Goal: Task Accomplishment & Management: Manage account settings

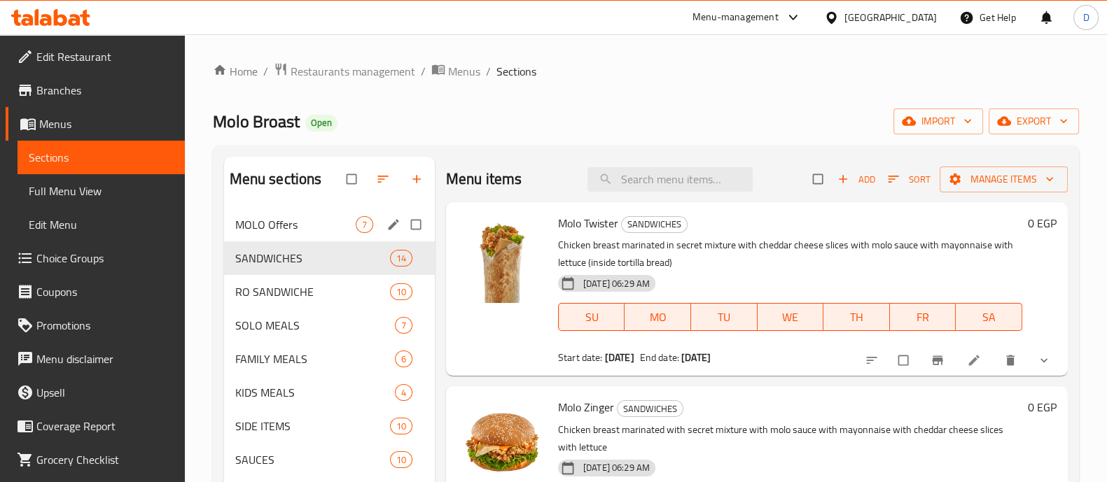
click at [284, 216] on span "MOLO Offers" at bounding box center [295, 224] width 120 height 17
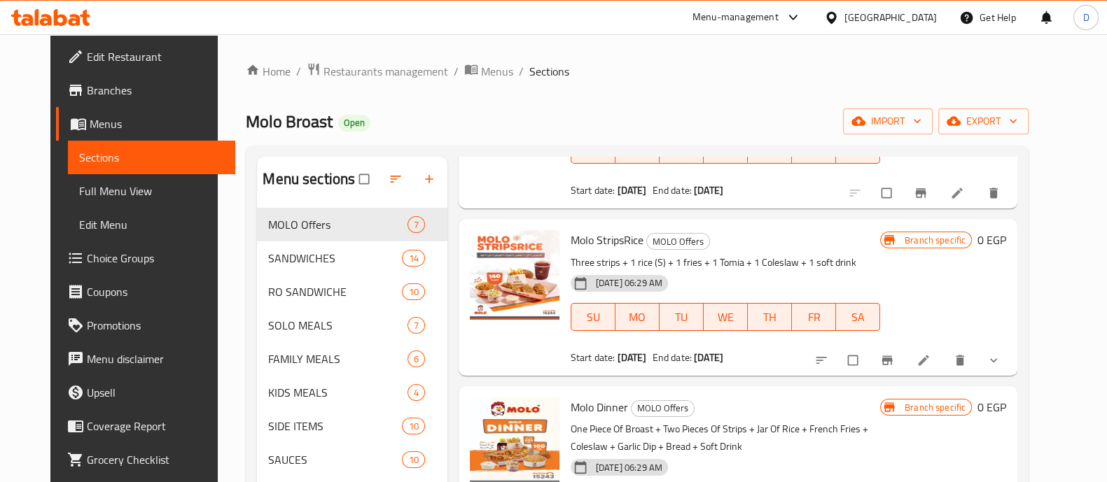
scroll to position [174, 0]
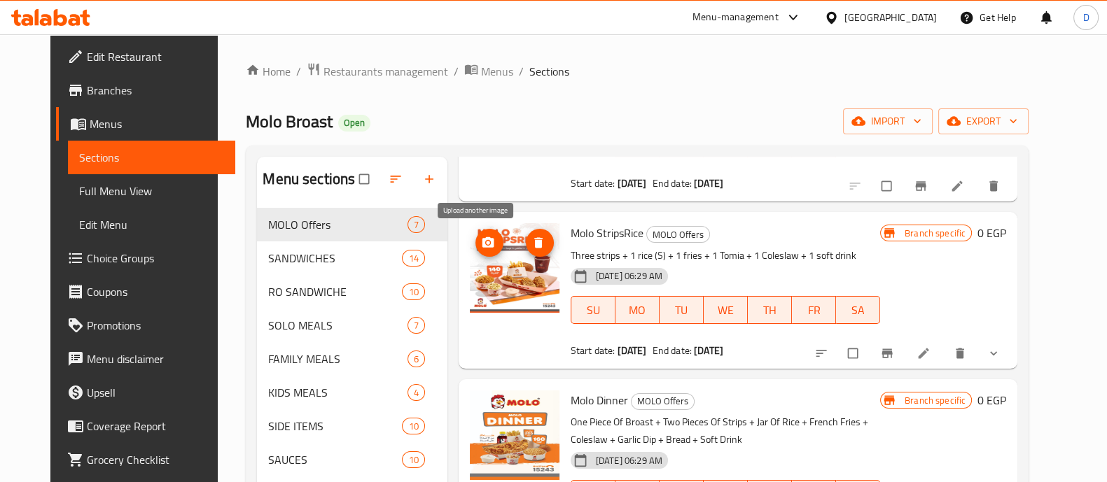
click at [482, 242] on icon "upload picture" at bounding box center [488, 242] width 12 height 11
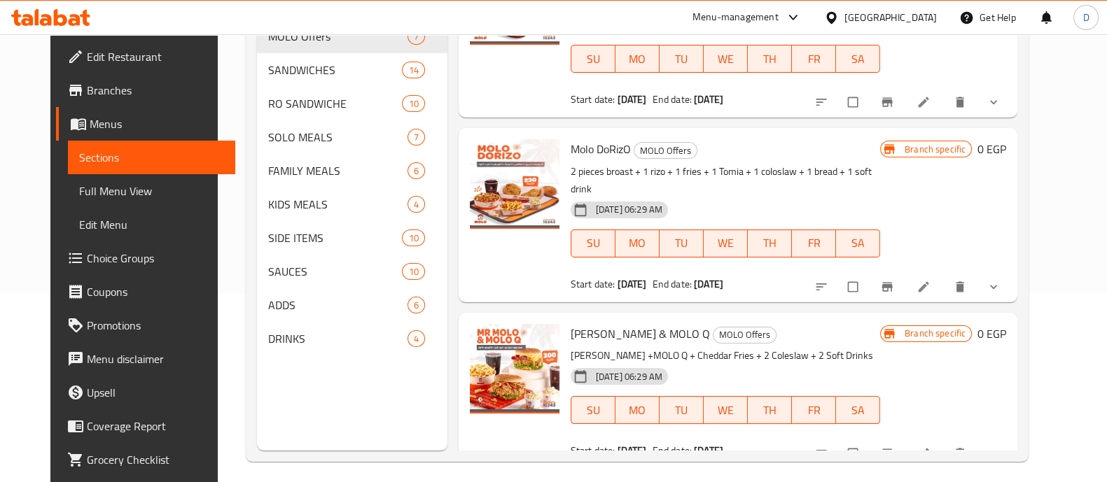
scroll to position [196, 0]
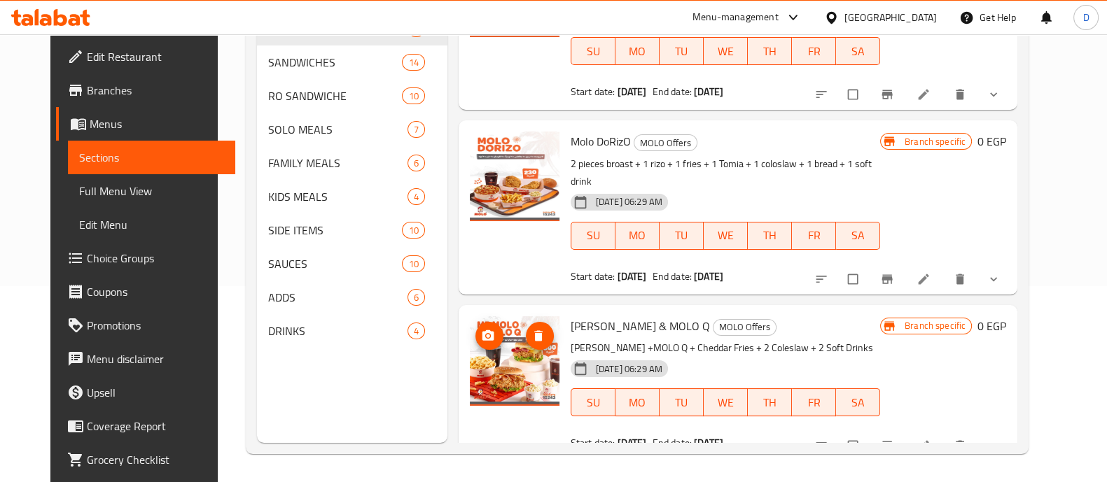
click at [482, 329] on icon "upload picture" at bounding box center [488, 336] width 14 height 14
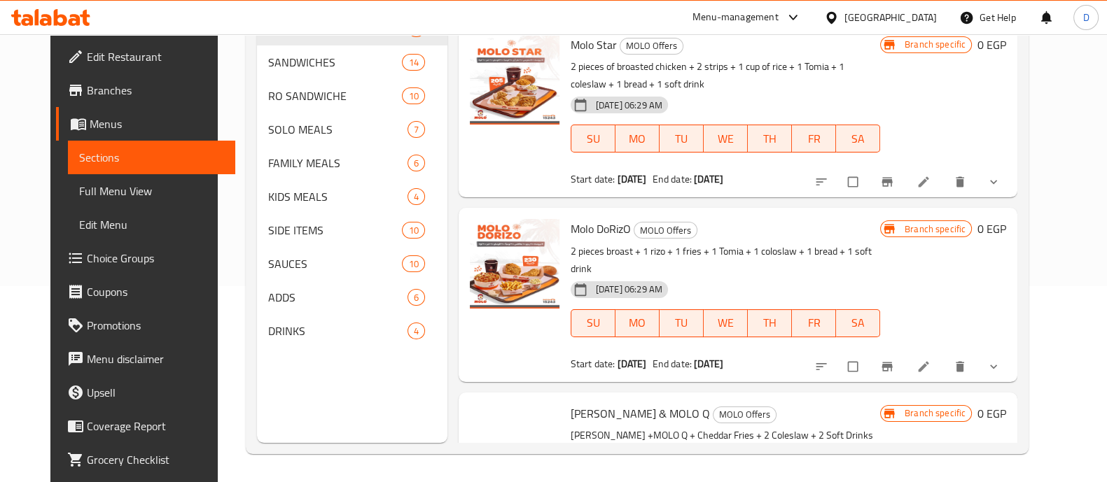
scroll to position [598, 0]
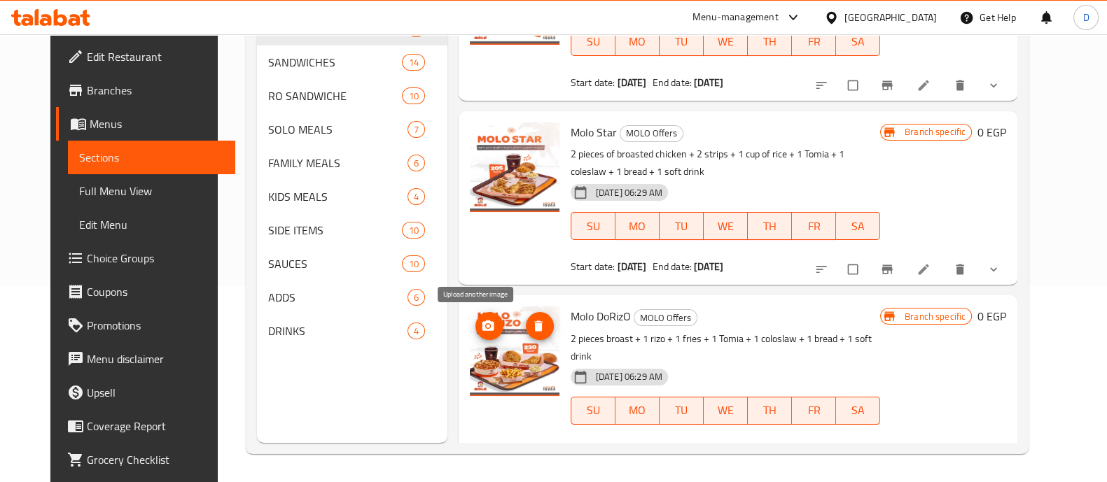
click at [482, 328] on icon "upload picture" at bounding box center [488, 326] width 12 height 11
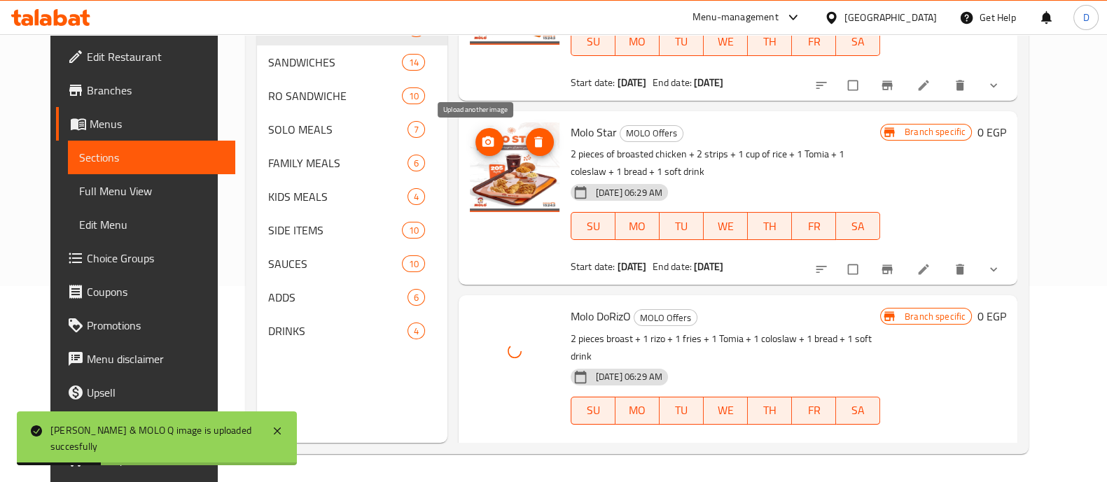
click at [482, 141] on icon "upload picture" at bounding box center [488, 141] width 12 height 11
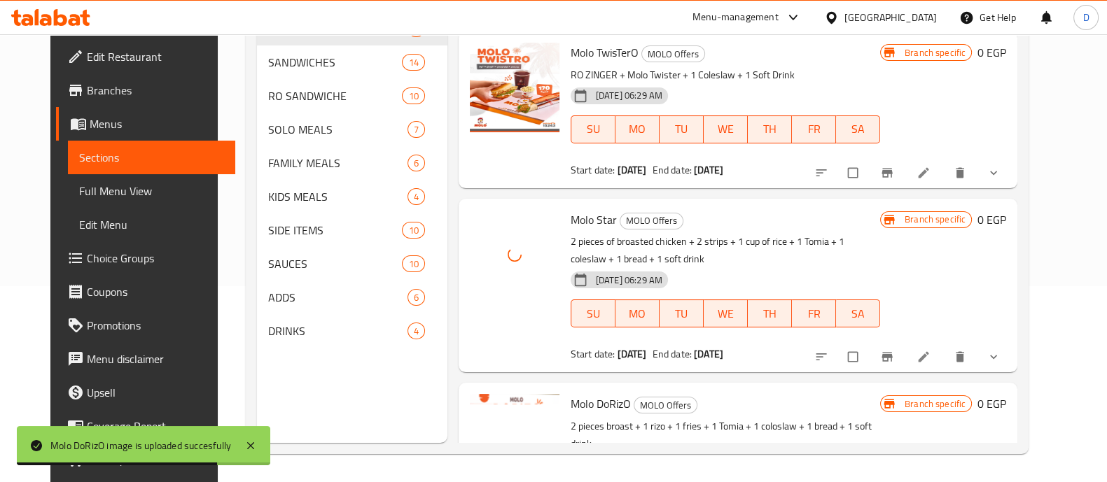
scroll to position [423, 0]
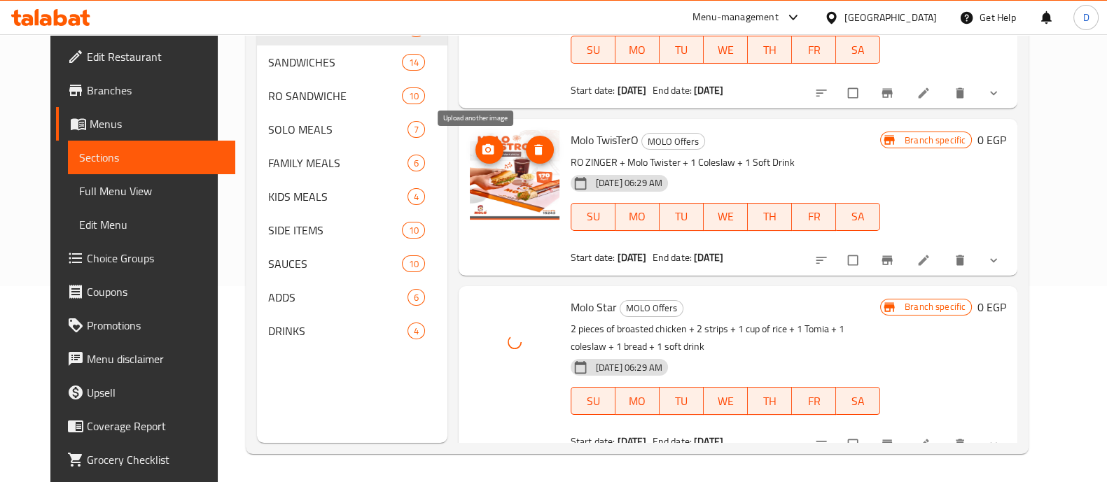
click at [486, 151] on circle "upload picture" at bounding box center [488, 150] width 4 height 4
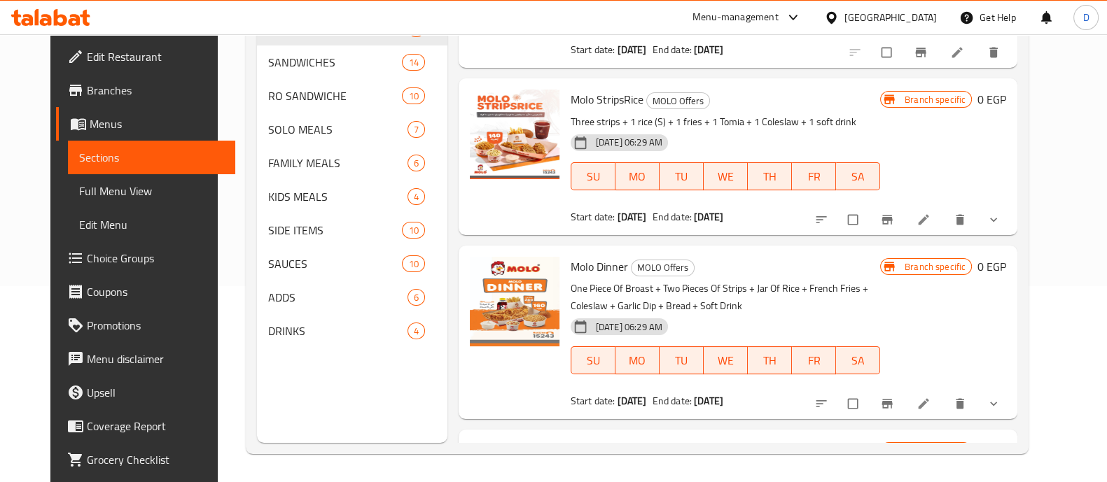
scroll to position [73, 0]
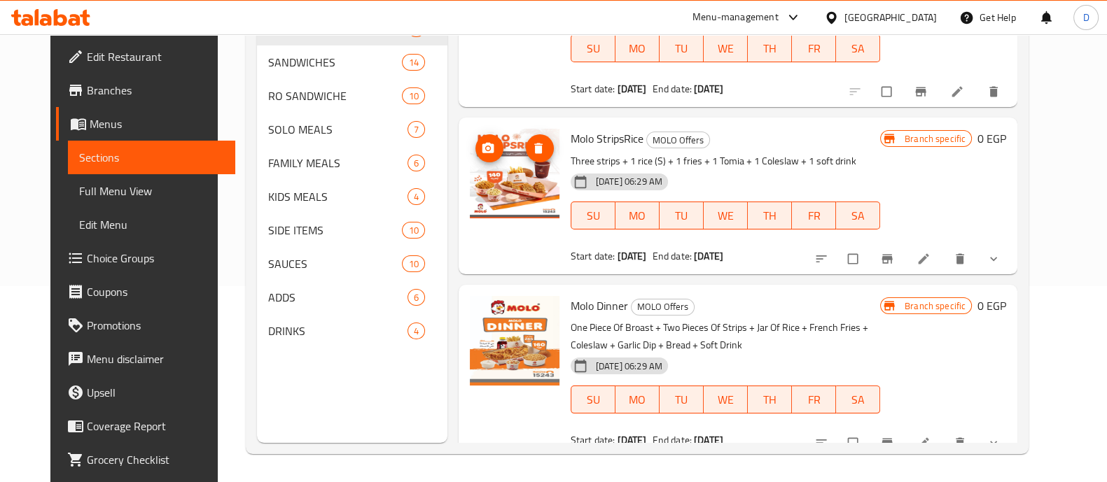
click at [470, 137] on img at bounding box center [515, 174] width 90 height 90
click at [481, 148] on icon "upload picture" at bounding box center [488, 148] width 14 height 14
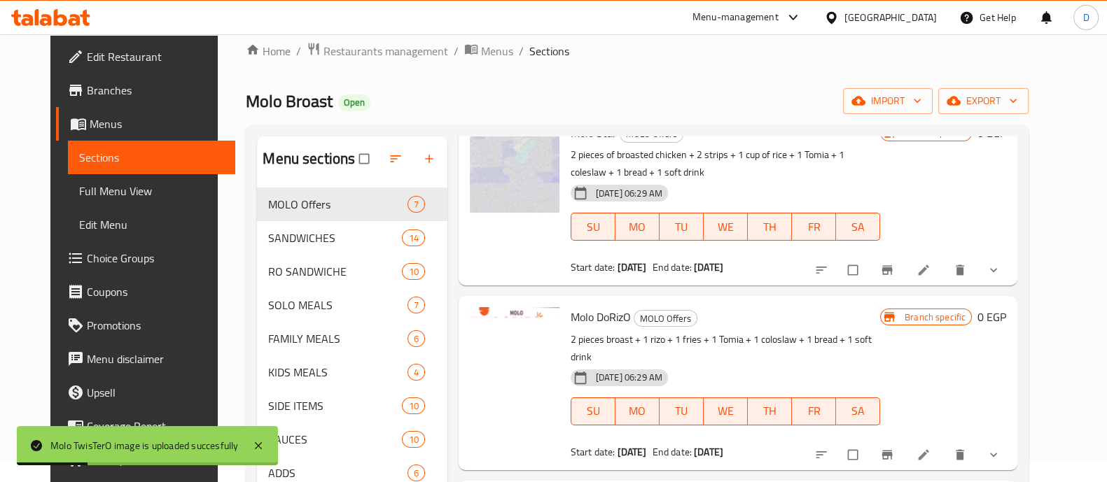
scroll to position [109, 0]
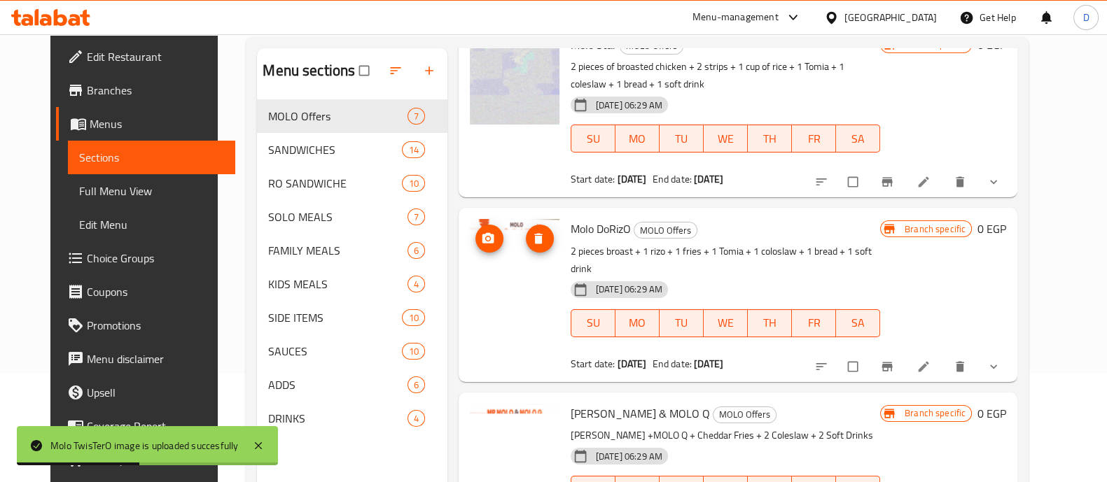
click at [490, 243] on img at bounding box center [515, 264] width 90 height 90
click at [487, 243] on span "upload picture" at bounding box center [489, 239] width 28 height 14
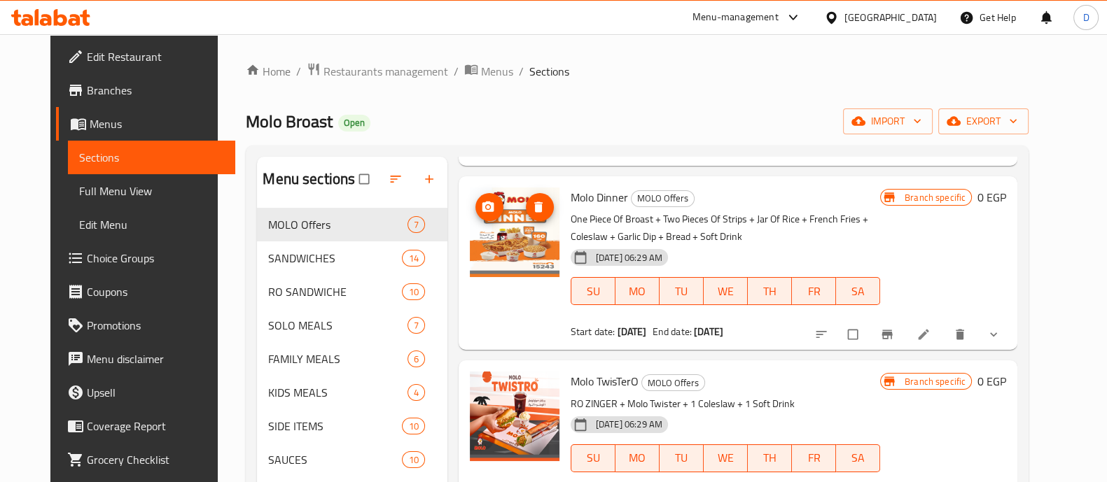
scroll to position [349, 0]
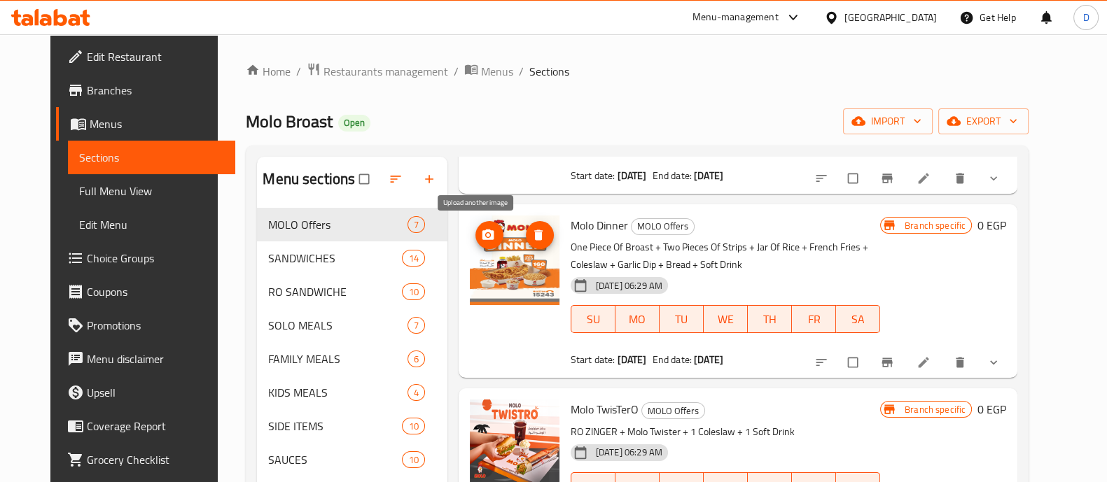
click at [486, 239] on span "upload picture" at bounding box center [489, 235] width 28 height 14
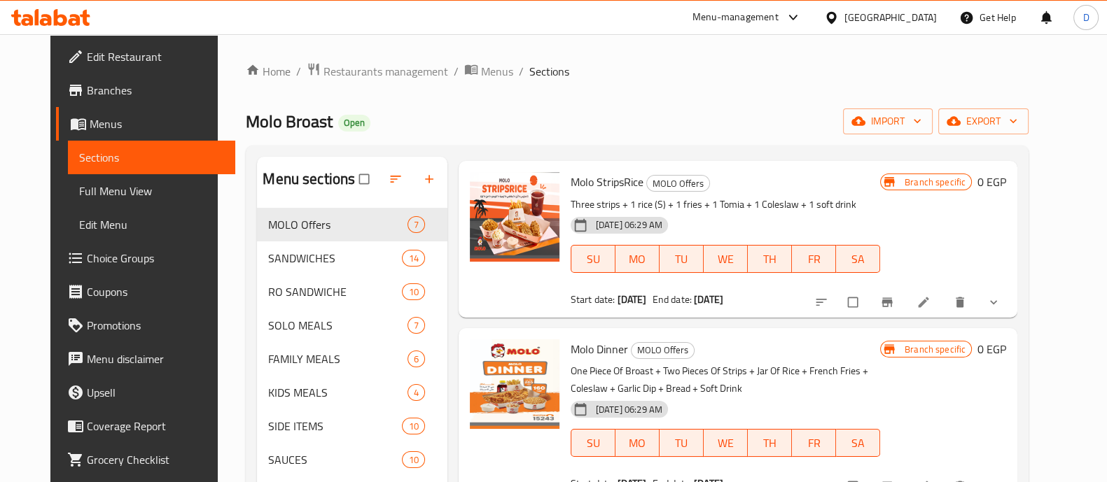
scroll to position [0, 0]
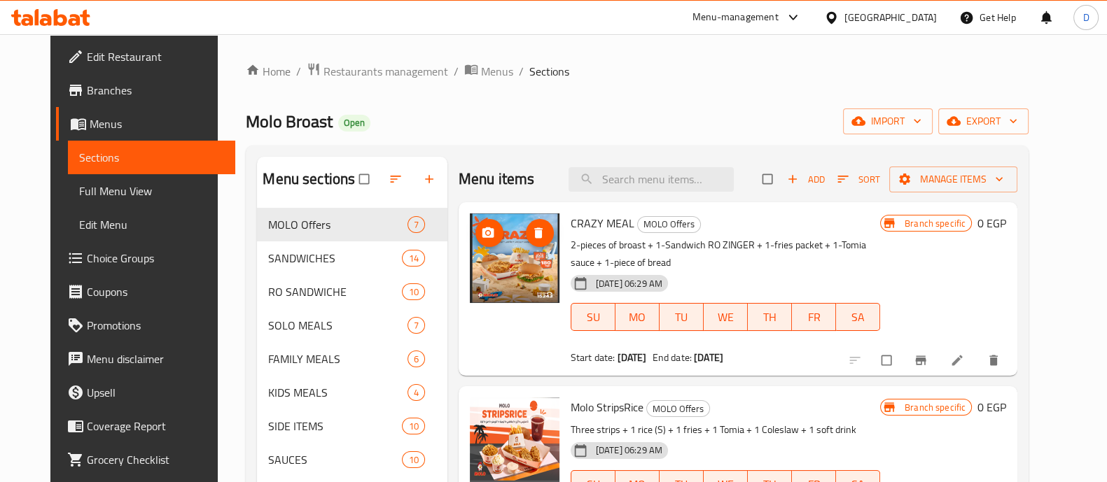
click at [482, 228] on icon "upload picture" at bounding box center [488, 233] width 12 height 11
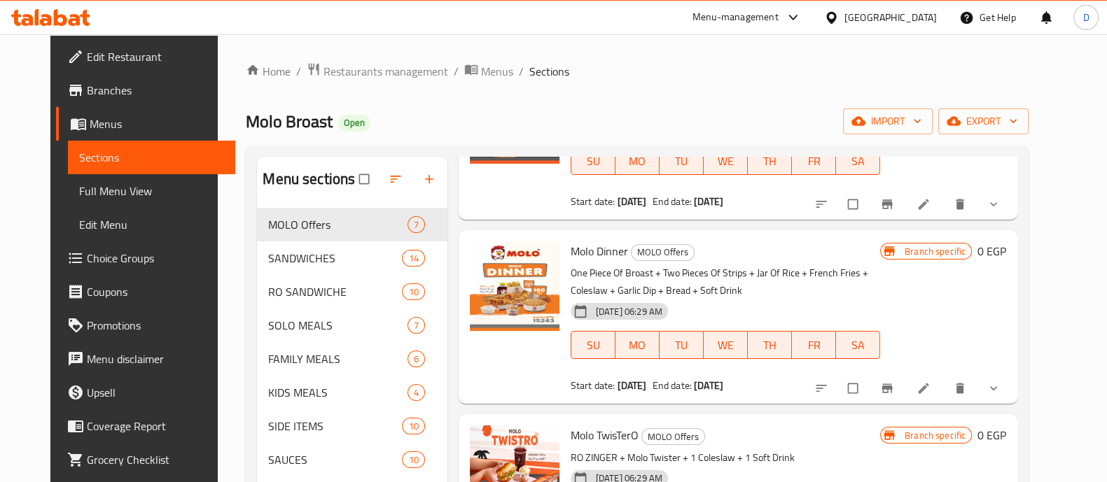
scroll to position [349, 0]
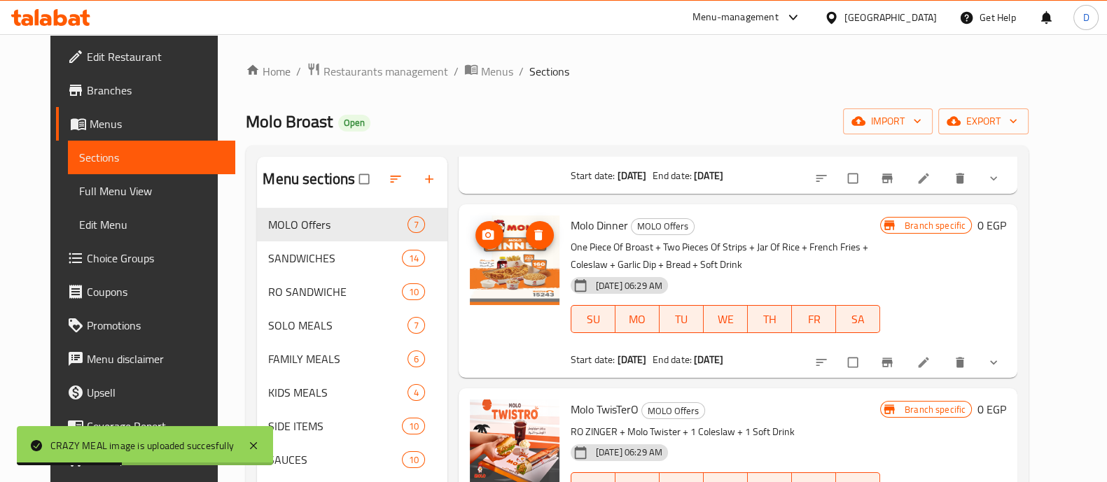
click at [475, 242] on button "upload picture" at bounding box center [489, 235] width 28 height 28
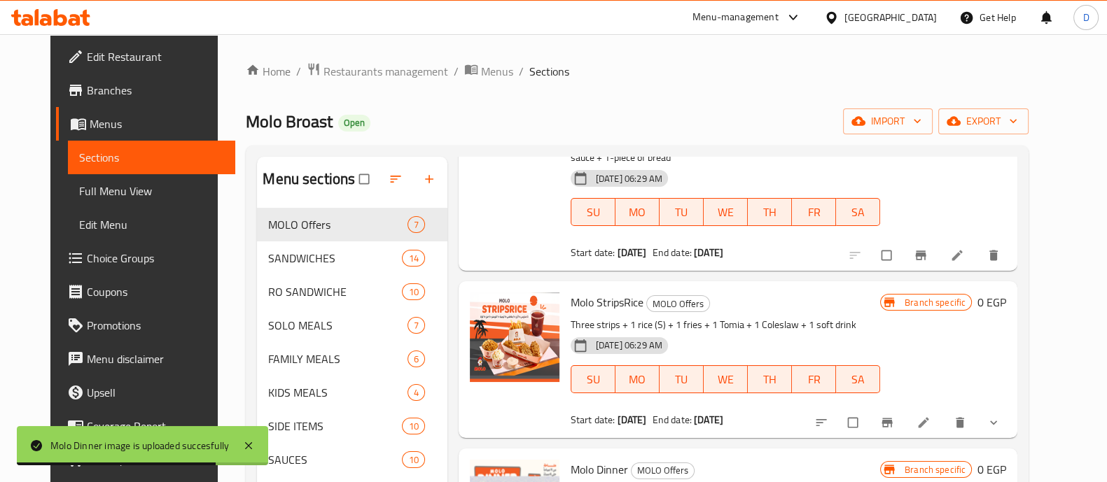
scroll to position [0, 0]
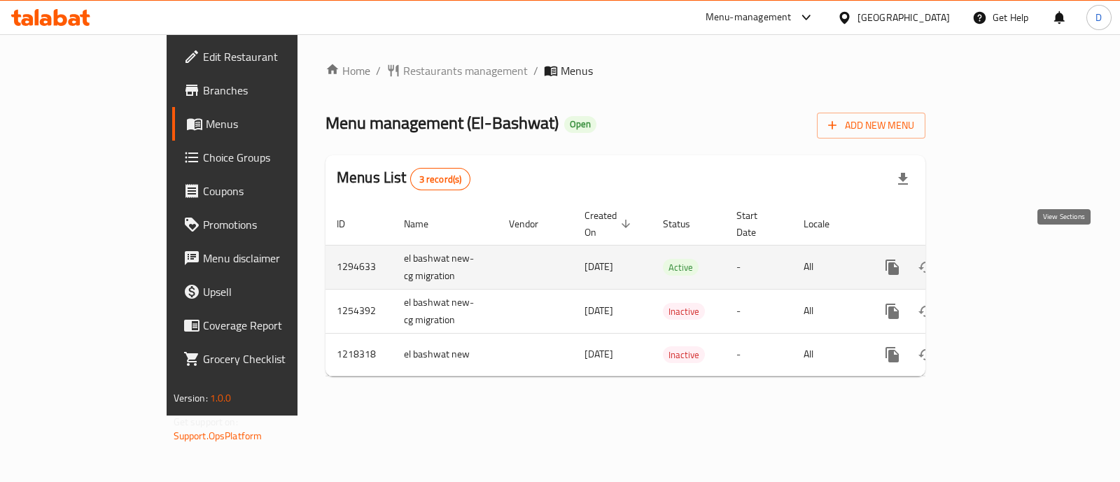
click at [1002, 259] on icon "enhanced table" at bounding box center [993, 267] width 17 height 17
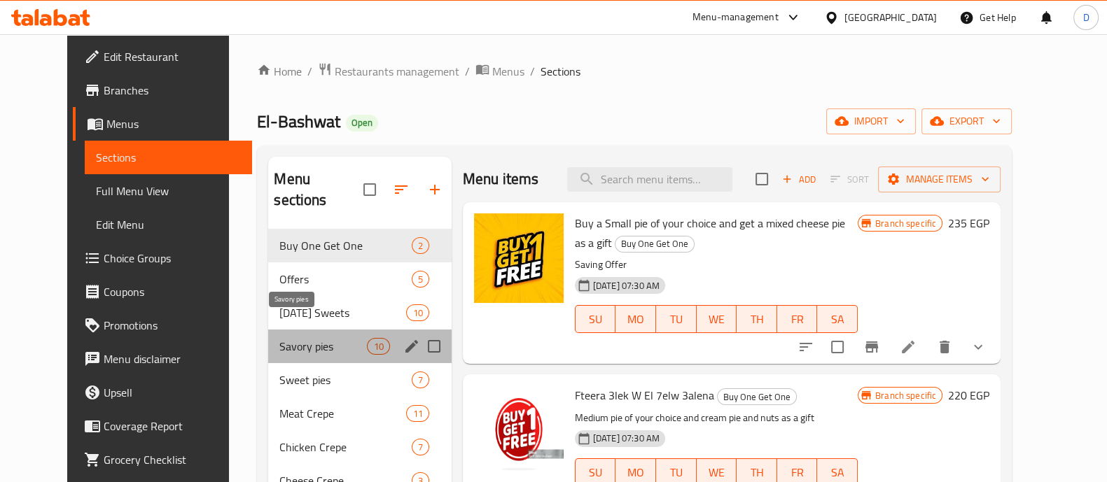
click at [295, 338] on span "Savory pies" at bounding box center [323, 346] width 88 height 17
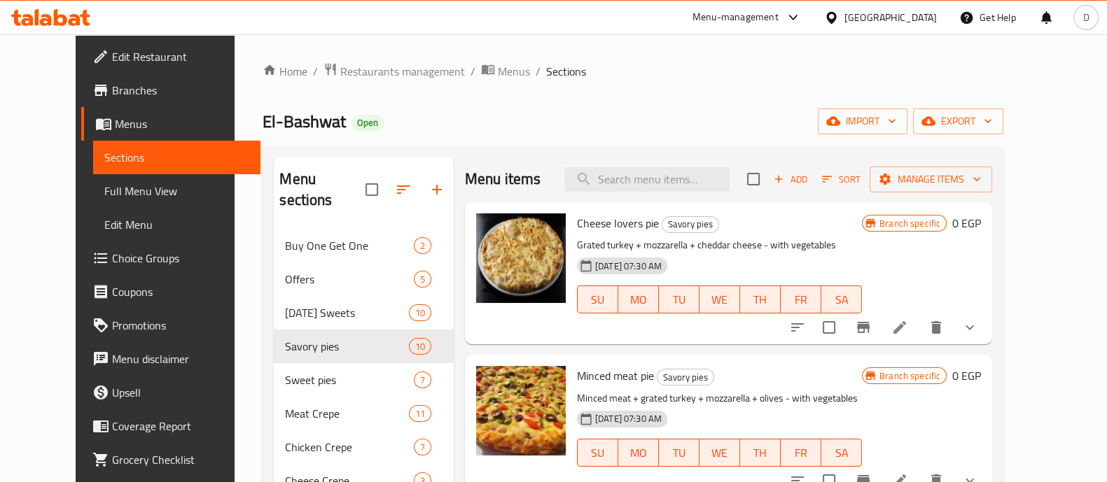
click at [978, 331] on icon "show more" at bounding box center [969, 327] width 17 height 17
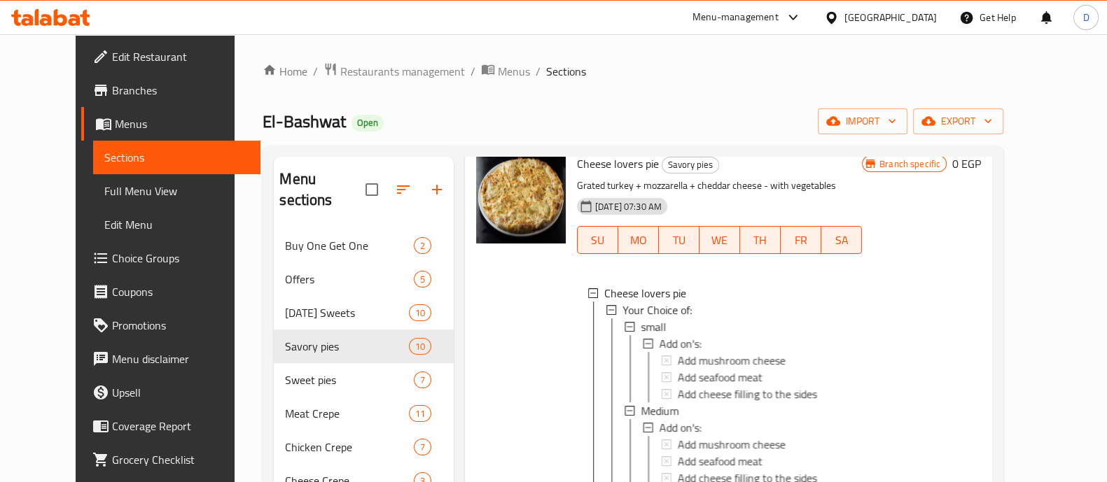
scroll to position [87, 0]
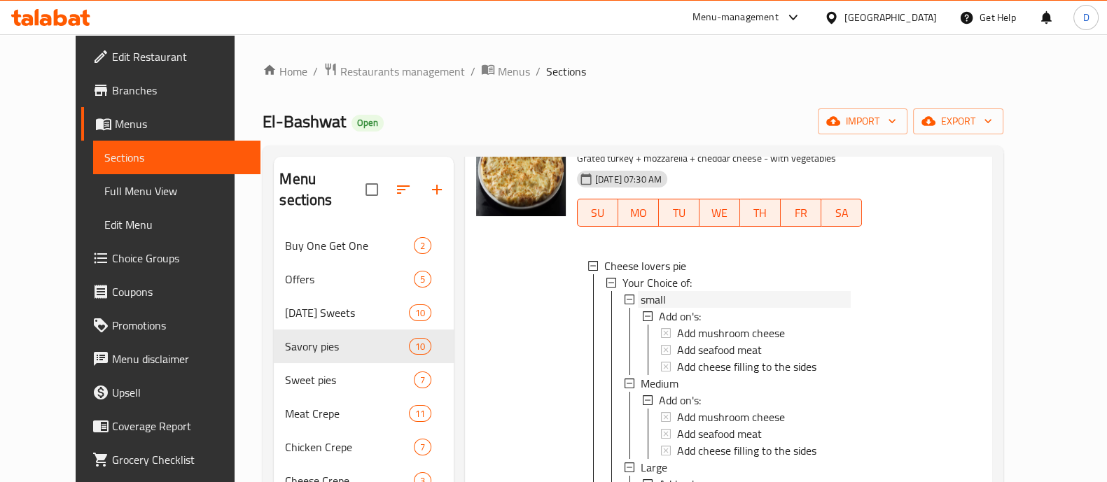
click at [725, 297] on div "small" at bounding box center [746, 299] width 210 height 17
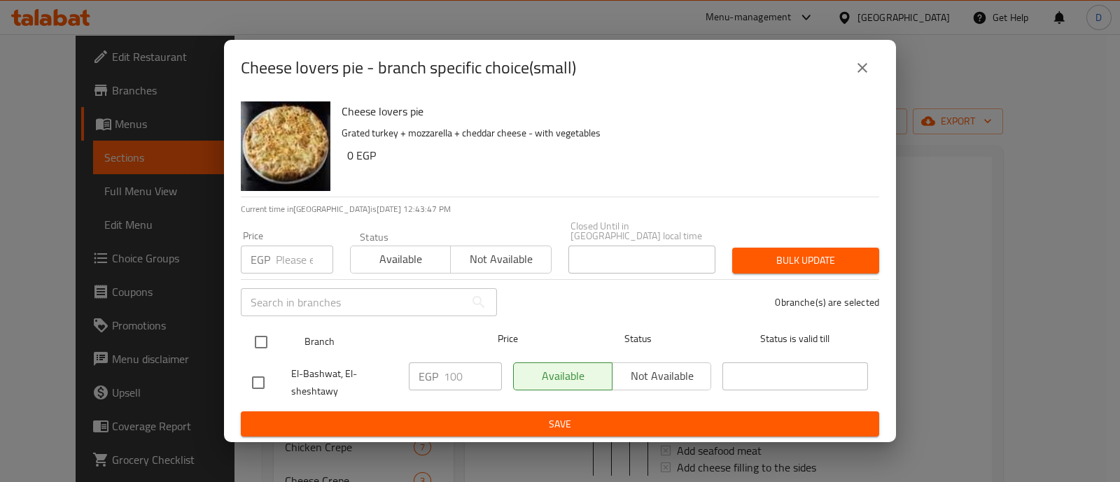
click at [268, 334] on input "checkbox" at bounding box center [260, 342] width 29 height 29
checkbox input "true"
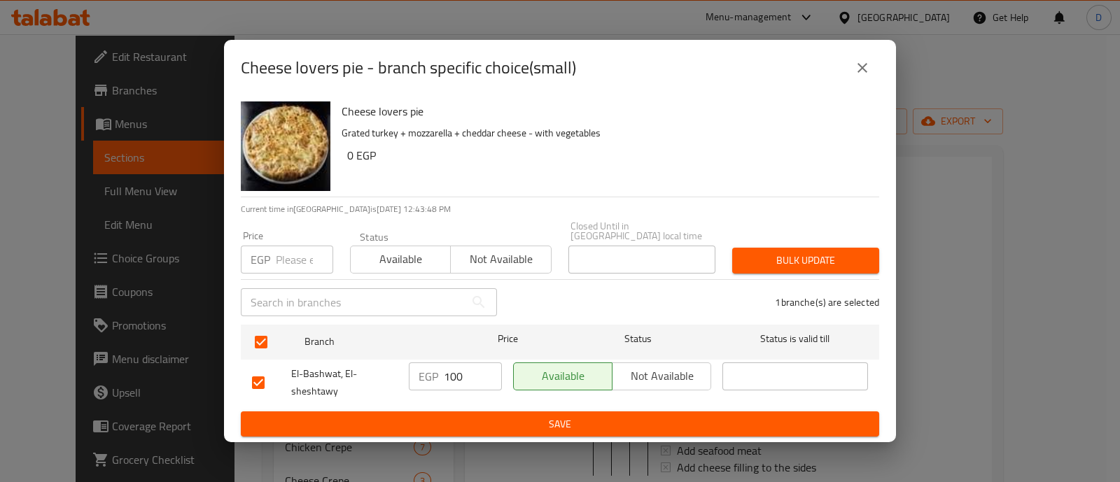
click at [445, 370] on input "100" at bounding box center [473, 377] width 58 height 28
type input "125"
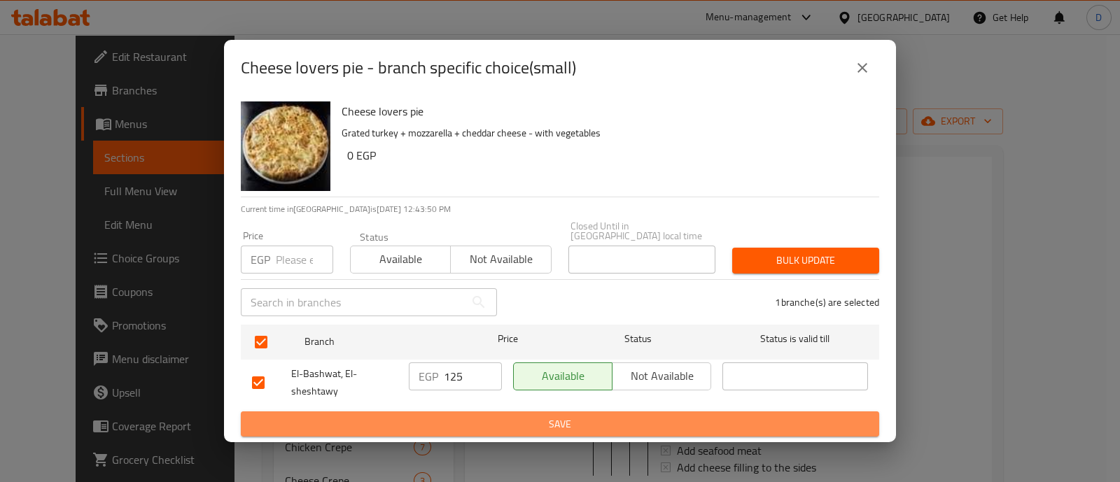
click at [499, 423] on span "Save" at bounding box center [560, 425] width 616 height 18
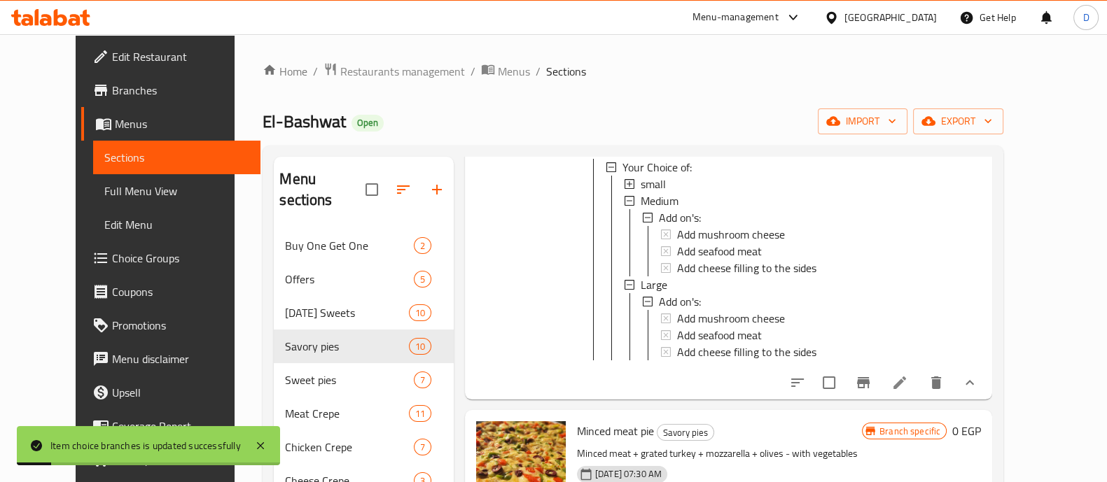
scroll to position [174, 0]
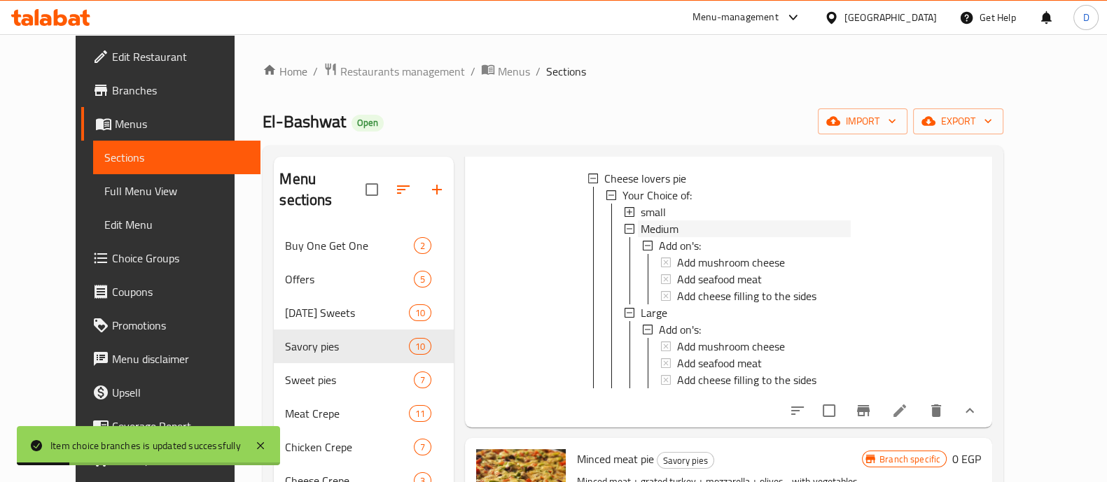
click at [667, 225] on div "Medium" at bounding box center [746, 229] width 210 height 17
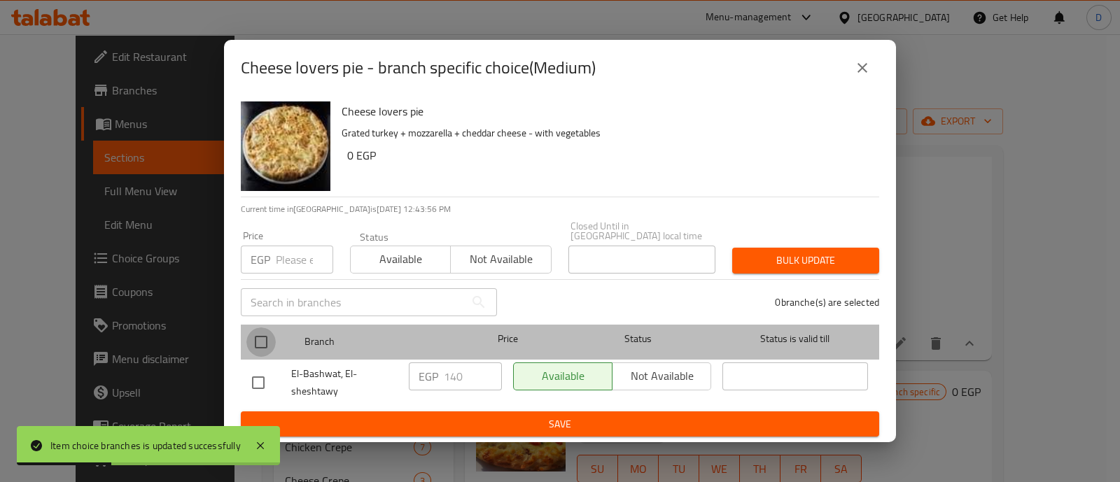
click at [271, 336] on input "checkbox" at bounding box center [260, 342] width 29 height 29
checkbox input "true"
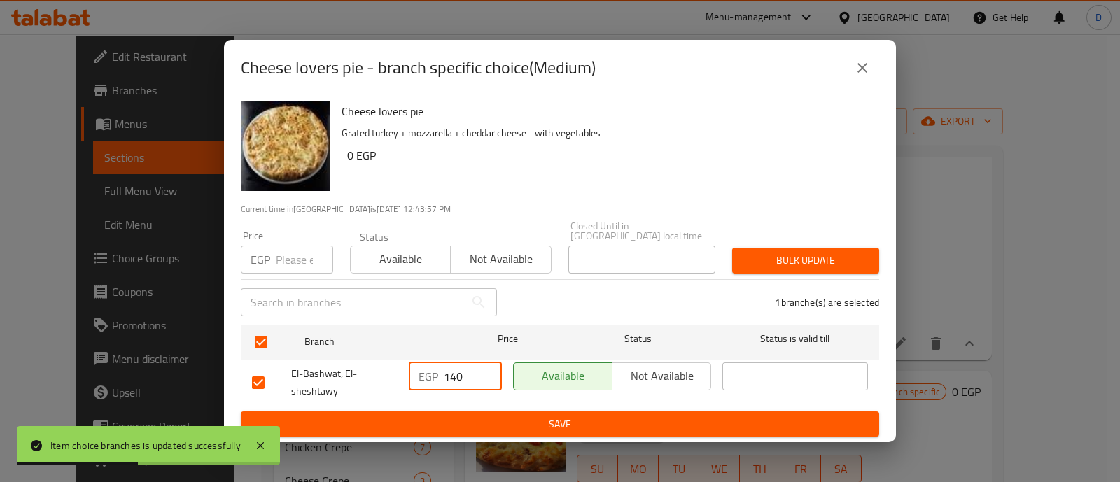
drag, startPoint x: 450, startPoint y: 374, endPoint x: 468, endPoint y: 379, distance: 18.9
click at [468, 379] on input "140" at bounding box center [473, 377] width 58 height 28
type input "175"
click at [473, 416] on span "Save" at bounding box center [560, 425] width 616 height 18
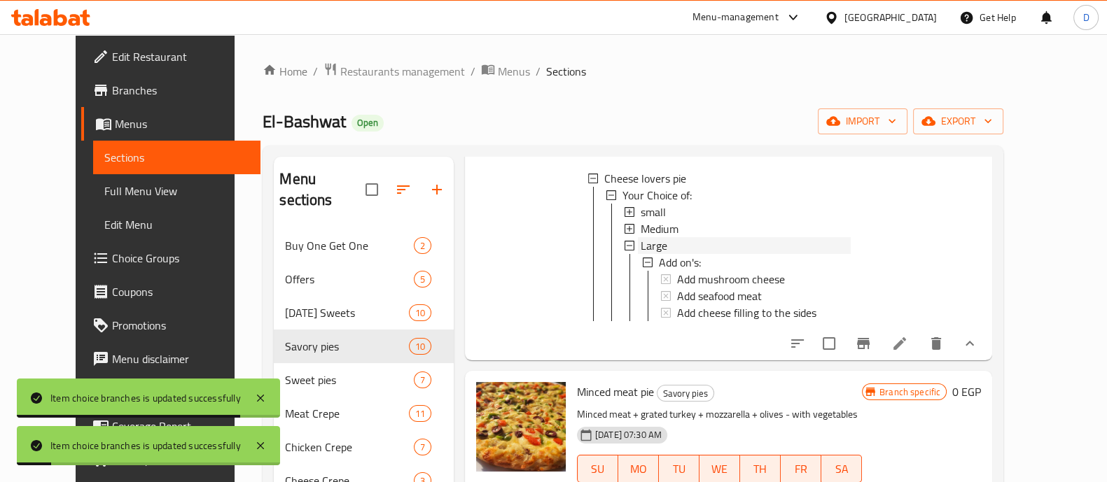
click at [665, 246] on div "Large" at bounding box center [746, 245] width 210 height 17
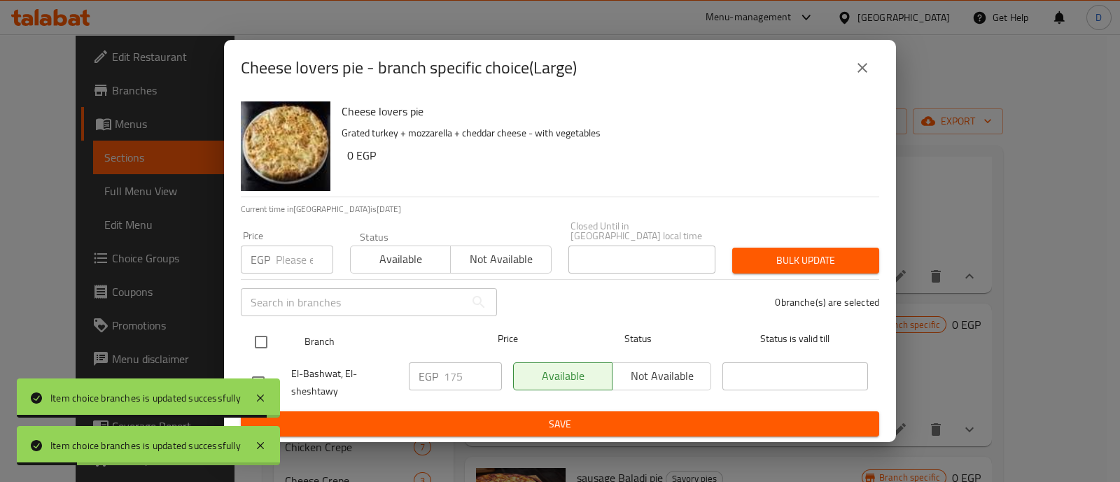
click at [263, 334] on input "checkbox" at bounding box center [260, 342] width 29 height 29
checkbox input "true"
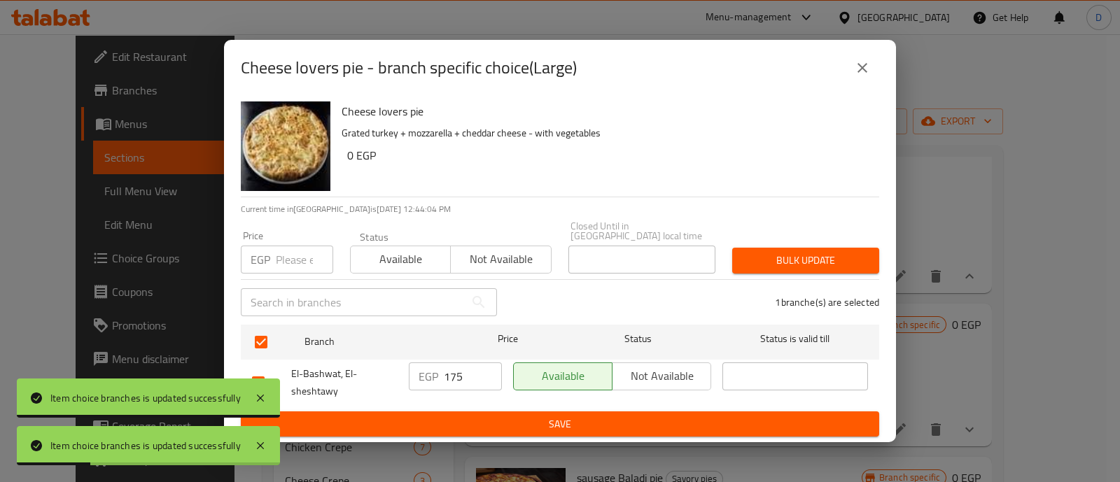
click at [468, 375] on input "175" at bounding box center [473, 377] width 58 height 28
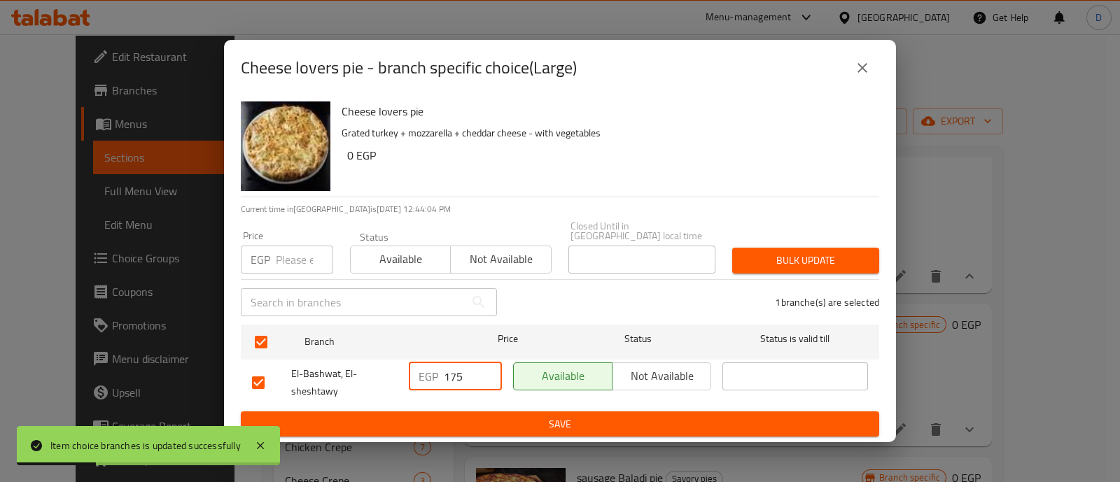
click at [468, 375] on input "175" at bounding box center [473, 377] width 58 height 28
type input "220"
drag, startPoint x: 477, startPoint y: 412, endPoint x: 497, endPoint y: 383, distance: 35.2
click at [477, 416] on span "Save" at bounding box center [560, 425] width 616 height 18
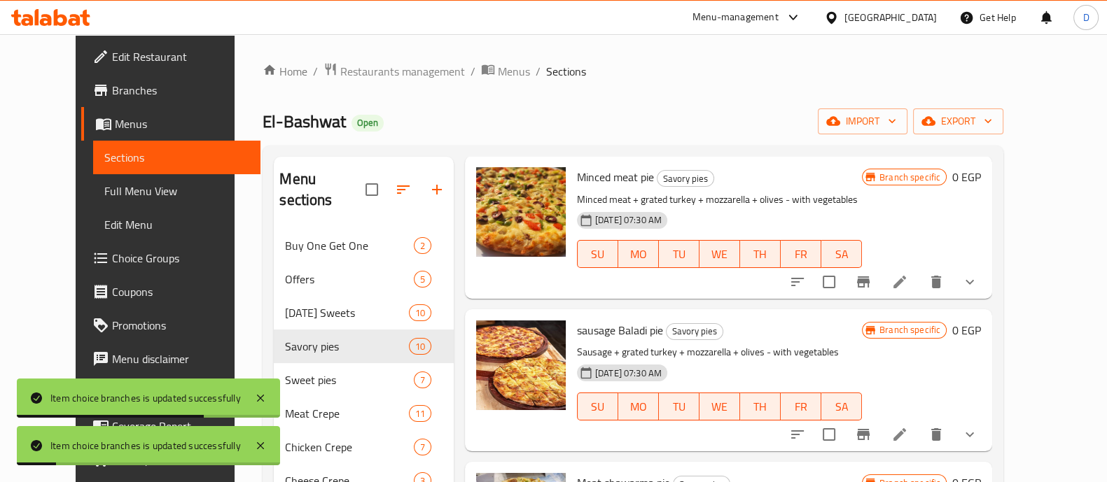
scroll to position [349, 0]
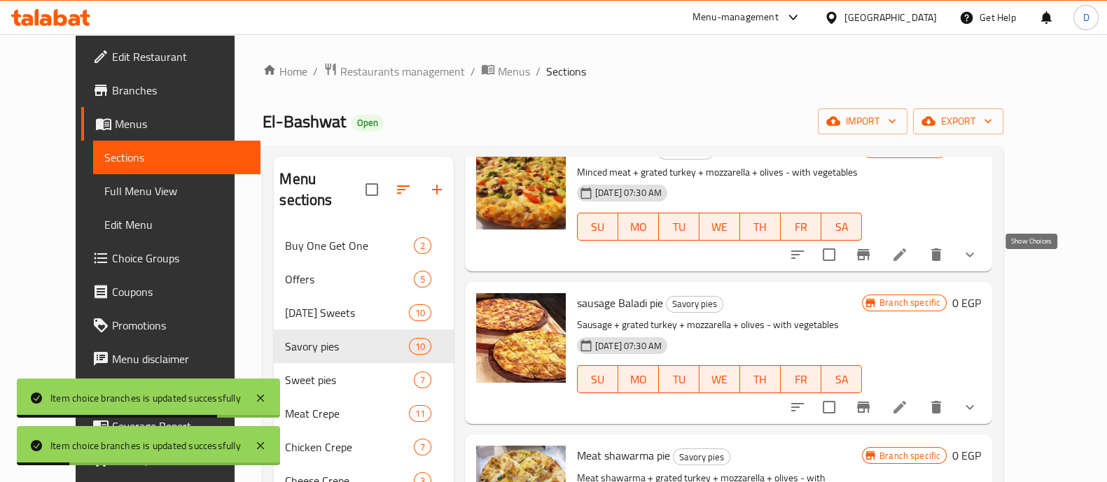
click at [978, 263] on icon "show more" at bounding box center [969, 254] width 17 height 17
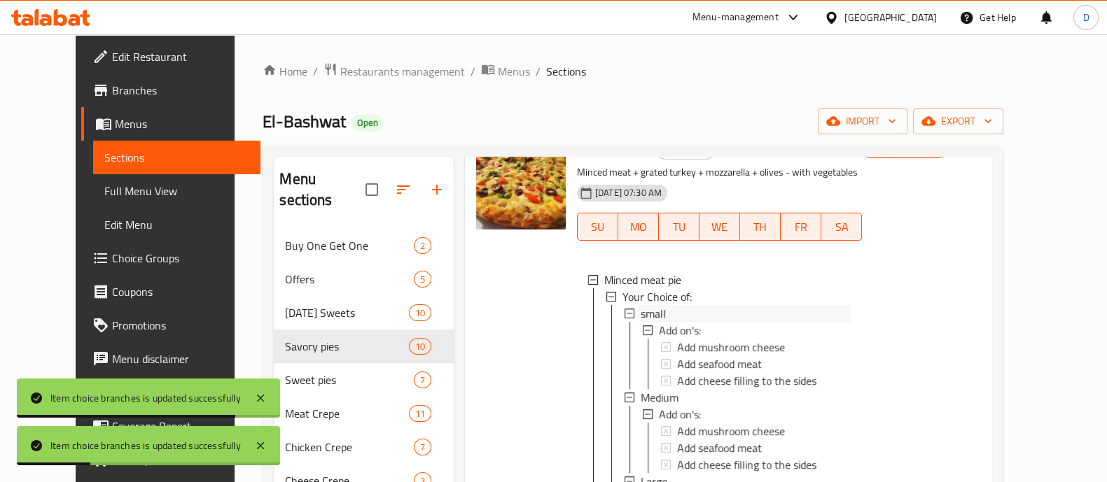
click at [706, 322] on div "small" at bounding box center [746, 313] width 210 height 17
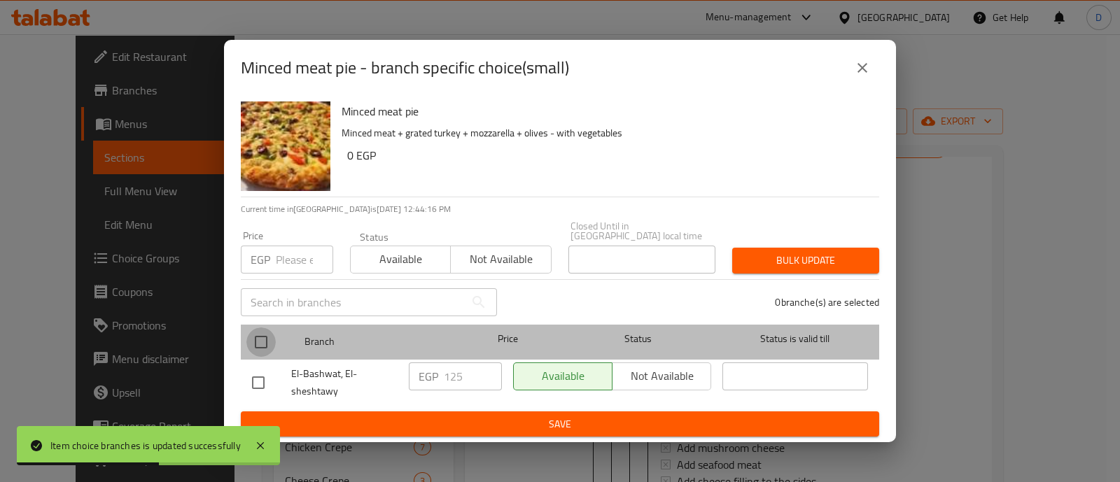
click at [263, 344] on input "checkbox" at bounding box center [260, 342] width 29 height 29
checkbox input "true"
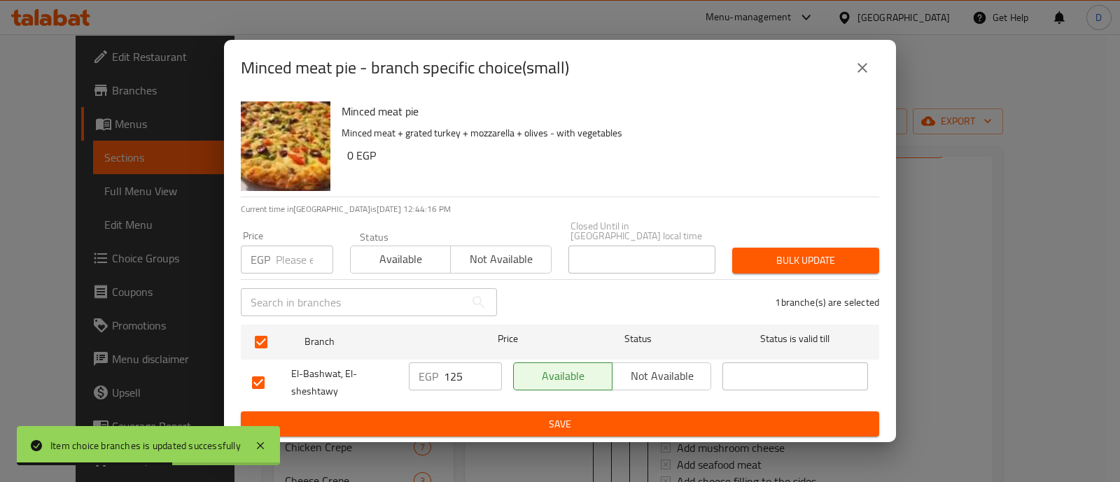
click at [461, 370] on input "125" at bounding box center [473, 377] width 58 height 28
type input "150"
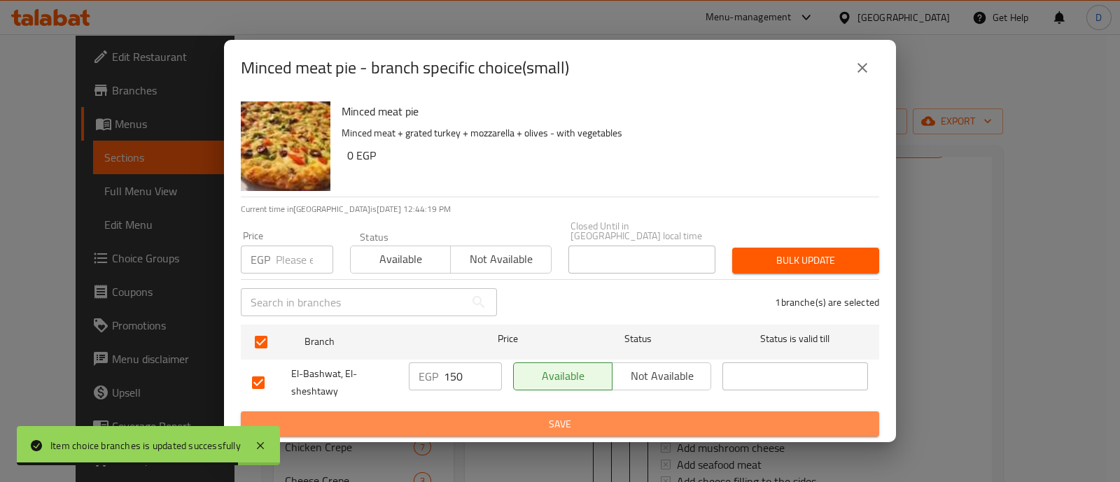
click at [485, 417] on span "Save" at bounding box center [560, 425] width 616 height 18
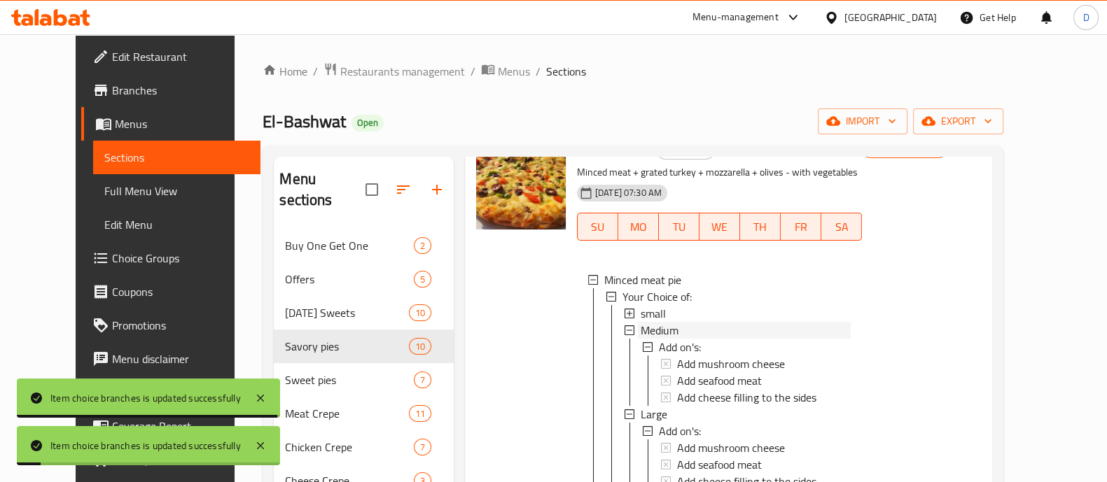
click at [650, 339] on span "Medium" at bounding box center [660, 330] width 38 height 17
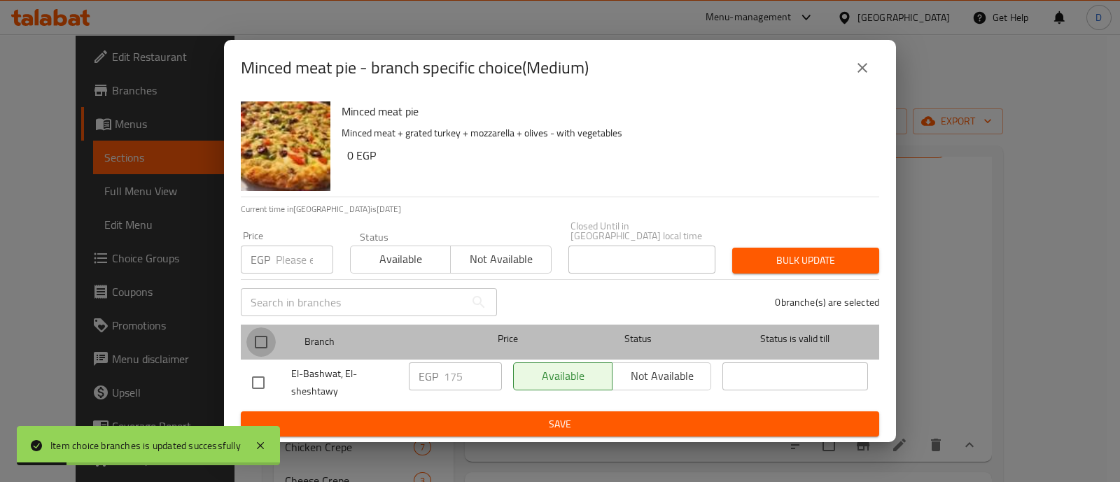
click at [269, 334] on input "checkbox" at bounding box center [260, 342] width 29 height 29
checkbox input "true"
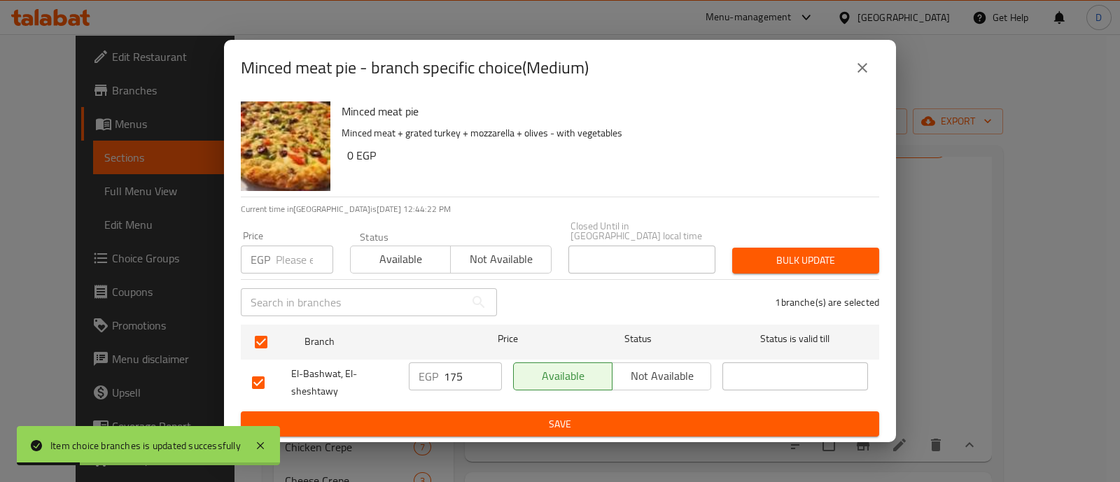
click at [457, 376] on input "175" at bounding box center [473, 377] width 58 height 28
type input "200"
click at [476, 416] on span "Save" at bounding box center [560, 425] width 616 height 18
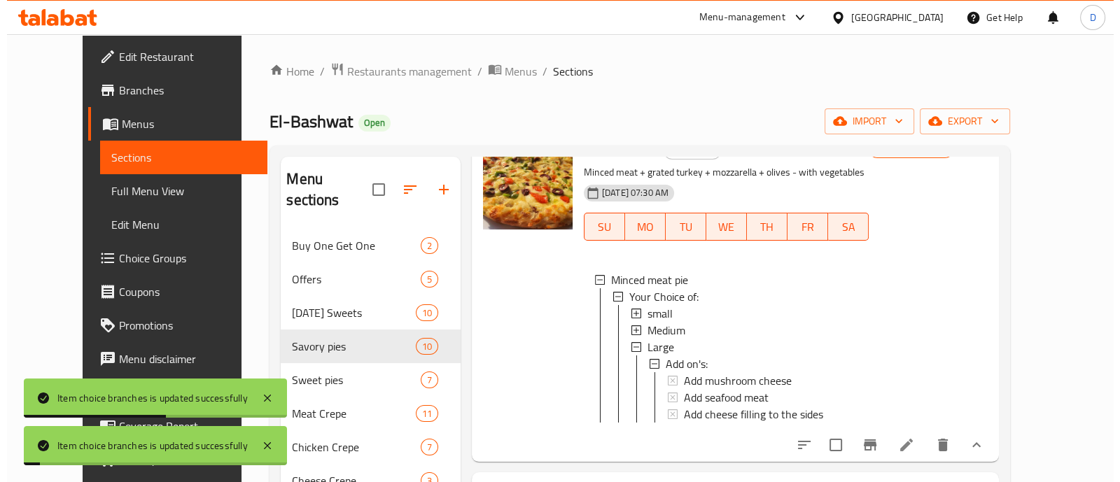
scroll to position [1, 0]
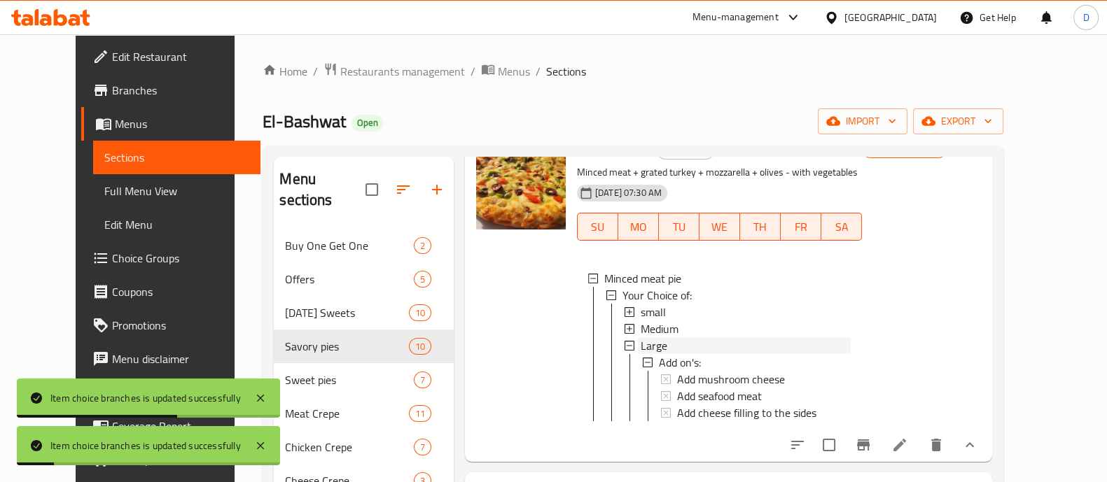
click at [650, 354] on div "Large" at bounding box center [746, 346] width 210 height 17
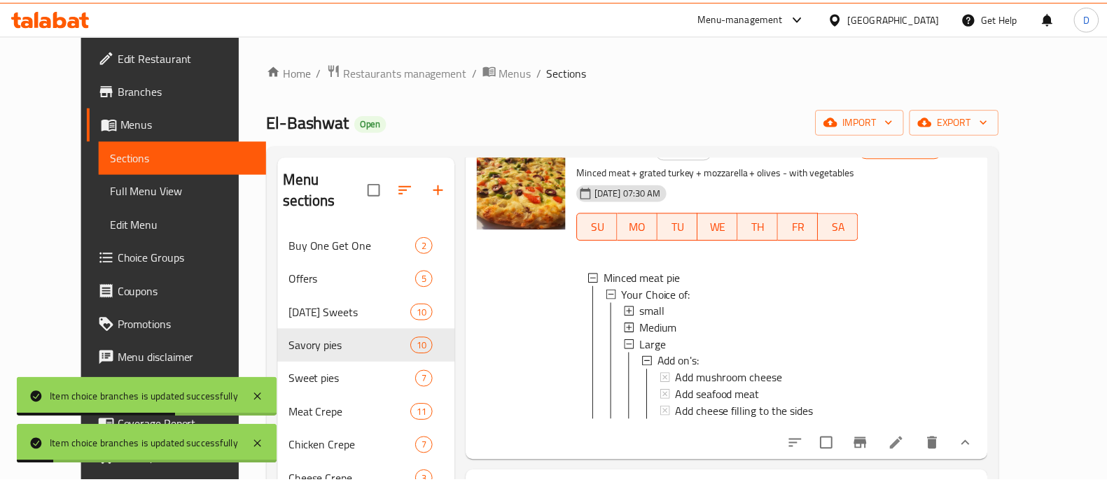
scroll to position [0, 0]
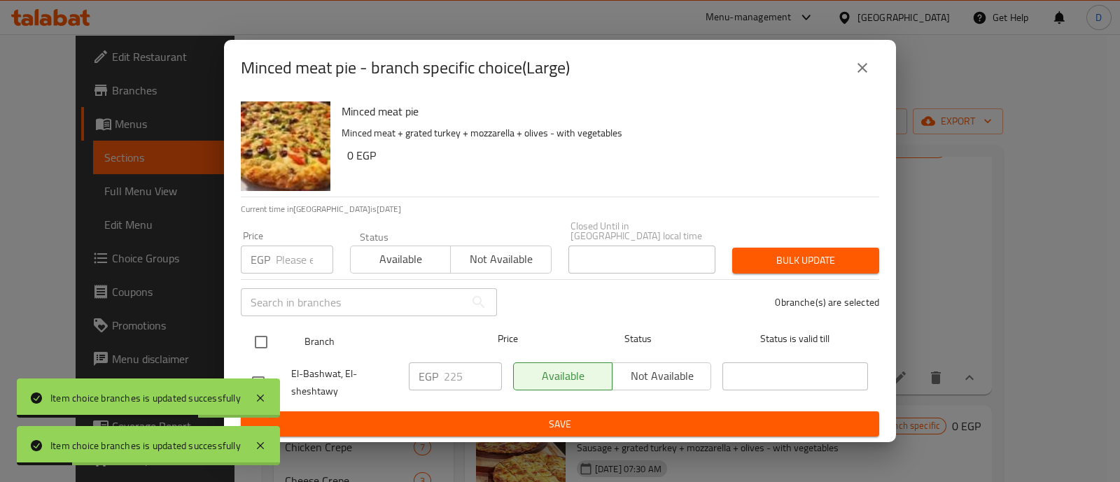
click at [243, 338] on div "Branch Price Status Status is valid till" at bounding box center [560, 342] width 639 height 35
click at [267, 342] on input "checkbox" at bounding box center [260, 342] width 29 height 29
checkbox input "true"
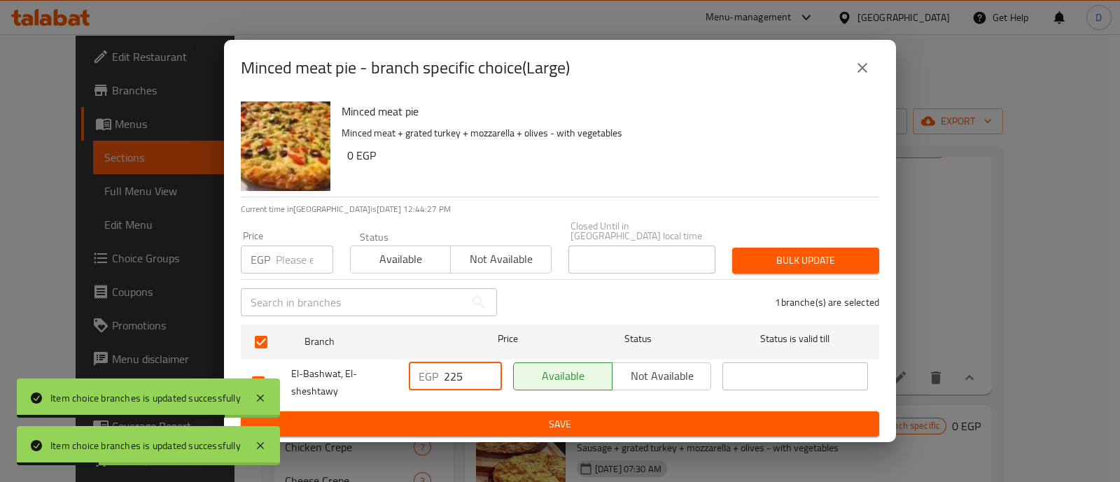
click at [460, 373] on input "225" at bounding box center [473, 377] width 58 height 28
type input "250"
click at [475, 416] on span "Save" at bounding box center [560, 425] width 616 height 18
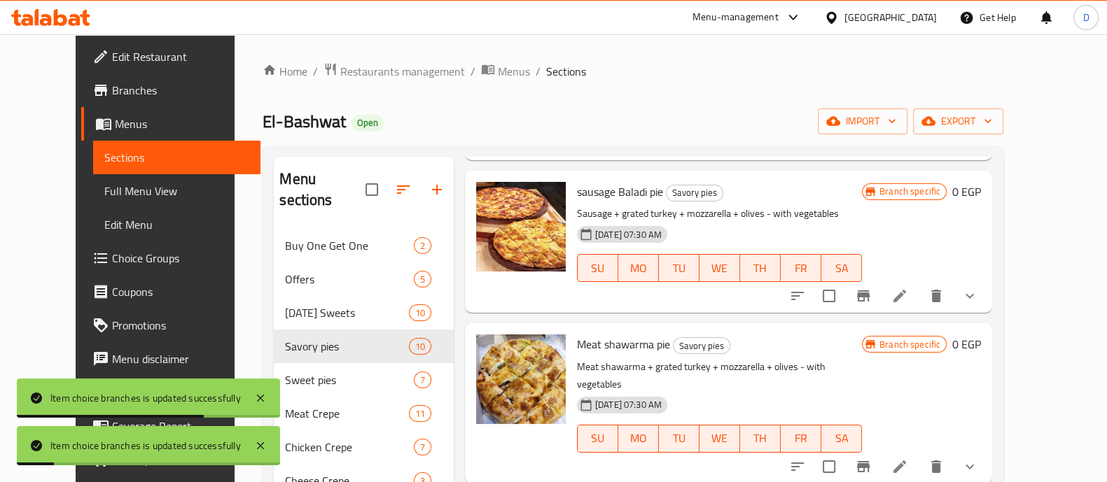
scroll to position [612, 0]
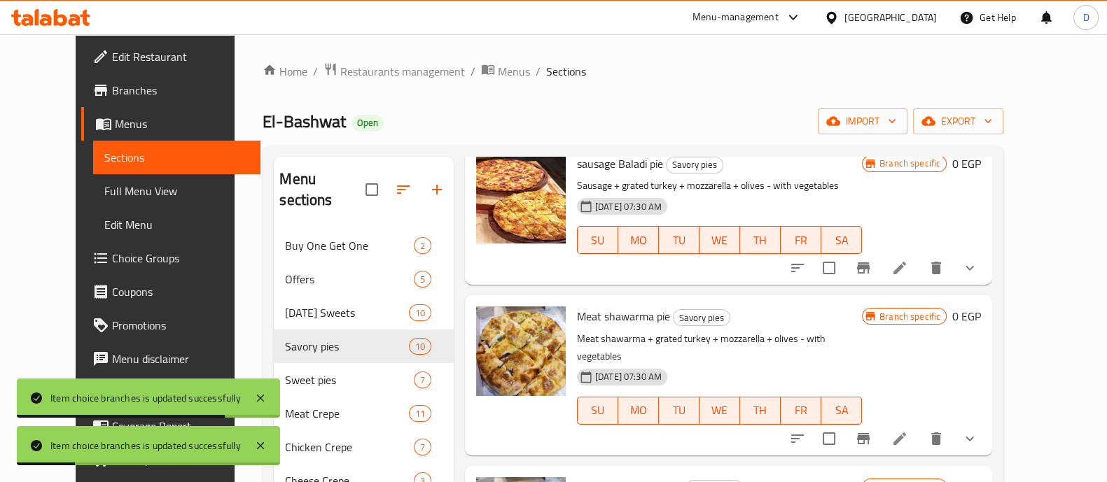
click at [978, 277] on icon "show more" at bounding box center [969, 268] width 17 height 17
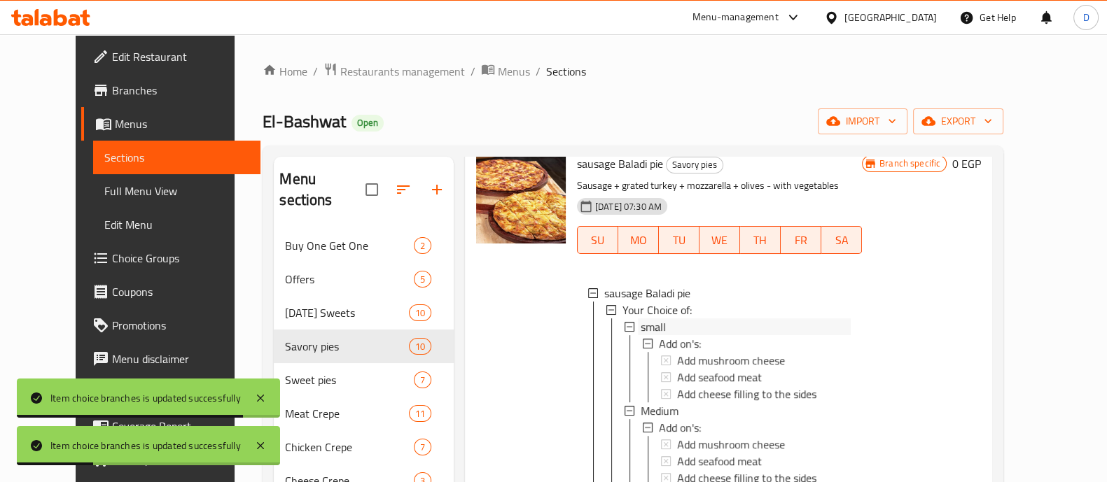
click at [749, 335] on div "small" at bounding box center [746, 327] width 210 height 17
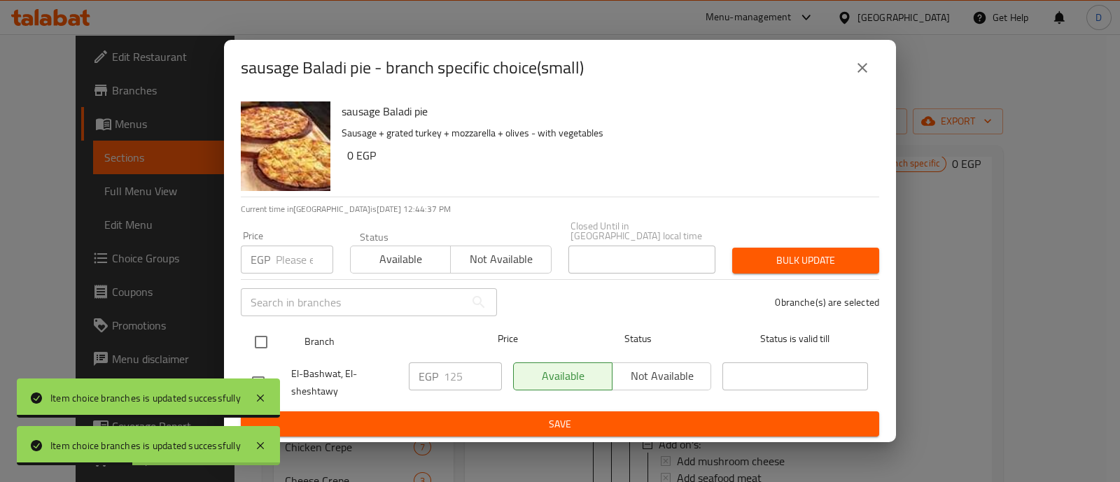
click at [274, 345] on input "checkbox" at bounding box center [260, 342] width 29 height 29
checkbox input "true"
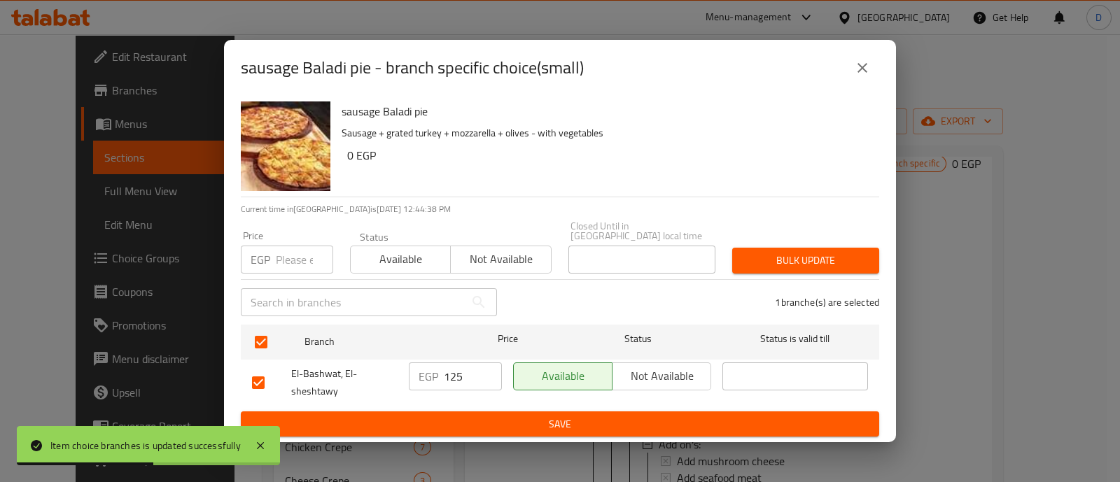
click at [476, 370] on input "125" at bounding box center [473, 377] width 58 height 28
type input "150"
click at [492, 425] on span "Save" at bounding box center [560, 425] width 616 height 18
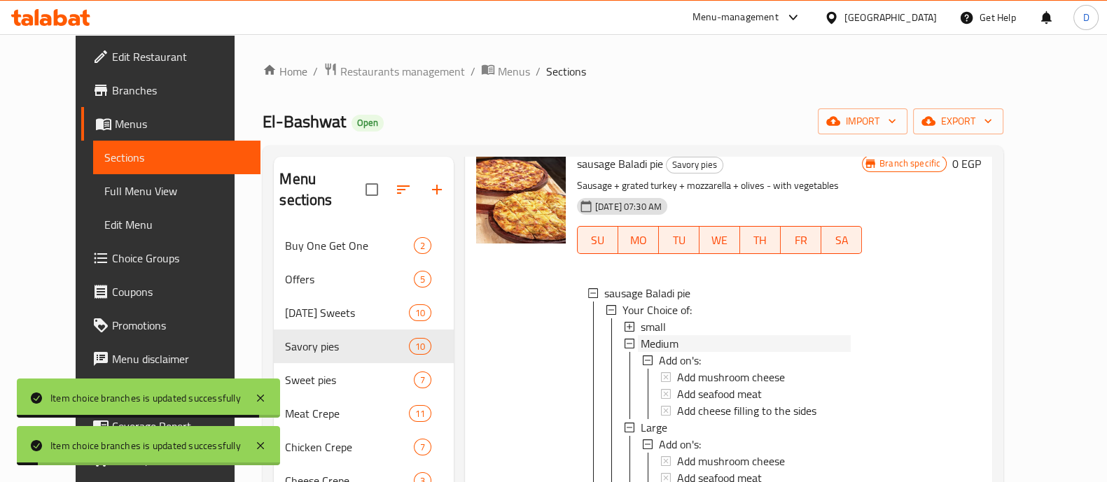
click at [643, 352] on span "Medium" at bounding box center [660, 343] width 38 height 17
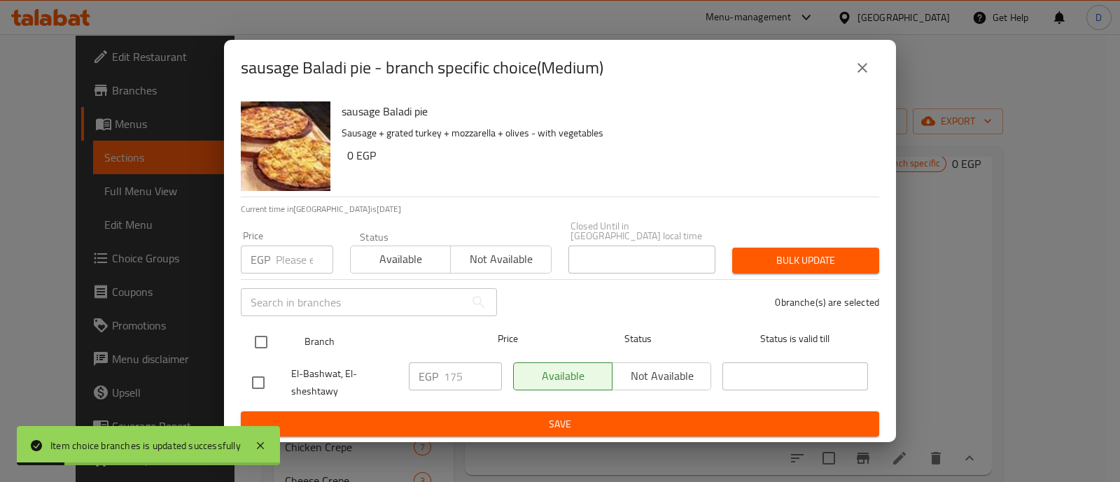
click at [266, 335] on input "checkbox" at bounding box center [260, 342] width 29 height 29
checkbox input "true"
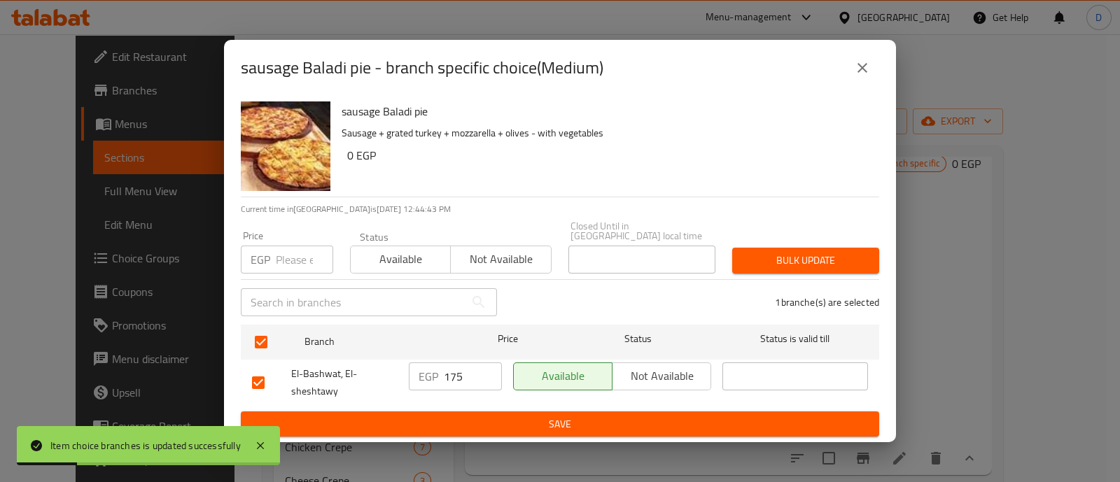
click at [458, 373] on input "175" at bounding box center [473, 377] width 58 height 28
type input "200"
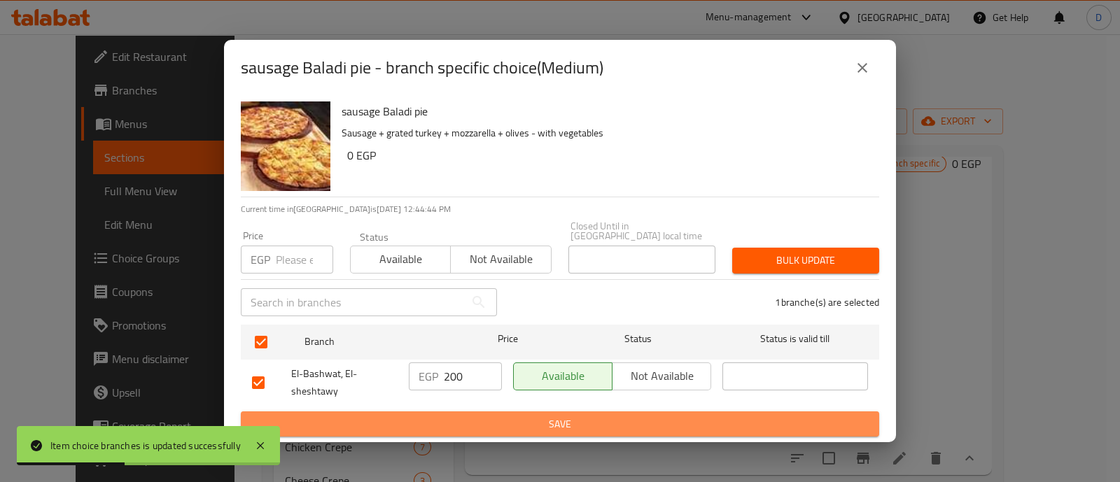
click at [521, 416] on span "Save" at bounding box center [560, 425] width 616 height 18
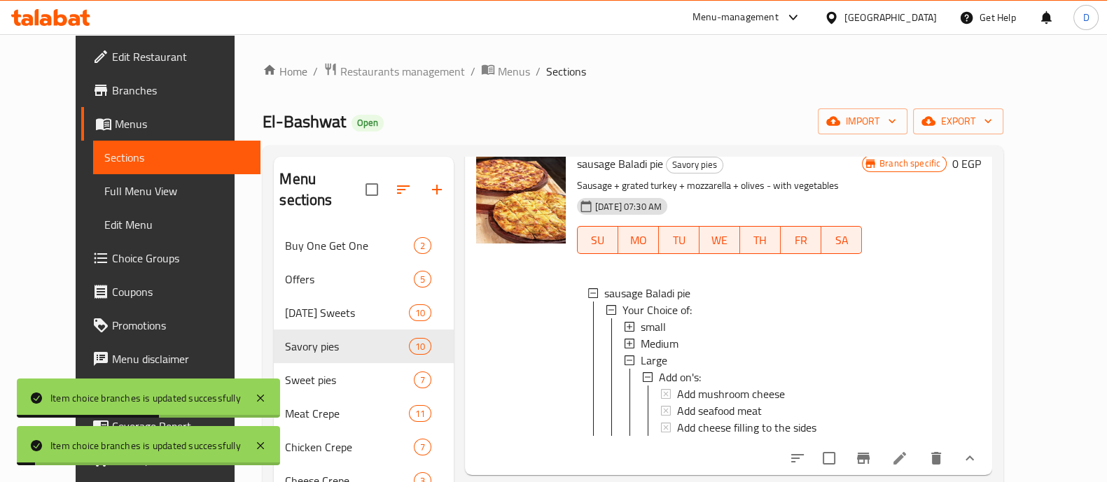
scroll to position [700, 0]
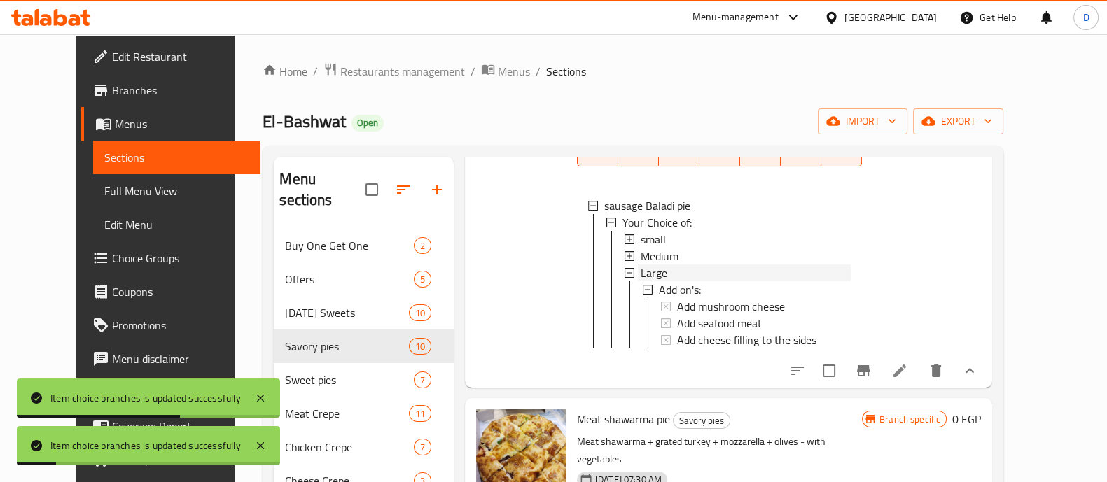
click at [659, 281] on div "Large" at bounding box center [746, 273] width 210 height 17
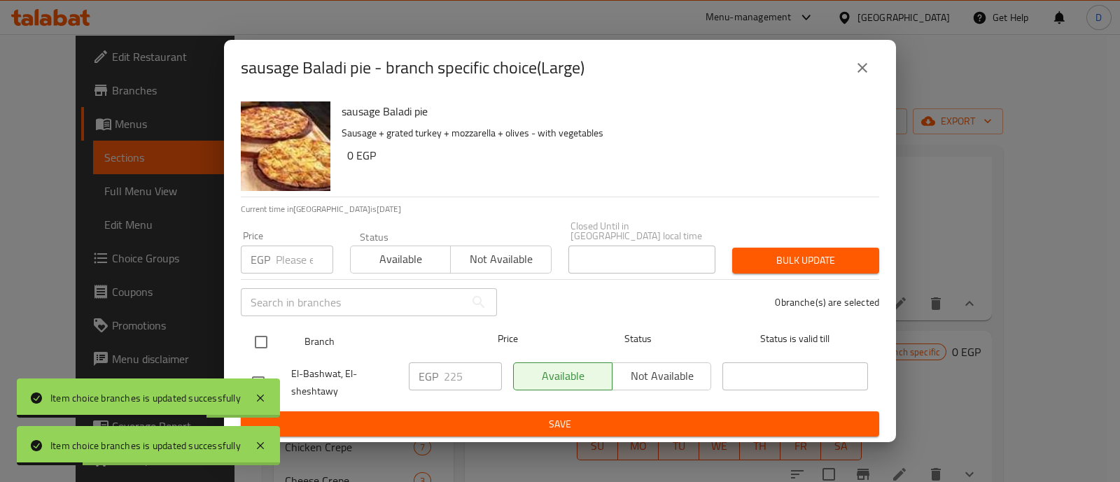
click at [273, 331] on input "checkbox" at bounding box center [260, 342] width 29 height 29
checkbox input "true"
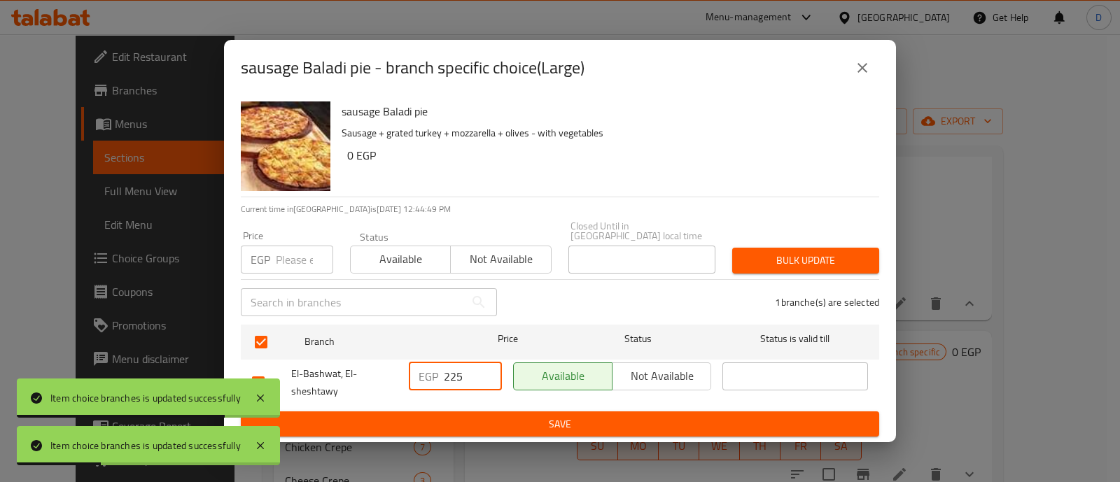
click at [457, 373] on input "225" at bounding box center [473, 377] width 58 height 28
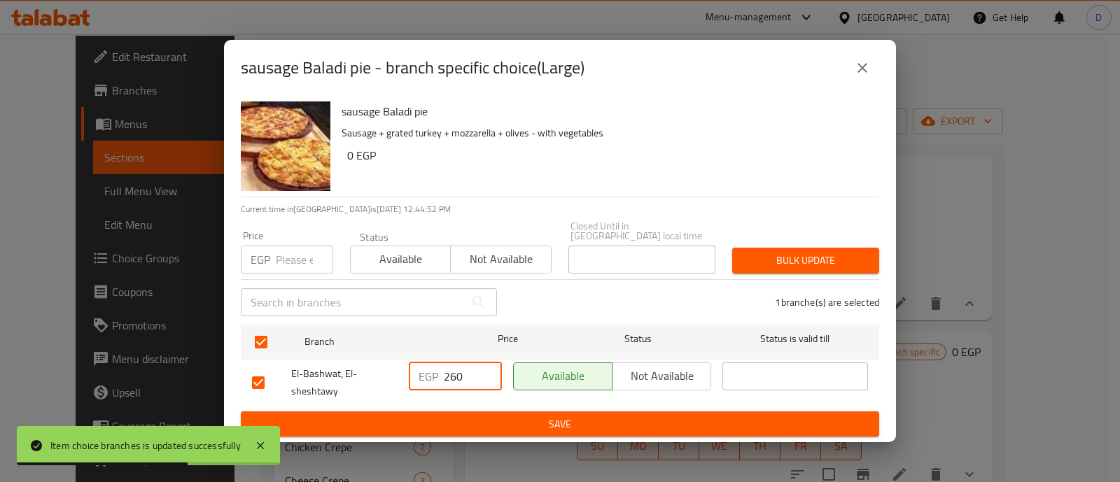
click at [455, 373] on input "260" at bounding box center [473, 377] width 58 height 28
type input "250"
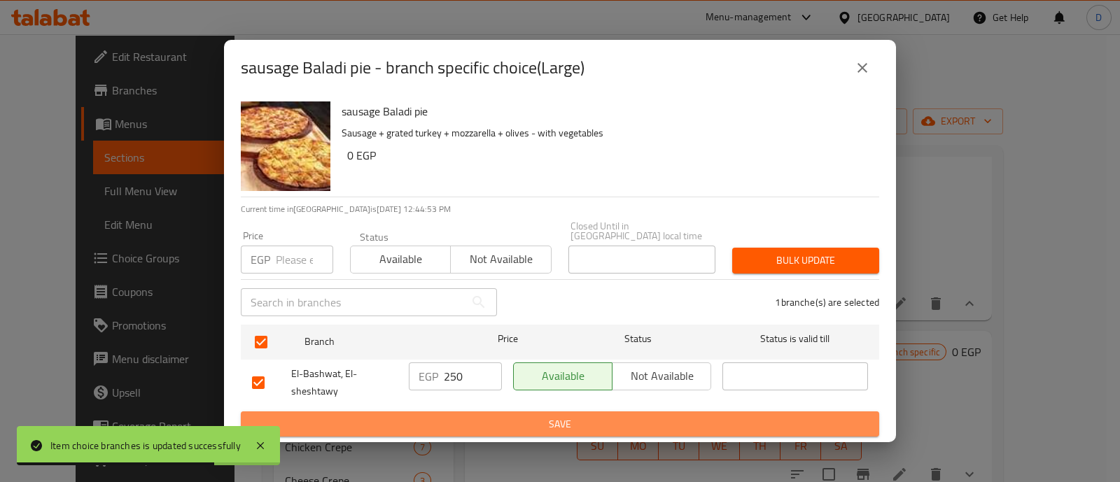
click at [485, 419] on span "Save" at bounding box center [560, 425] width 616 height 18
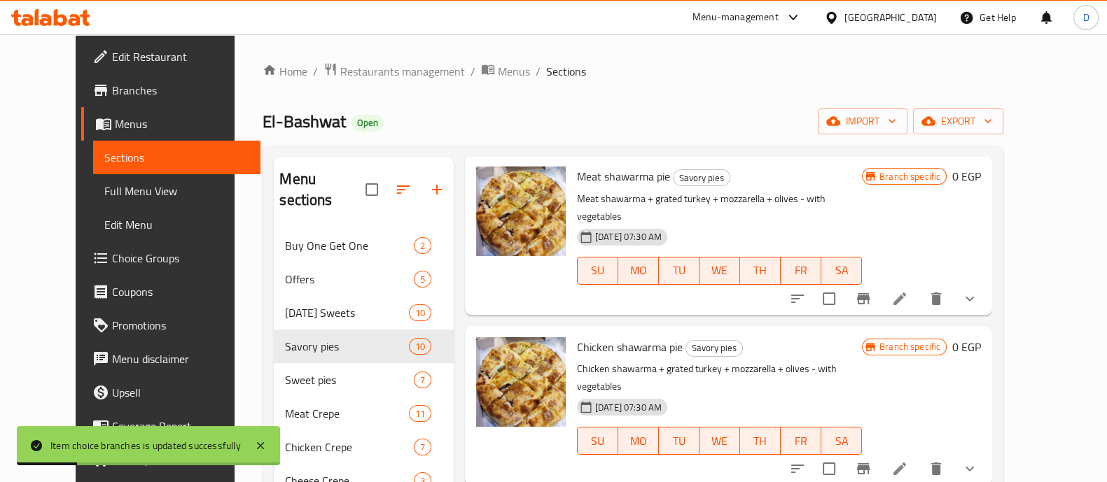
scroll to position [963, 0]
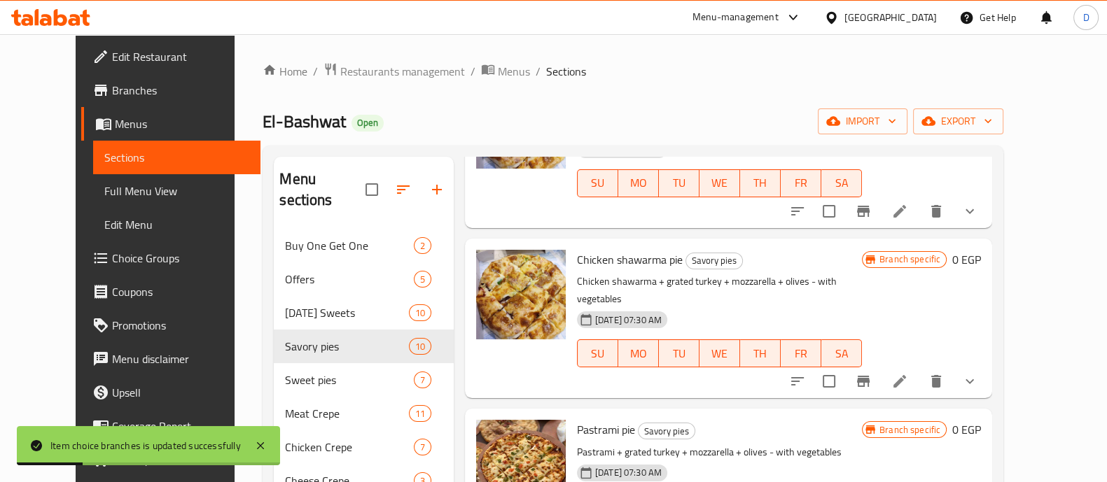
click at [978, 220] on icon "show more" at bounding box center [969, 211] width 17 height 17
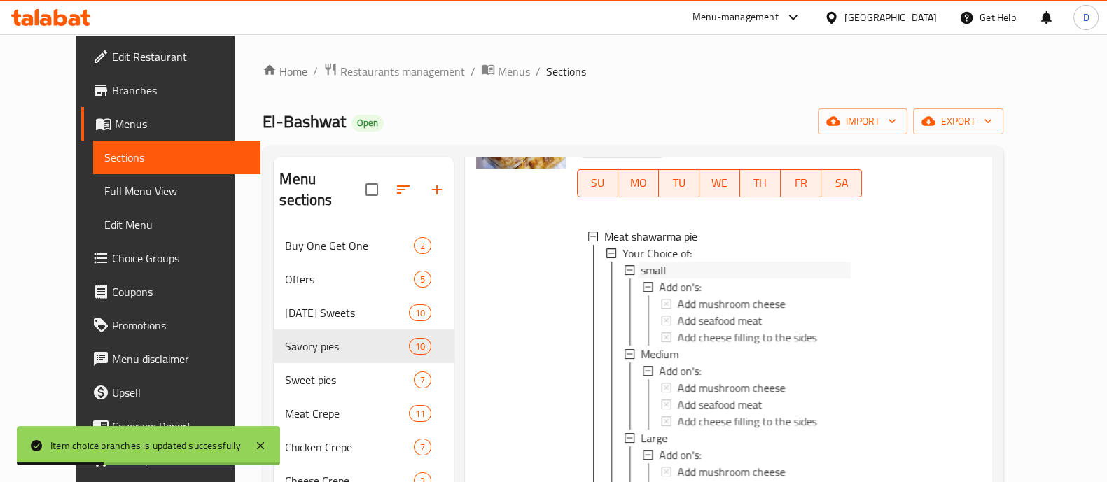
click at [671, 279] on div "small" at bounding box center [746, 270] width 210 height 17
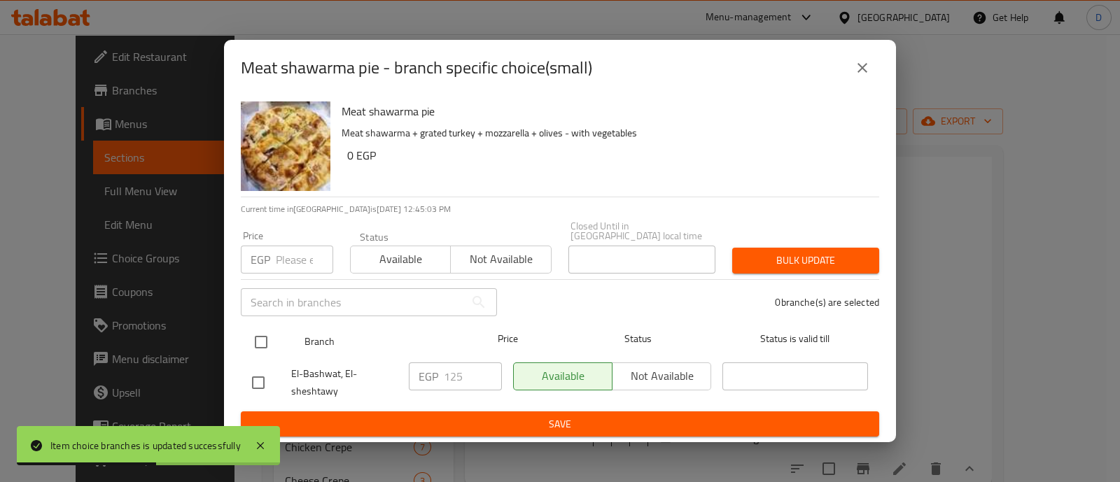
click at [277, 341] on div at bounding box center [272, 342] width 53 height 41
click at [253, 328] on input "checkbox" at bounding box center [260, 342] width 29 height 29
checkbox input "true"
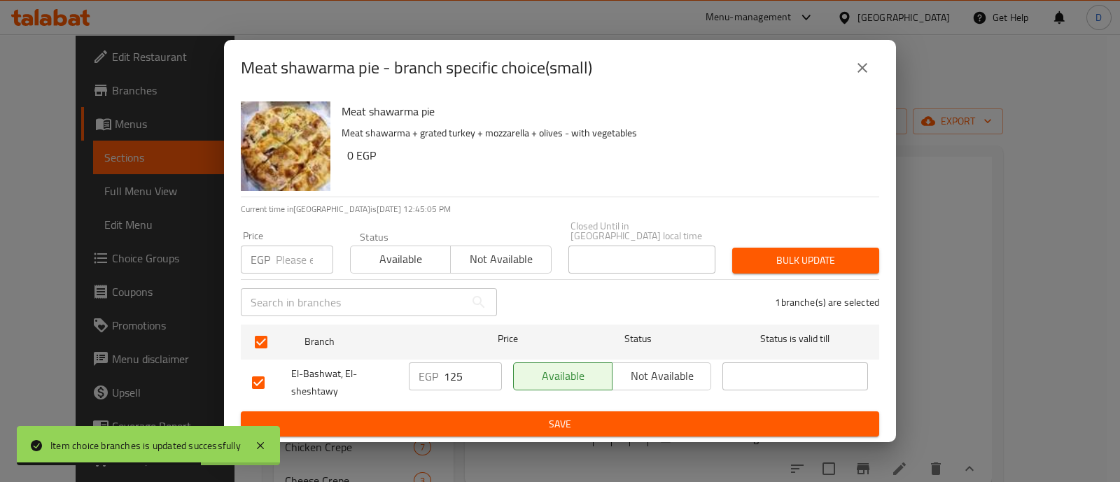
click at [456, 363] on input "125" at bounding box center [473, 377] width 58 height 28
type input "150"
click at [490, 412] on button "Save" at bounding box center [560, 425] width 639 height 26
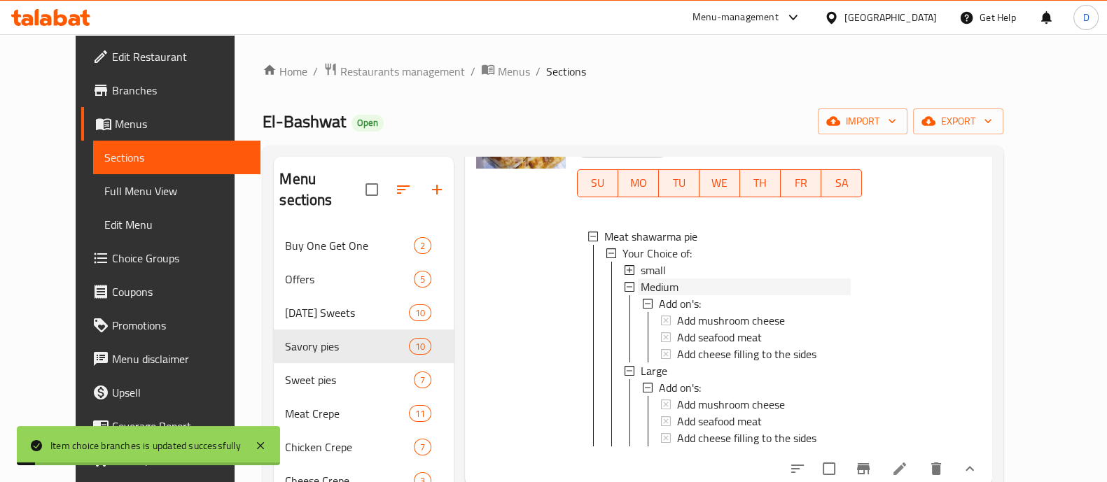
click at [650, 296] on span "Medium" at bounding box center [660, 287] width 38 height 17
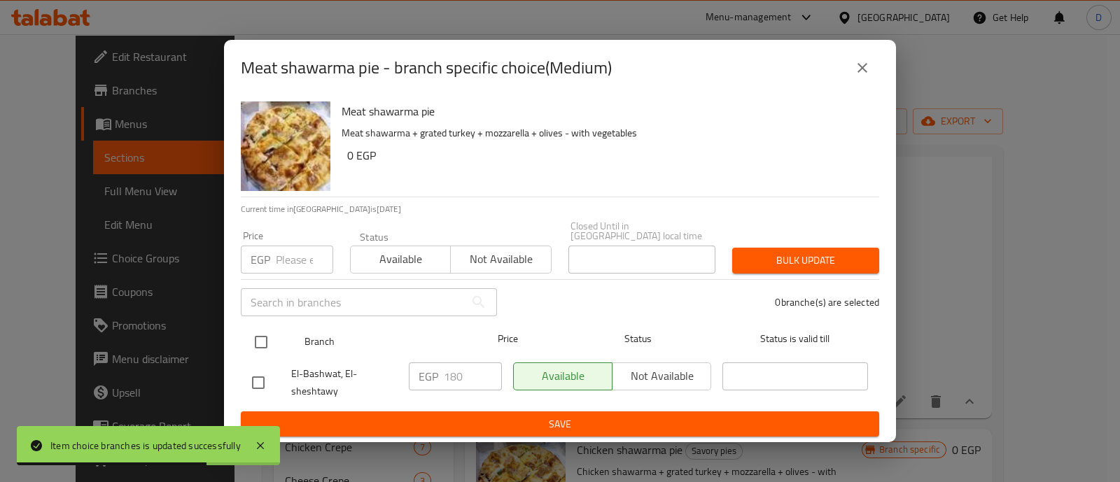
click at [267, 339] on input "checkbox" at bounding box center [260, 342] width 29 height 29
checkbox input "true"
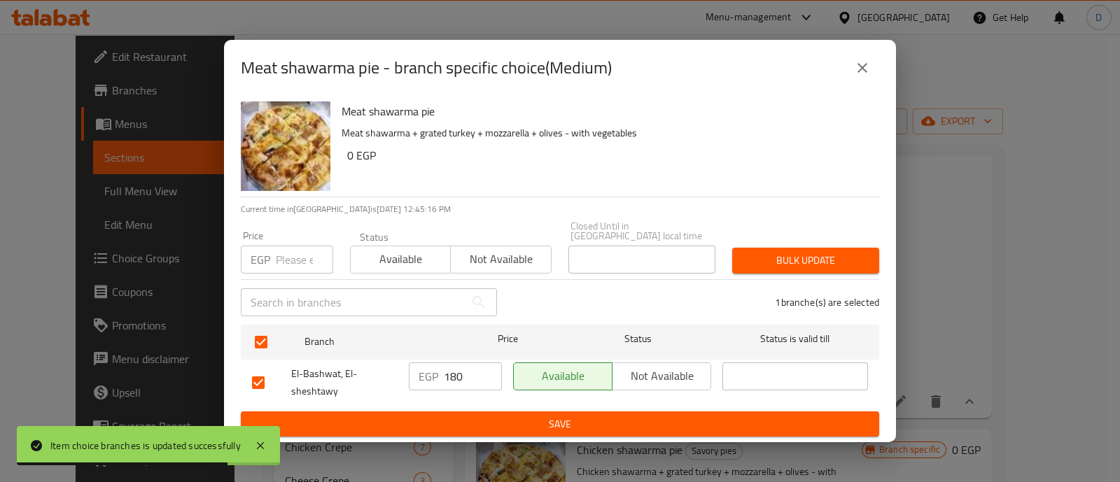
click at [458, 366] on input "180" at bounding box center [473, 377] width 58 height 28
type input "200"
click at [497, 418] on span "Save" at bounding box center [560, 425] width 616 height 18
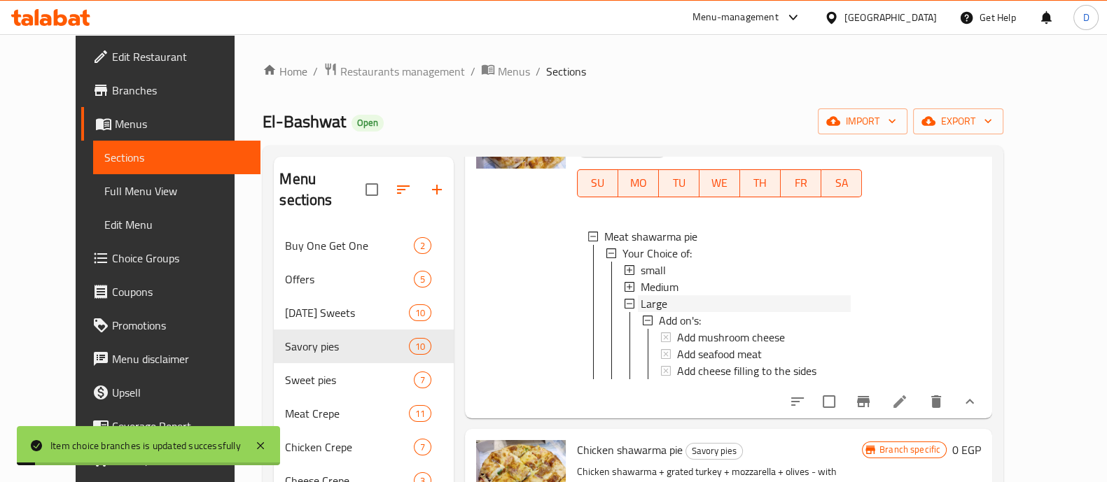
click at [669, 312] on div "Large" at bounding box center [746, 304] width 210 height 17
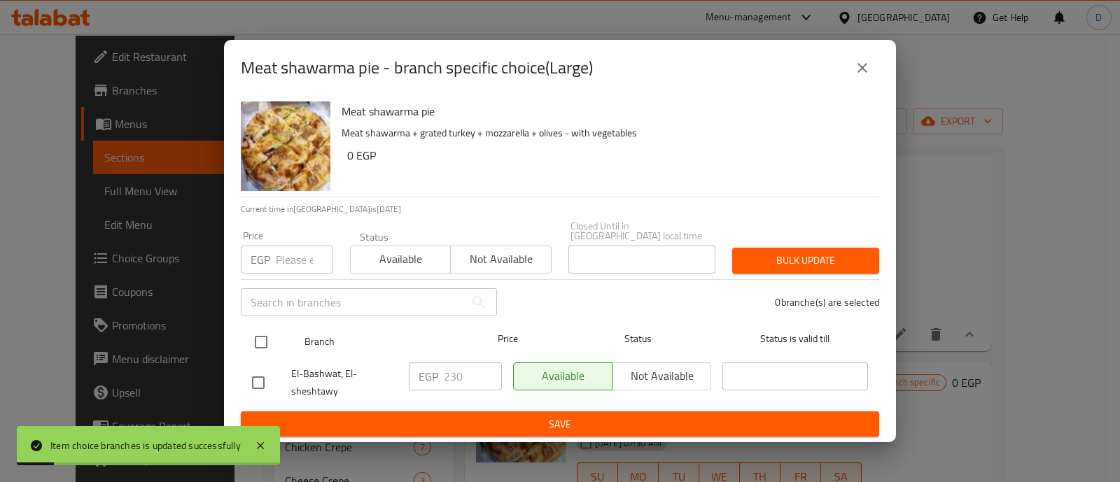
click at [265, 339] on input "checkbox" at bounding box center [260, 342] width 29 height 29
checkbox input "true"
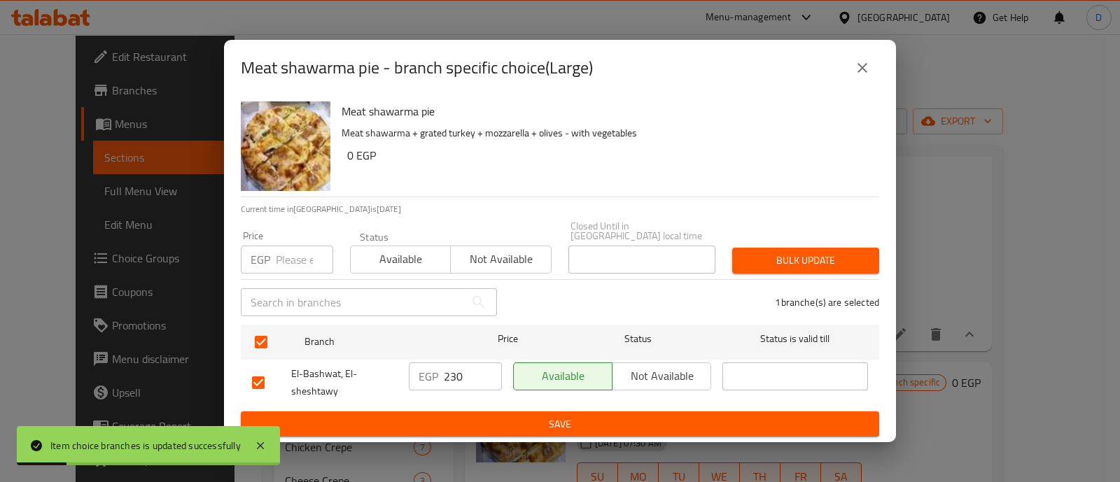
click at [456, 376] on input "230" at bounding box center [473, 377] width 58 height 28
type input "150"
click at [500, 416] on span "Save" at bounding box center [560, 425] width 616 height 18
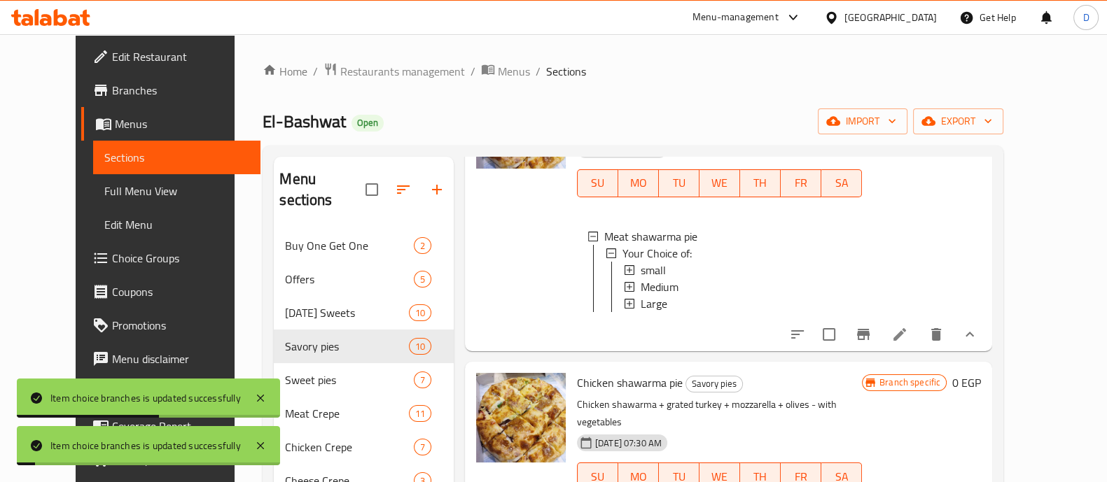
click at [641, 312] on span "Large" at bounding box center [654, 304] width 27 height 17
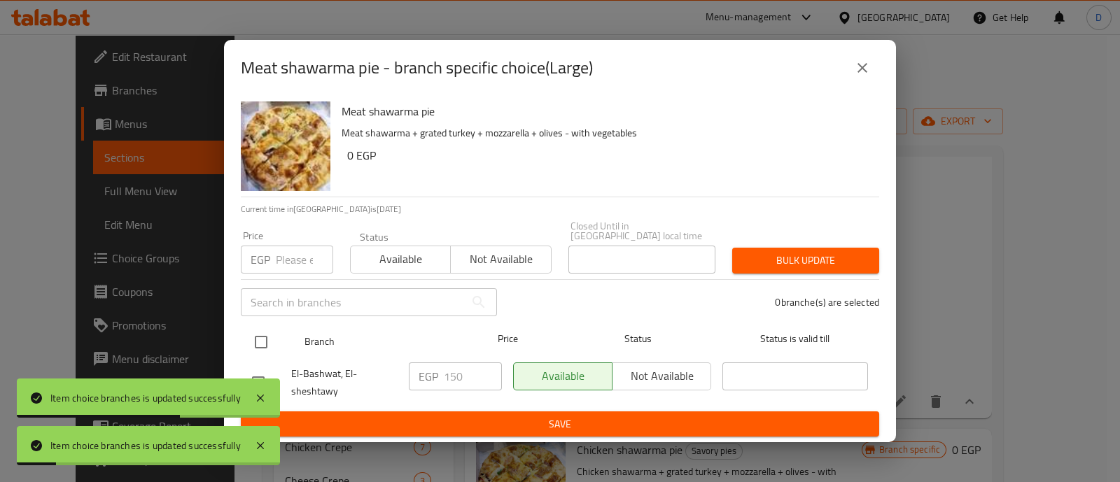
click at [255, 333] on input "checkbox" at bounding box center [260, 342] width 29 height 29
checkbox input "true"
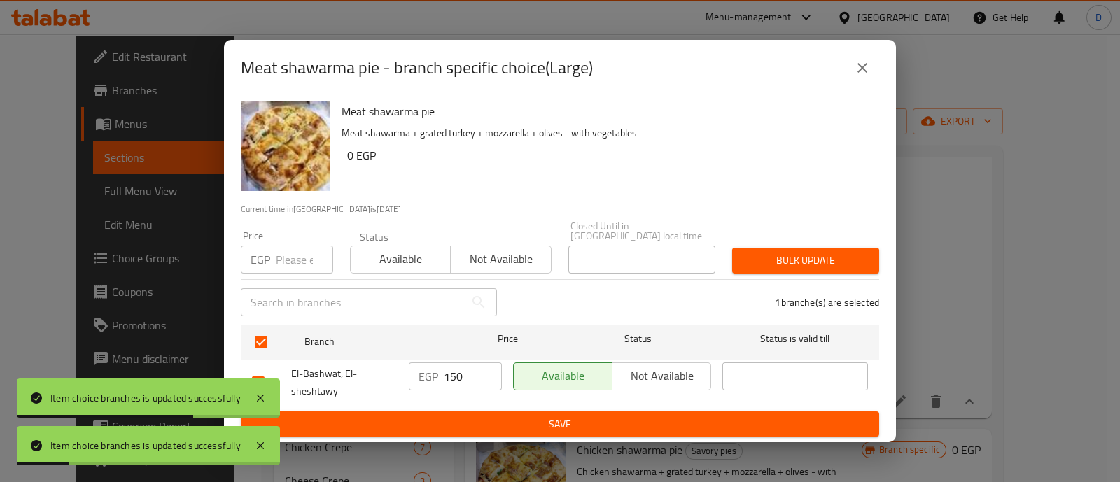
click at [455, 369] on input "150" at bounding box center [473, 377] width 58 height 28
type input "250"
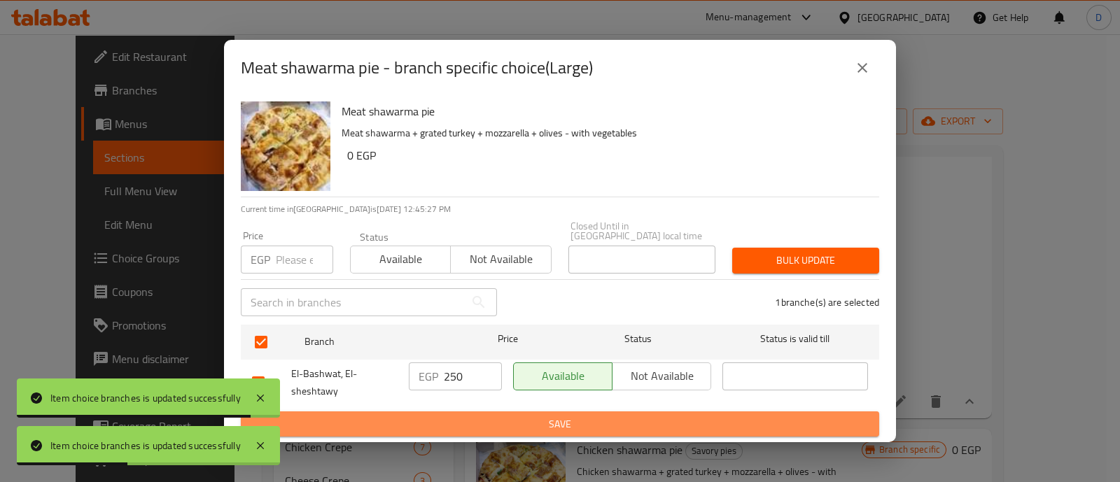
click at [492, 419] on span "Save" at bounding box center [560, 425] width 616 height 18
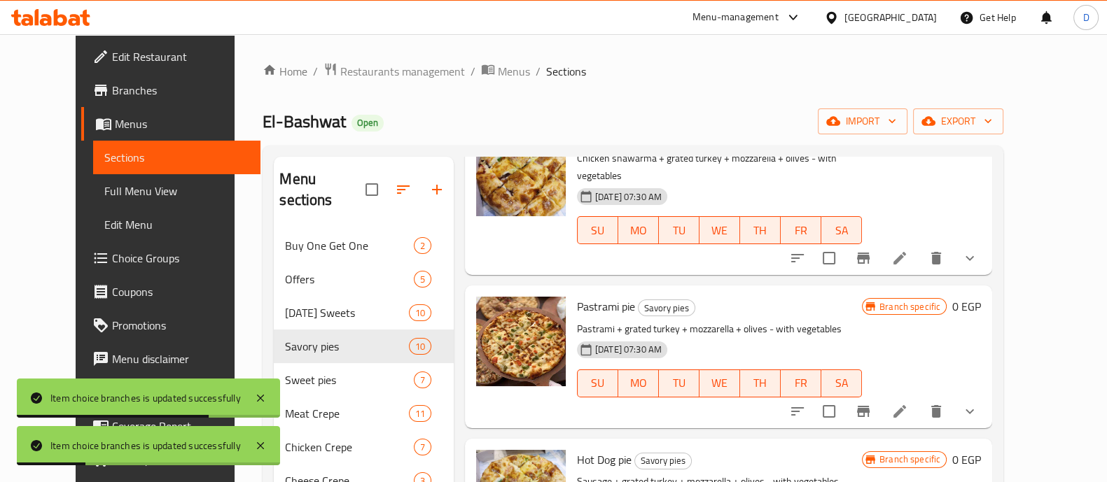
scroll to position [1312, 0]
click at [978, 250] on icon "show more" at bounding box center [969, 258] width 17 height 17
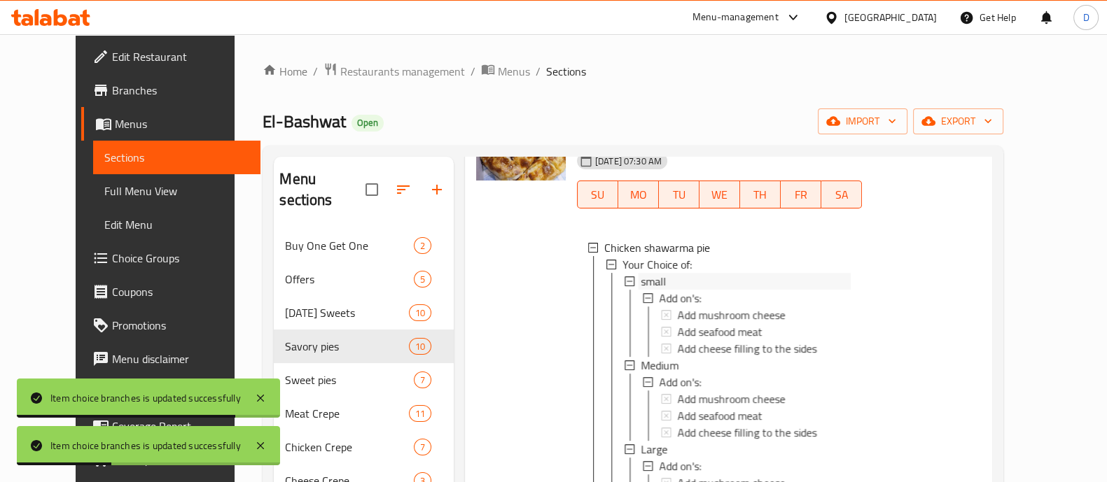
click at [648, 290] on div "small" at bounding box center [746, 281] width 210 height 17
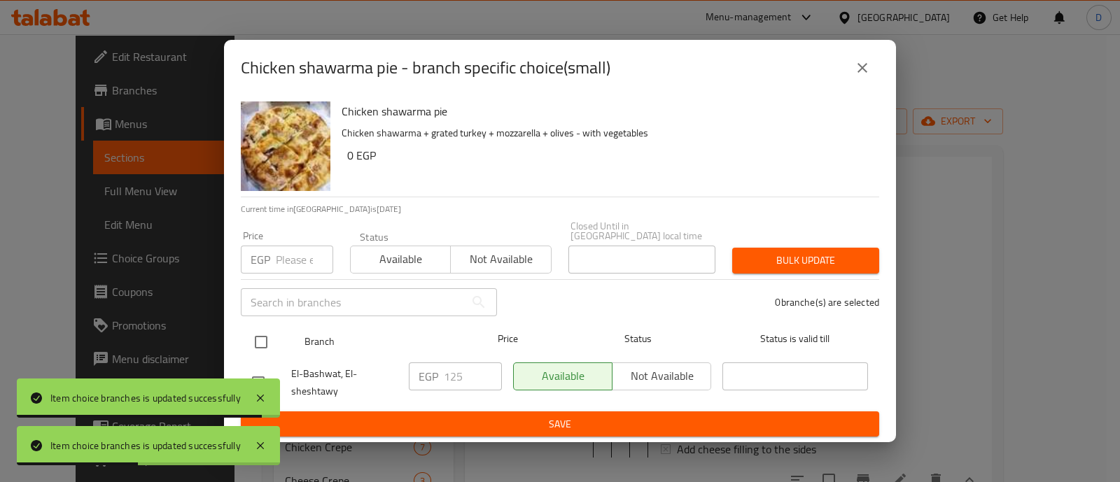
click at [264, 338] on input "checkbox" at bounding box center [260, 342] width 29 height 29
checkbox input "true"
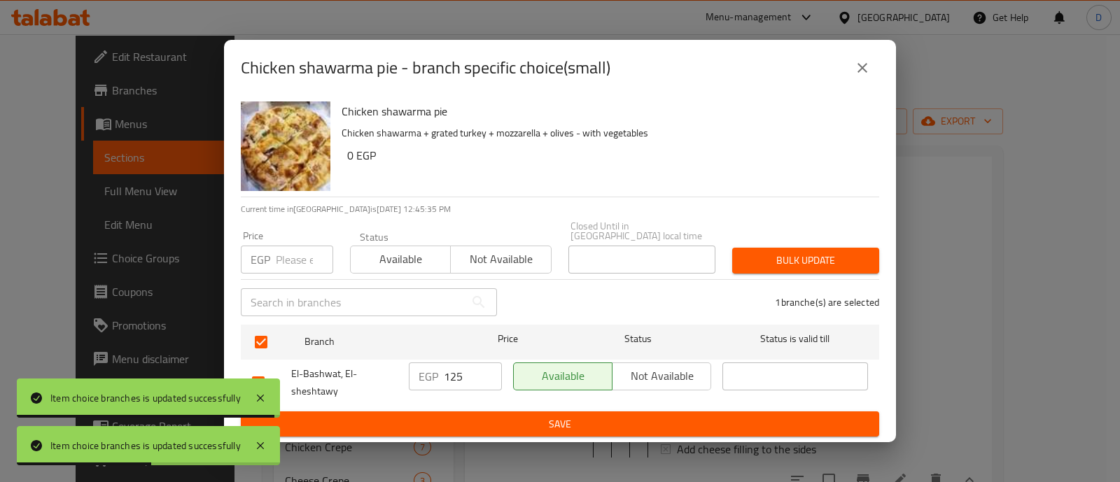
click at [444, 366] on input "125" at bounding box center [473, 377] width 58 height 28
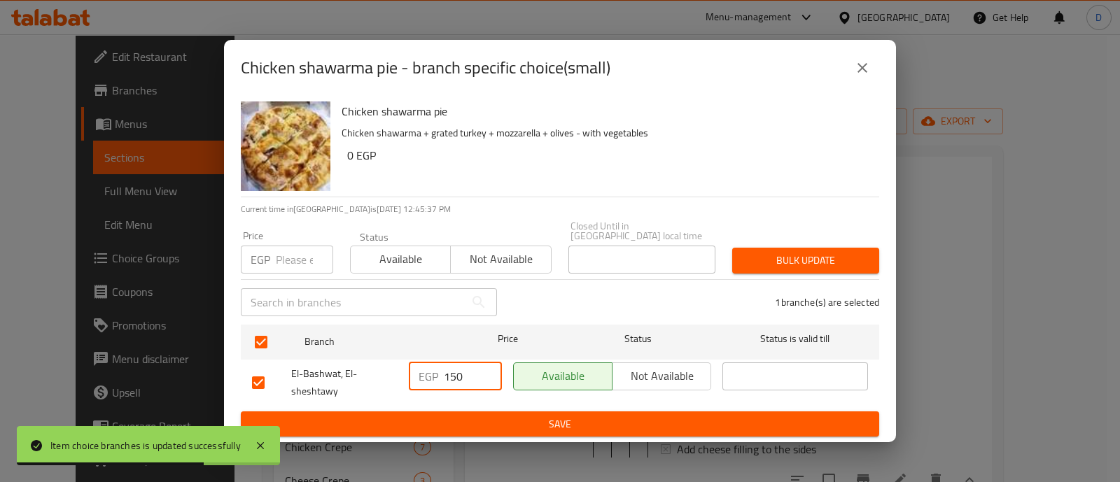
type input "150"
click at [497, 426] on span "Save" at bounding box center [560, 425] width 616 height 18
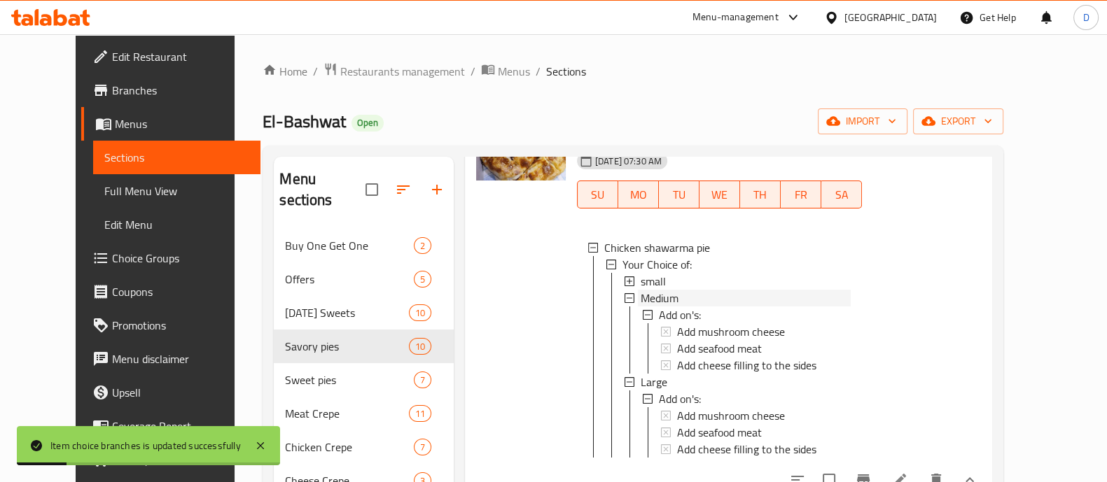
click at [660, 307] on div "Medium" at bounding box center [746, 298] width 210 height 17
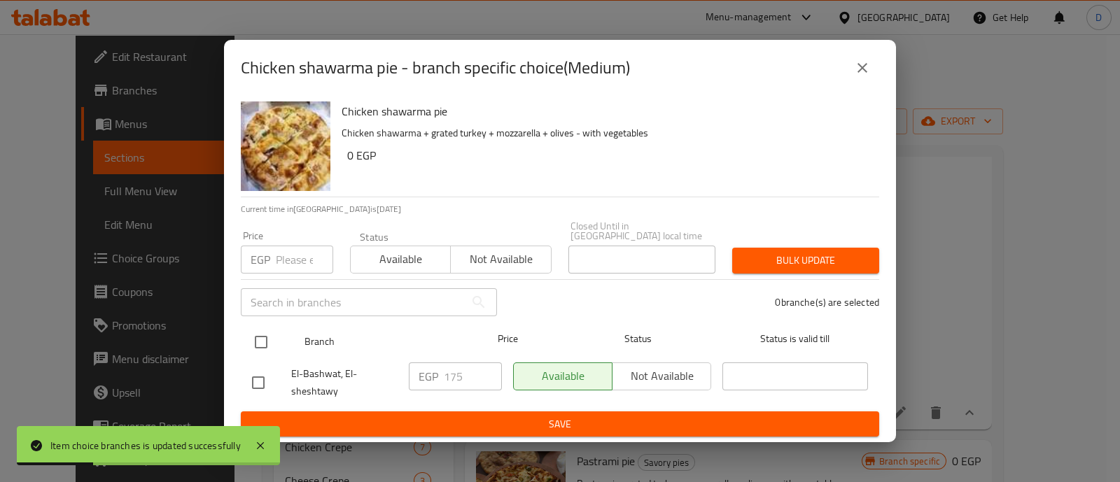
click at [253, 342] on input "checkbox" at bounding box center [260, 342] width 29 height 29
checkbox input "true"
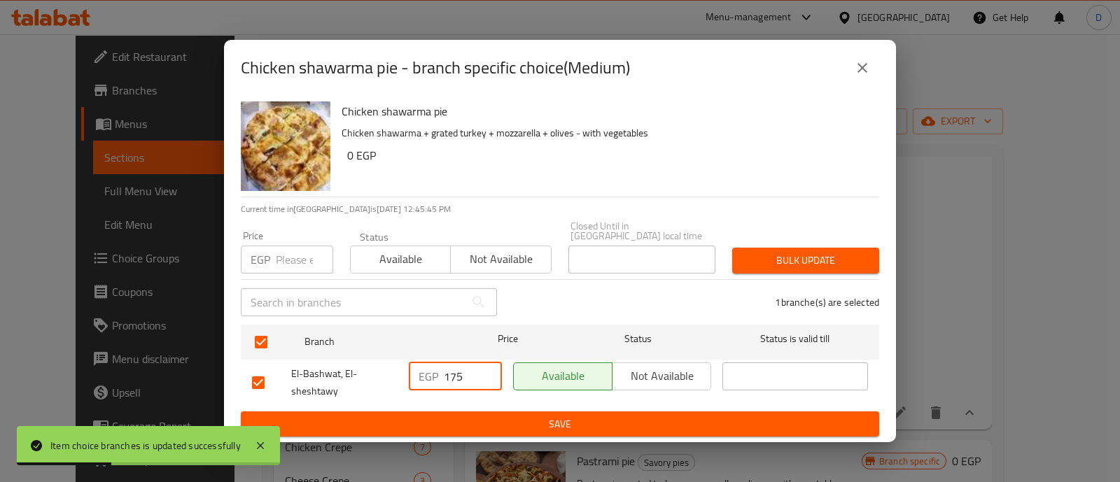
click at [457, 373] on input "175" at bounding box center [473, 377] width 58 height 28
type input "200"
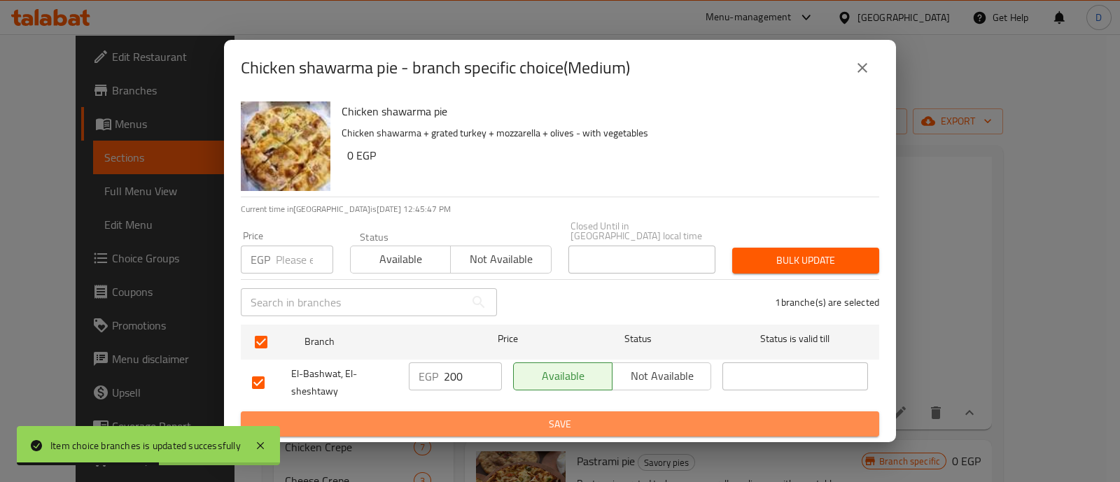
click at [496, 416] on span "Save" at bounding box center [560, 425] width 616 height 18
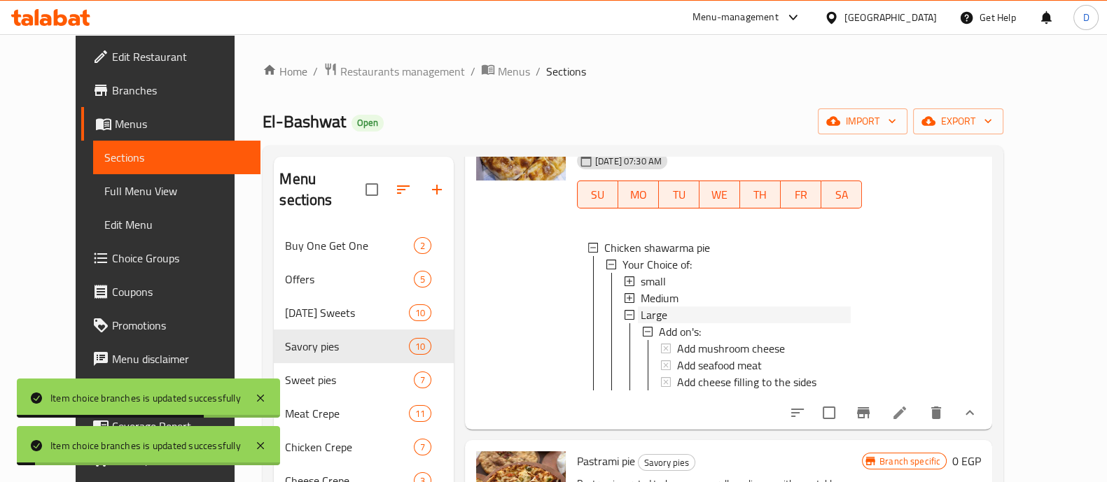
click at [648, 324] on div "Large" at bounding box center [746, 315] width 210 height 17
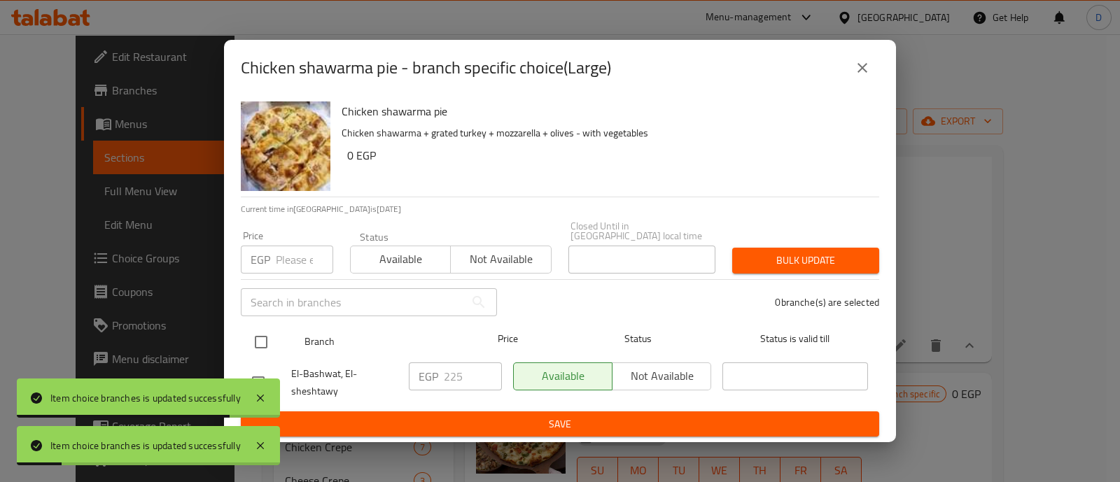
click at [253, 334] on input "checkbox" at bounding box center [260, 342] width 29 height 29
checkbox input "true"
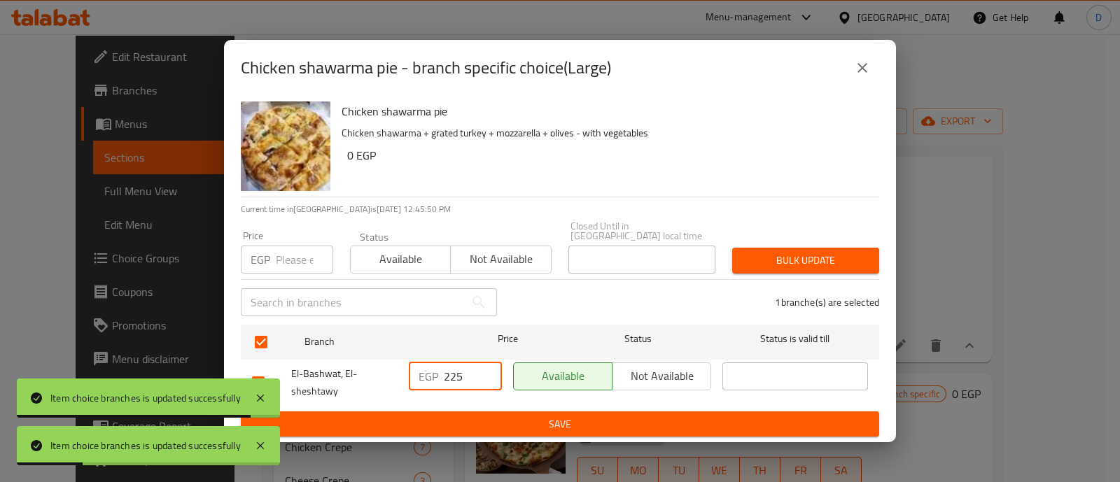
click at [457, 369] on input "225" at bounding box center [473, 377] width 58 height 28
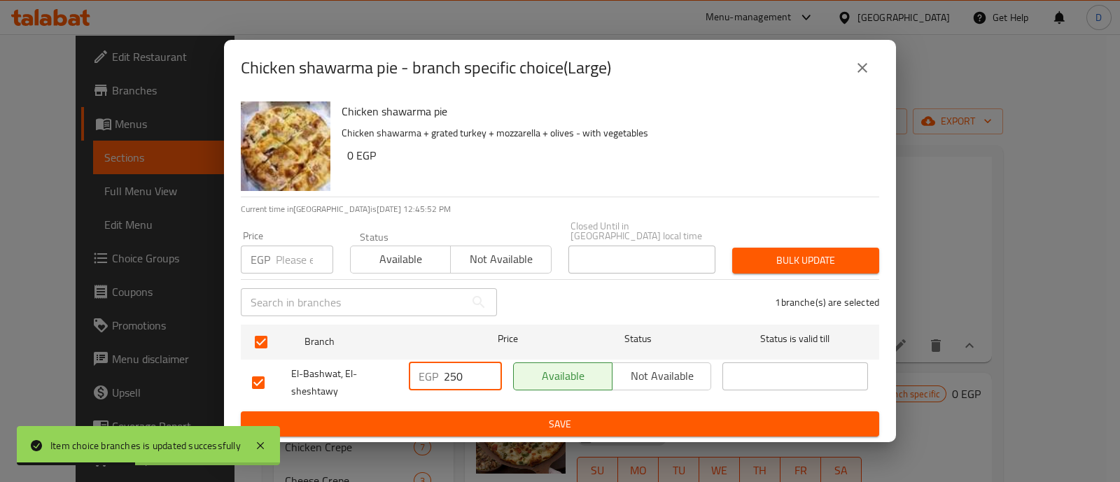
type input "250"
click at [473, 428] on span "Save" at bounding box center [560, 425] width 616 height 18
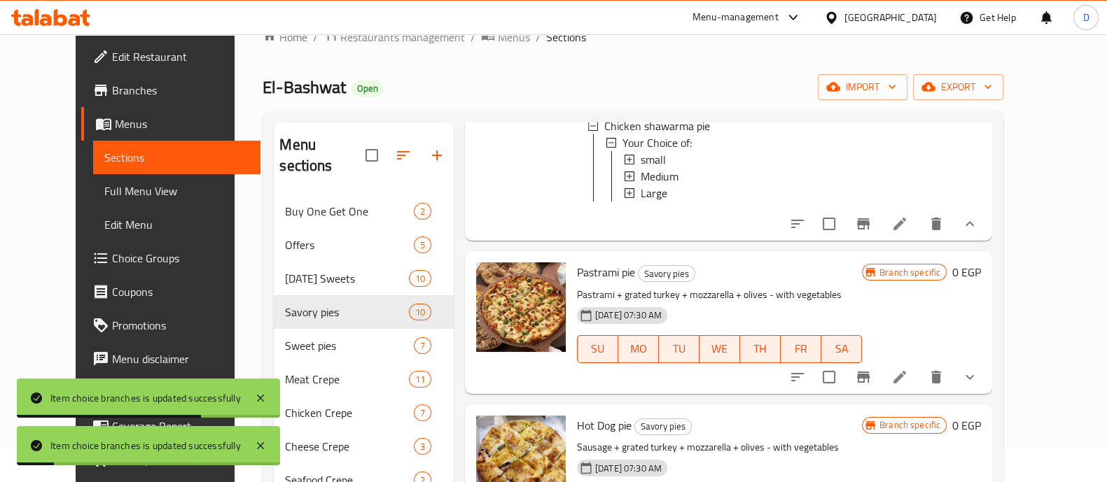
scroll to position [87, 0]
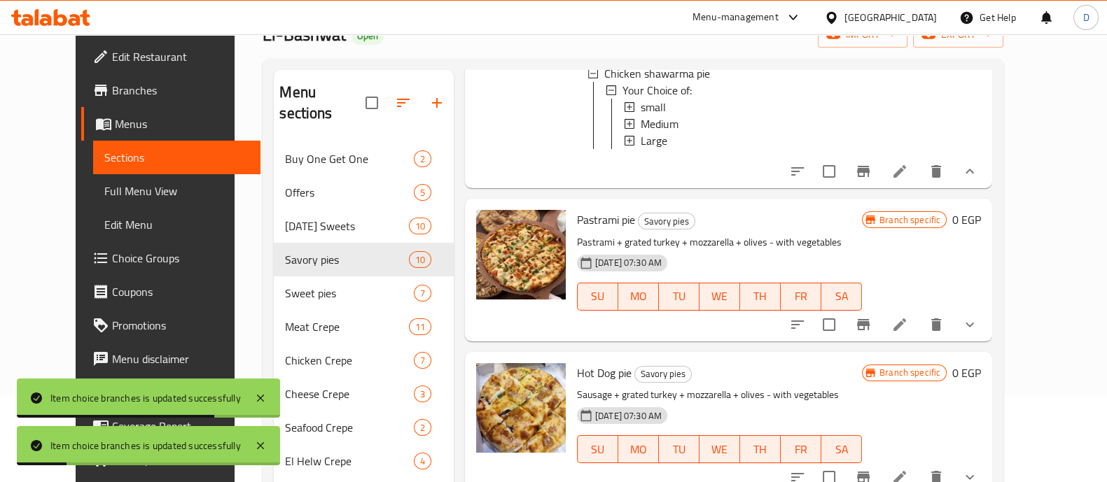
click at [987, 308] on button "show more" at bounding box center [970, 325] width 34 height 34
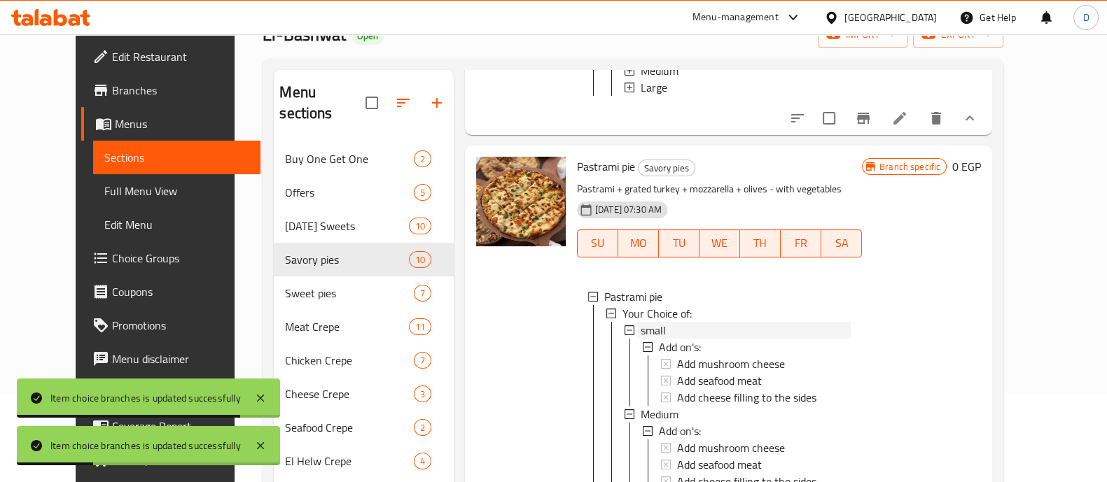
click at [683, 339] on div "small" at bounding box center [746, 330] width 210 height 17
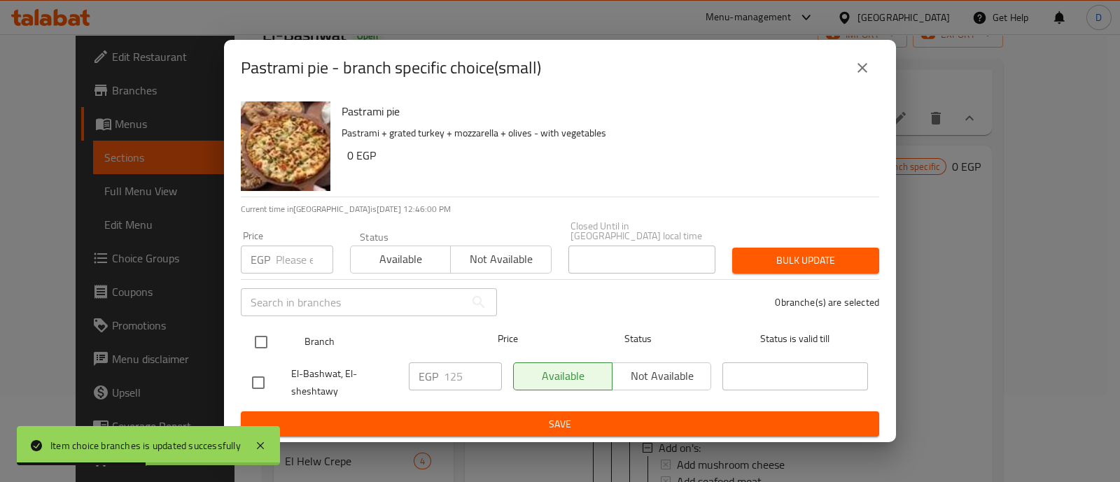
click at [265, 340] on input "checkbox" at bounding box center [260, 342] width 29 height 29
checkbox input "true"
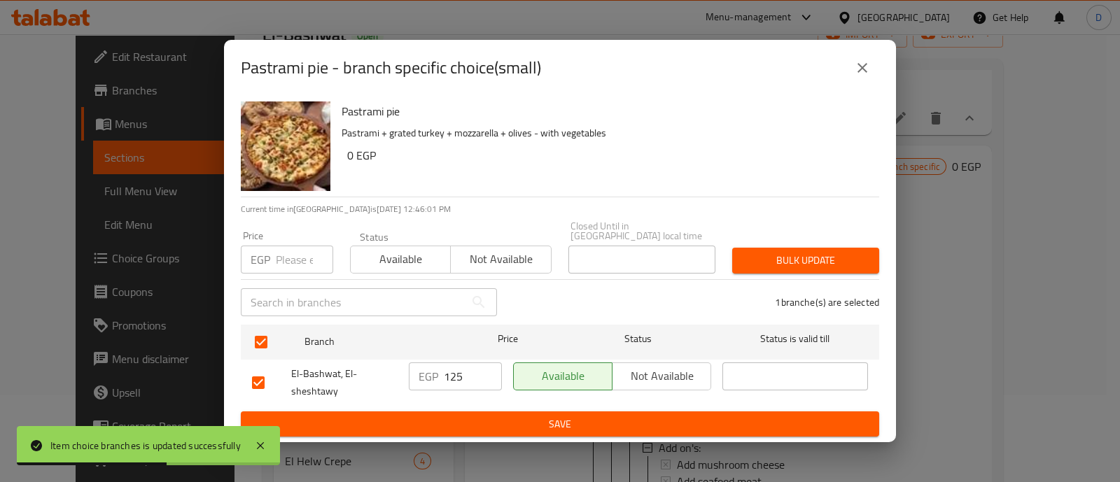
click at [450, 377] on input "125" at bounding box center [473, 377] width 58 height 28
type input "150"
click at [489, 418] on span "Save" at bounding box center [560, 425] width 616 height 18
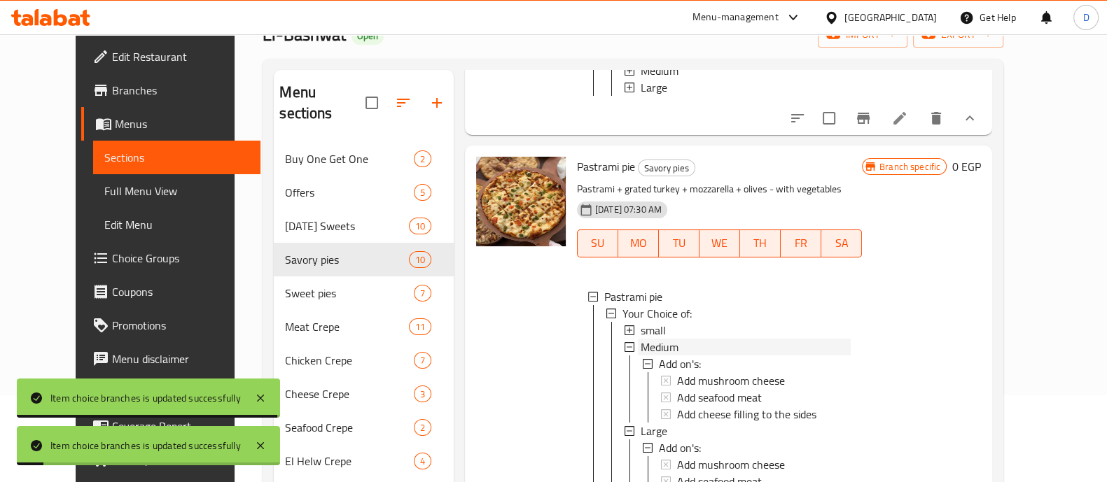
click at [655, 356] on span "Medium" at bounding box center [660, 347] width 38 height 17
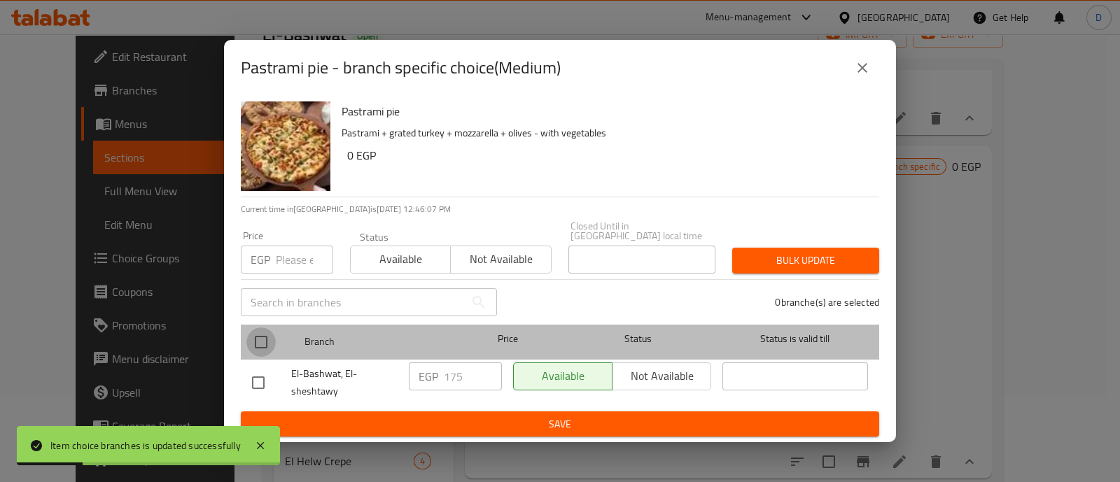
click at [266, 338] on input "checkbox" at bounding box center [260, 342] width 29 height 29
checkbox input "true"
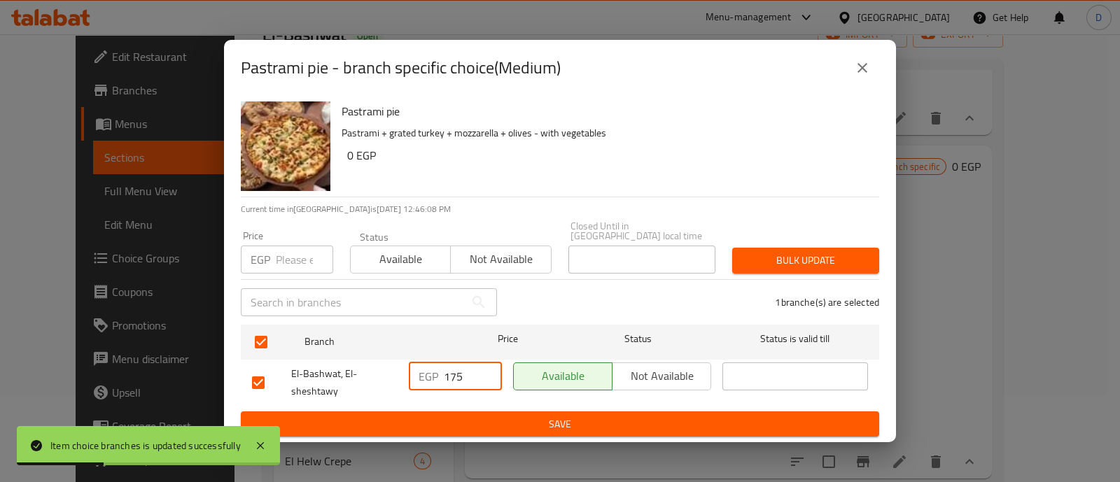
click at [455, 369] on input "175" at bounding box center [473, 377] width 58 height 28
type input "200"
click at [581, 421] on span "Save" at bounding box center [560, 425] width 616 height 18
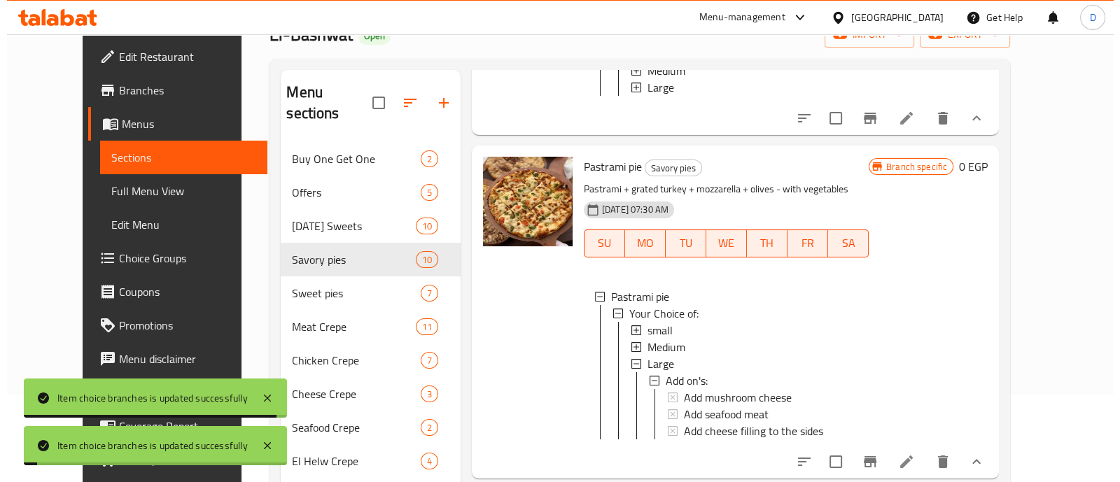
scroll to position [1, 0]
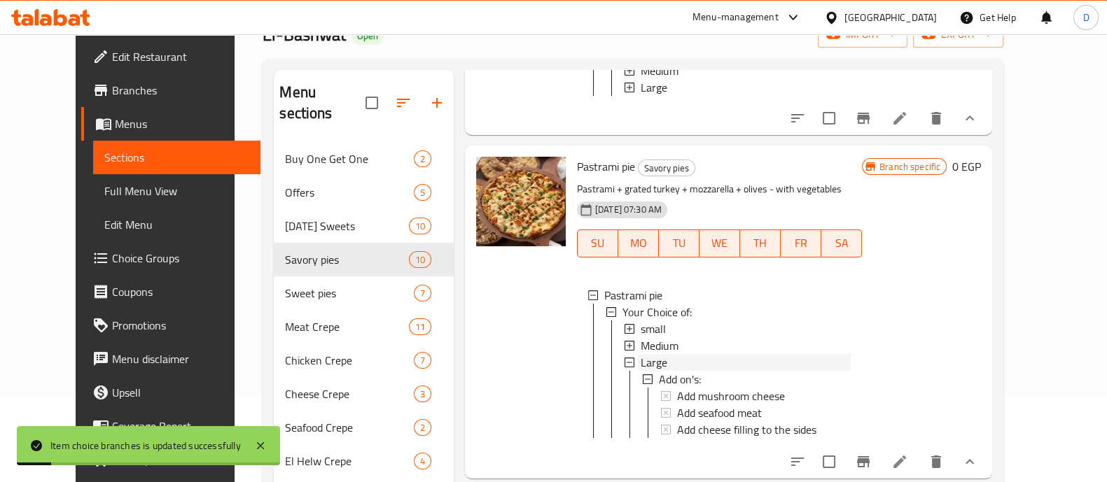
click at [662, 371] on div "Large" at bounding box center [746, 362] width 210 height 17
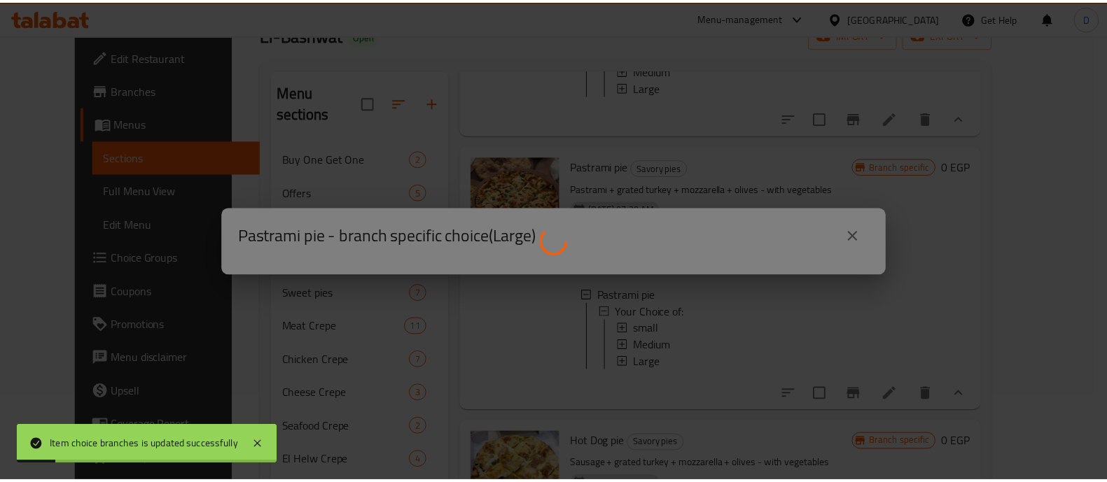
scroll to position [0, 0]
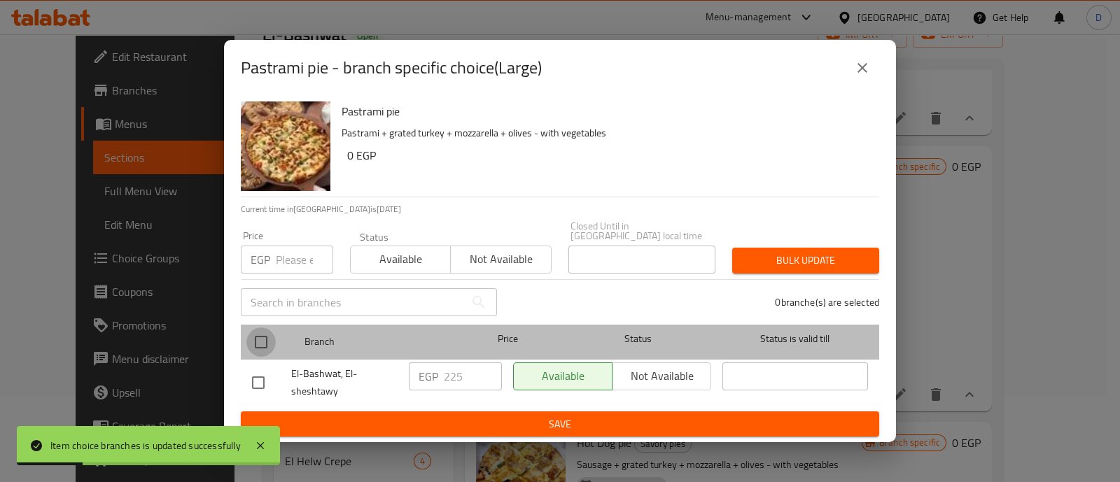
click at [265, 335] on input "checkbox" at bounding box center [260, 342] width 29 height 29
checkbox input "true"
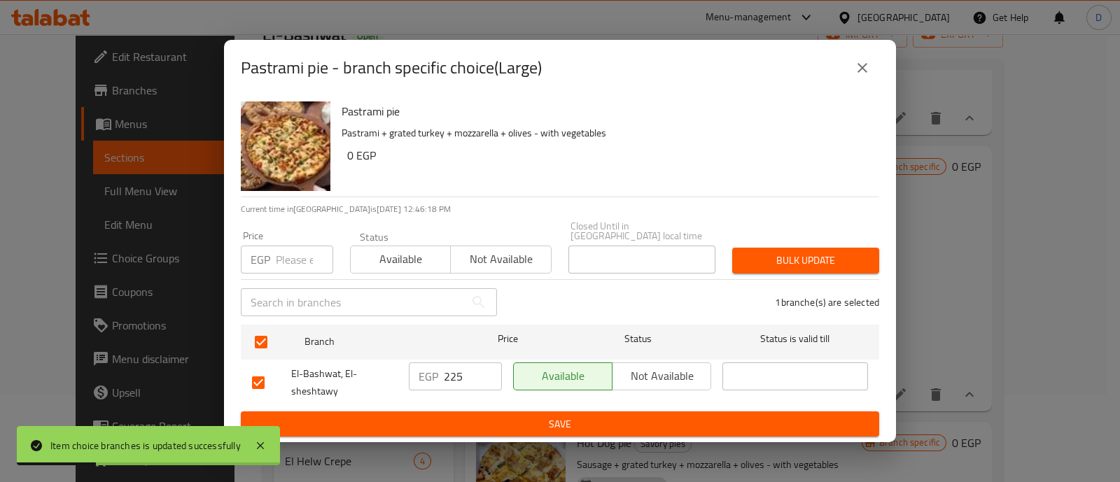
click at [454, 371] on input "225" at bounding box center [473, 377] width 58 height 28
type input "250"
click at [492, 430] on button "Save" at bounding box center [560, 425] width 639 height 26
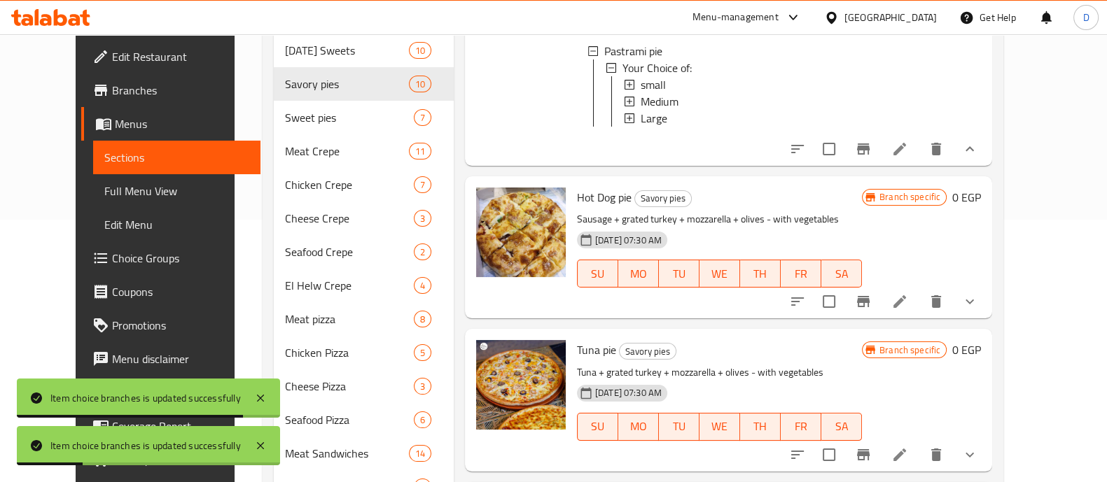
scroll to position [349, 0]
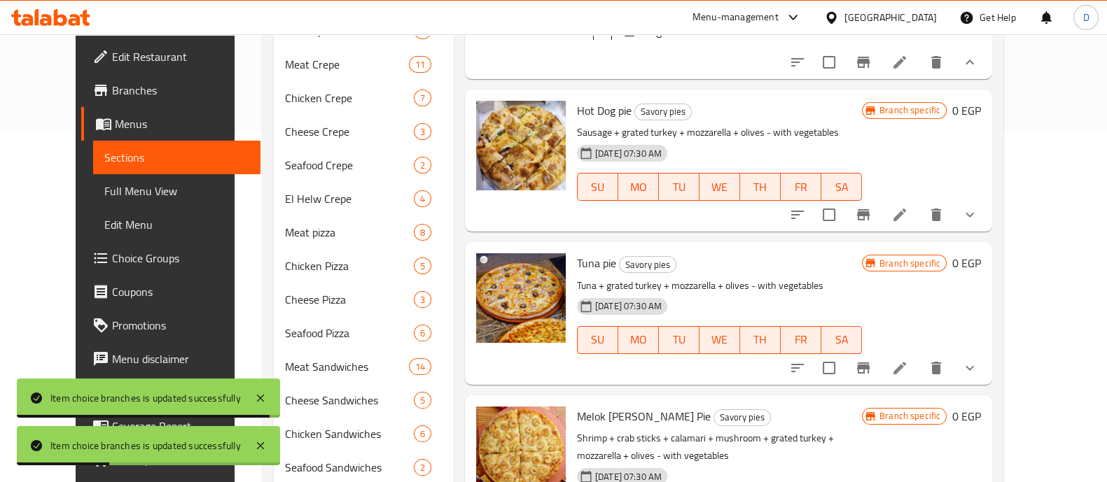
click at [978, 207] on icon "show more" at bounding box center [969, 215] width 17 height 17
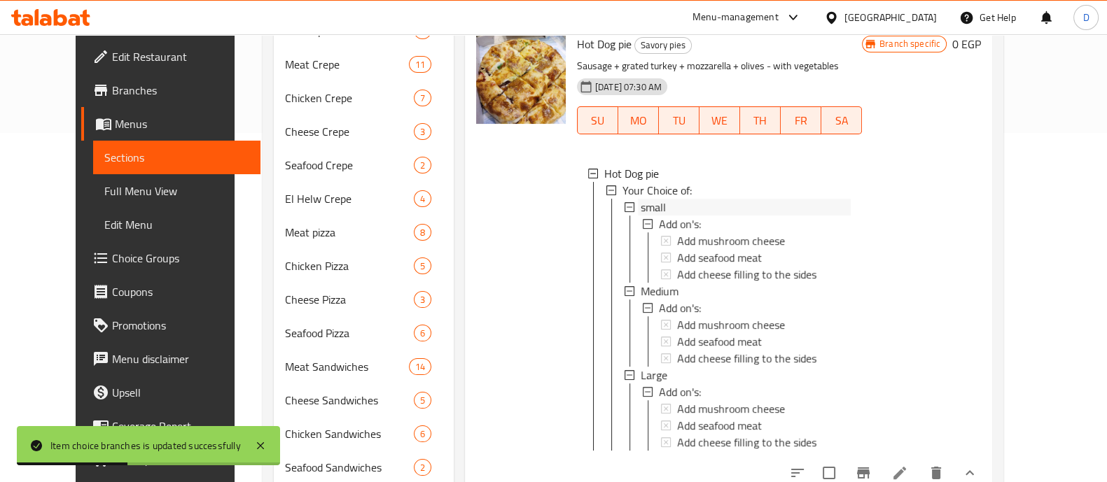
click at [641, 216] on span "small" at bounding box center [653, 207] width 25 height 17
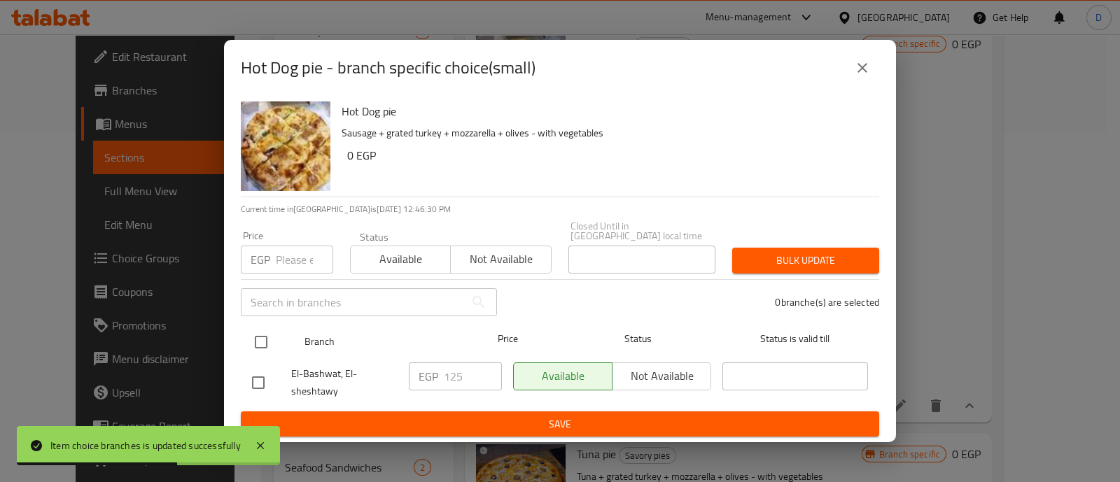
click at [266, 341] on input "checkbox" at bounding box center [260, 342] width 29 height 29
checkbox input "true"
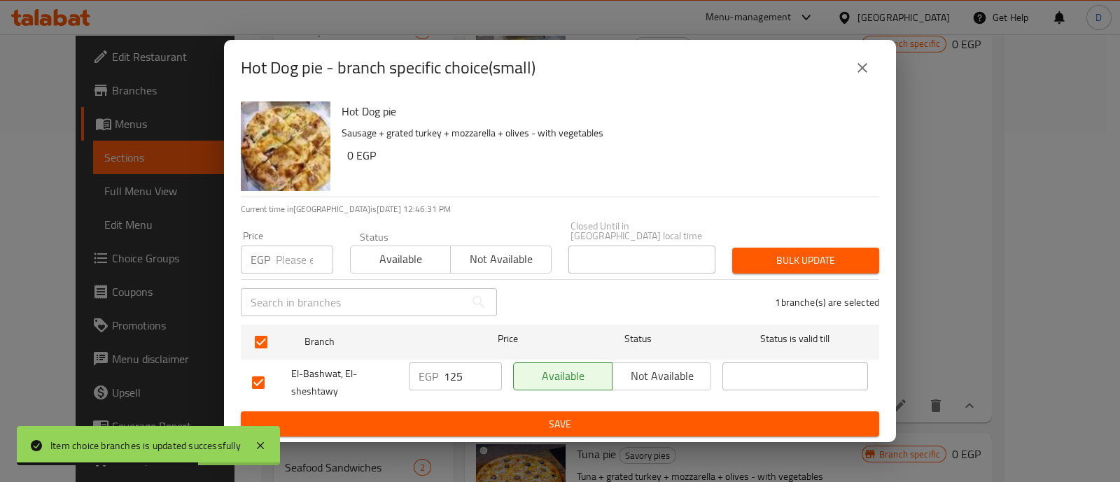
click at [448, 373] on input "125" at bounding box center [473, 377] width 58 height 28
type input "150"
click at [478, 419] on span "Save" at bounding box center [560, 425] width 616 height 18
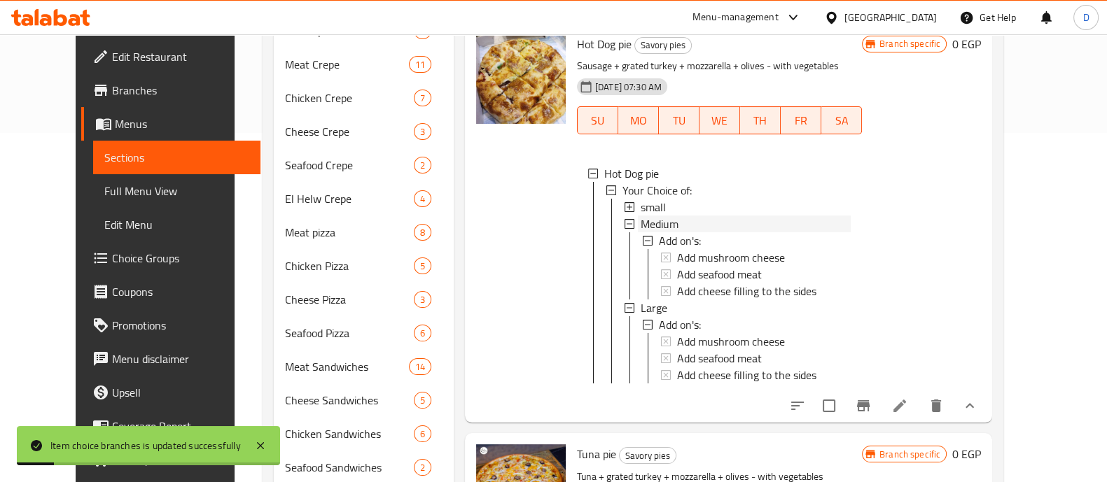
click at [641, 232] on span "Medium" at bounding box center [660, 224] width 38 height 17
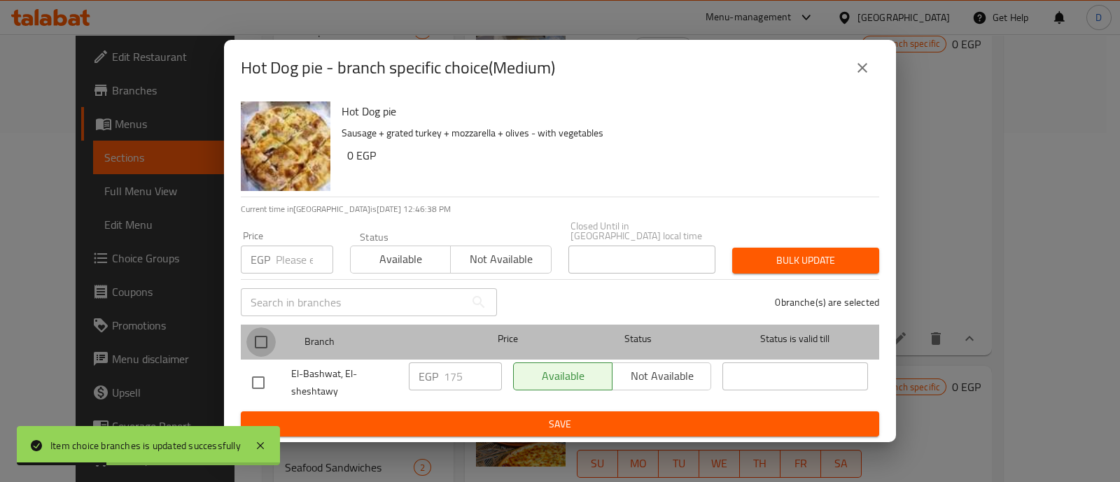
click at [265, 333] on input "checkbox" at bounding box center [260, 342] width 29 height 29
checkbox input "true"
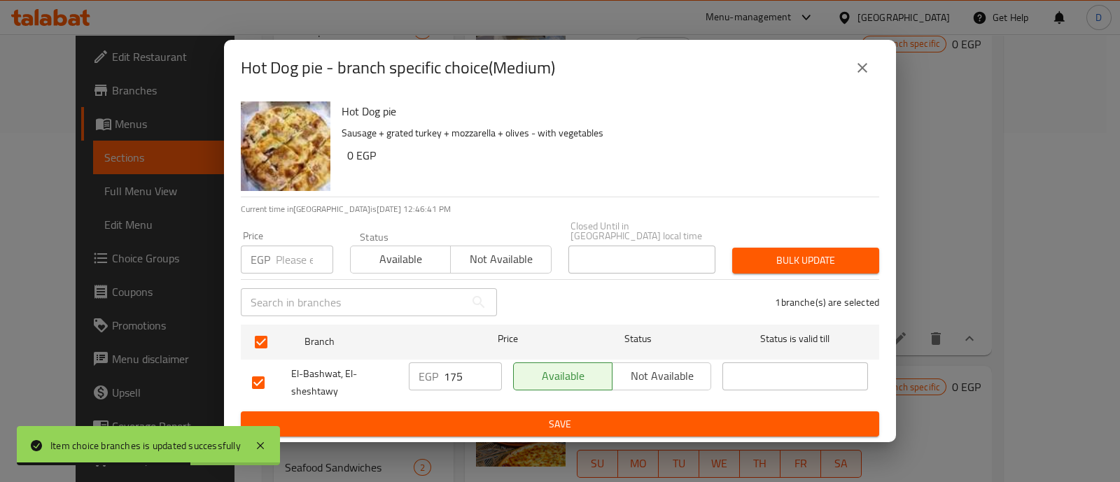
click at [448, 372] on input "175" at bounding box center [473, 377] width 58 height 28
click at [449, 373] on input "175" at bounding box center [473, 377] width 58 height 28
type input "200"
click at [469, 424] on span "Save" at bounding box center [560, 425] width 616 height 18
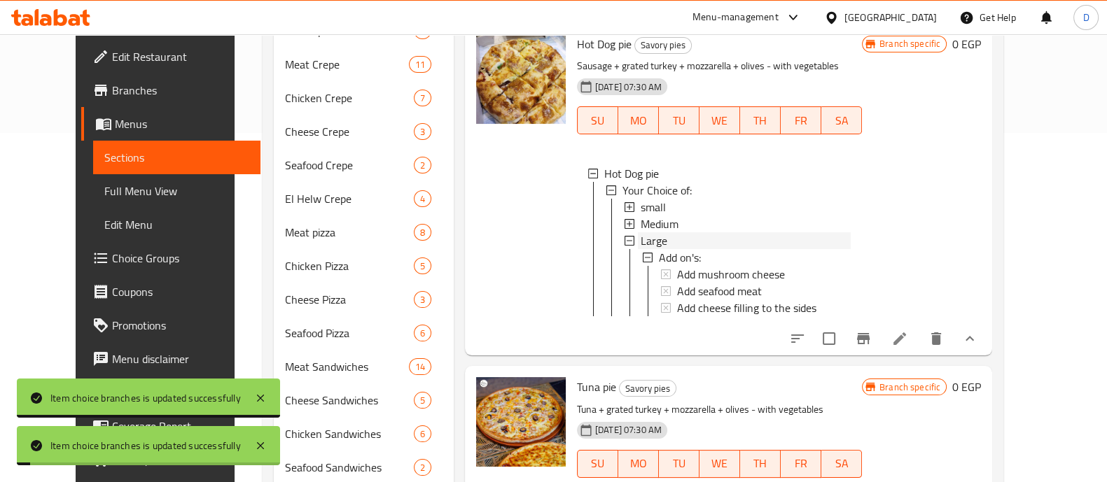
click at [653, 249] on div "Large" at bounding box center [746, 240] width 210 height 17
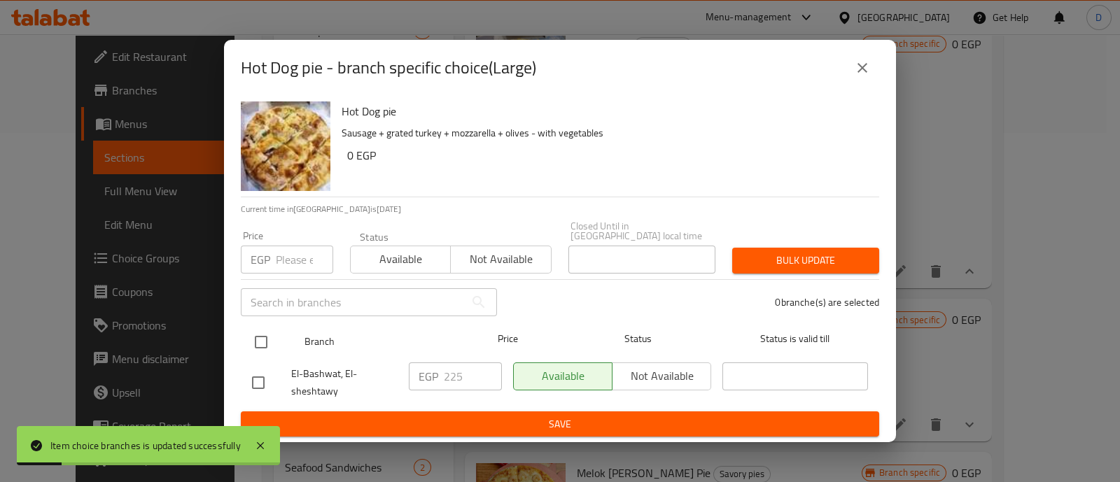
click at [267, 338] on input "checkbox" at bounding box center [260, 342] width 29 height 29
checkbox input "true"
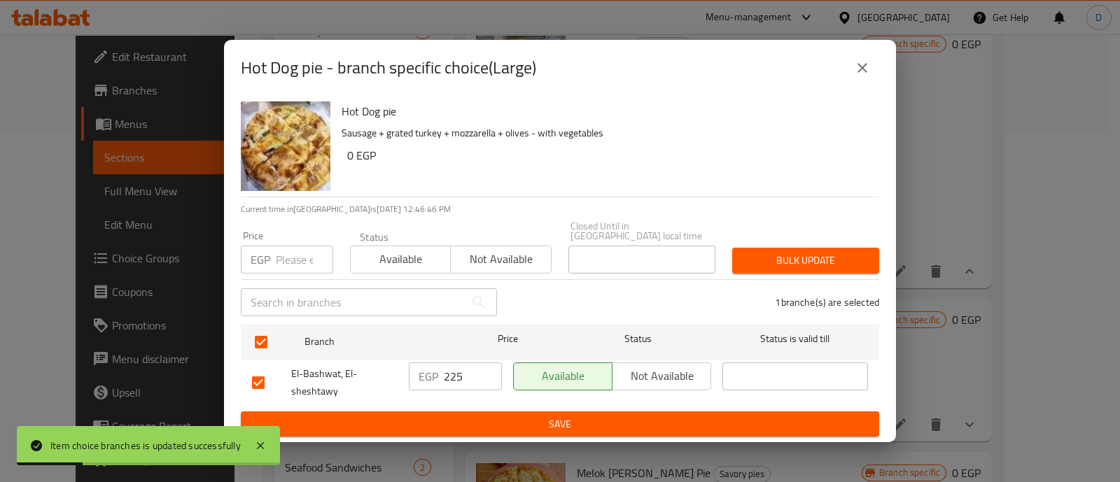
click at [437, 368] on p "EGP" at bounding box center [429, 376] width 20 height 17
click at [451, 368] on input "225" at bounding box center [473, 377] width 58 height 28
type input "250"
click at [468, 417] on span "Save" at bounding box center [560, 425] width 616 height 18
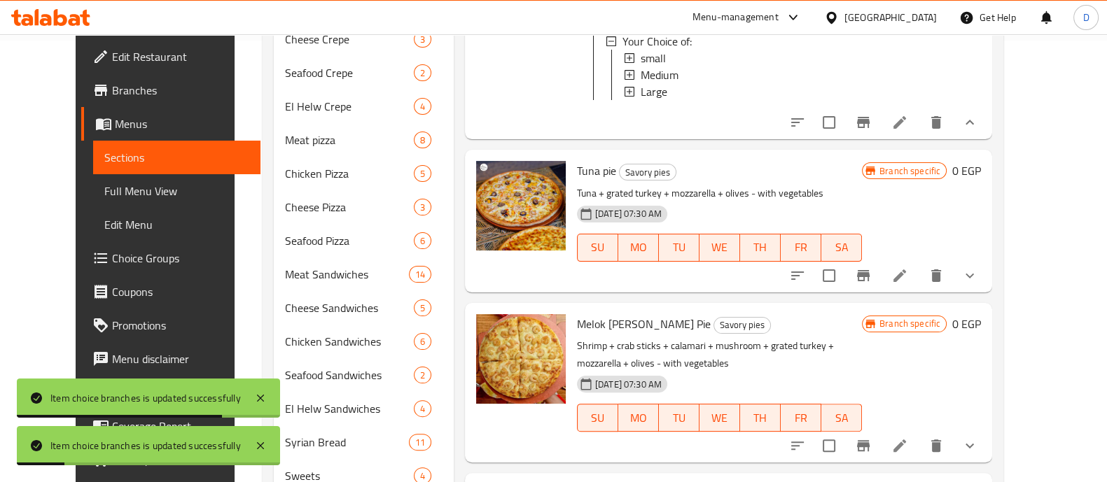
scroll to position [525, 0]
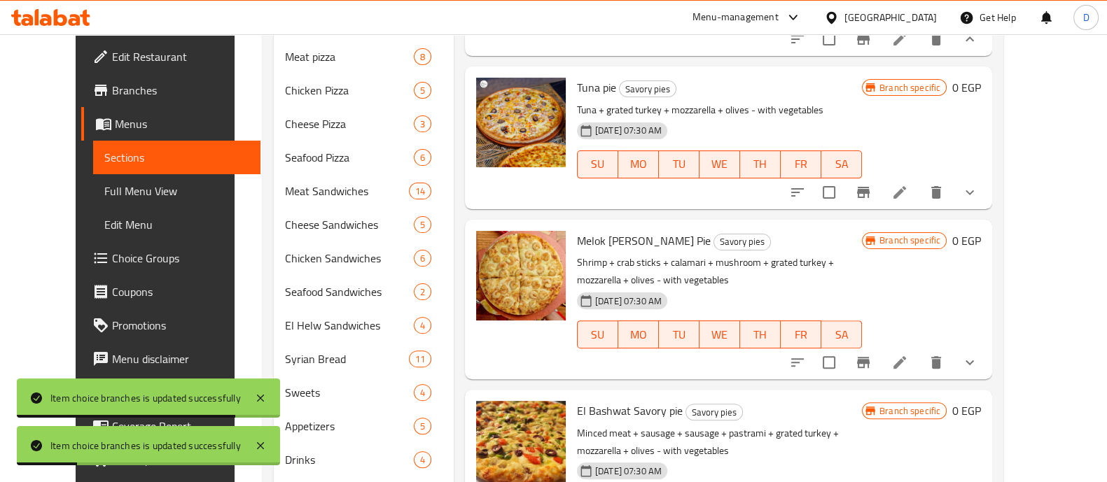
click at [978, 184] on icon "show more" at bounding box center [969, 192] width 17 height 17
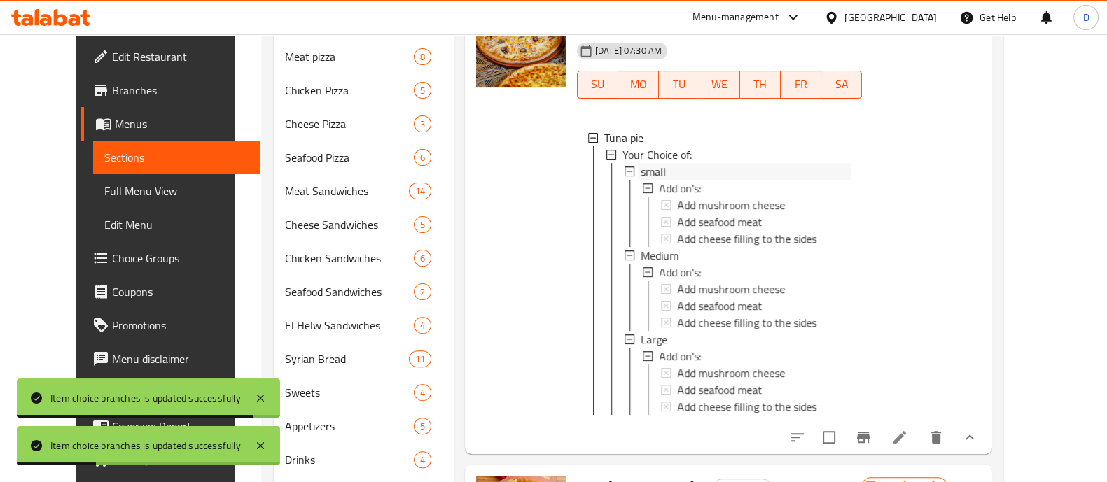
click at [679, 180] on div "small" at bounding box center [746, 171] width 210 height 17
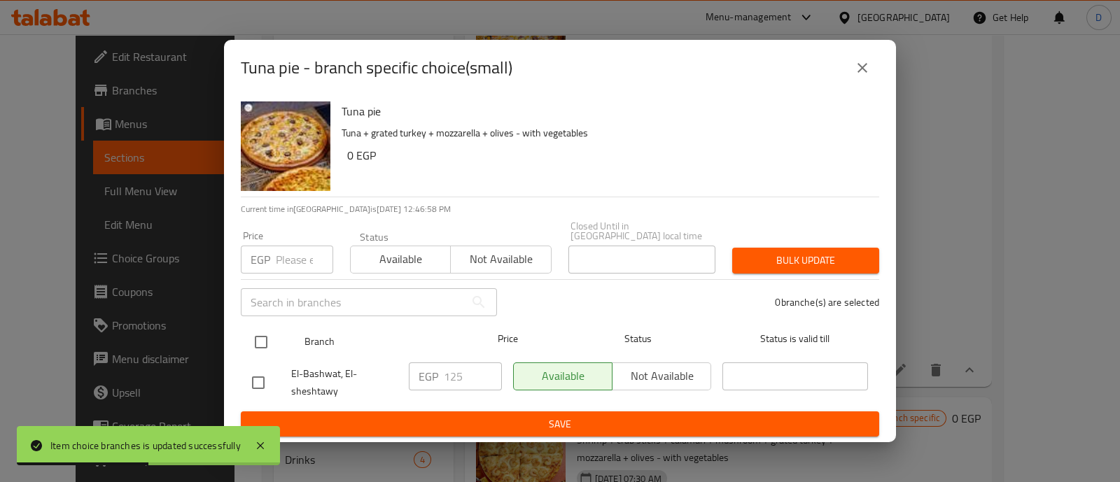
click at [254, 337] on input "checkbox" at bounding box center [260, 342] width 29 height 29
checkbox input "true"
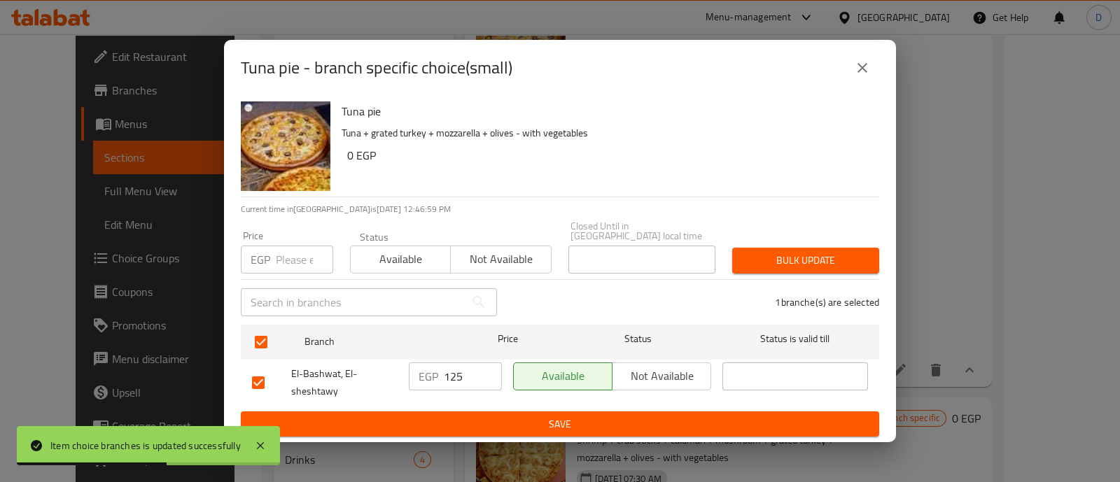
click at [451, 377] on input "125" at bounding box center [473, 377] width 58 height 28
type input "150"
click at [480, 420] on span "Save" at bounding box center [560, 425] width 616 height 18
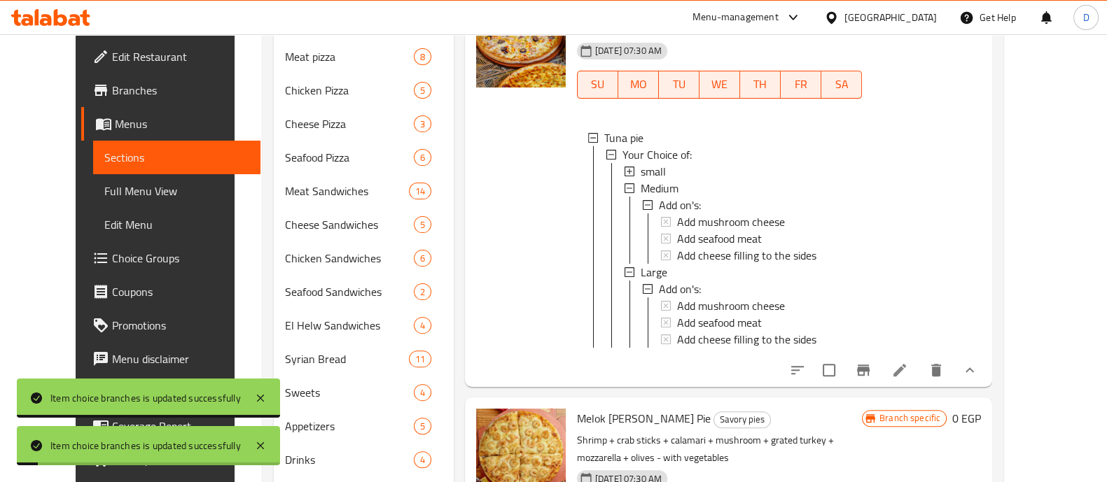
click at [665, 180] on div "small" at bounding box center [746, 171] width 210 height 17
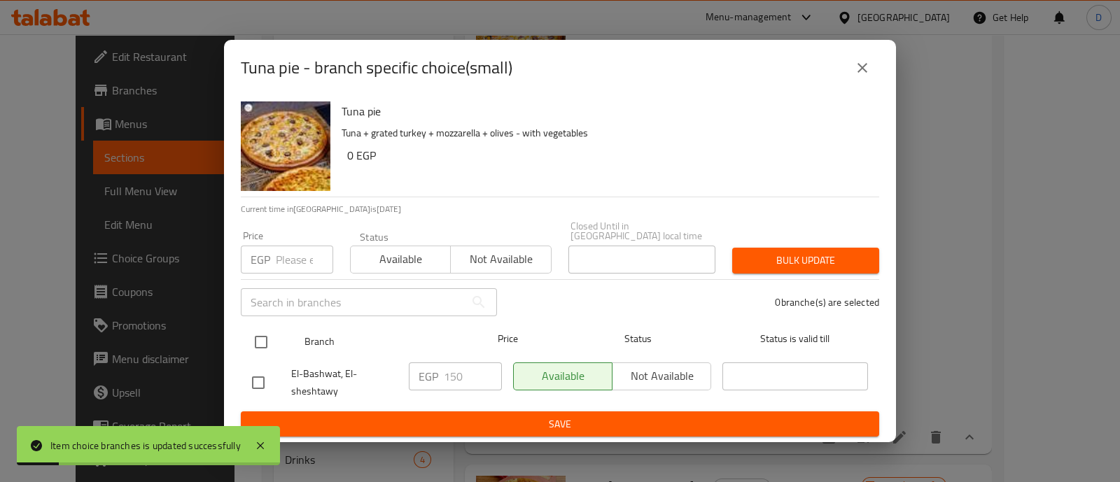
click at [260, 333] on input "checkbox" at bounding box center [260, 342] width 29 height 29
checkbox input "true"
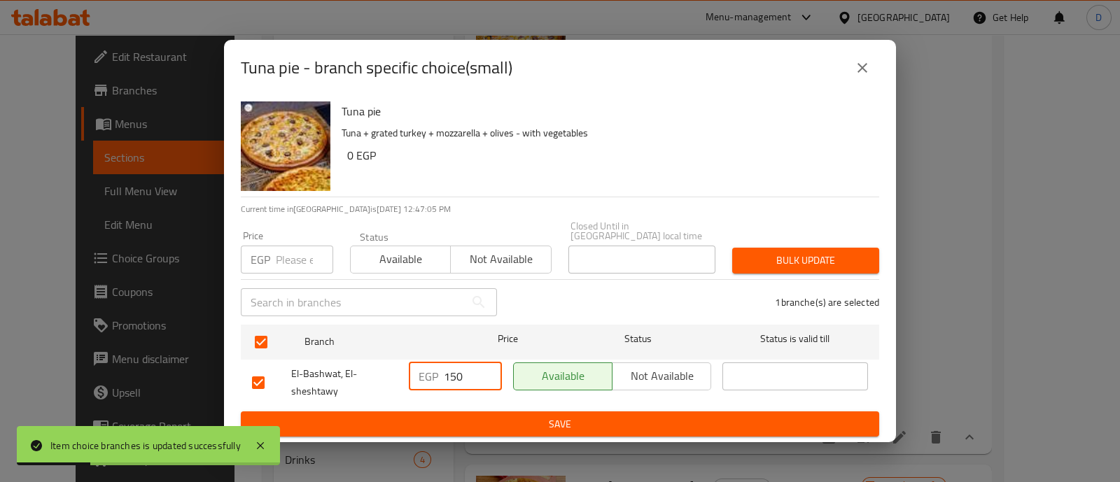
click at [457, 369] on input "150" at bounding box center [473, 377] width 58 height 28
type input "160"
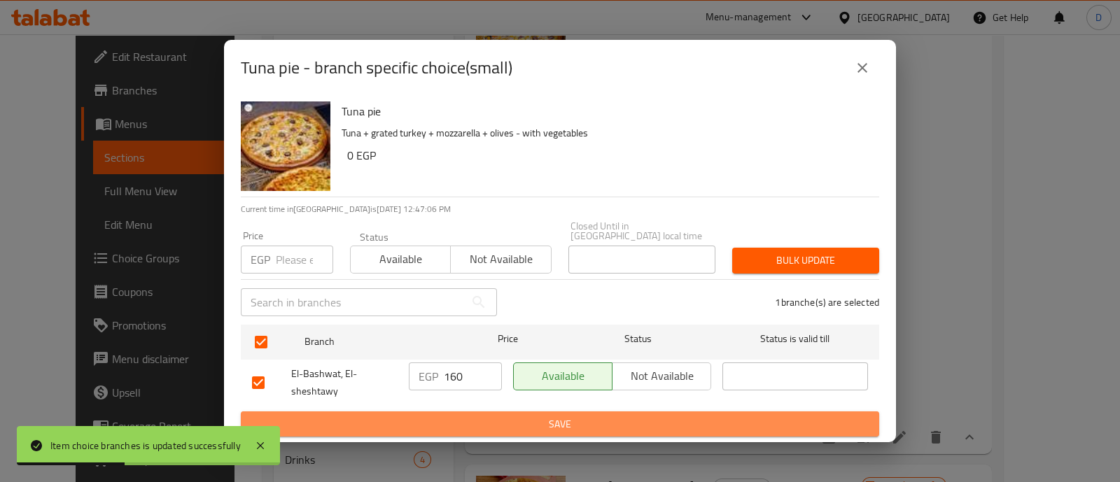
click at [462, 416] on span "Save" at bounding box center [560, 425] width 616 height 18
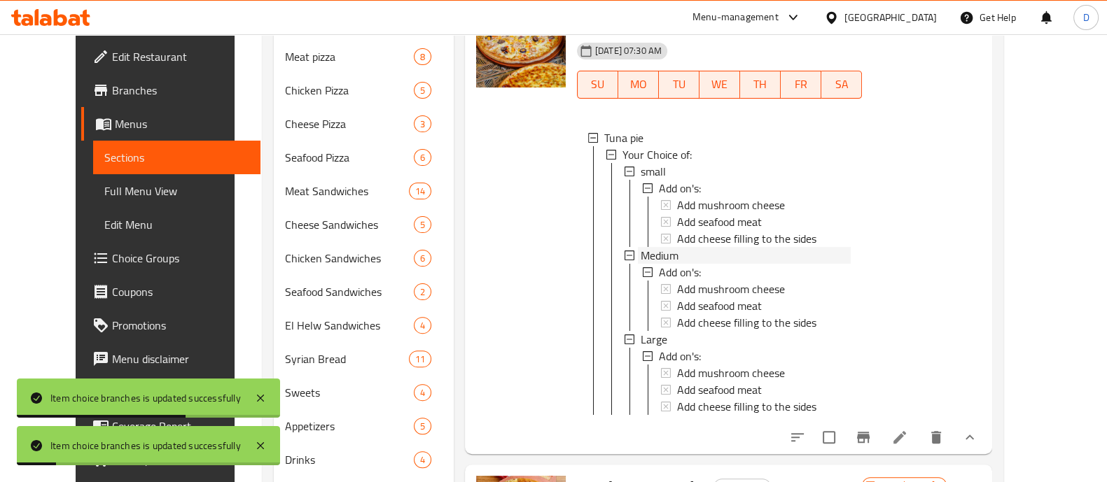
click at [660, 264] on div "Medium" at bounding box center [746, 255] width 210 height 17
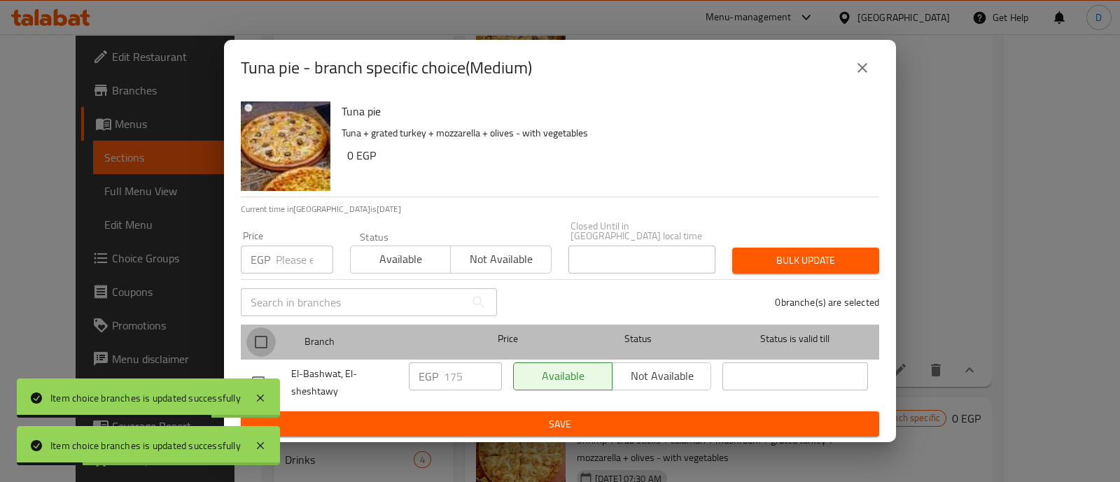
drag, startPoint x: 263, startPoint y: 334, endPoint x: 311, endPoint y: 347, distance: 49.9
click at [263, 334] on input "checkbox" at bounding box center [260, 342] width 29 height 29
checkbox input "true"
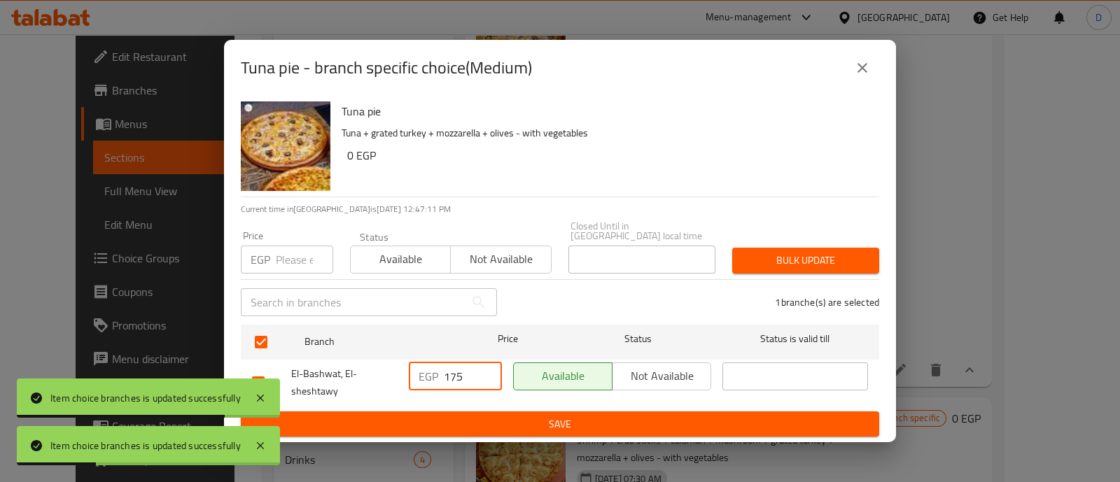
click at [452, 377] on input "175" at bounding box center [473, 377] width 58 height 28
type input "210"
click at [465, 417] on span "Save" at bounding box center [560, 425] width 616 height 18
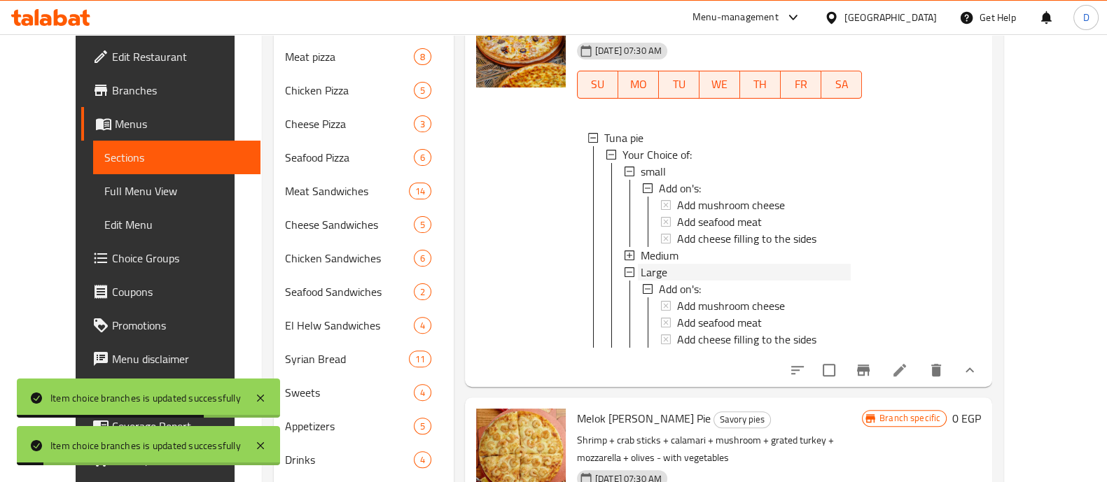
click at [663, 281] on div "Large" at bounding box center [746, 272] width 210 height 17
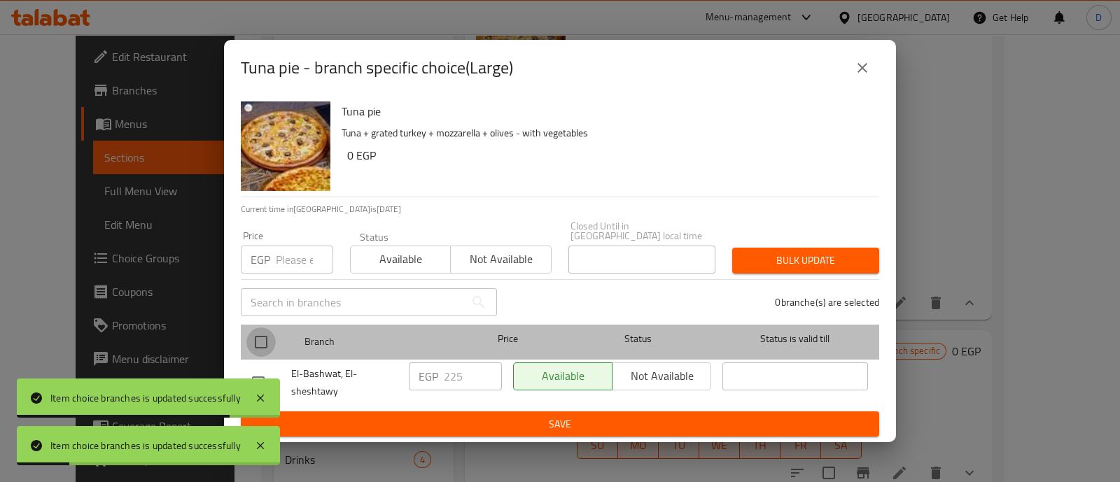
click at [260, 335] on input "checkbox" at bounding box center [260, 342] width 29 height 29
checkbox input "true"
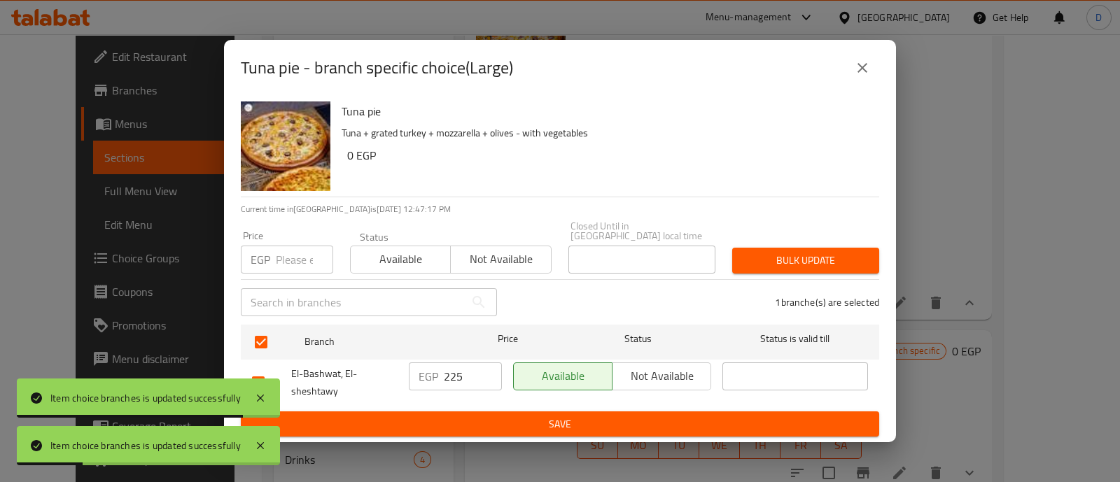
click at [459, 377] on input "225" at bounding box center [473, 377] width 58 height 28
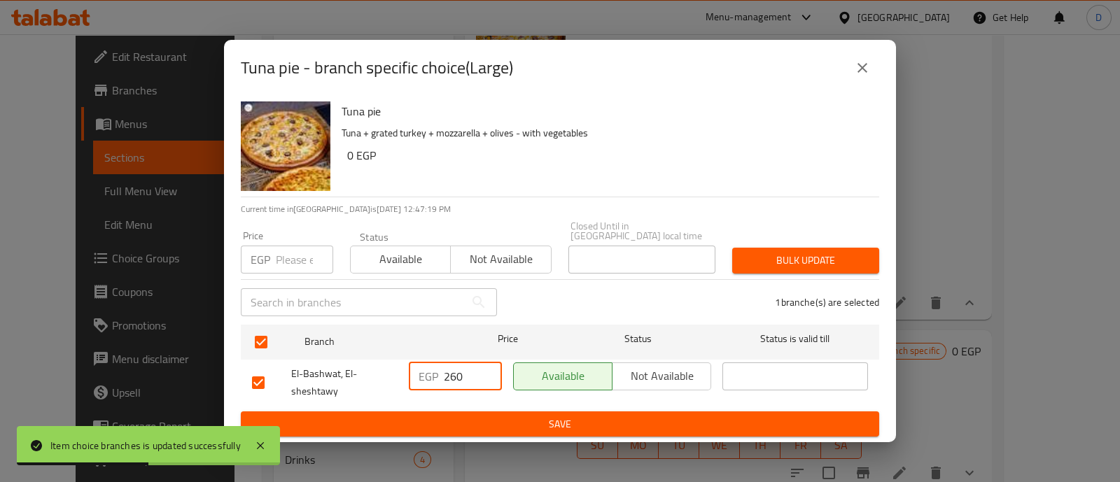
type input "260"
click at [465, 416] on span "Save" at bounding box center [560, 425] width 616 height 18
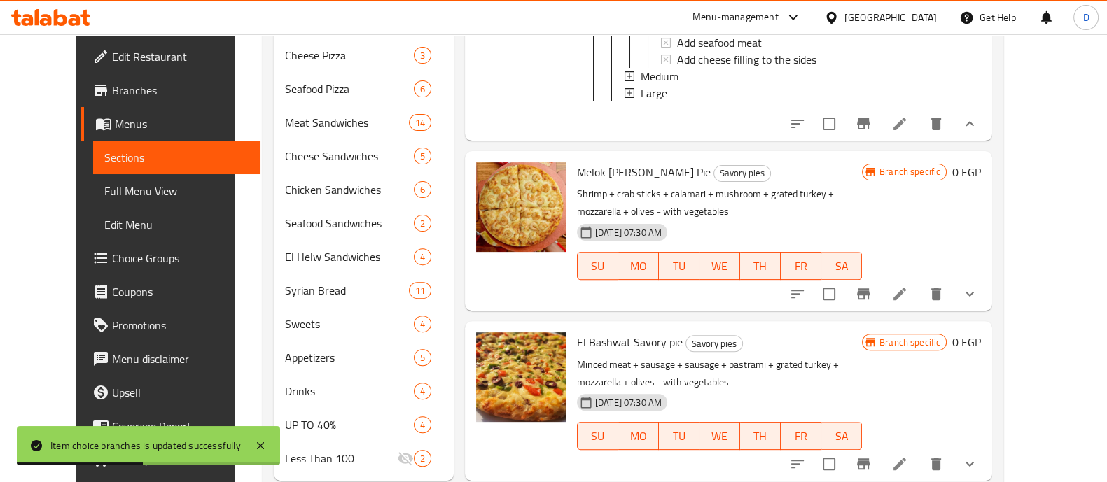
scroll to position [610, 0]
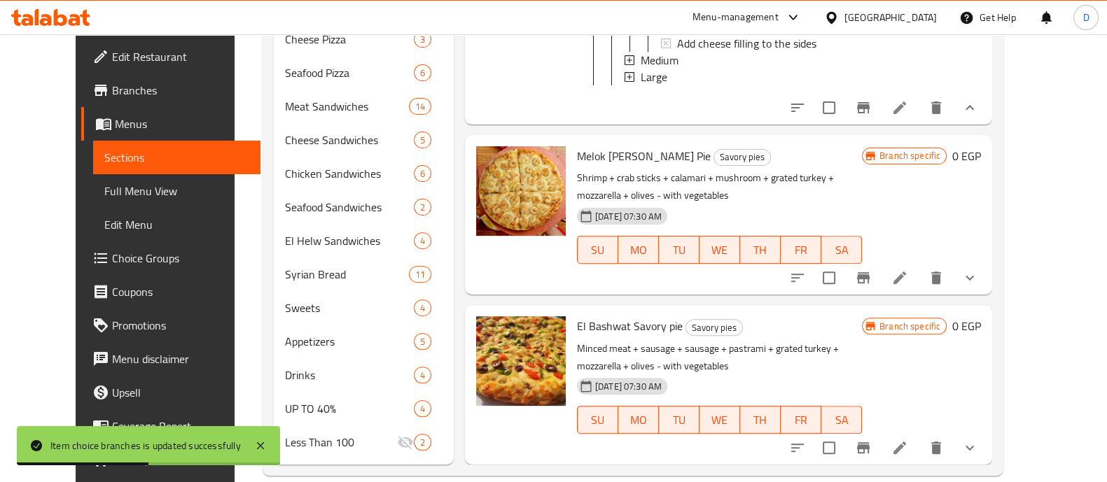
click at [978, 270] on icon "show more" at bounding box center [969, 278] width 17 height 17
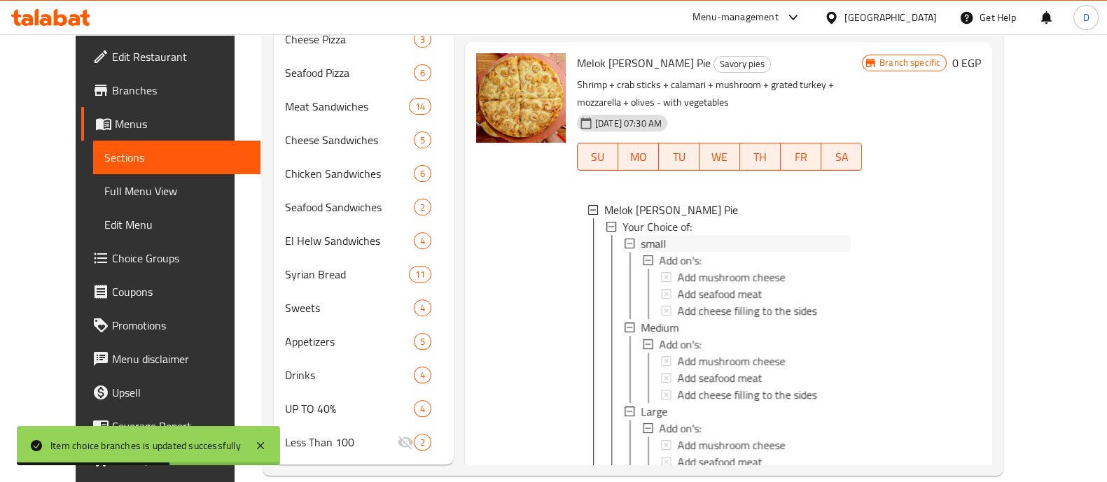
click at [662, 252] on div "small" at bounding box center [746, 243] width 210 height 17
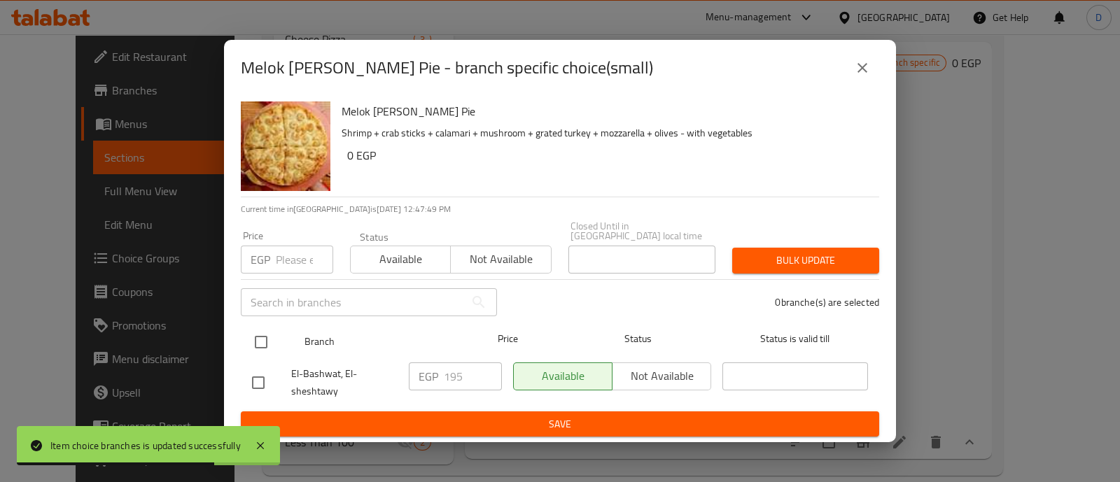
drag, startPoint x: 260, startPoint y: 341, endPoint x: 293, endPoint y: 344, distance: 33.0
click at [260, 341] on input "checkbox" at bounding box center [260, 342] width 29 height 29
checkbox input "true"
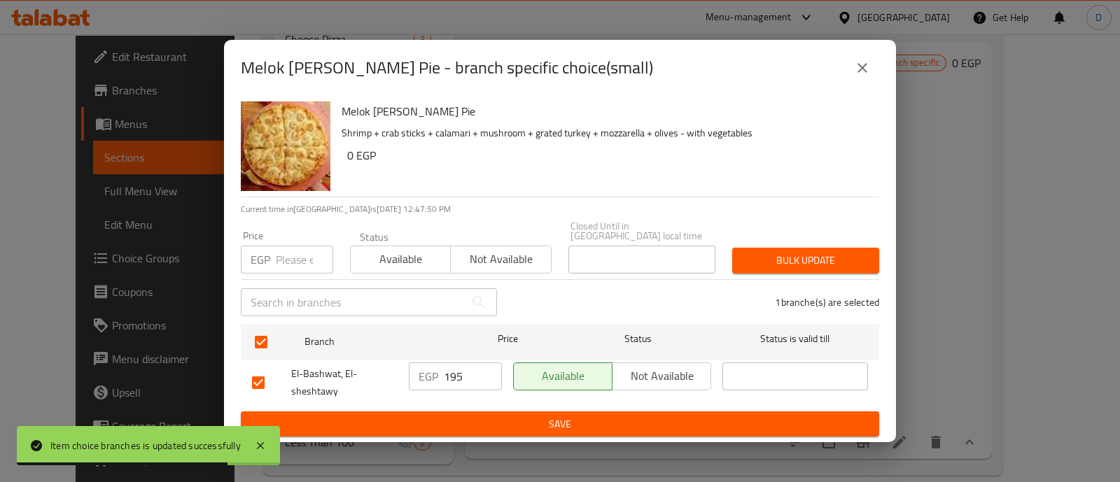
click at [456, 369] on input "195" at bounding box center [473, 377] width 58 height 28
type input "200"
click at [473, 425] on span "Save" at bounding box center [560, 425] width 616 height 18
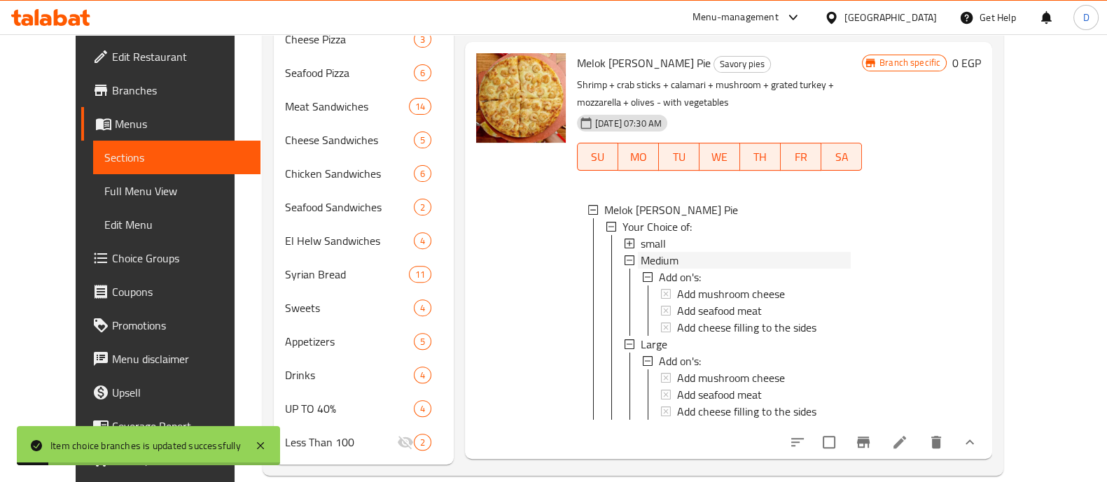
click at [683, 269] on div "Medium" at bounding box center [746, 260] width 210 height 17
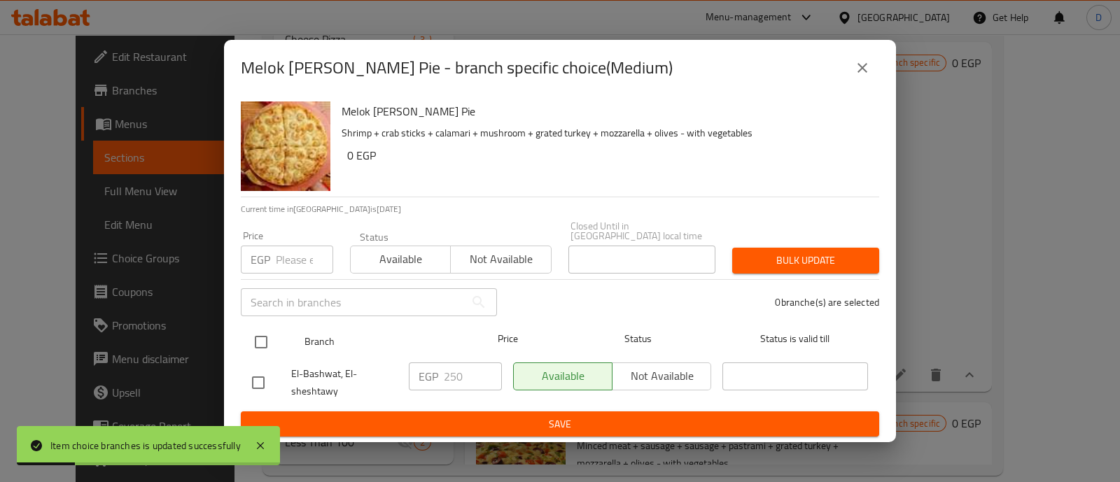
click at [258, 334] on input "checkbox" at bounding box center [260, 342] width 29 height 29
checkbox input "true"
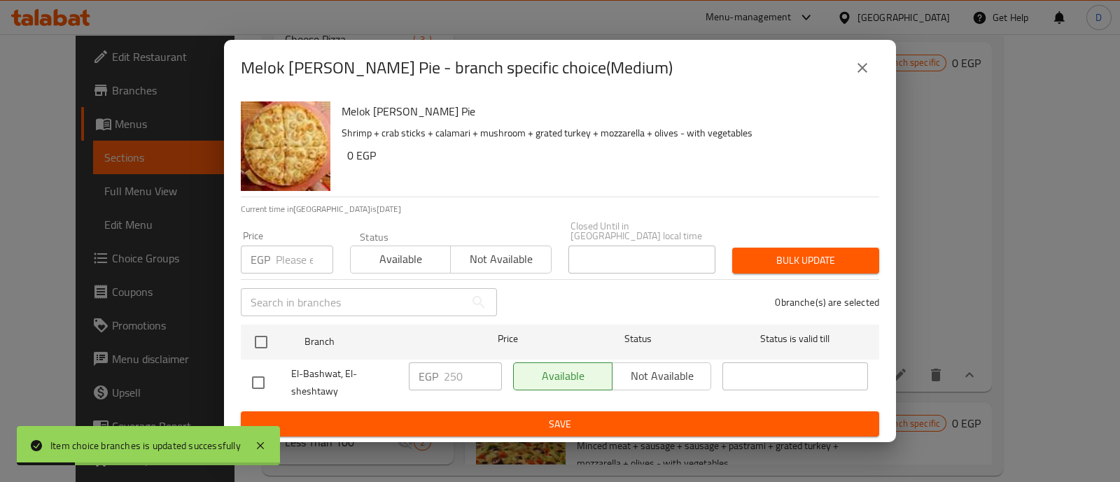
checkbox input "true"
drag, startPoint x: 452, startPoint y: 370, endPoint x: 468, endPoint y: 377, distance: 18.5
click at [468, 377] on input "250" at bounding box center [473, 377] width 58 height 28
type input "275"
click at [473, 418] on span "Save" at bounding box center [560, 425] width 616 height 18
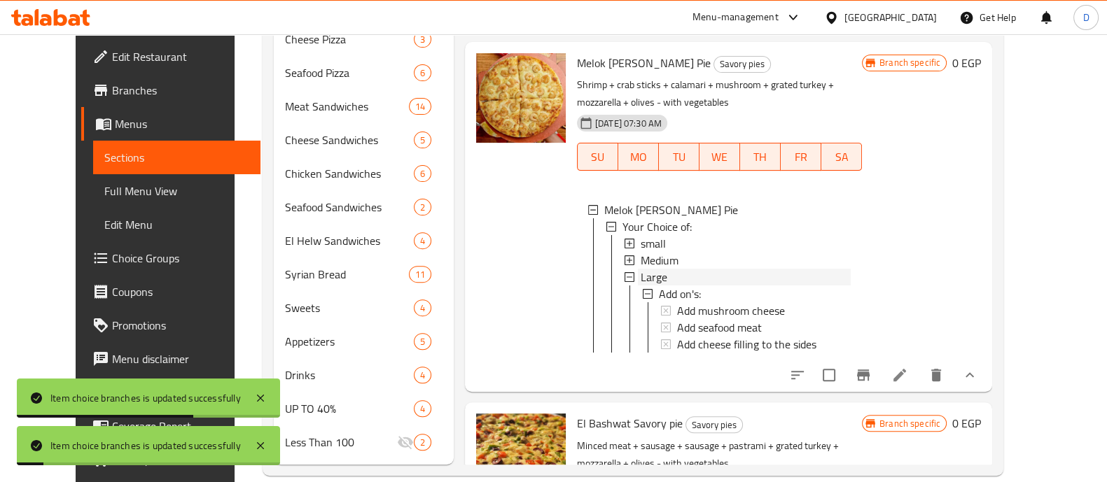
click at [655, 286] on div "Large" at bounding box center [746, 277] width 210 height 17
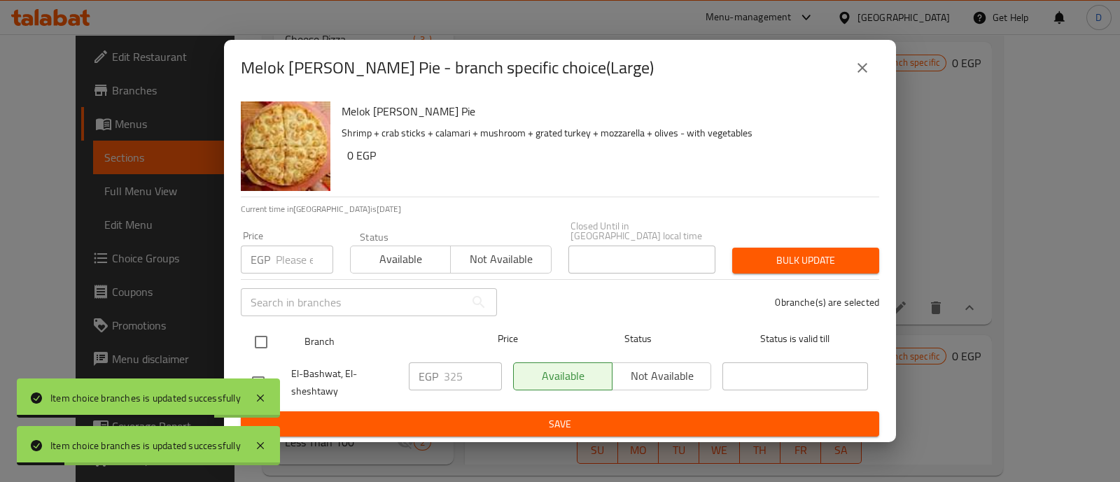
click at [260, 333] on input "checkbox" at bounding box center [260, 342] width 29 height 29
checkbox input "true"
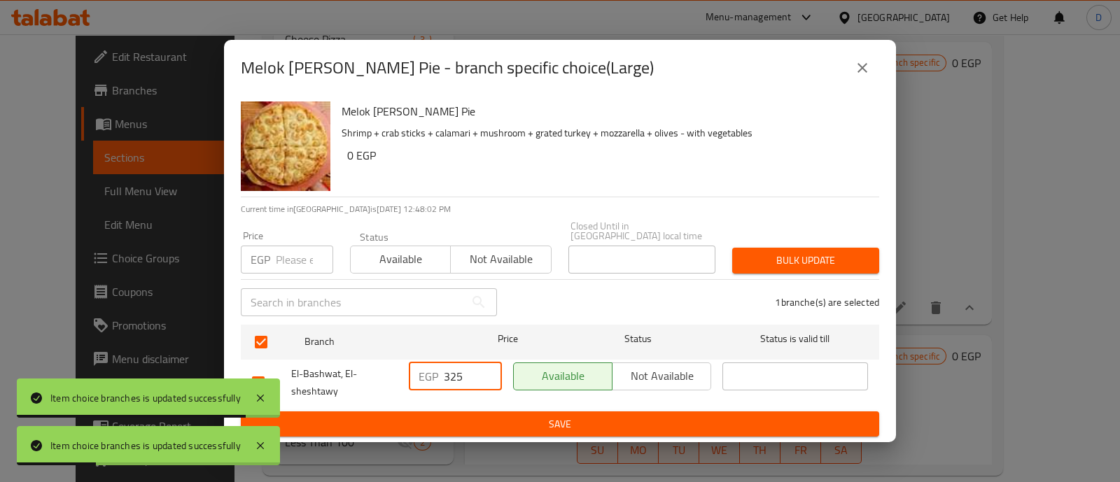
drag, startPoint x: 447, startPoint y: 376, endPoint x: 472, endPoint y: 380, distance: 25.5
click at [472, 380] on input "325" at bounding box center [473, 377] width 58 height 28
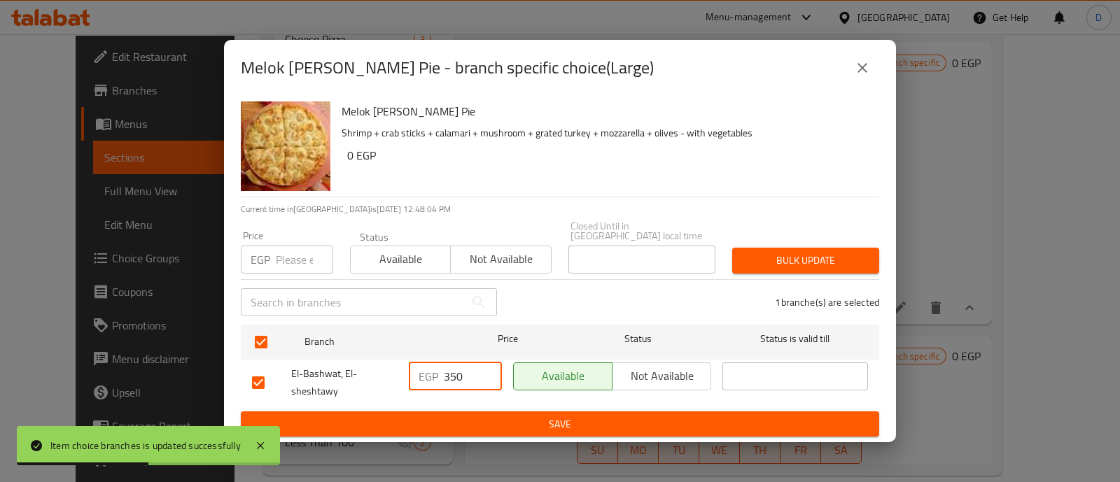
type input "350"
click at [475, 416] on span "Save" at bounding box center [560, 425] width 616 height 18
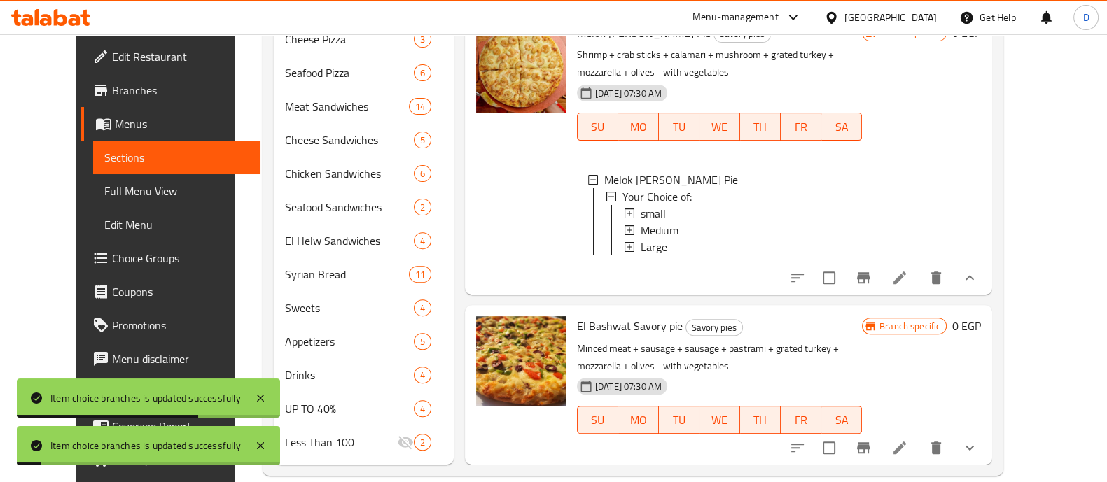
scroll to position [2066, 0]
click at [978, 440] on icon "show more" at bounding box center [969, 448] width 17 height 17
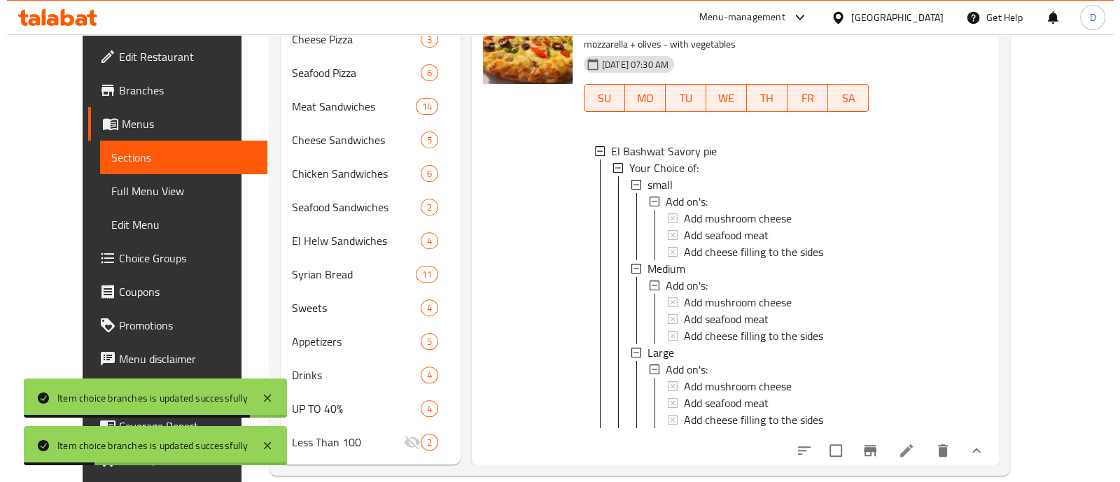
scroll to position [2405, 0]
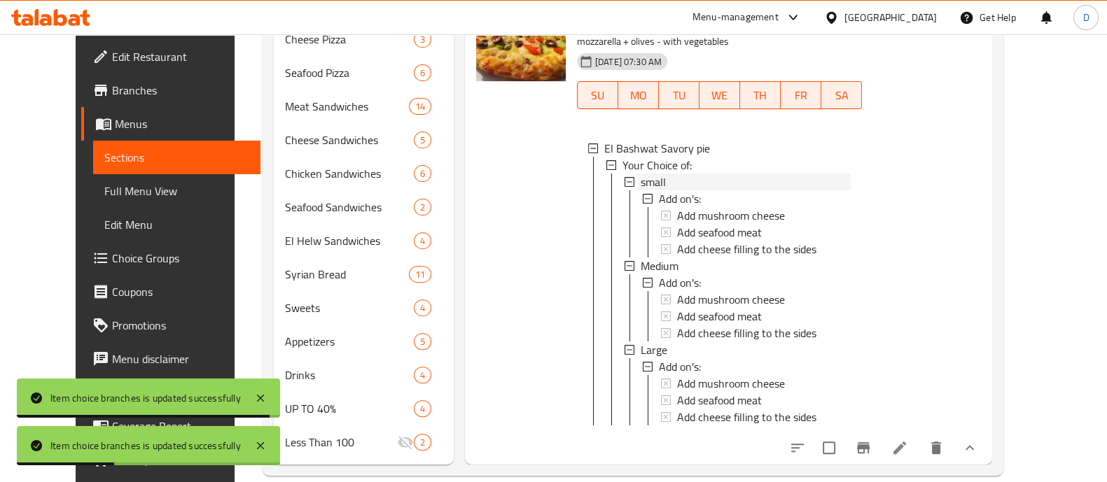
click at [641, 174] on span "small" at bounding box center [653, 182] width 25 height 17
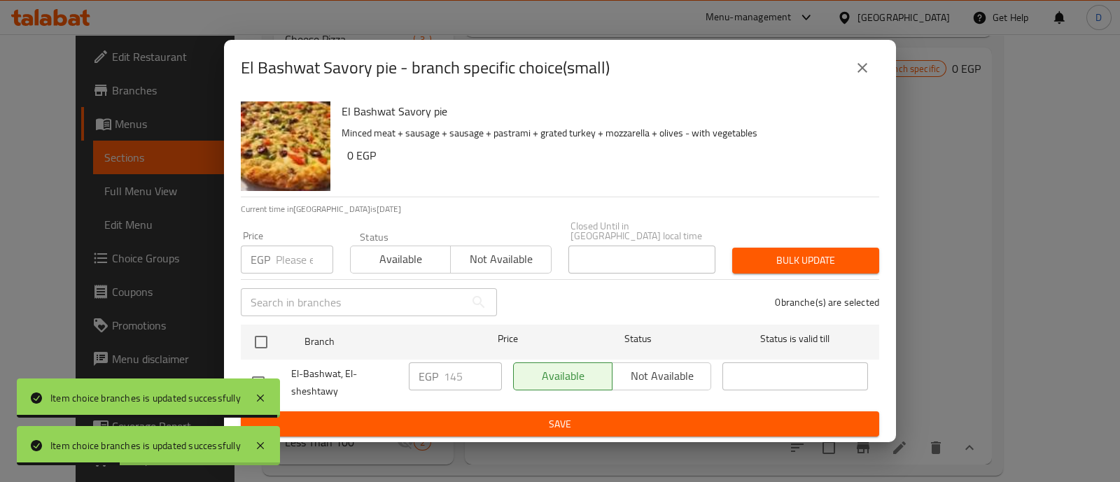
scroll to position [2338, 0]
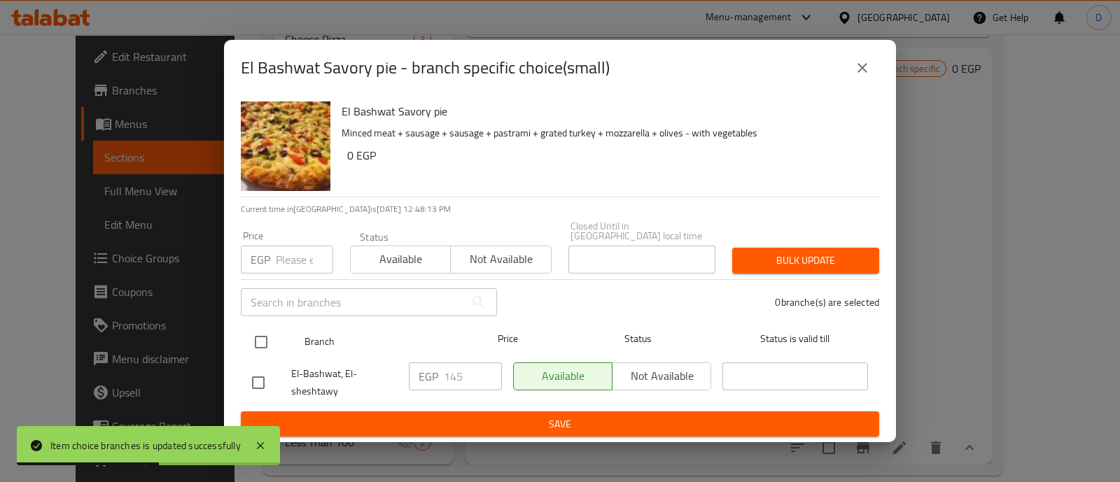
click at [265, 338] on input "checkbox" at bounding box center [260, 342] width 29 height 29
checkbox input "true"
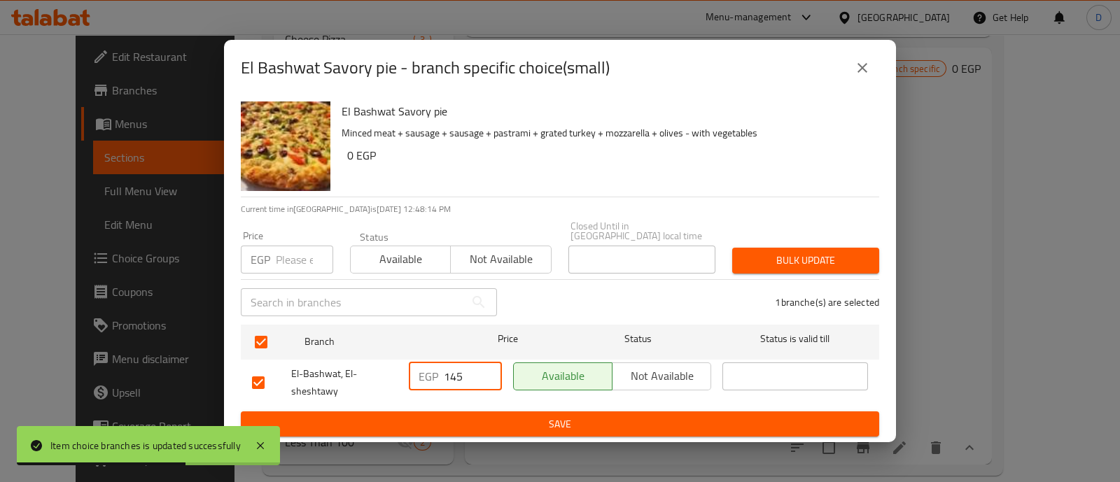
drag, startPoint x: 459, startPoint y: 373, endPoint x: 471, endPoint y: 377, distance: 13.3
click at [471, 377] on input "145" at bounding box center [473, 377] width 58 height 28
type input "160"
click at [488, 422] on span "Save" at bounding box center [560, 425] width 616 height 18
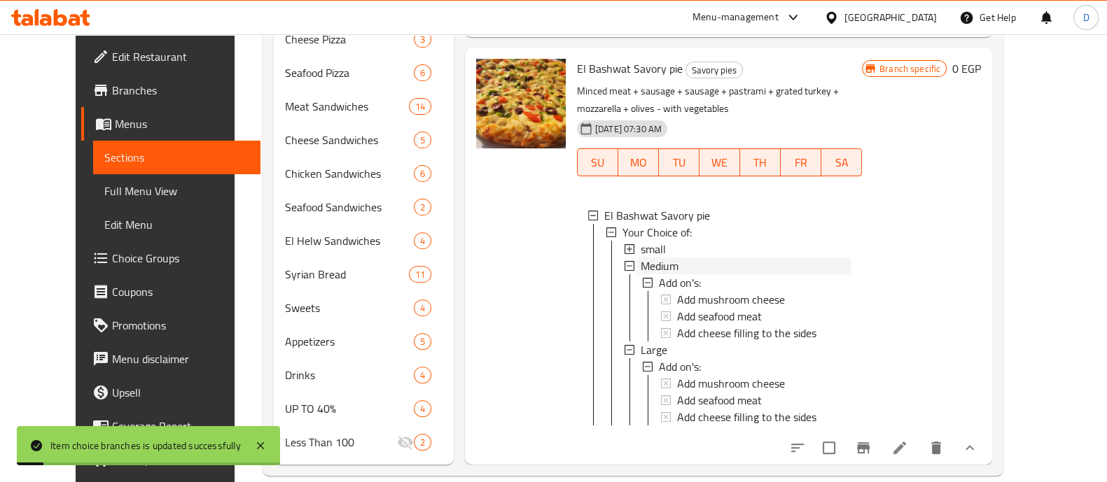
click at [643, 258] on span "Medium" at bounding box center [660, 266] width 38 height 17
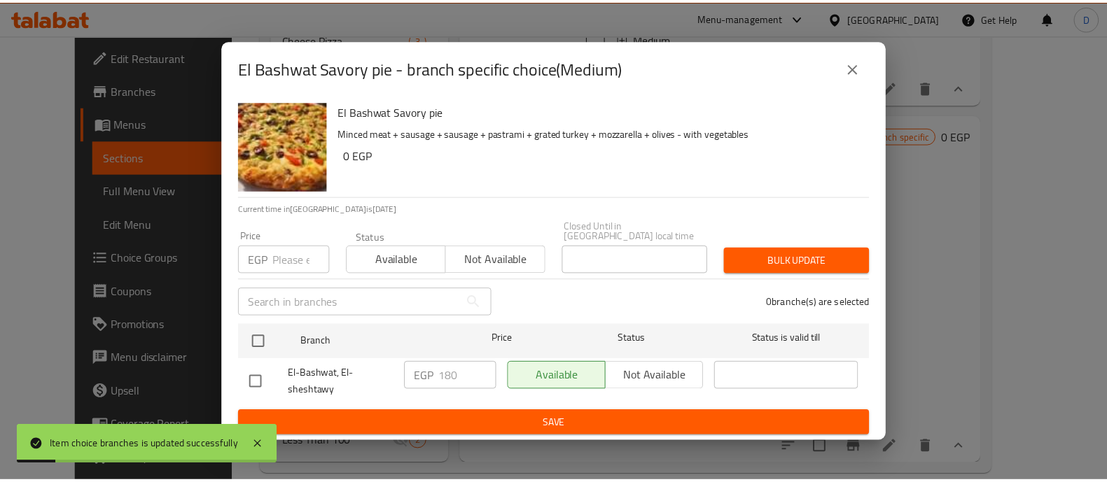
scroll to position [2271, 0]
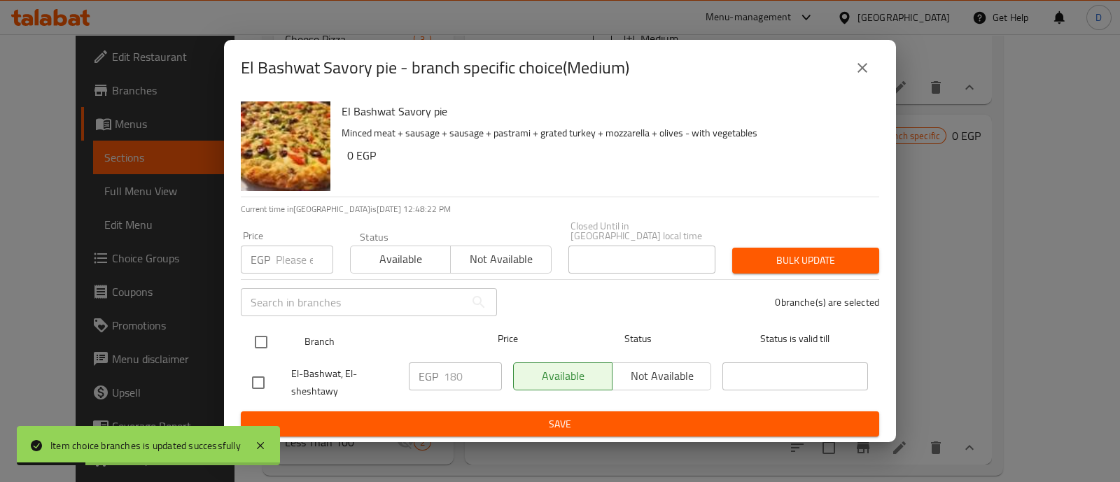
click at [264, 335] on input "checkbox" at bounding box center [260, 342] width 29 height 29
checkbox input "true"
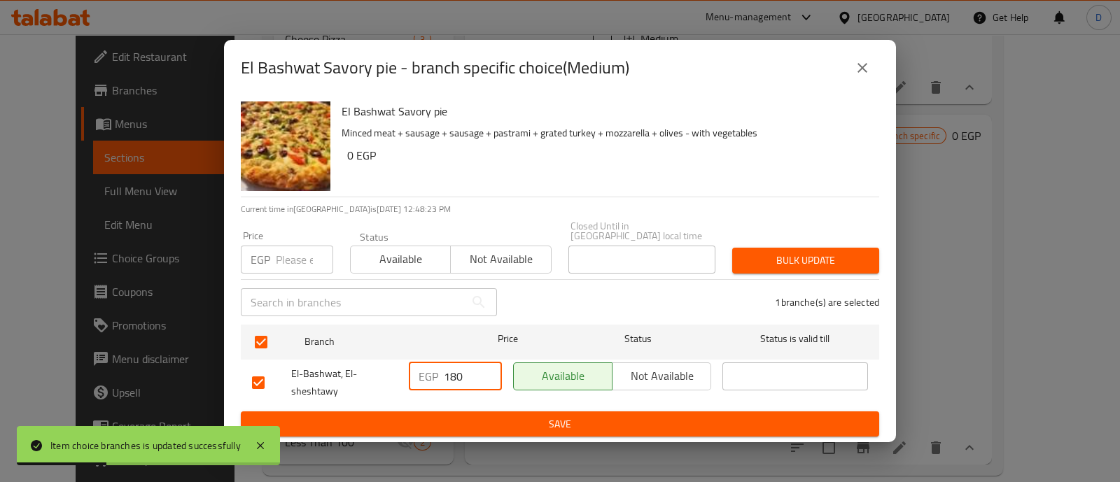
click at [449, 375] on input "180" at bounding box center [473, 377] width 58 height 28
type input "210"
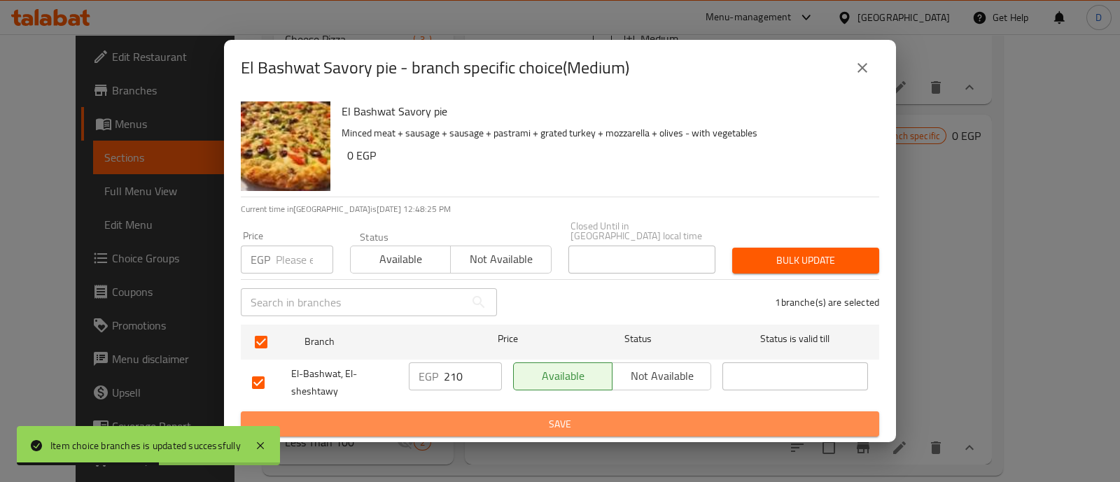
click at [458, 417] on span "Save" at bounding box center [560, 425] width 616 height 18
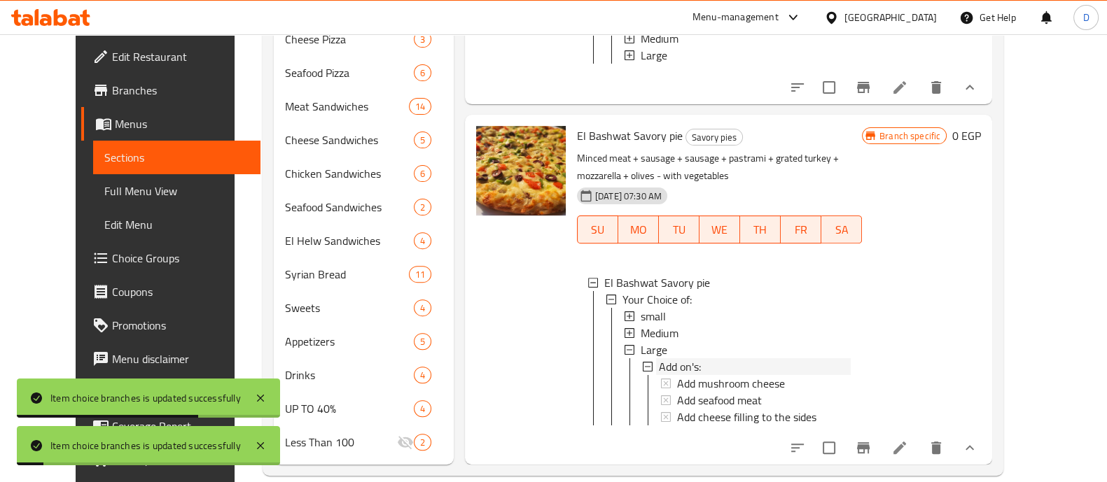
click at [660, 359] on span "Add on's:" at bounding box center [680, 367] width 42 height 17
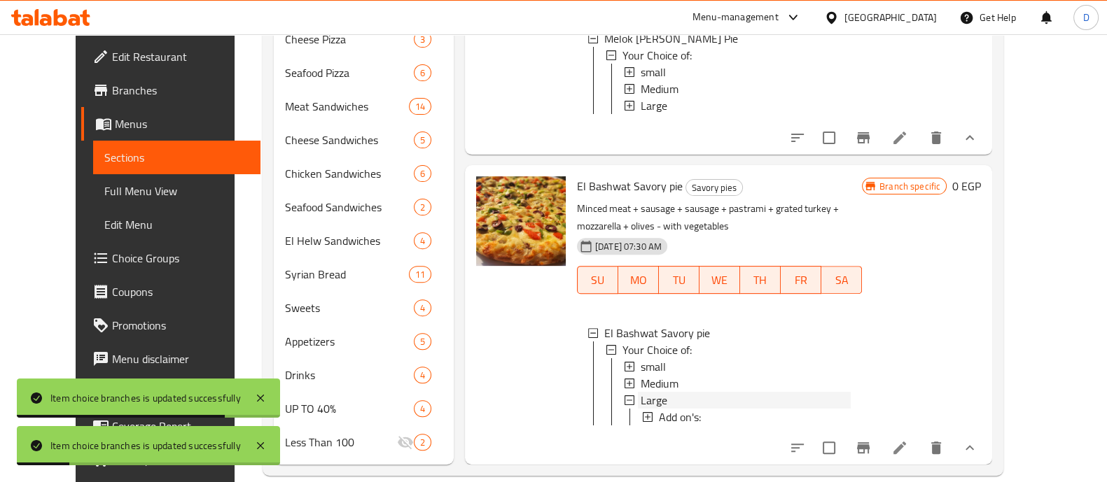
click at [663, 392] on div "Large" at bounding box center [746, 400] width 210 height 17
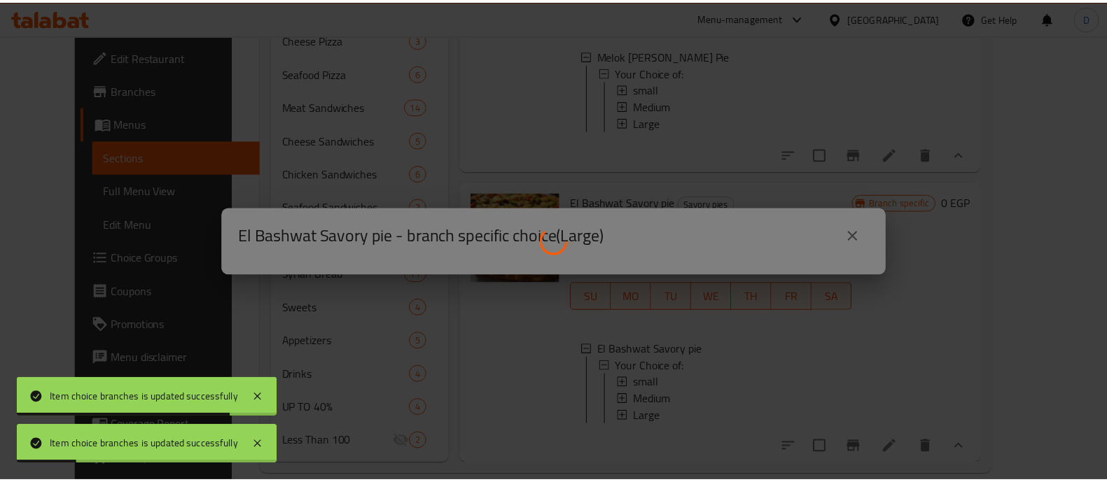
scroll to position [2204, 0]
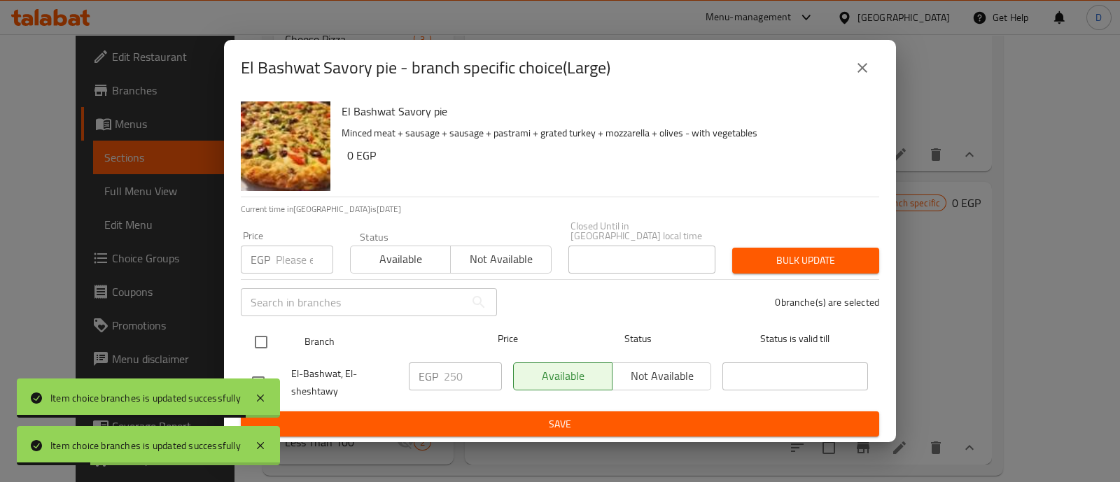
click at [263, 338] on input "checkbox" at bounding box center [260, 342] width 29 height 29
checkbox input "true"
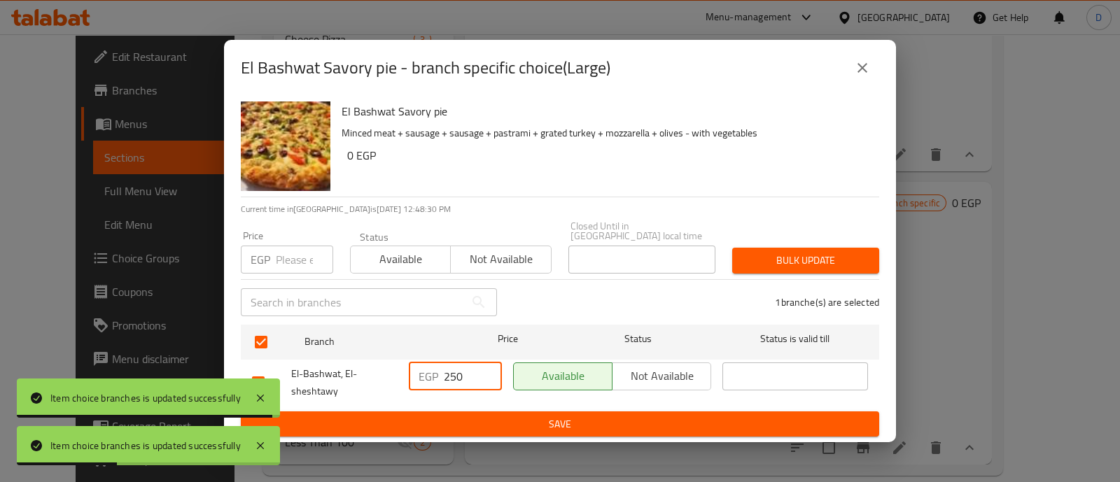
click at [453, 368] on input "250" at bounding box center [473, 377] width 58 height 28
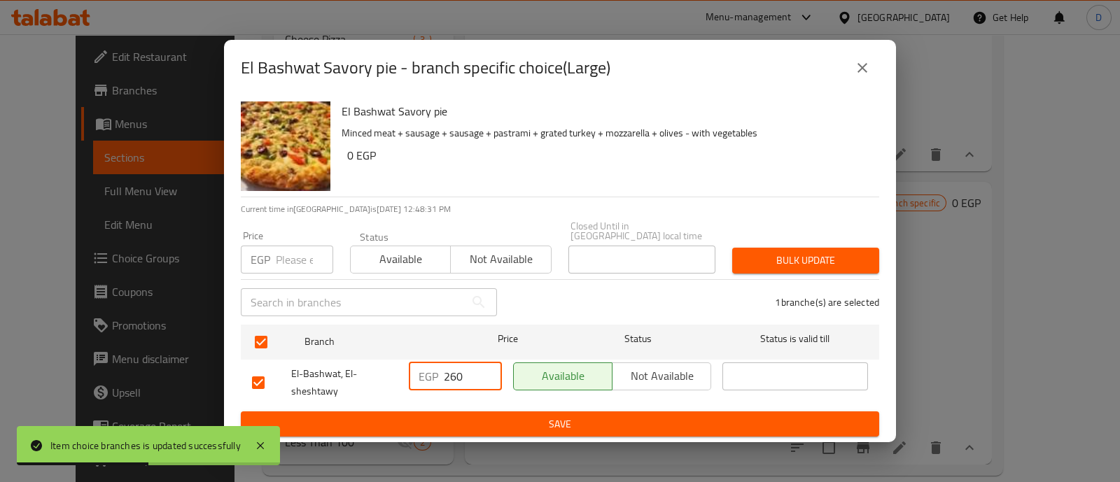
type input "260"
click at [459, 421] on span "Save" at bounding box center [560, 425] width 616 height 18
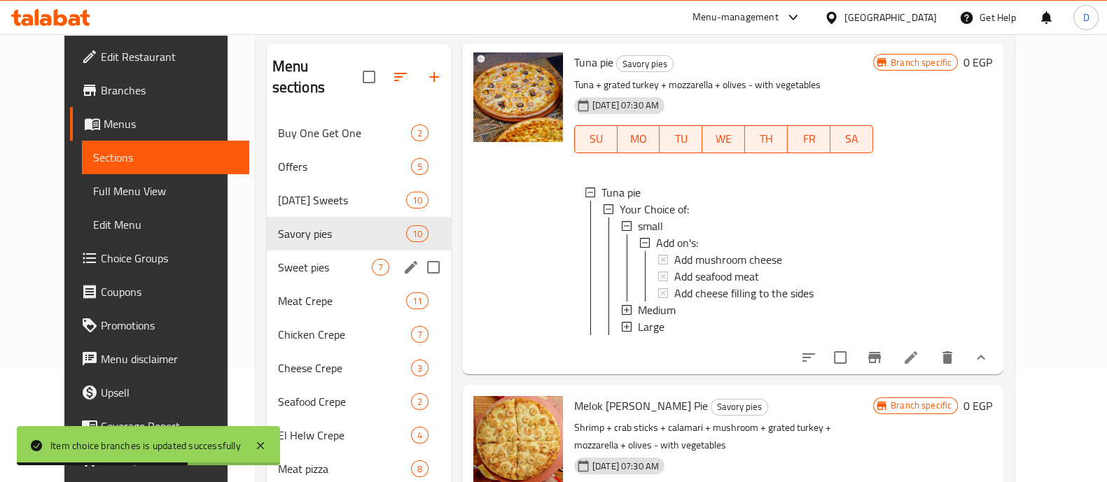
scroll to position [85, 0]
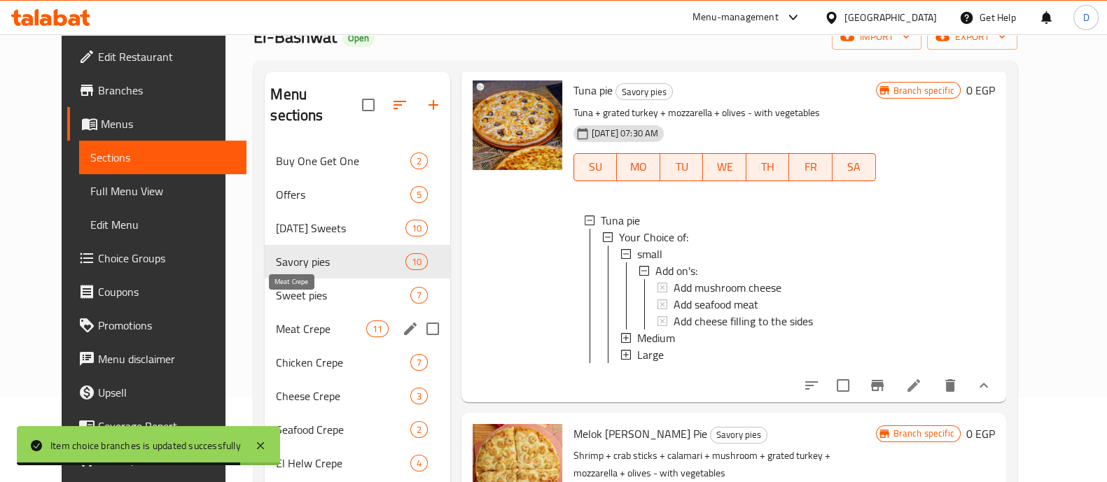
click at [301, 321] on span "Meat Crepe" at bounding box center [321, 329] width 90 height 17
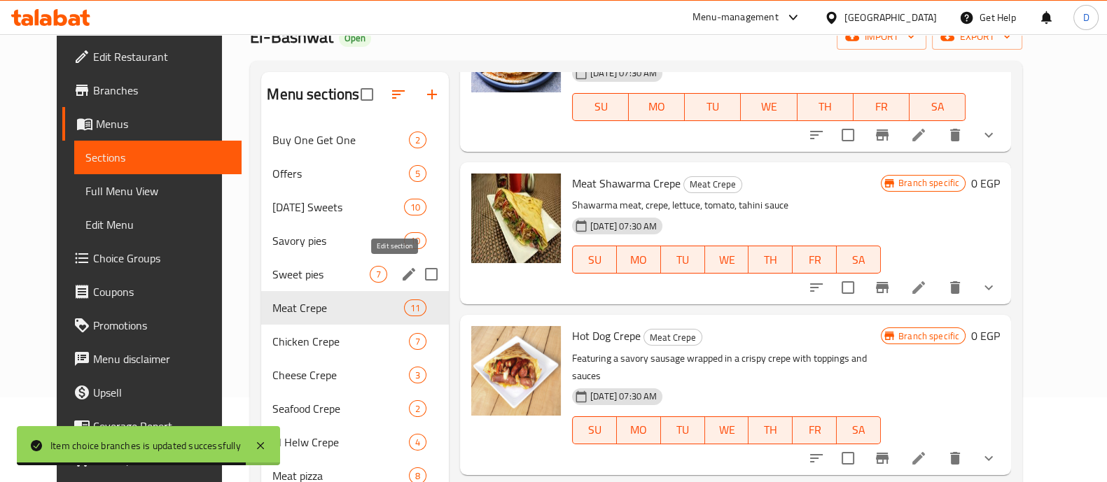
scroll to position [873, 0]
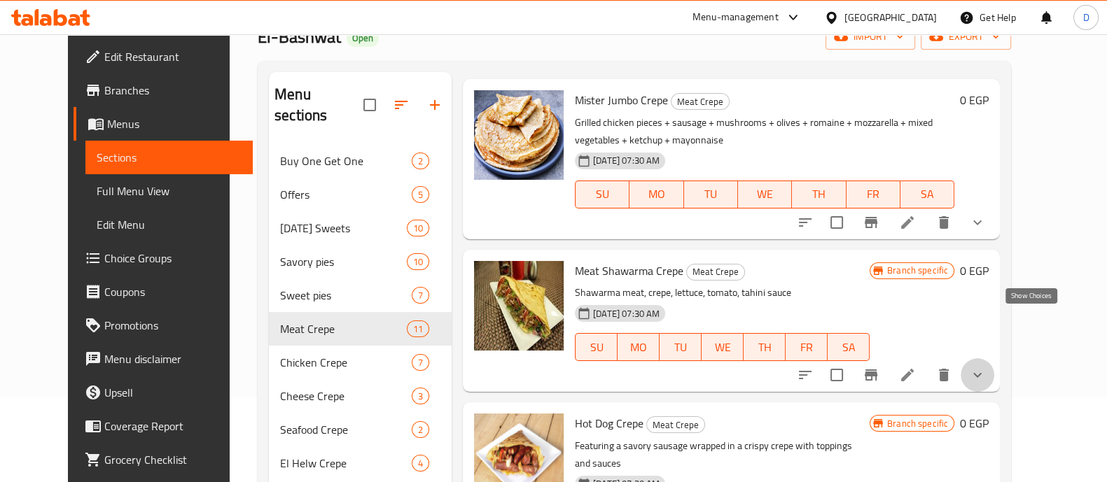
click at [982, 373] on icon "show more" at bounding box center [977, 375] width 8 height 5
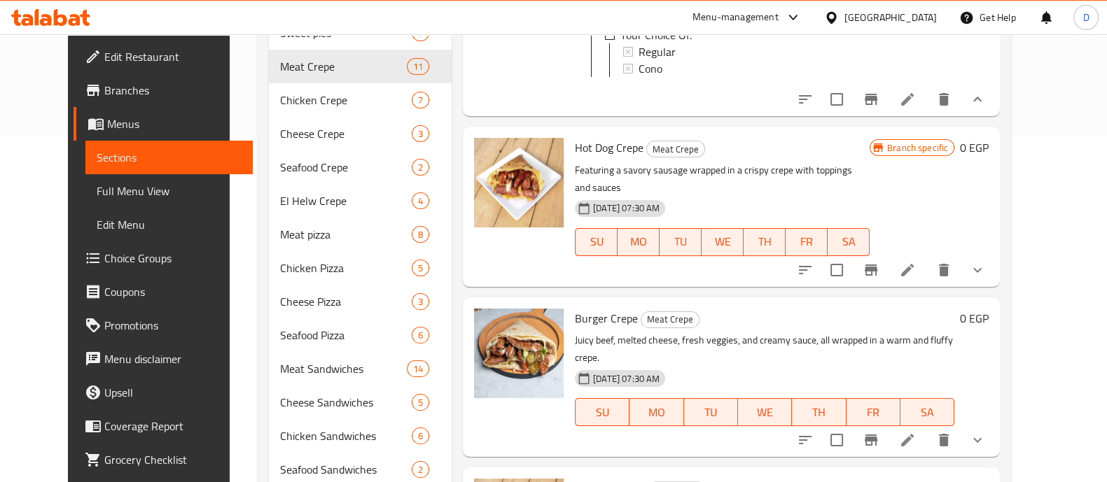
scroll to position [818, 0]
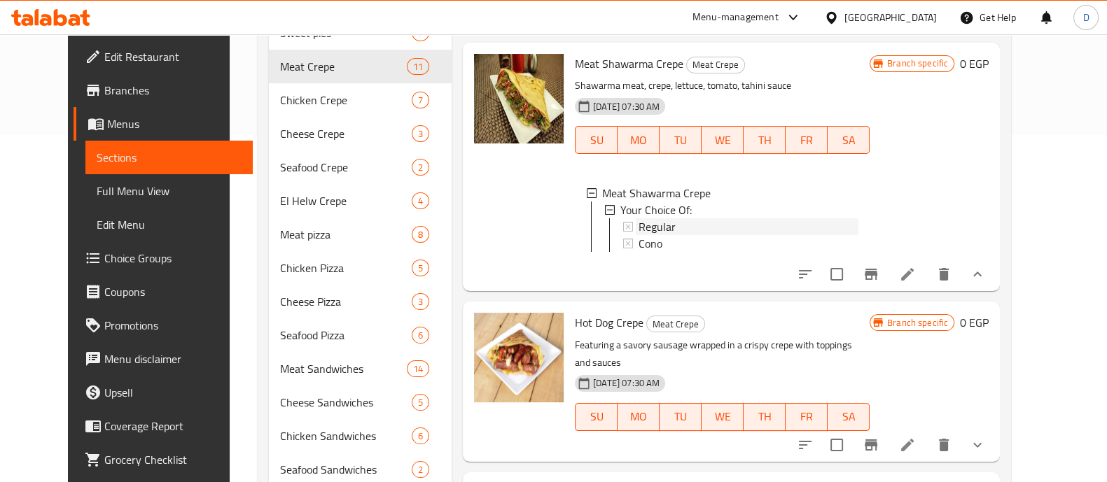
click at [669, 218] on div "Regular" at bounding box center [749, 226] width 220 height 17
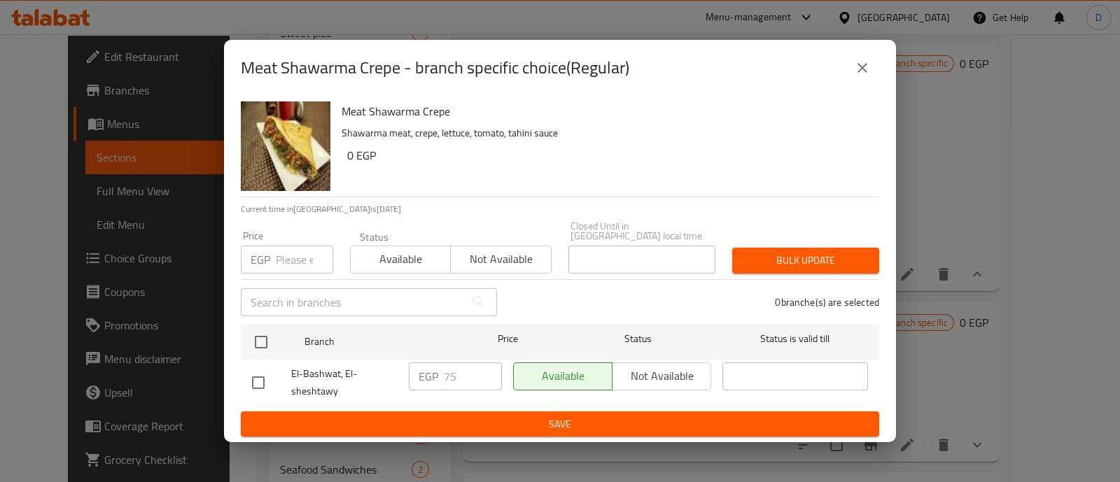
click at [861, 76] on icon "close" at bounding box center [862, 68] width 17 height 17
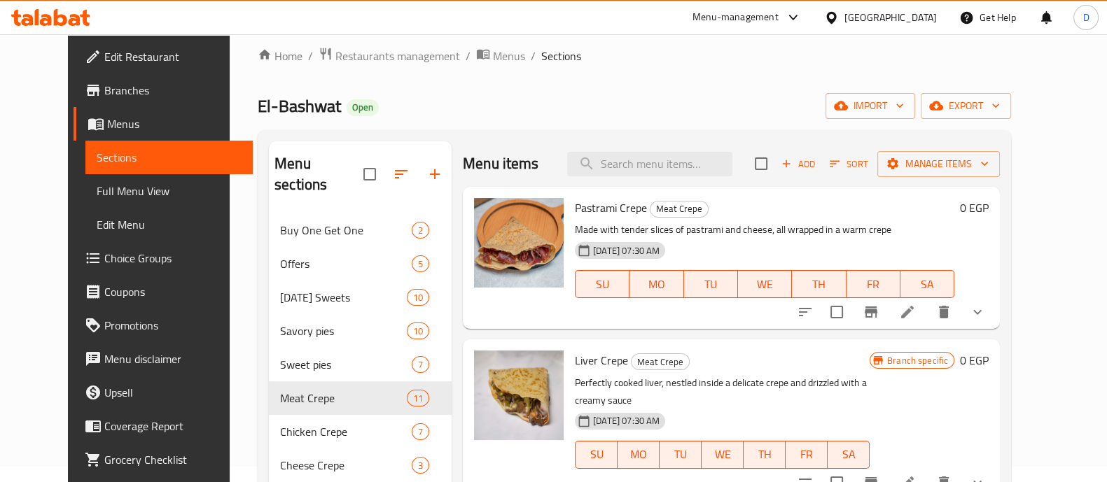
scroll to position [0, 0]
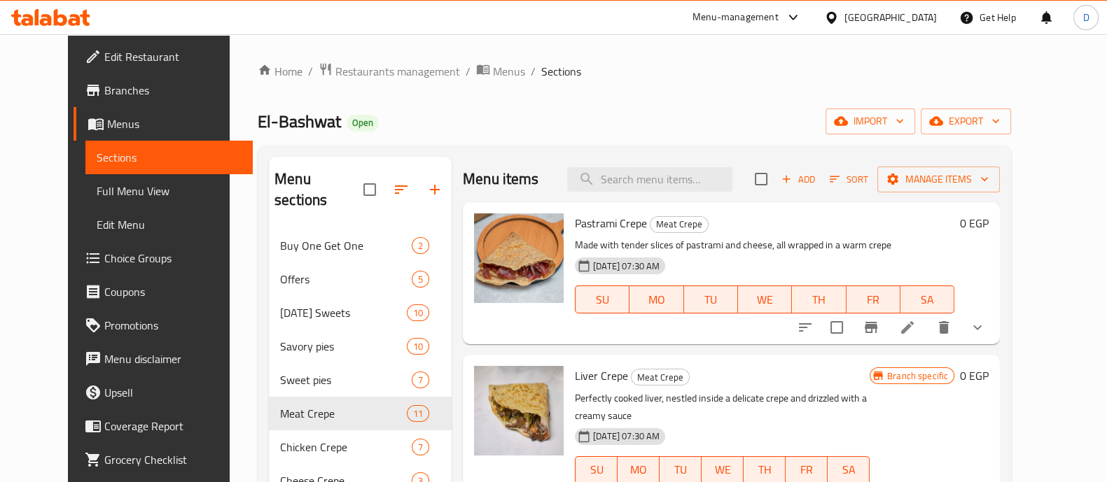
click at [986, 326] on icon "show more" at bounding box center [977, 327] width 17 height 17
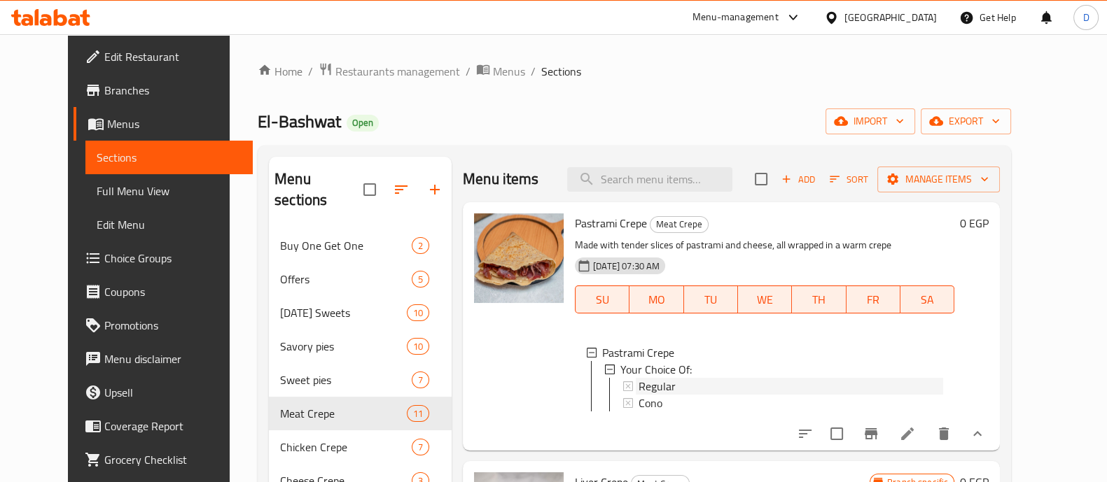
click at [786, 387] on div "Regular" at bounding box center [791, 386] width 305 height 17
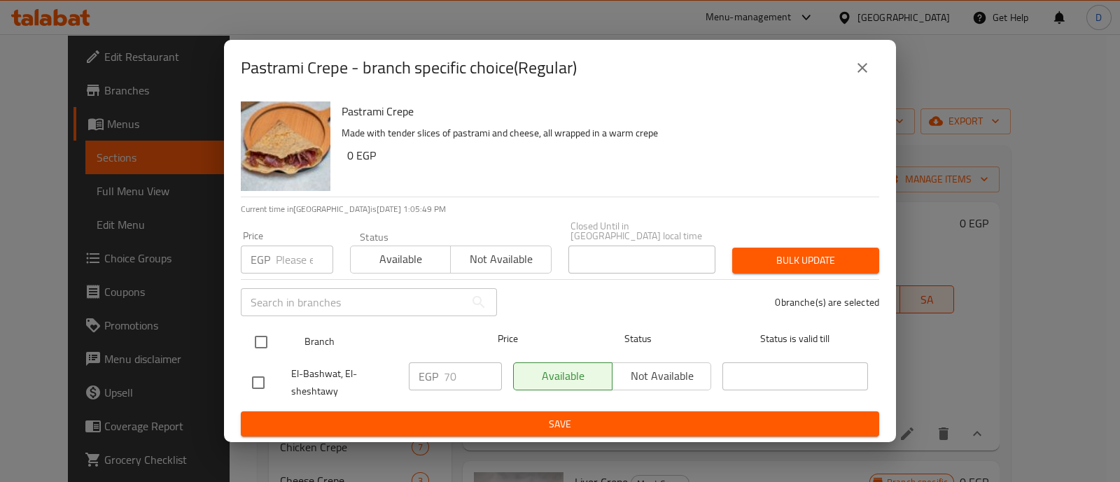
click at [258, 339] on input "checkbox" at bounding box center [260, 342] width 29 height 29
checkbox input "true"
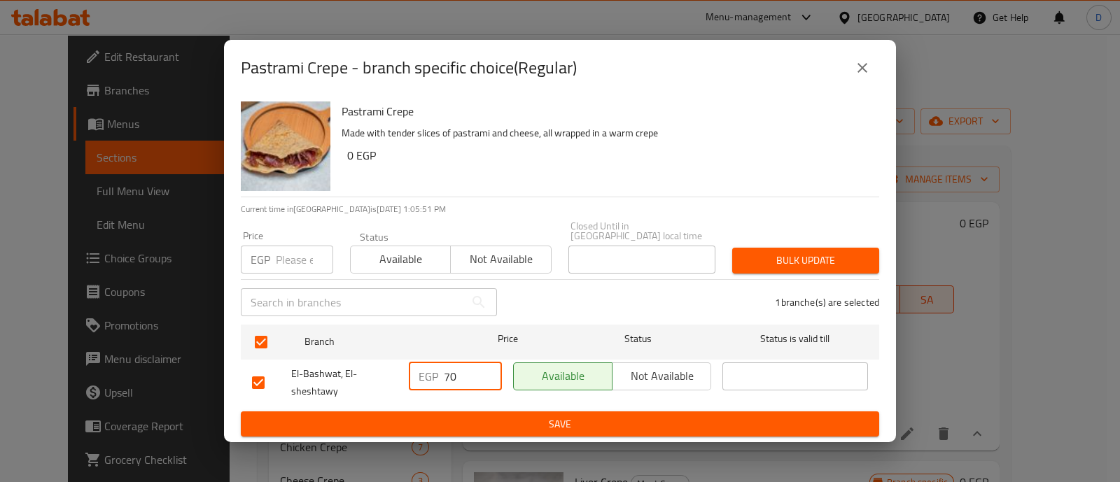
click at [443, 370] on div "EGP 70 ​" at bounding box center [455, 377] width 93 height 28
type input "90"
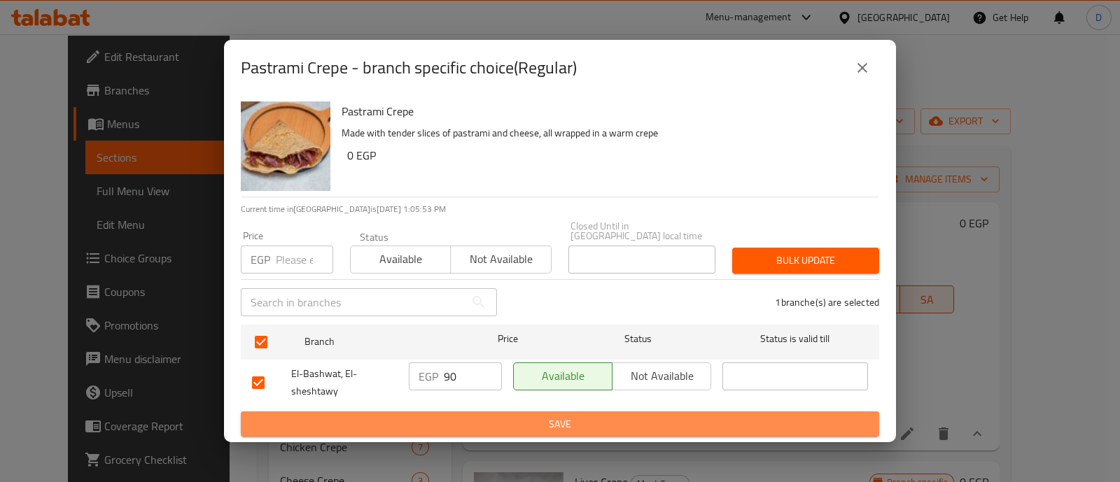
click at [466, 416] on span "Save" at bounding box center [560, 425] width 616 height 18
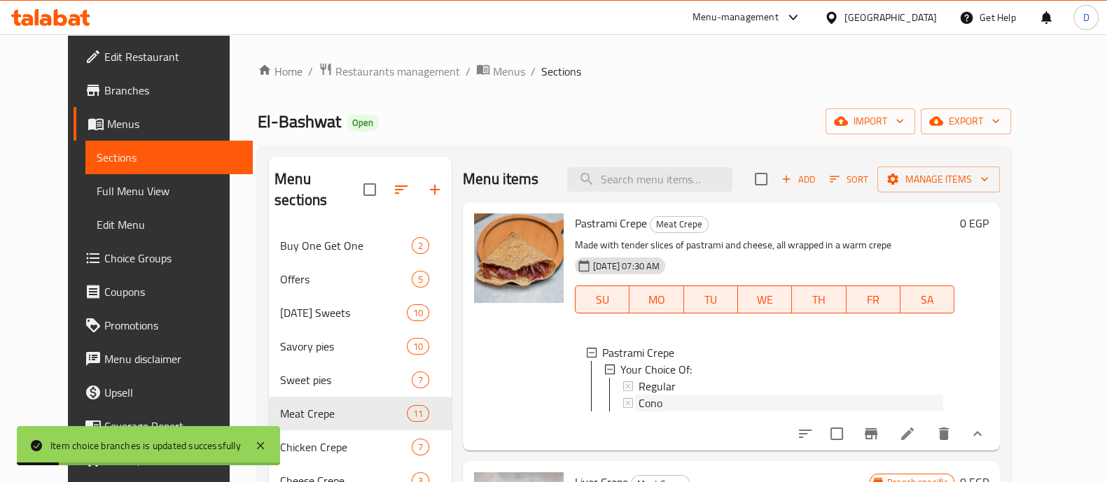
click at [684, 405] on div "Cono" at bounding box center [791, 403] width 305 height 17
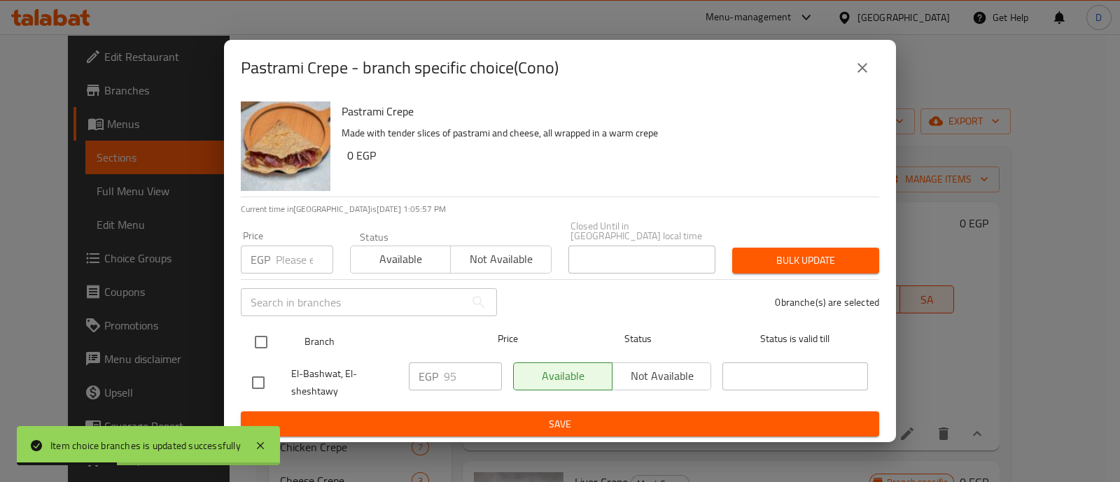
click at [257, 338] on input "checkbox" at bounding box center [260, 342] width 29 height 29
checkbox input "true"
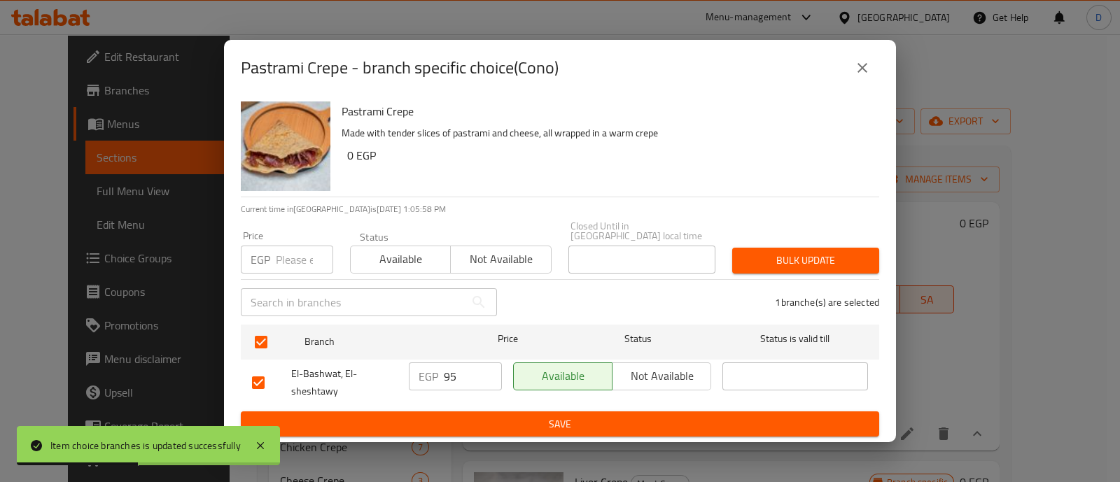
click at [452, 373] on input "95" at bounding box center [473, 377] width 58 height 28
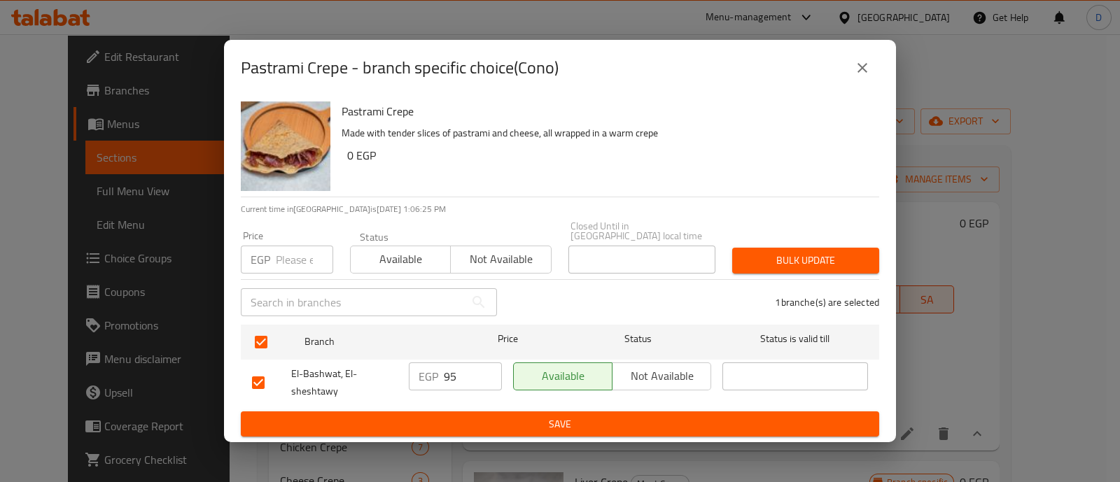
click at [475, 363] on input "95" at bounding box center [473, 377] width 58 height 28
paste input "11"
type input "115"
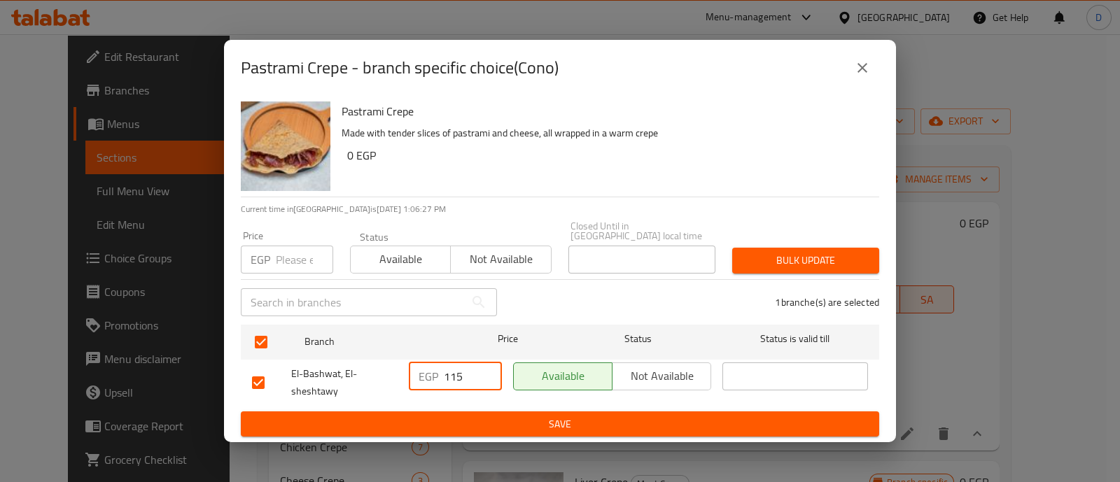
click at [488, 419] on span "Save" at bounding box center [560, 425] width 616 height 18
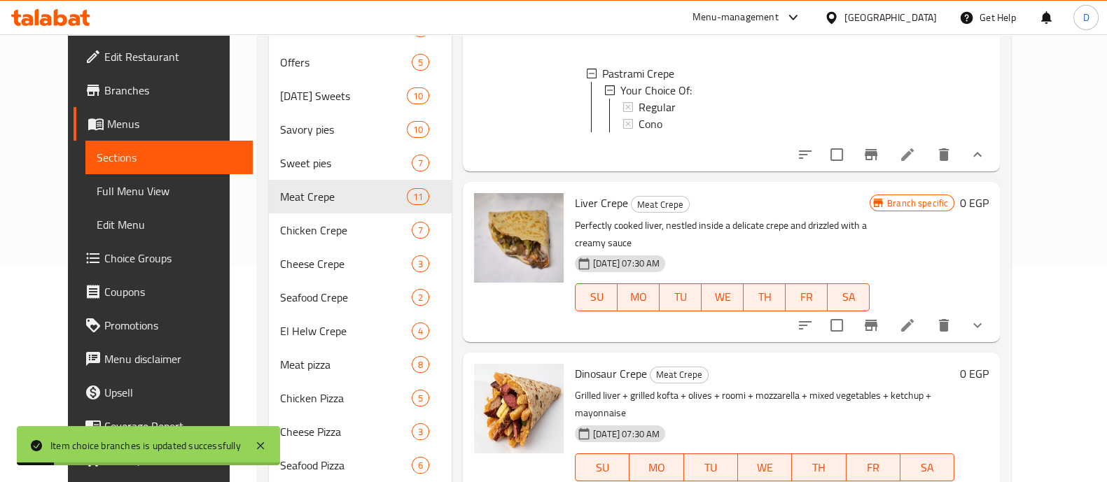
scroll to position [87, 0]
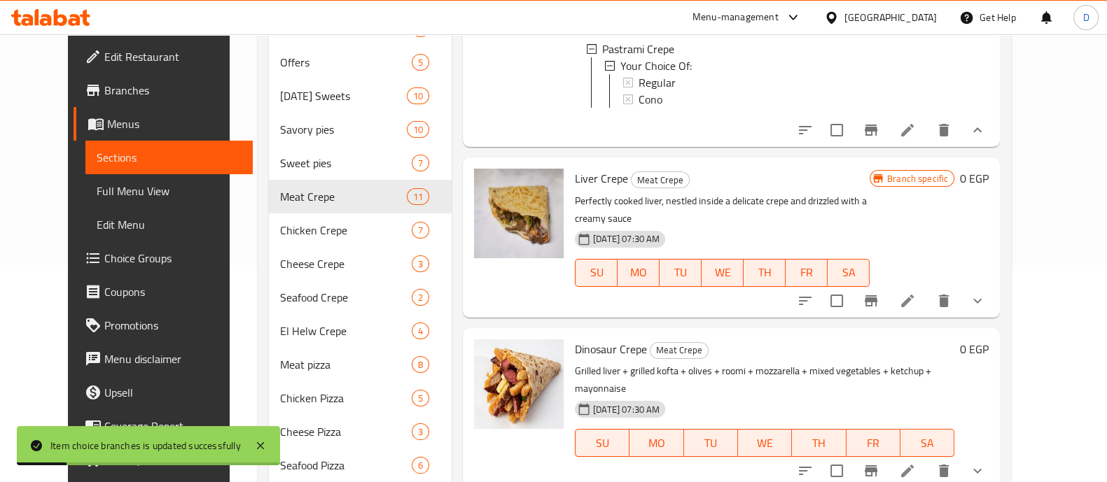
click at [986, 293] on icon "show more" at bounding box center [977, 301] width 17 height 17
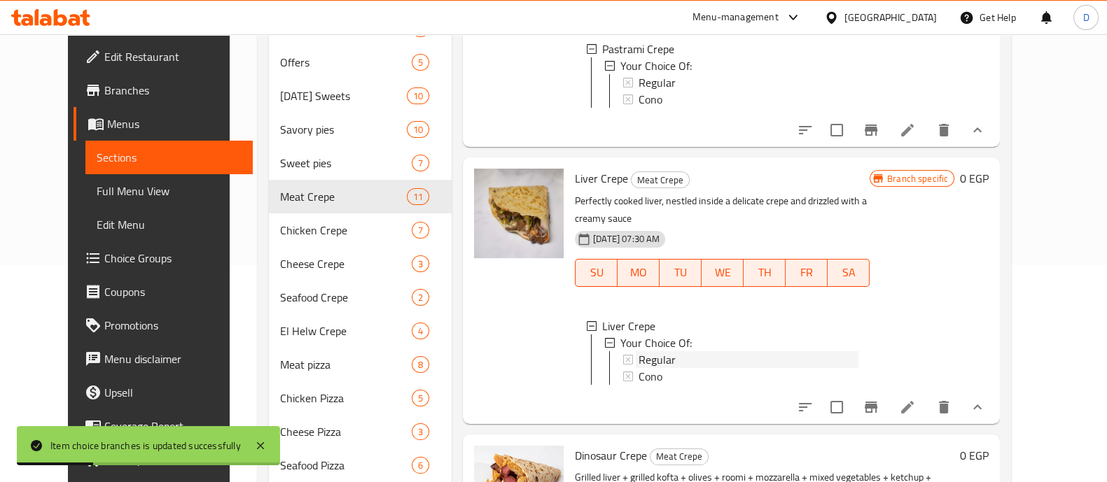
click at [667, 359] on div "Regular" at bounding box center [749, 360] width 220 height 17
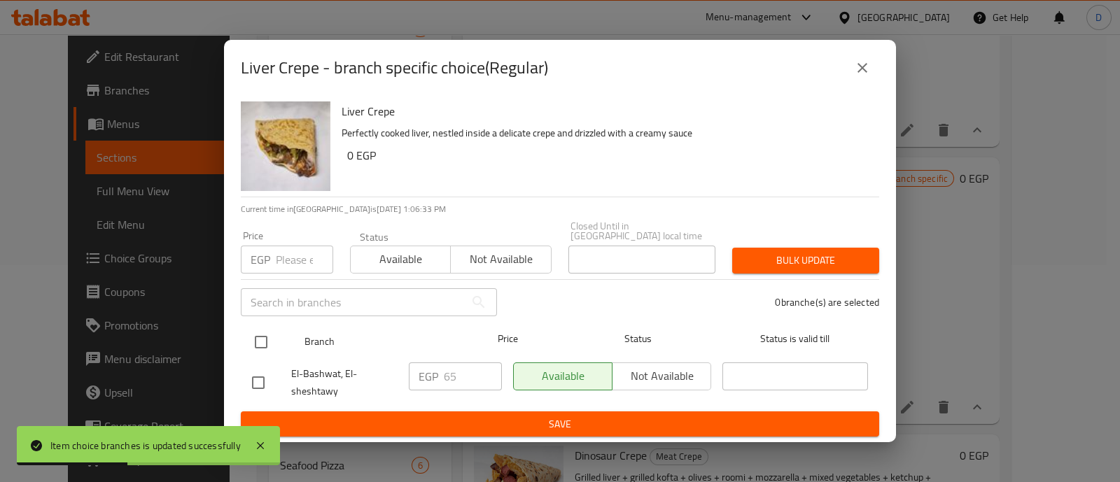
click at [260, 340] on input "checkbox" at bounding box center [260, 342] width 29 height 29
checkbox input "true"
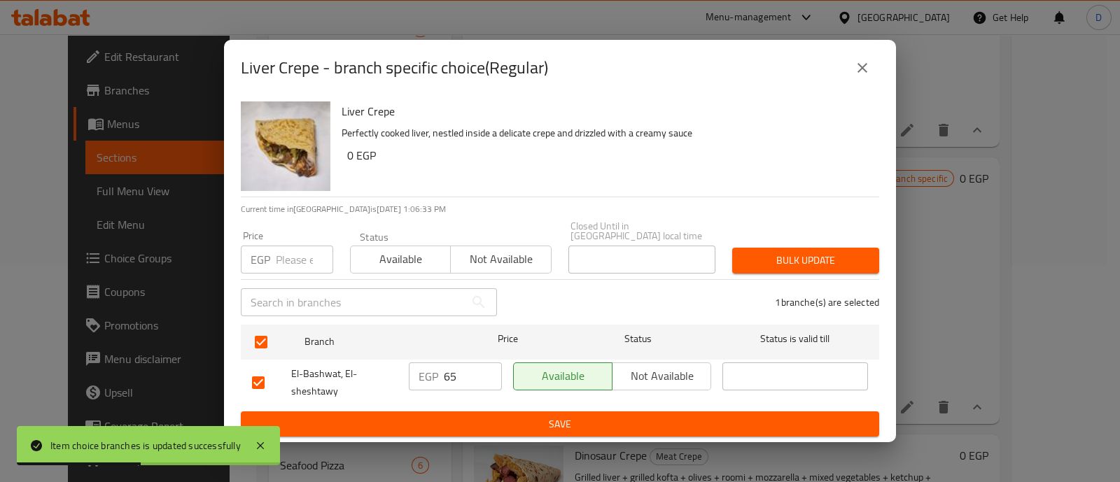
click at [459, 370] on input "65" at bounding box center [473, 377] width 58 height 28
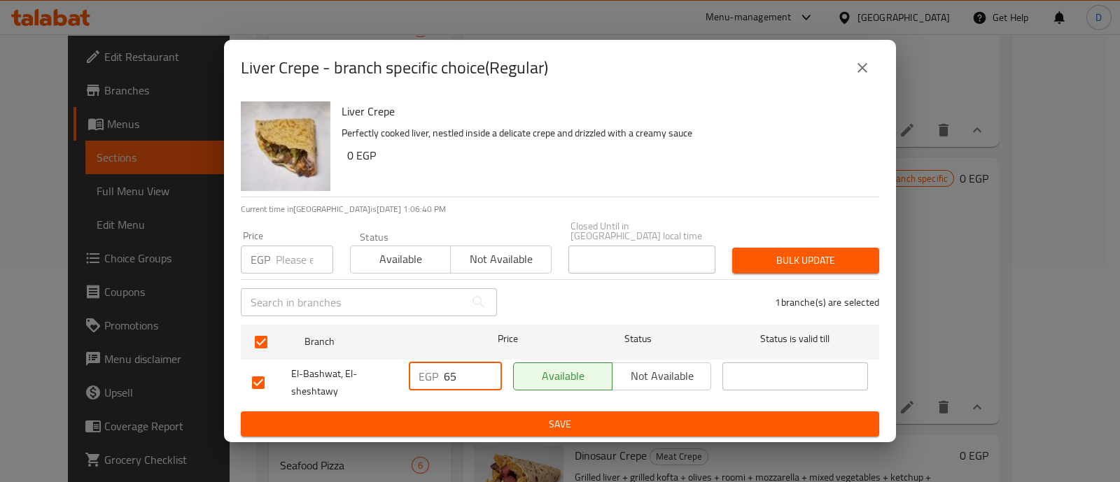
click at [469, 364] on input "65" at bounding box center [473, 377] width 58 height 28
paste input "8"
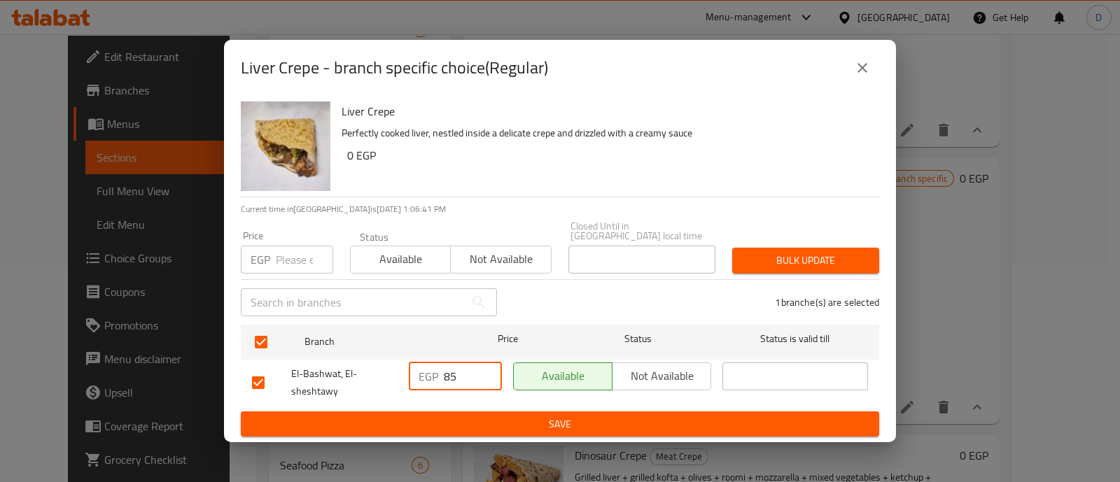
type input "85"
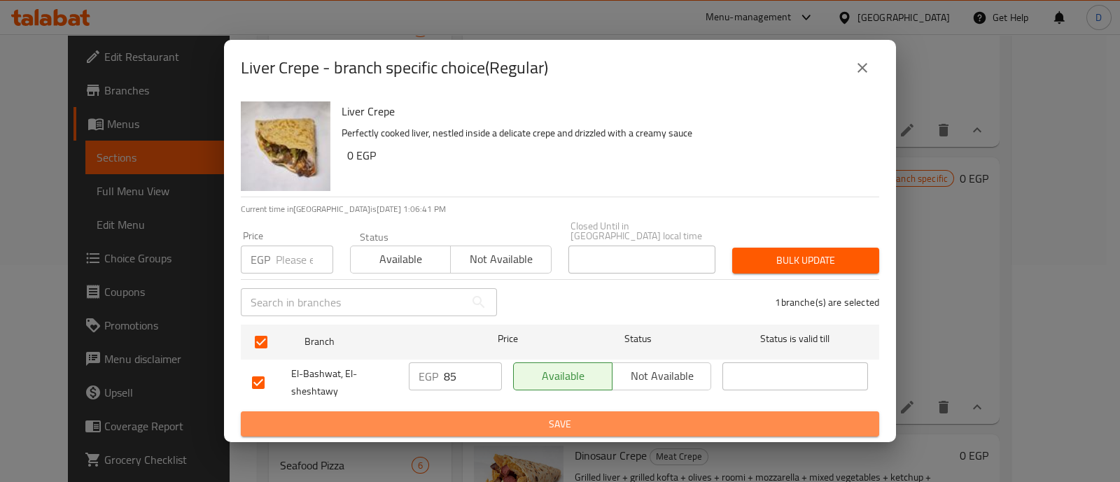
click at [473, 416] on span "Save" at bounding box center [560, 425] width 616 height 18
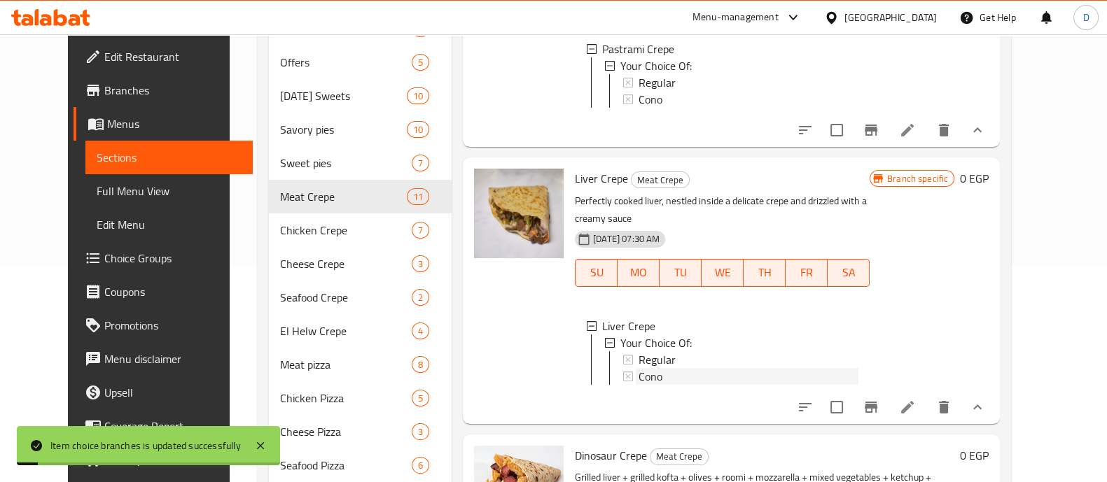
click at [642, 373] on span "Cono" at bounding box center [651, 376] width 24 height 17
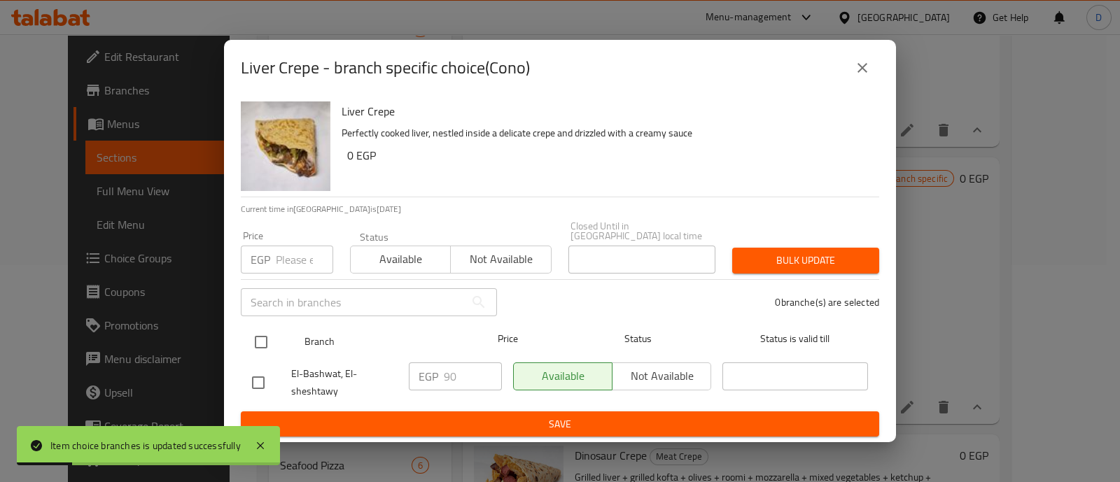
click at [267, 331] on input "checkbox" at bounding box center [260, 342] width 29 height 29
checkbox input "true"
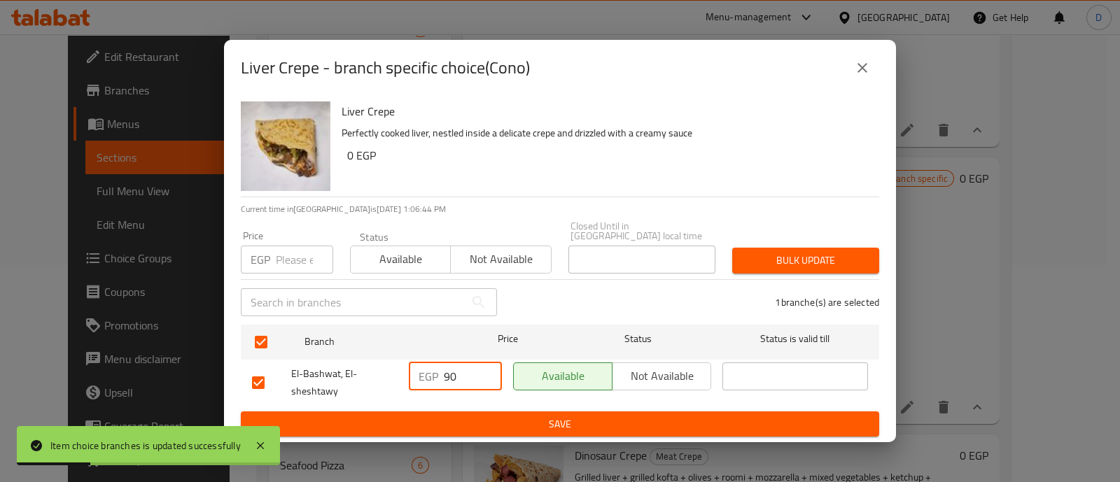
click at [454, 364] on input "90" at bounding box center [473, 377] width 58 height 28
click at [485, 372] on input "89" at bounding box center [473, 377] width 58 height 28
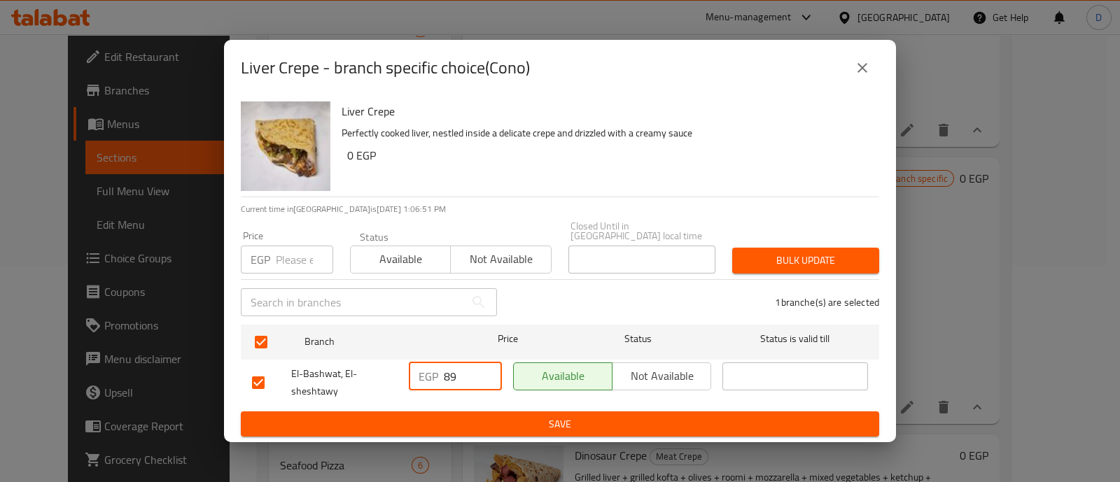
click at [473, 377] on input "89" at bounding box center [473, 377] width 58 height 28
paste input "110"
type input "110"
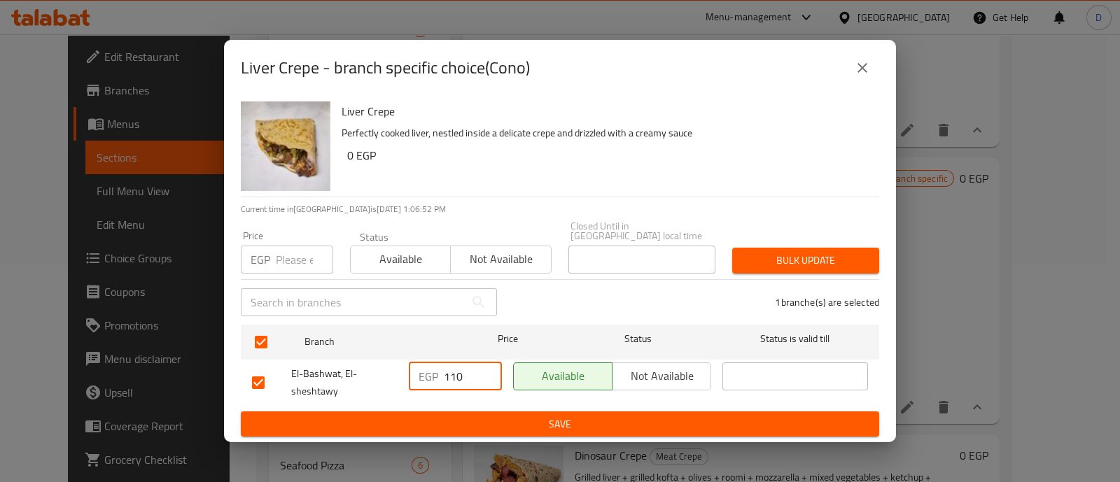
click at [476, 417] on span "Save" at bounding box center [560, 425] width 616 height 18
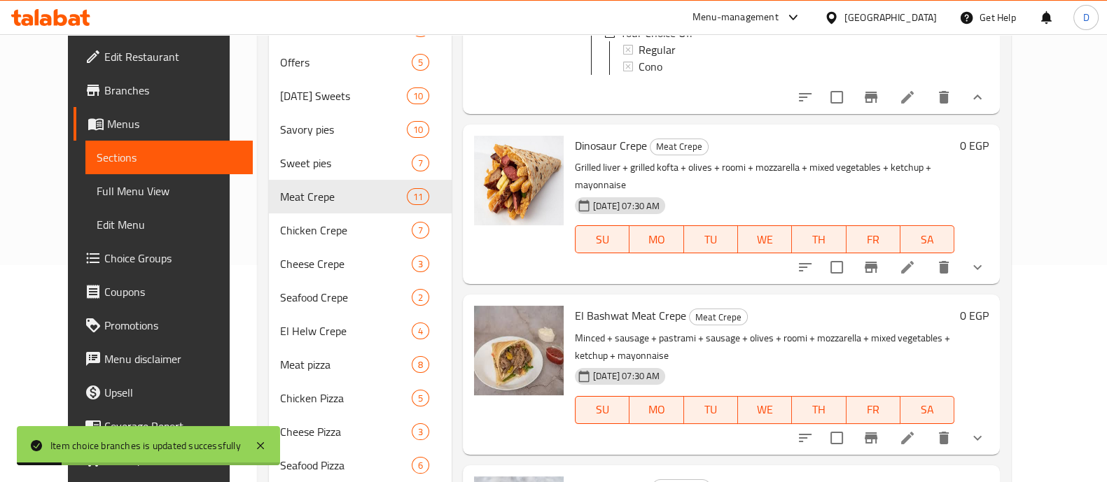
scroll to position [438, 0]
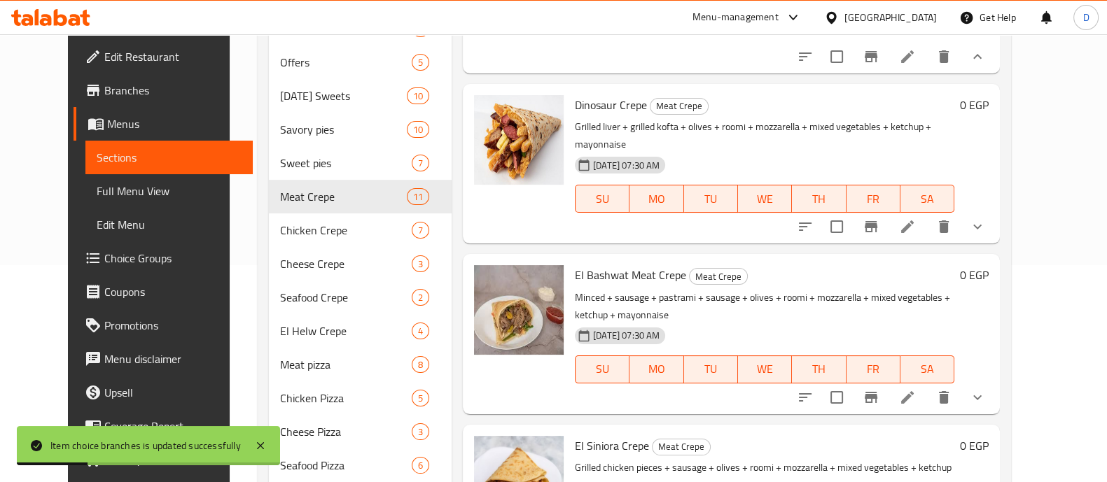
click at [986, 218] on icon "show more" at bounding box center [977, 226] width 17 height 17
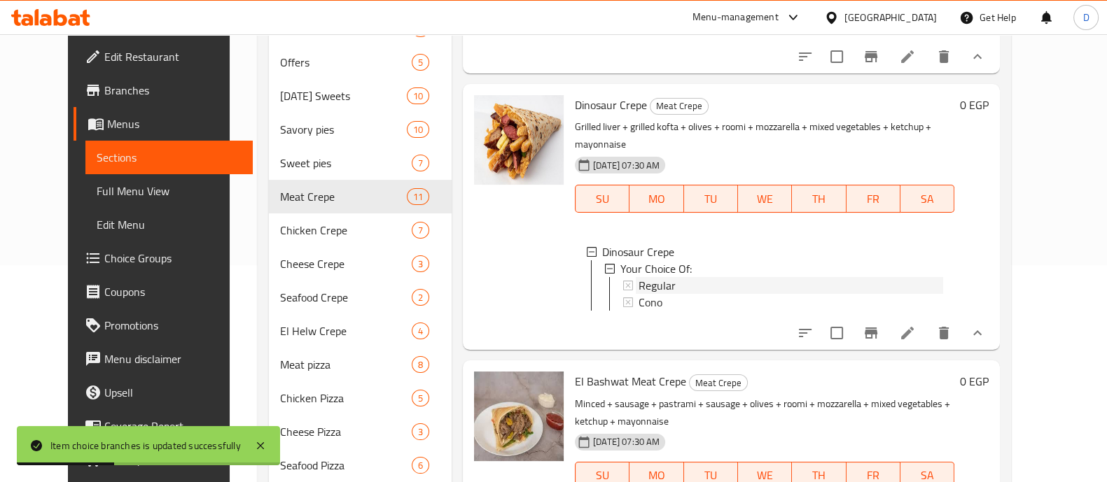
click at [705, 277] on div "Regular" at bounding box center [791, 285] width 305 height 17
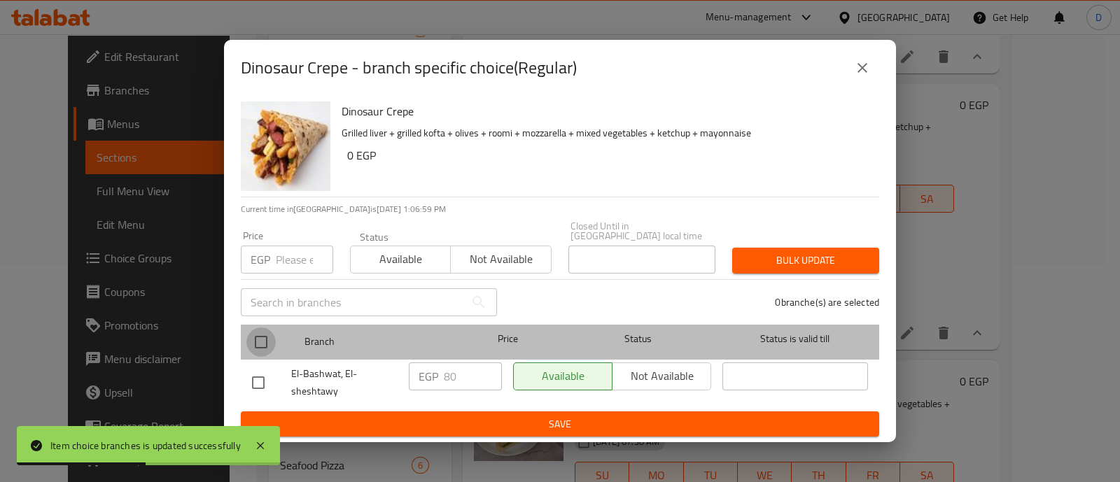
click at [266, 341] on input "checkbox" at bounding box center [260, 342] width 29 height 29
checkbox input "true"
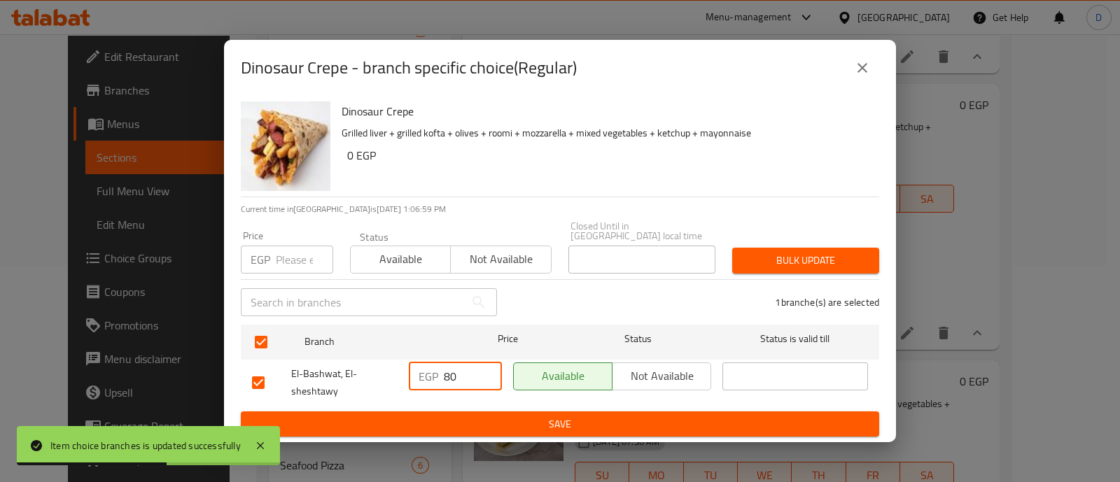
click at [445, 366] on input "80" at bounding box center [473, 377] width 58 height 28
type input "100"
click at [483, 416] on span "Save" at bounding box center [560, 425] width 616 height 18
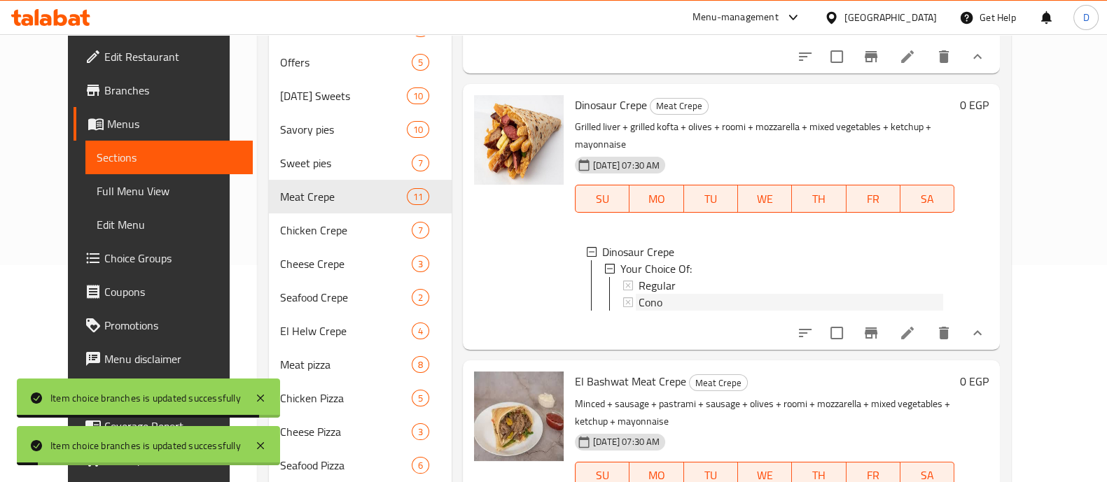
click at [639, 294] on span "Cono" at bounding box center [651, 302] width 24 height 17
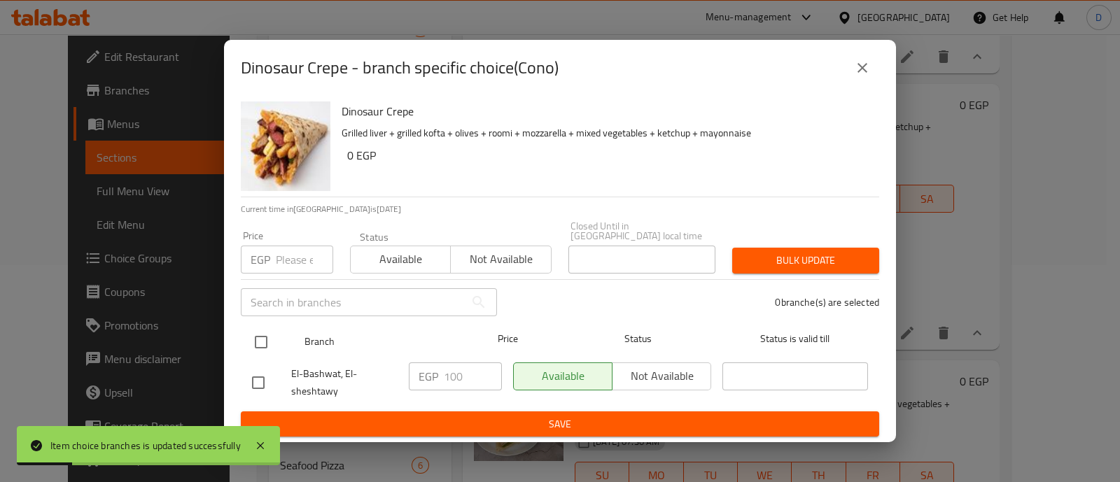
click at [263, 339] on input "checkbox" at bounding box center [260, 342] width 29 height 29
checkbox input "true"
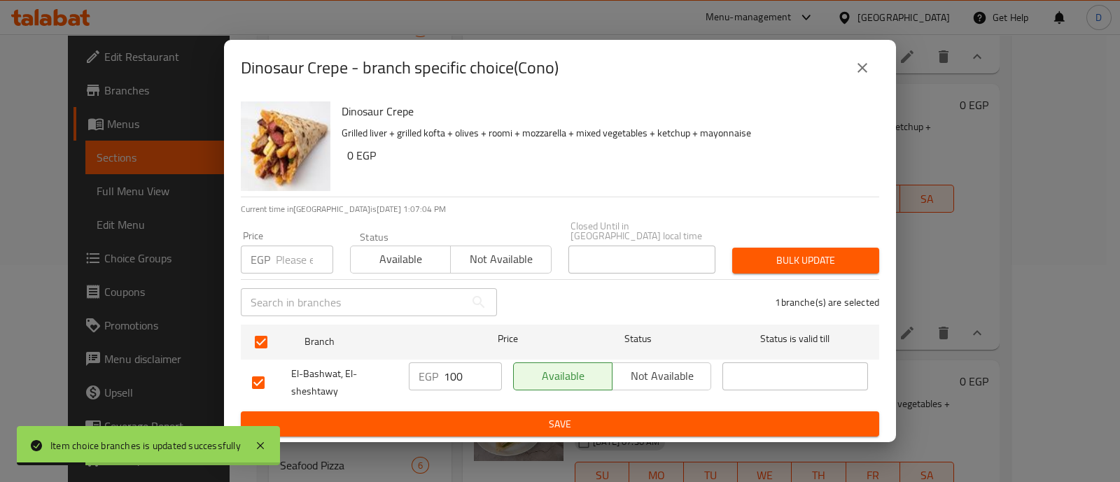
click at [454, 374] on input "100" at bounding box center [473, 377] width 58 height 28
type input "120"
click at [476, 422] on span "Save" at bounding box center [560, 425] width 616 height 18
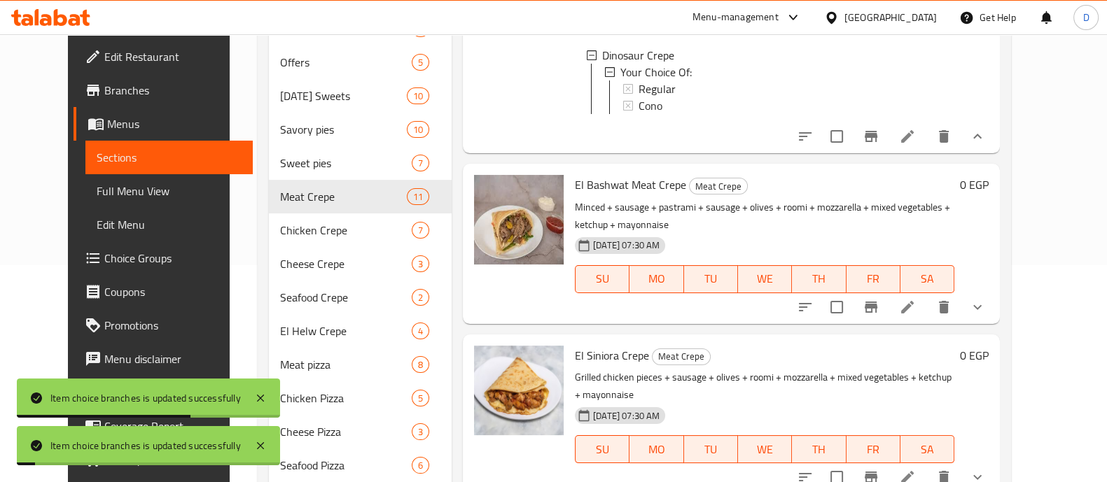
scroll to position [700, 0]
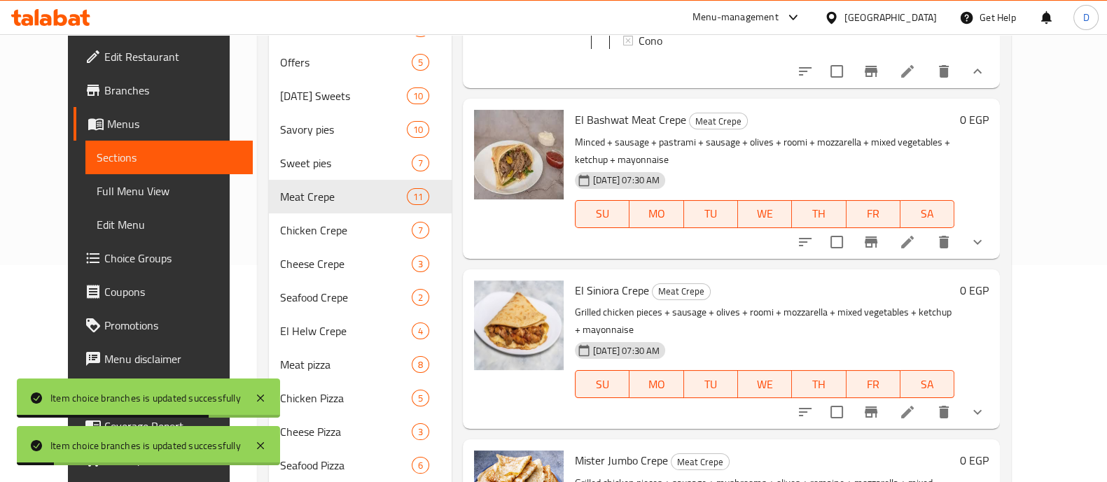
click at [994, 246] on button "show more" at bounding box center [978, 242] width 34 height 34
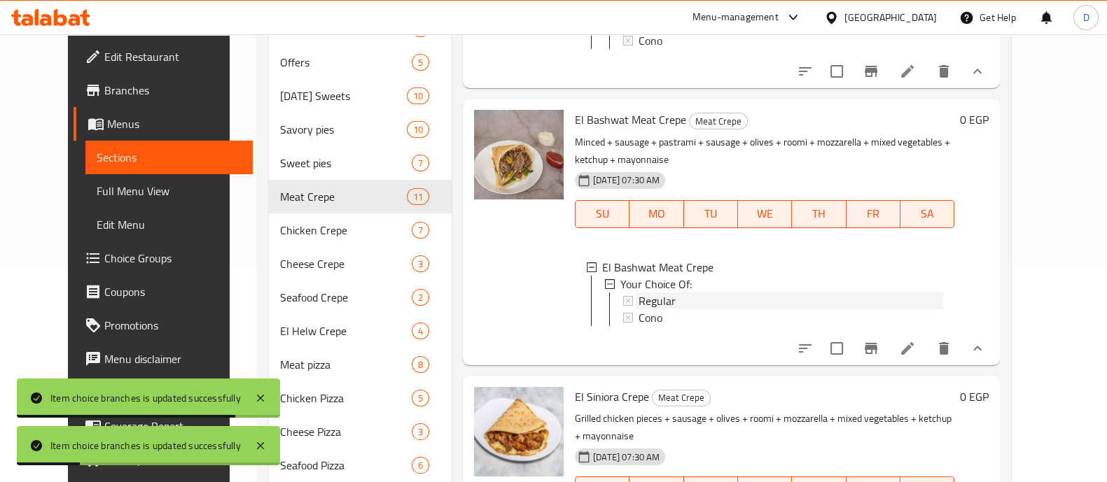
click at [674, 298] on div "Regular" at bounding box center [791, 301] width 305 height 17
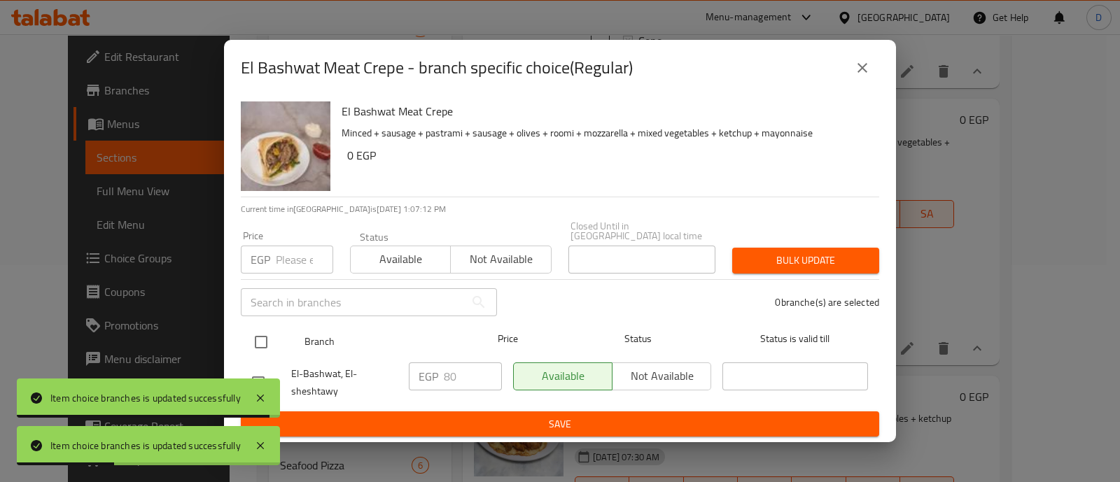
click at [260, 339] on input "checkbox" at bounding box center [260, 342] width 29 height 29
checkbox input "true"
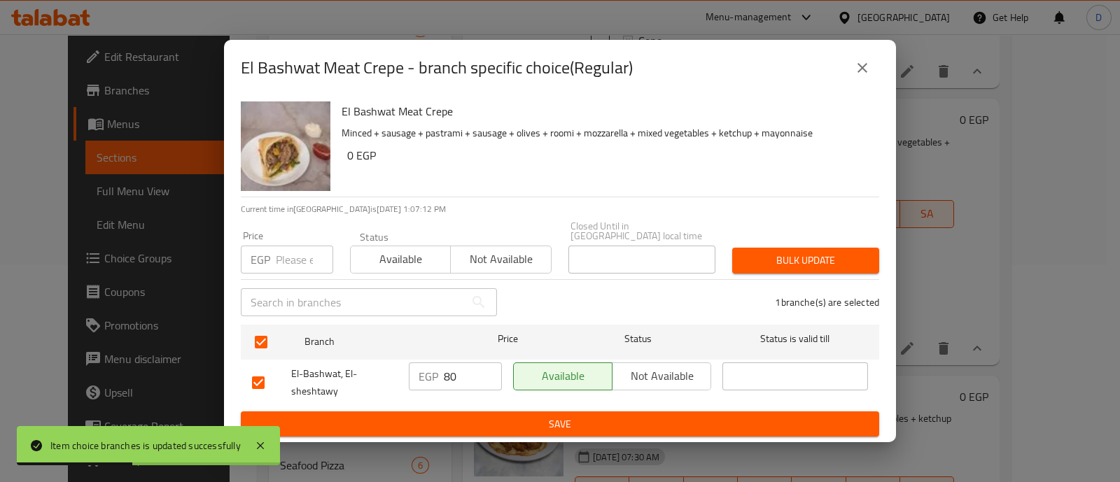
click at [457, 382] on input "80" at bounding box center [473, 377] width 58 height 28
type input "100"
click at [483, 420] on span "Save" at bounding box center [560, 425] width 616 height 18
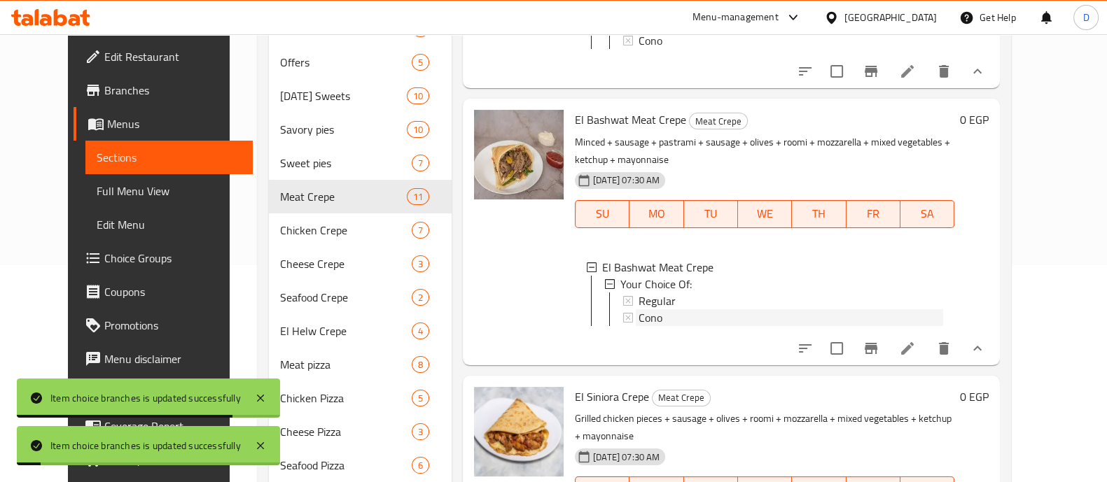
click at [648, 319] on div "Cono" at bounding box center [791, 318] width 305 height 17
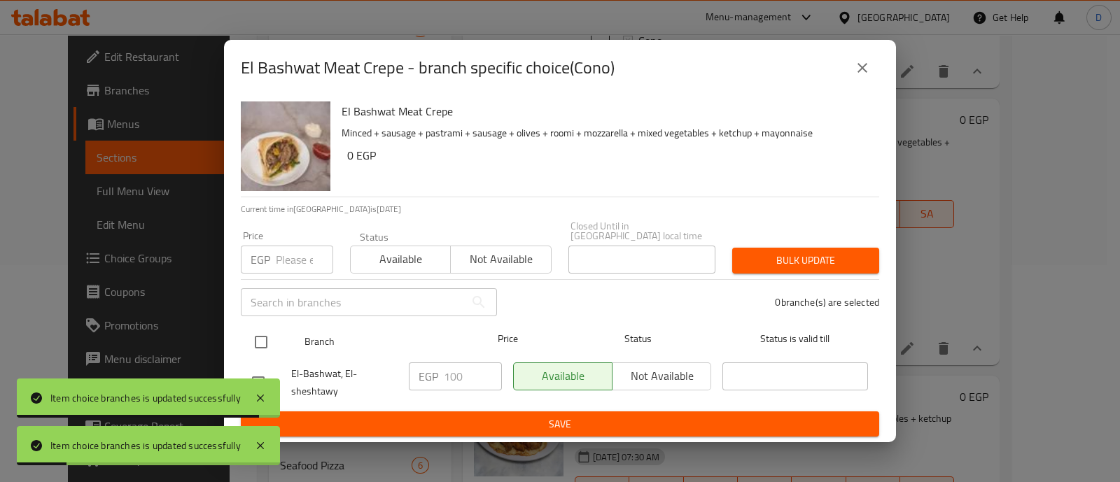
click at [262, 334] on input "checkbox" at bounding box center [260, 342] width 29 height 29
checkbox input "true"
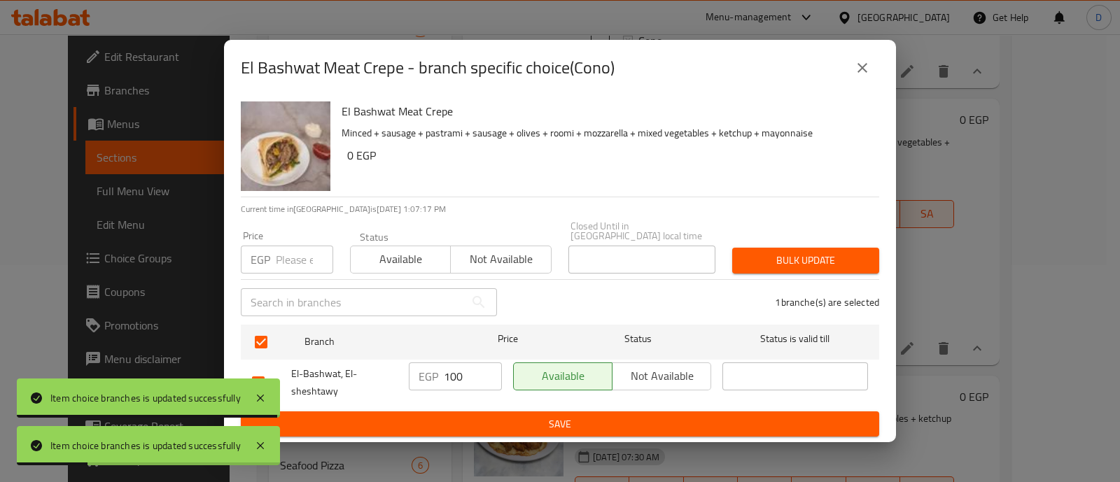
click at [464, 377] on input "100" at bounding box center [473, 377] width 58 height 28
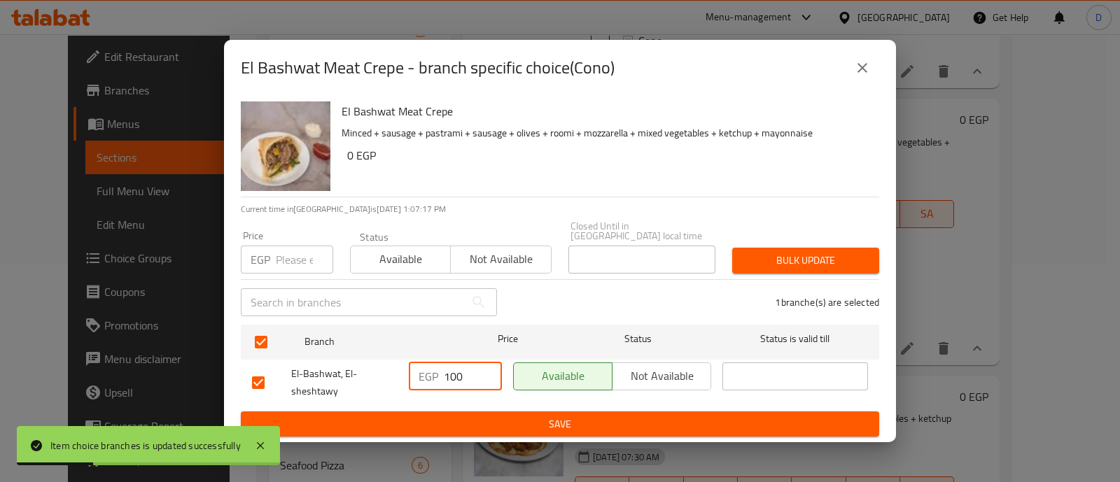
click at [464, 377] on input "100" at bounding box center [473, 377] width 58 height 28
type input "120"
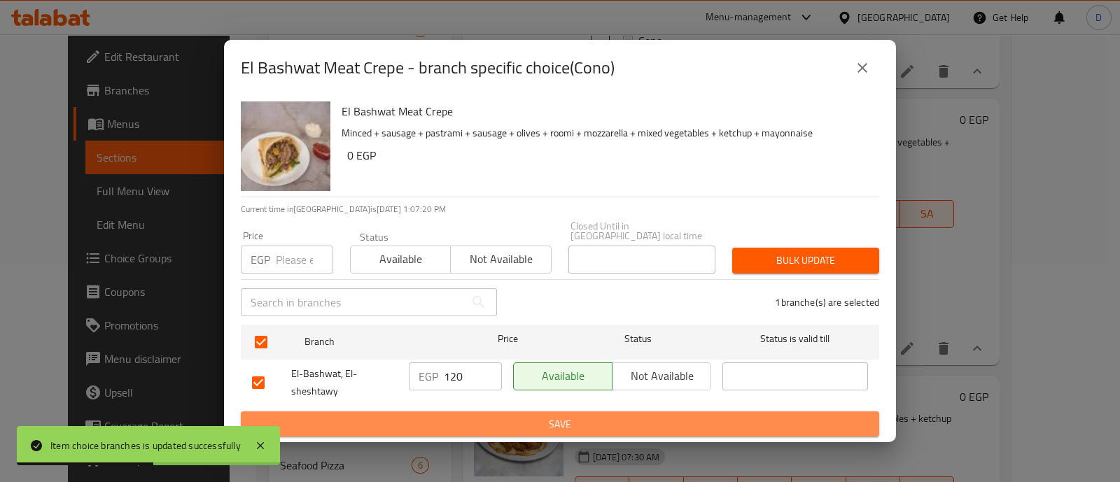
click at [478, 416] on span "Save" at bounding box center [560, 425] width 616 height 18
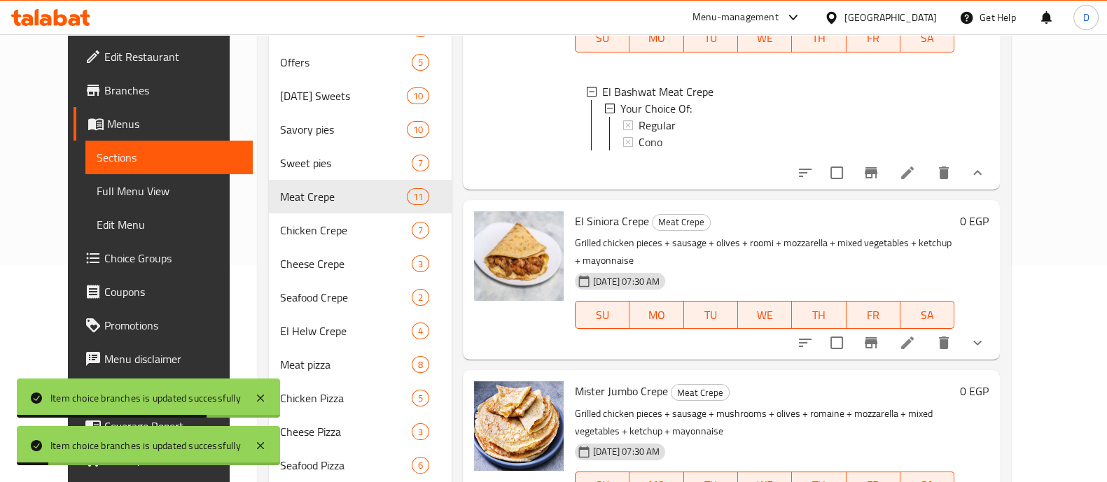
scroll to position [963, 0]
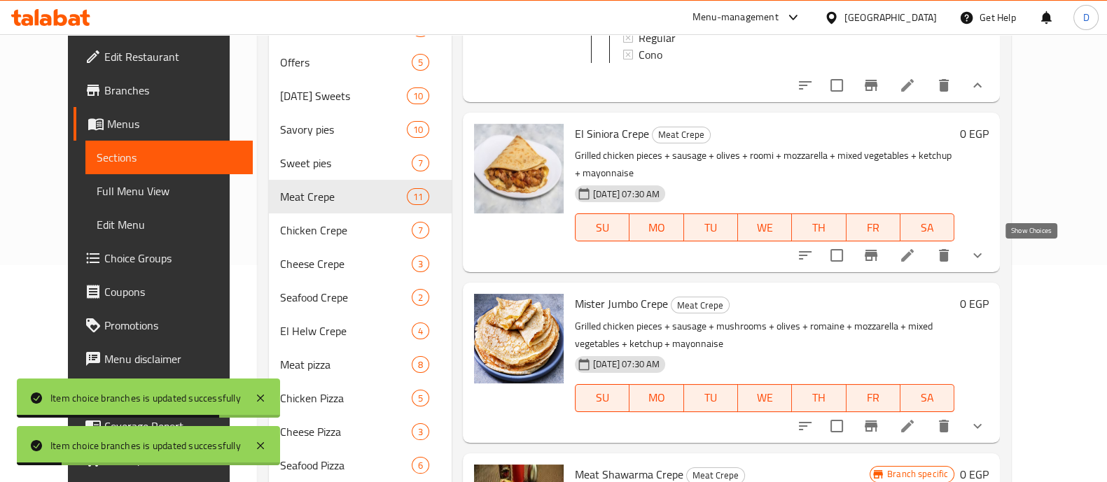
click at [986, 257] on icon "show more" at bounding box center [977, 255] width 17 height 17
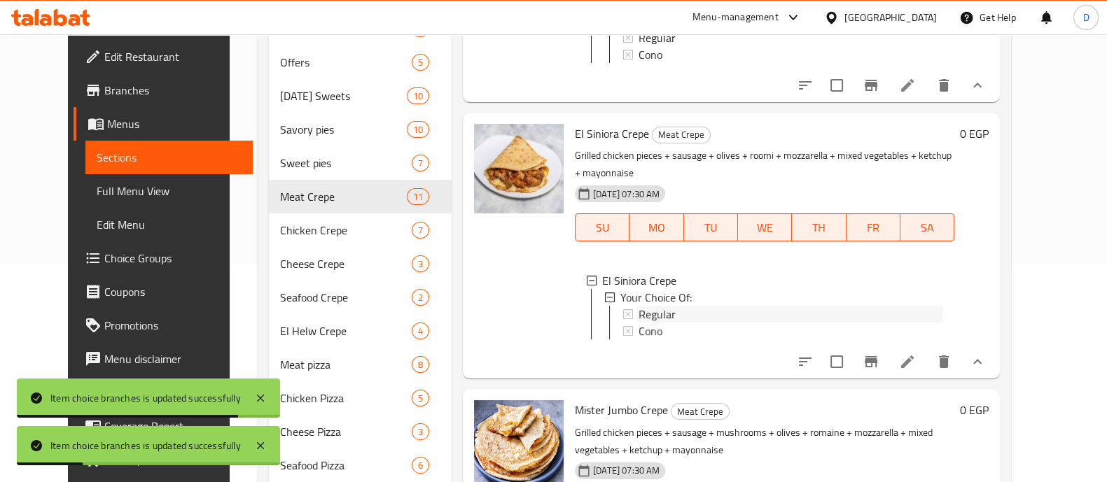
click at [700, 312] on div "Regular" at bounding box center [791, 314] width 305 height 17
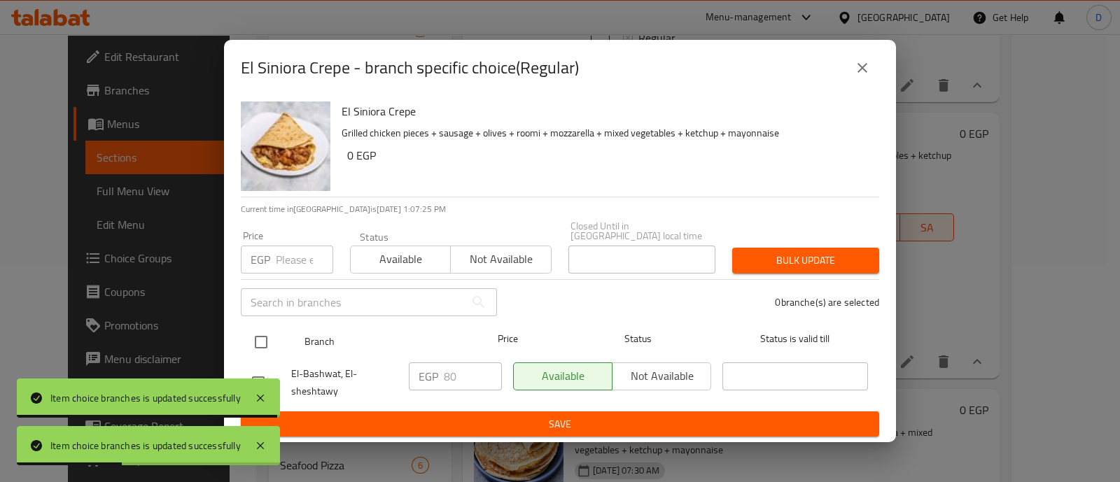
click at [263, 342] on input "checkbox" at bounding box center [260, 342] width 29 height 29
checkbox input "true"
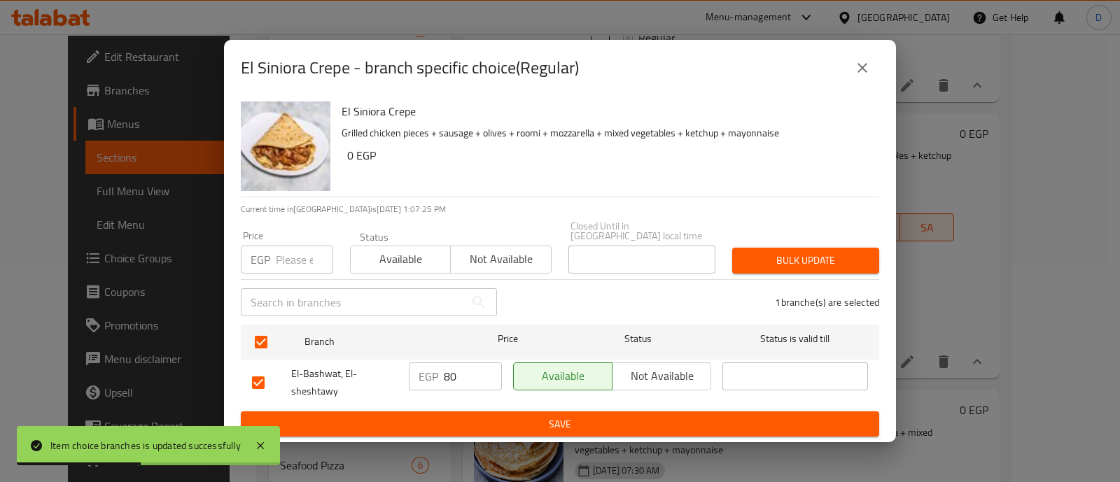
click at [449, 376] on input "80" at bounding box center [473, 377] width 58 height 28
type input "100"
click at [471, 416] on span "Save" at bounding box center [560, 425] width 616 height 18
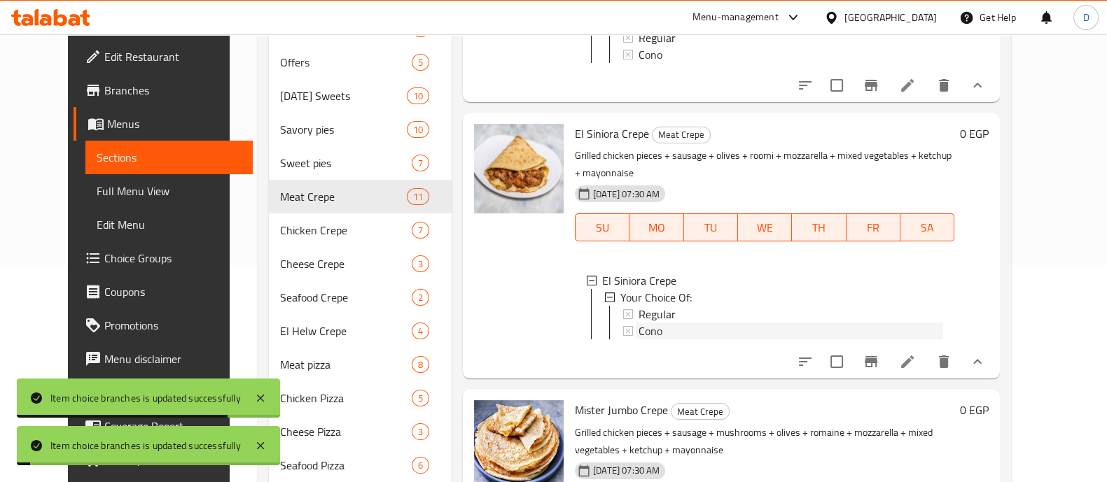
click at [644, 326] on span "Cono" at bounding box center [651, 331] width 24 height 17
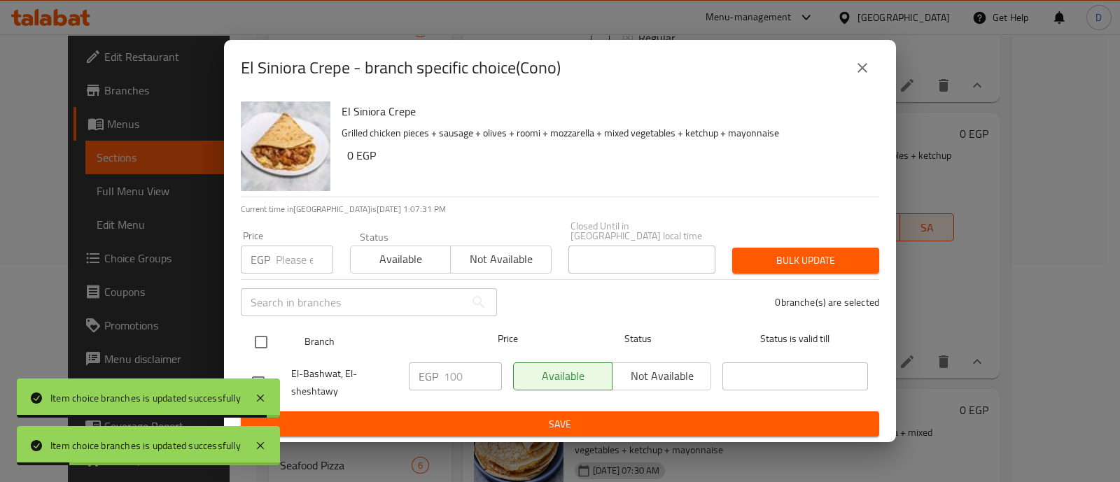
click at [264, 342] on input "checkbox" at bounding box center [260, 342] width 29 height 29
checkbox input "true"
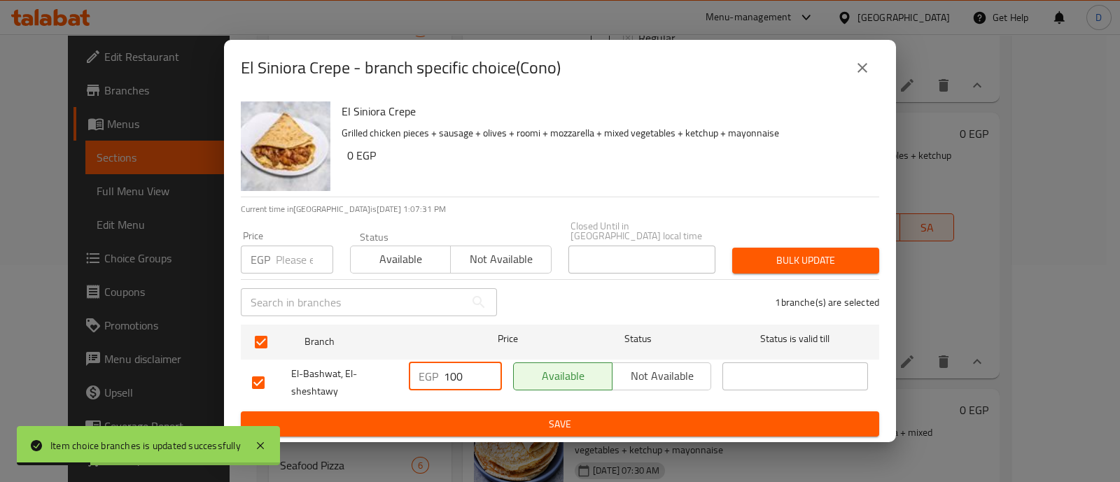
click at [450, 379] on input "100" at bounding box center [473, 377] width 58 height 28
type input "120"
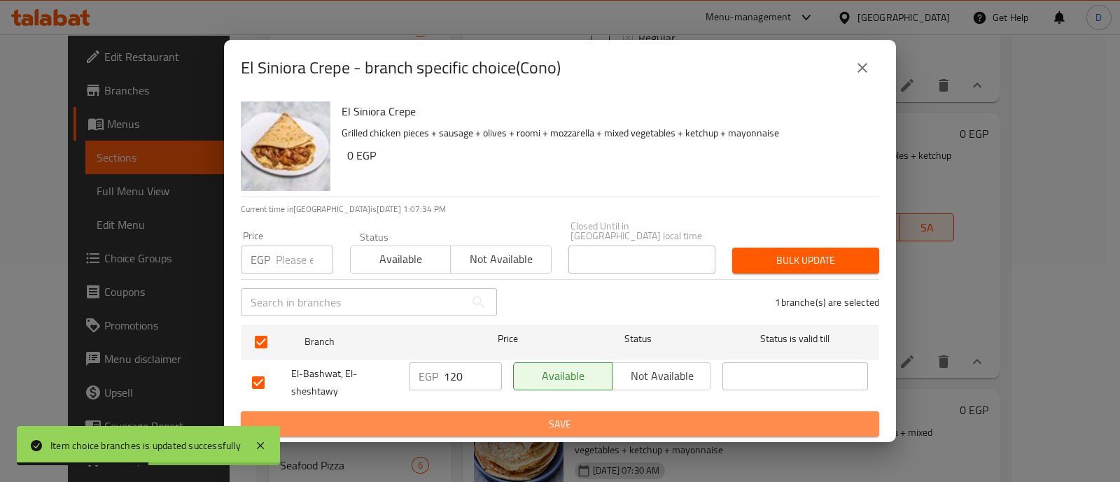
click at [466, 416] on span "Save" at bounding box center [560, 425] width 616 height 18
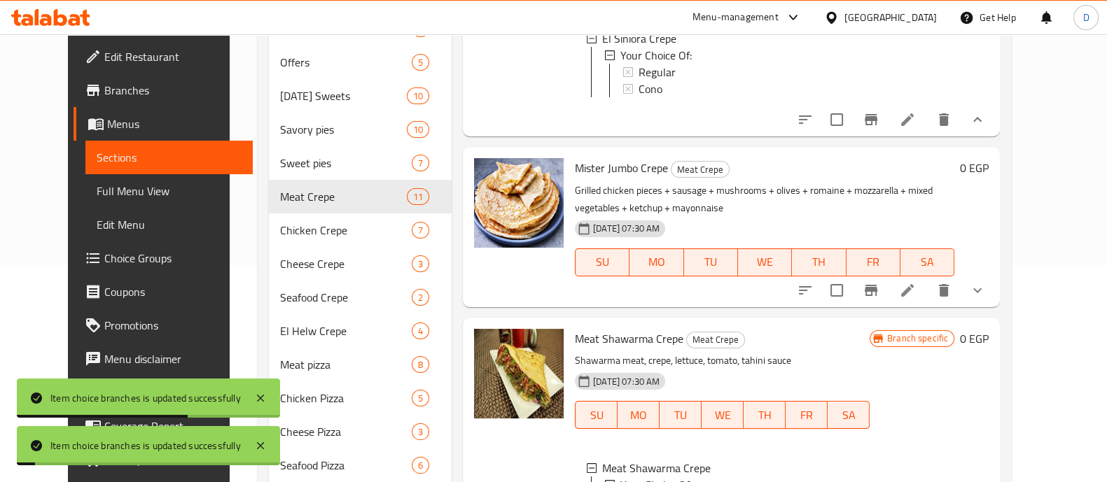
scroll to position [1225, 0]
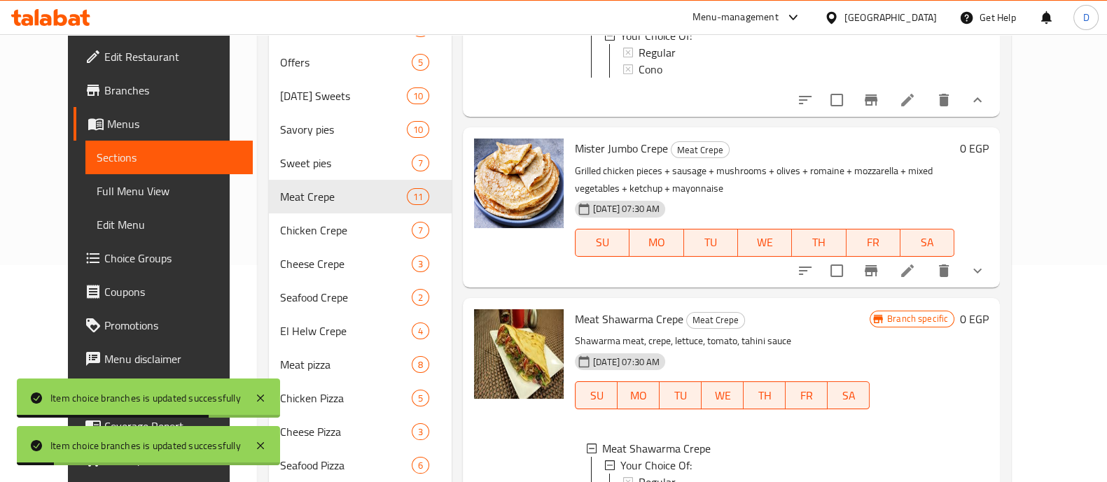
click at [994, 281] on button "show more" at bounding box center [978, 271] width 34 height 34
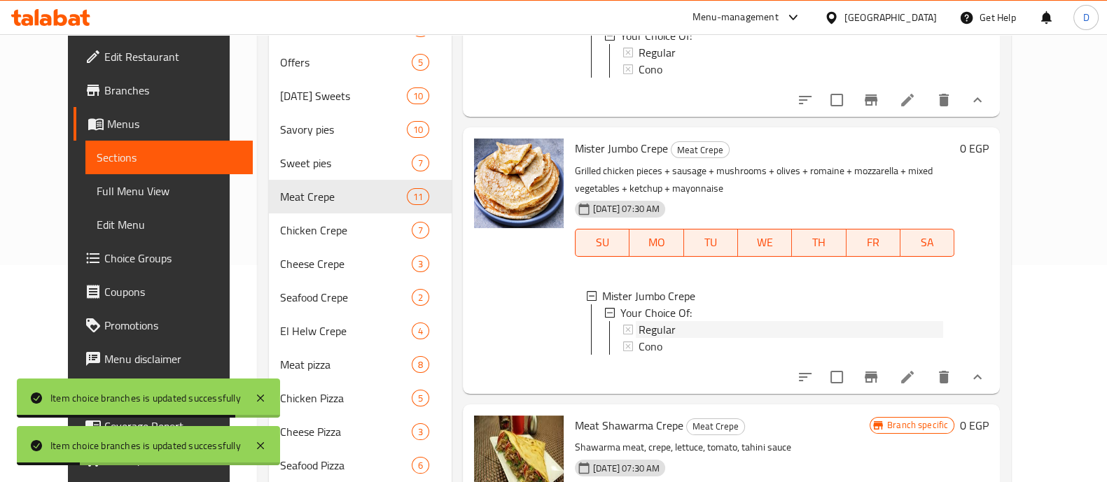
click at [690, 338] on div "Regular" at bounding box center [791, 329] width 305 height 17
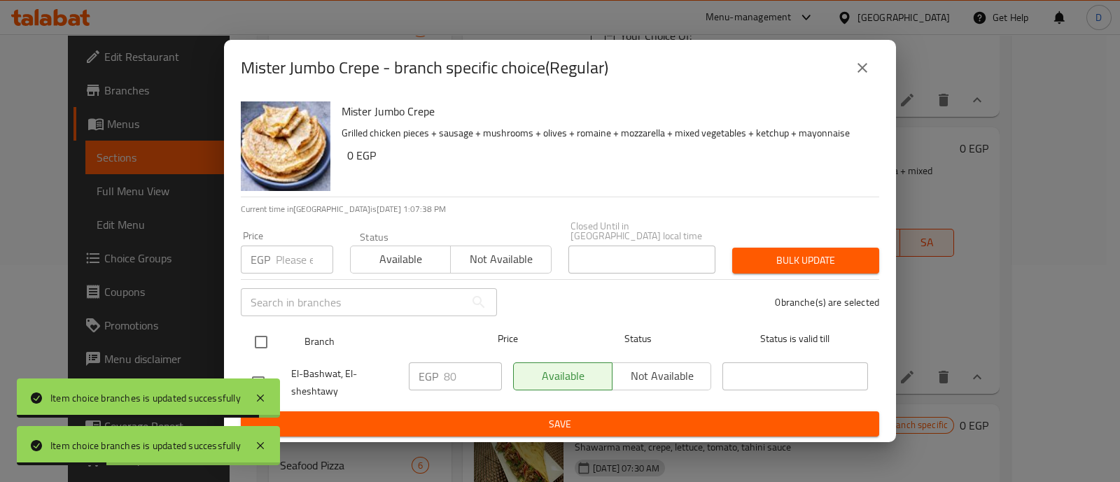
click at [256, 334] on input "checkbox" at bounding box center [260, 342] width 29 height 29
checkbox input "true"
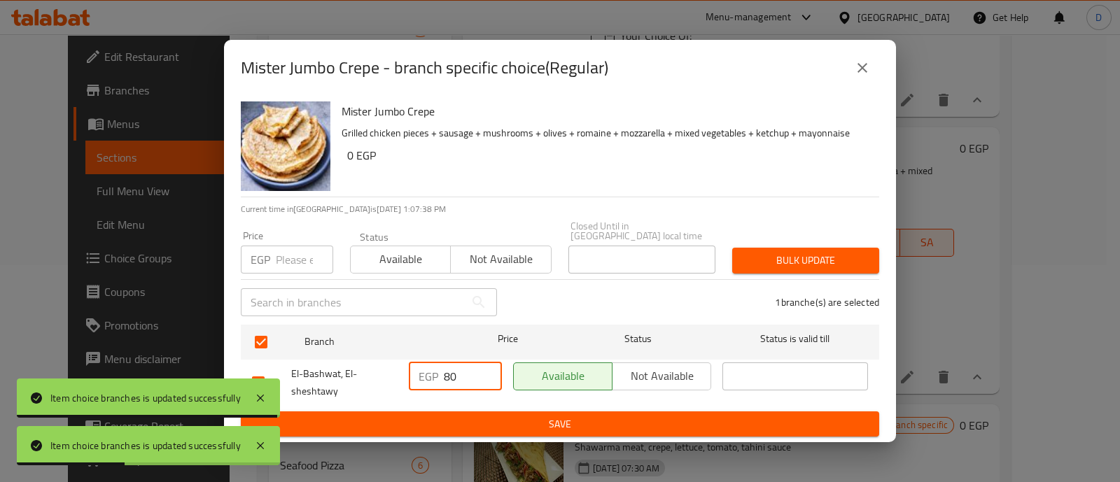
click at [460, 377] on input "80" at bounding box center [473, 377] width 58 height 28
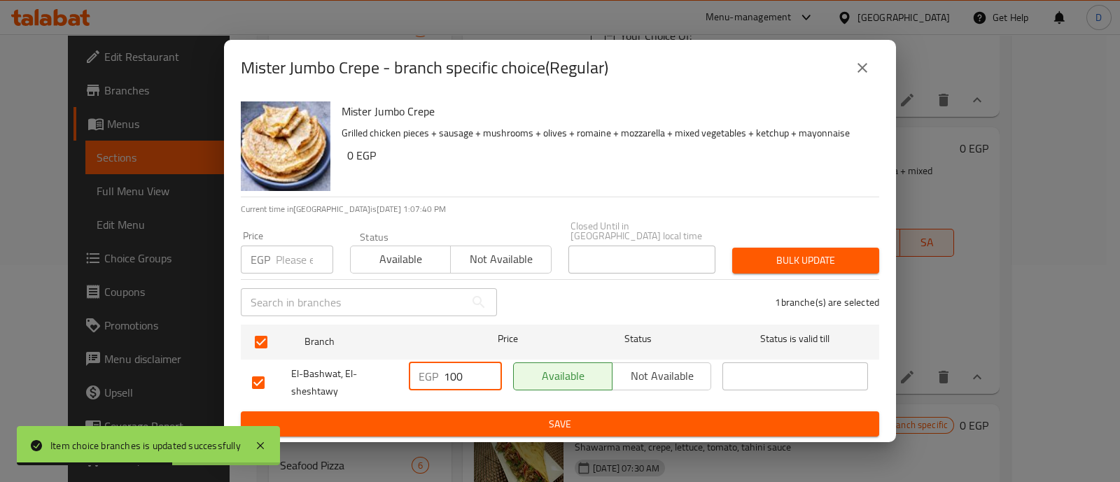
type input "100"
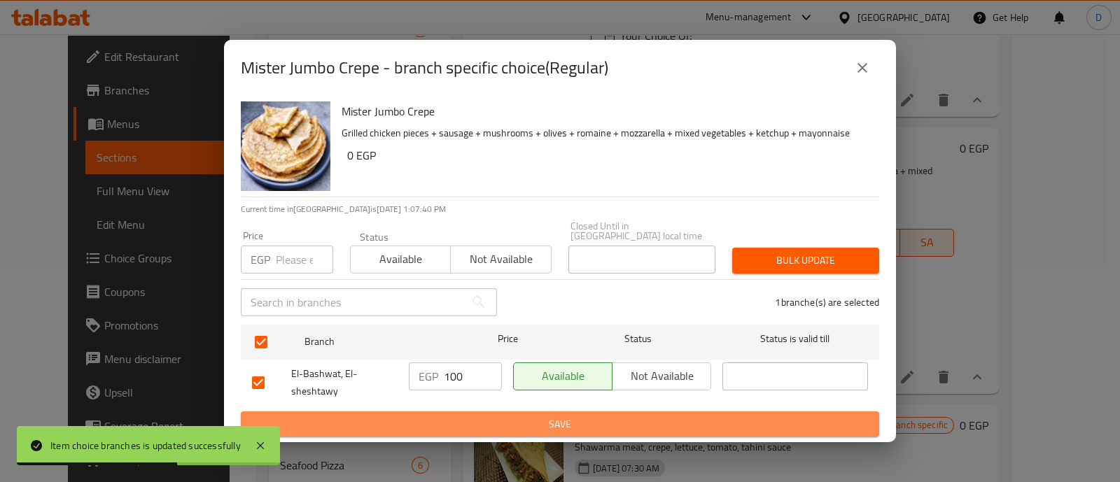
click at [485, 412] on button "Save" at bounding box center [560, 425] width 639 height 26
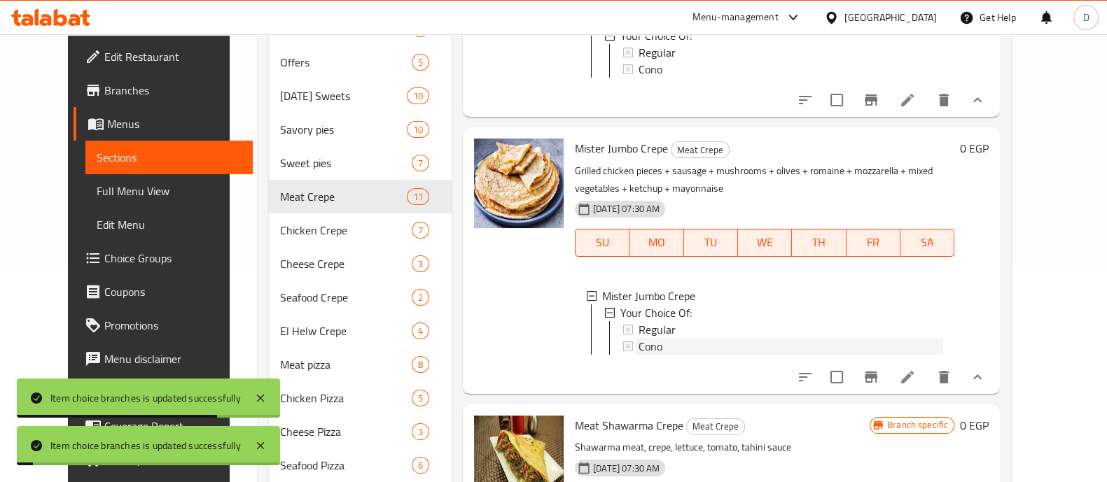
click at [650, 355] on div "Cono" at bounding box center [791, 346] width 305 height 17
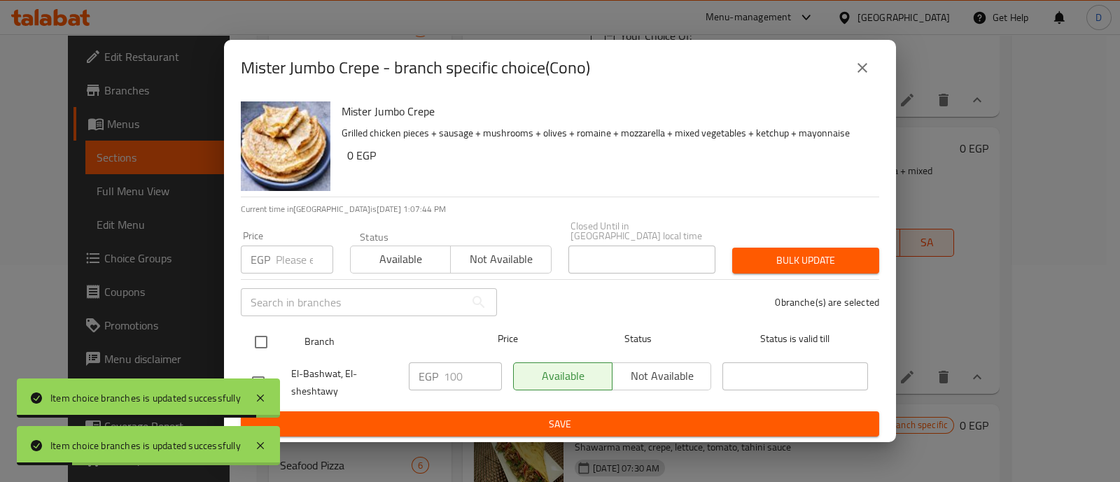
click at [263, 344] on input "checkbox" at bounding box center [260, 342] width 29 height 29
checkbox input "true"
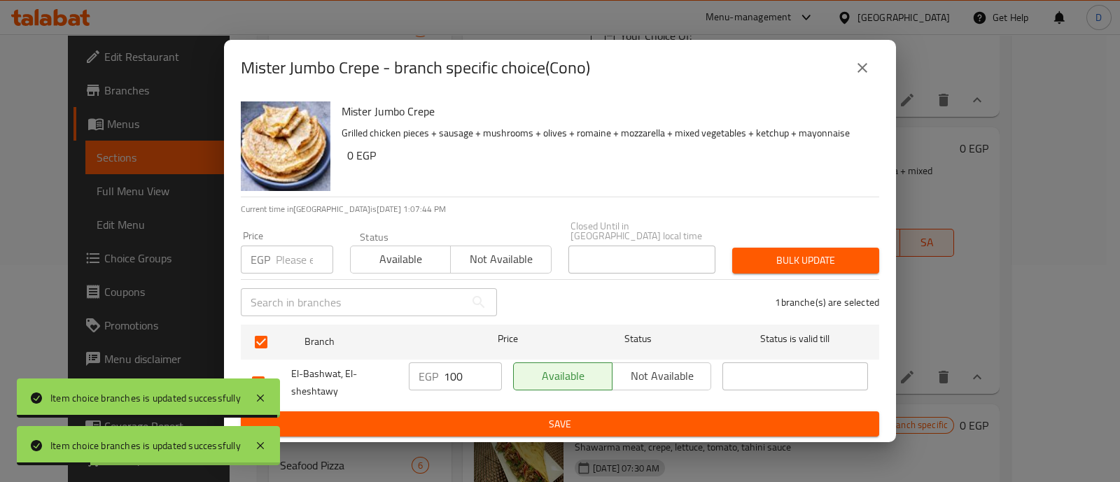
click at [457, 370] on input "100" at bounding box center [473, 377] width 58 height 28
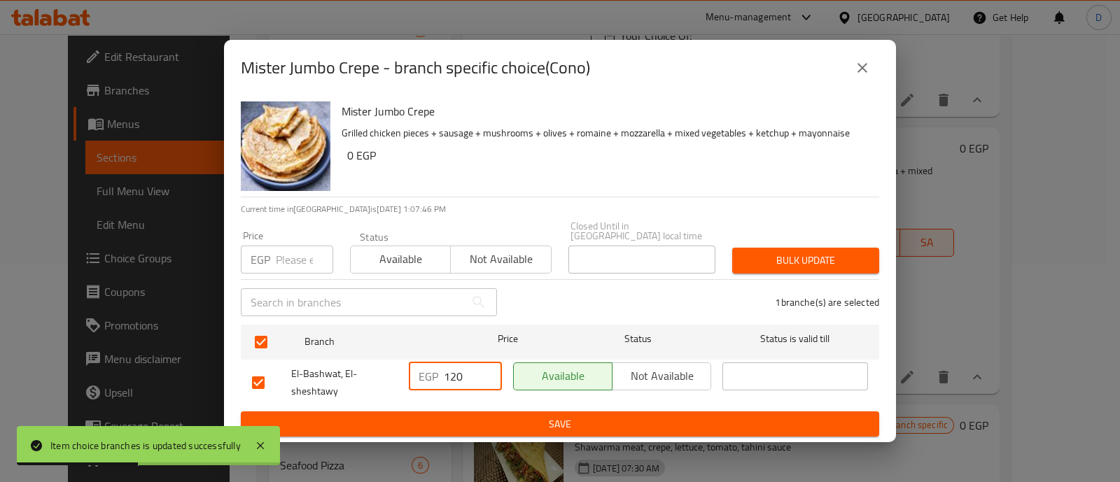
type input "120"
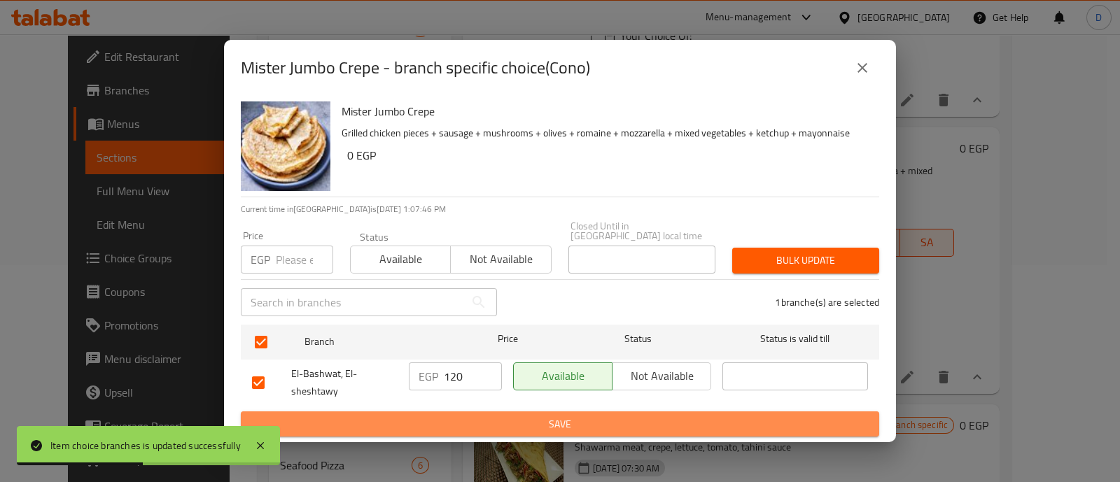
click at [462, 430] on button "Save" at bounding box center [560, 425] width 639 height 26
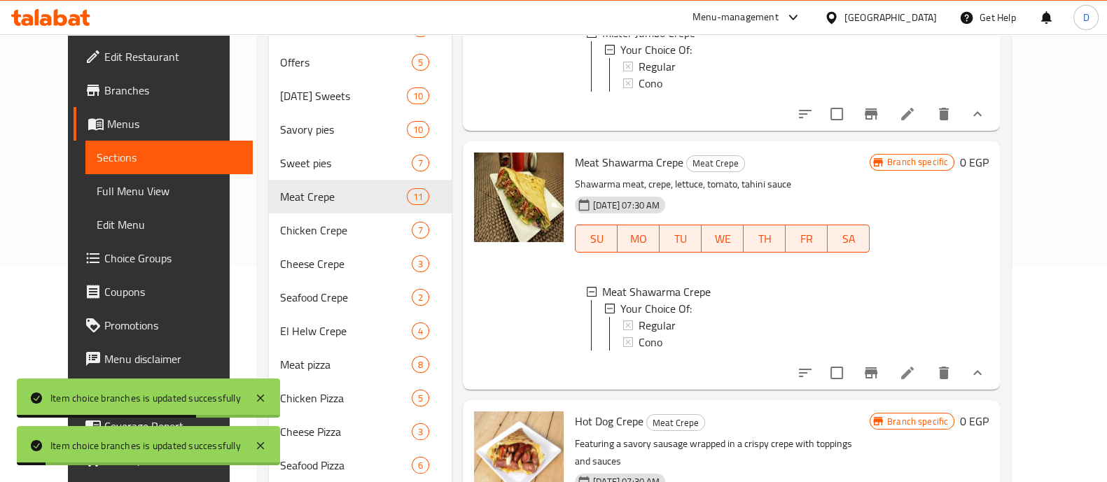
scroll to position [1576, 0]
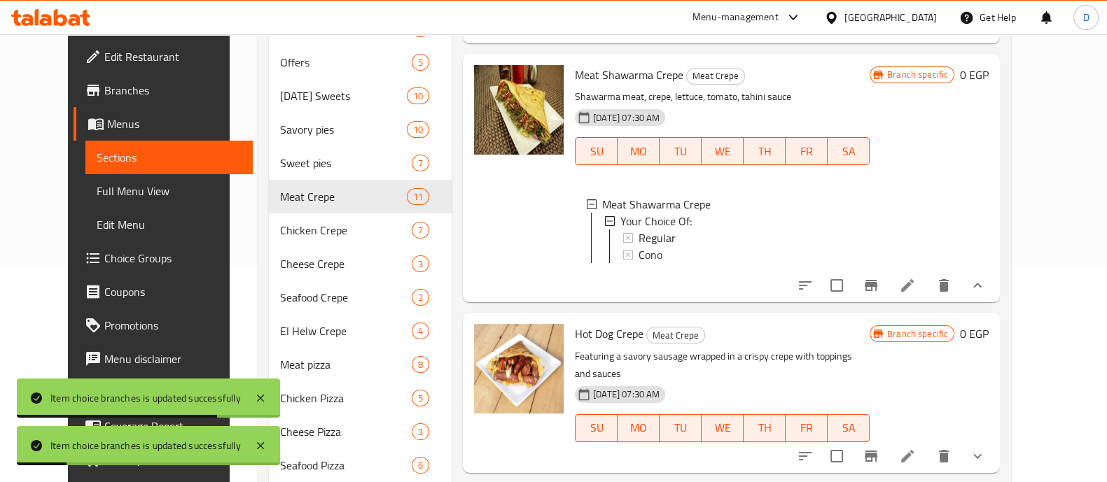
click at [669, 246] on div "Regular" at bounding box center [749, 238] width 220 height 17
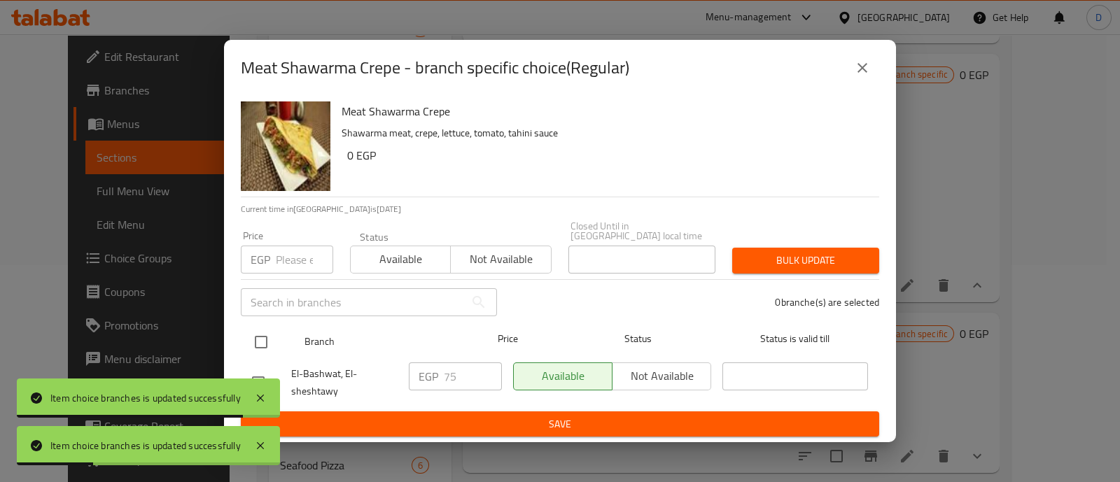
click at [250, 341] on input "checkbox" at bounding box center [260, 342] width 29 height 29
checkbox input "true"
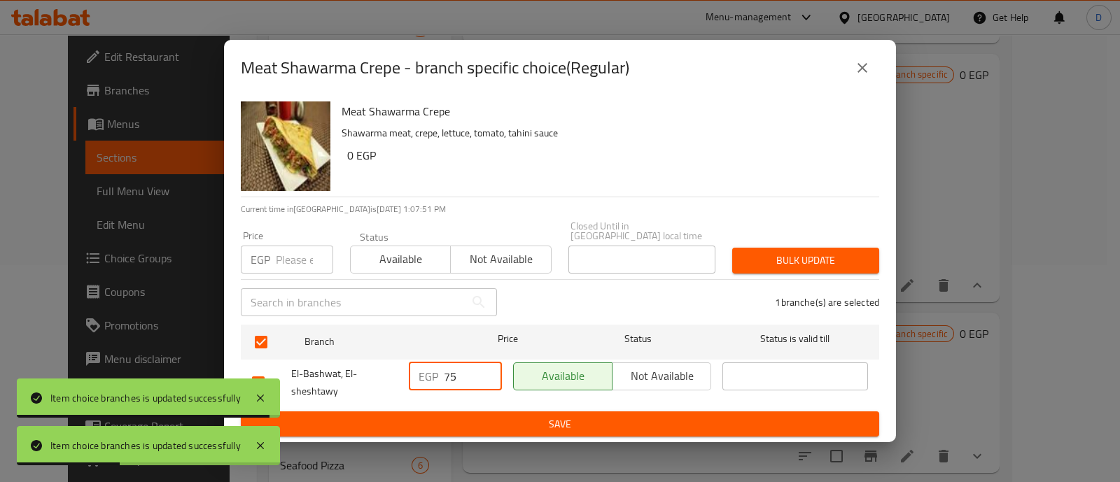
click at [444, 370] on input "75" at bounding box center [473, 377] width 58 height 28
click at [444, 371] on input "75" at bounding box center [473, 377] width 58 height 28
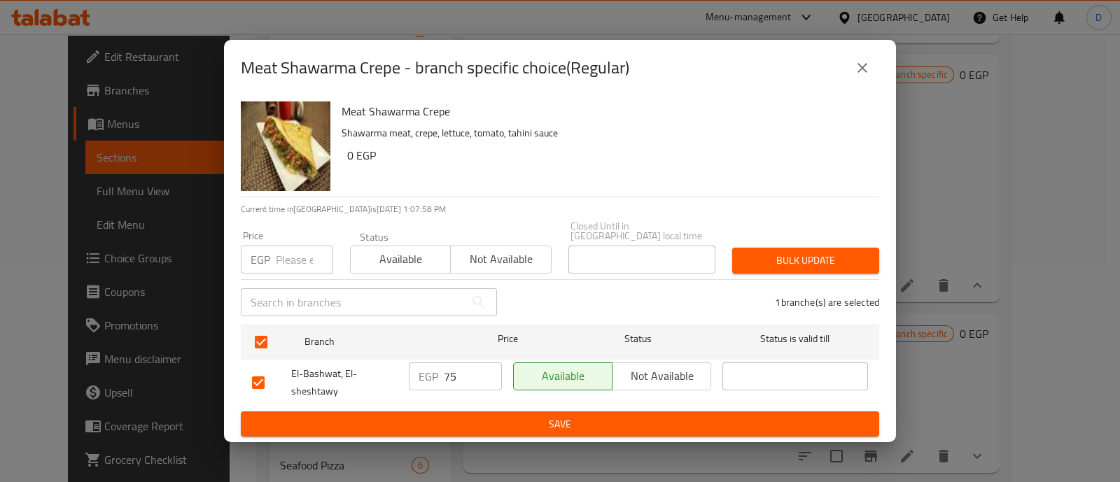
click at [467, 369] on input "75" at bounding box center [473, 377] width 58 height 28
paste input "9"
type input "95"
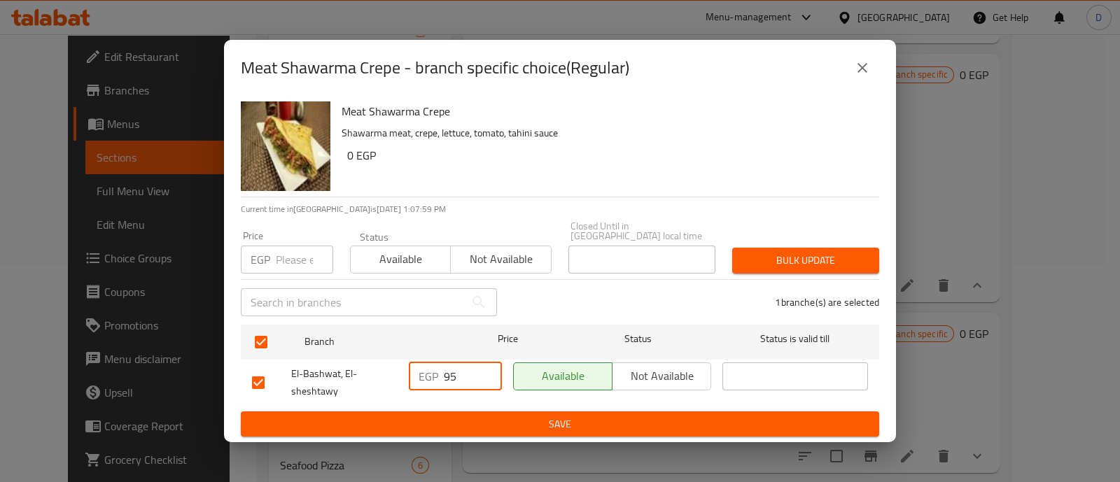
click at [471, 416] on span "Save" at bounding box center [560, 425] width 616 height 18
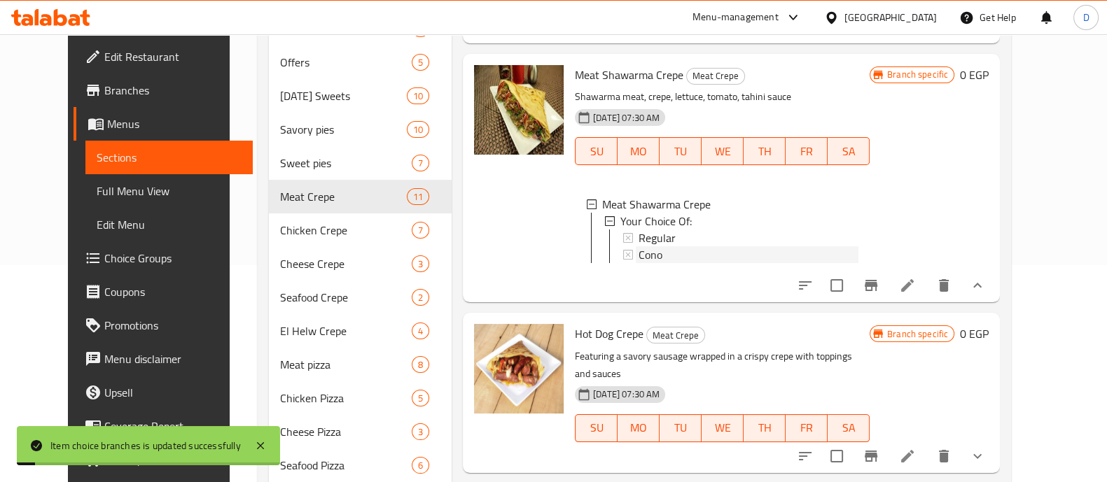
click at [662, 263] on div "Cono" at bounding box center [749, 254] width 220 height 17
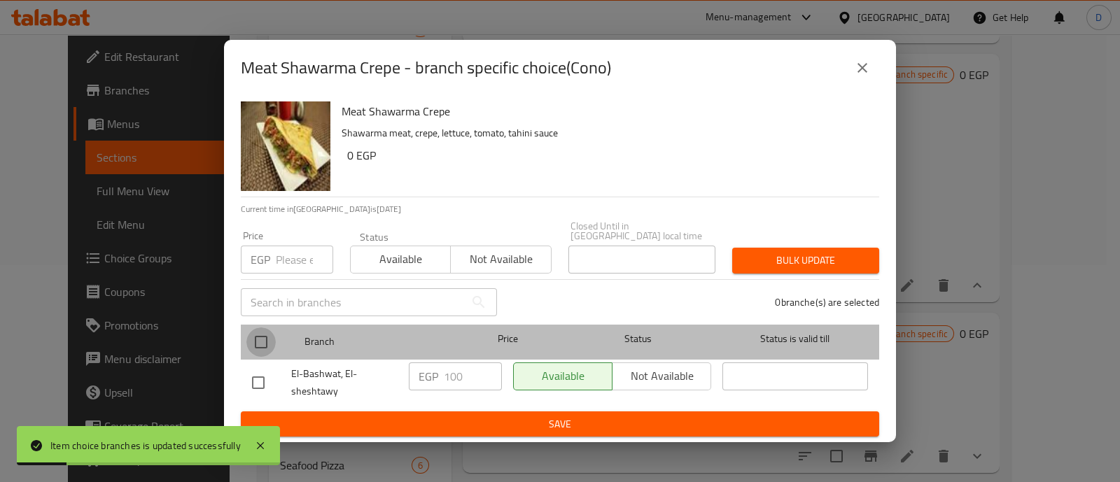
click at [263, 336] on input "checkbox" at bounding box center [260, 342] width 29 height 29
checkbox input "true"
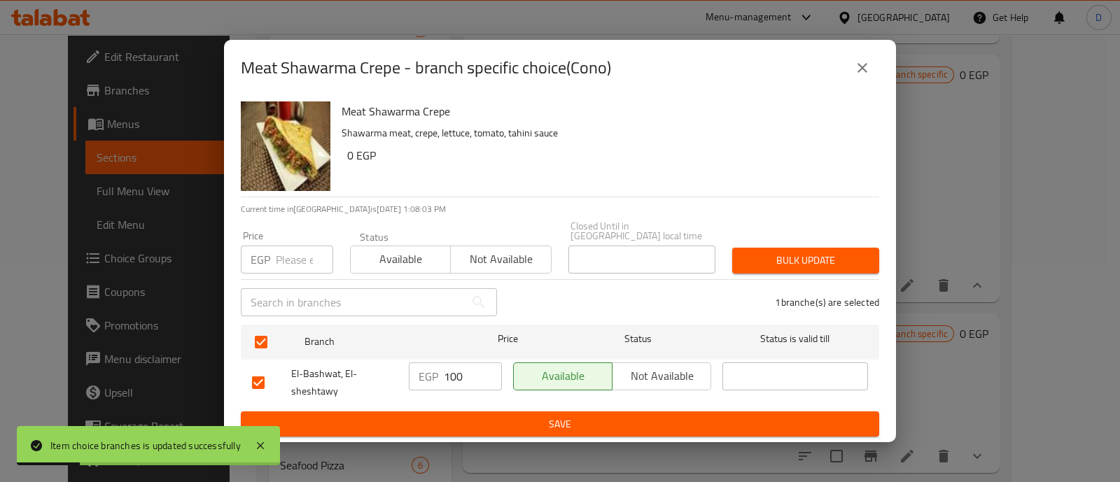
click at [455, 373] on input "100" at bounding box center [473, 377] width 58 height 28
type input "120"
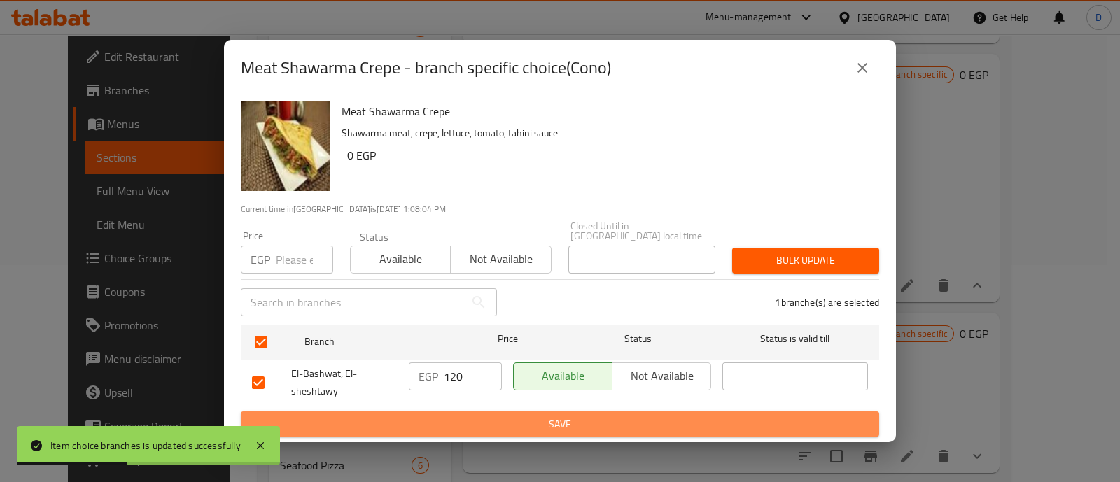
click at [461, 416] on span "Save" at bounding box center [560, 425] width 616 height 18
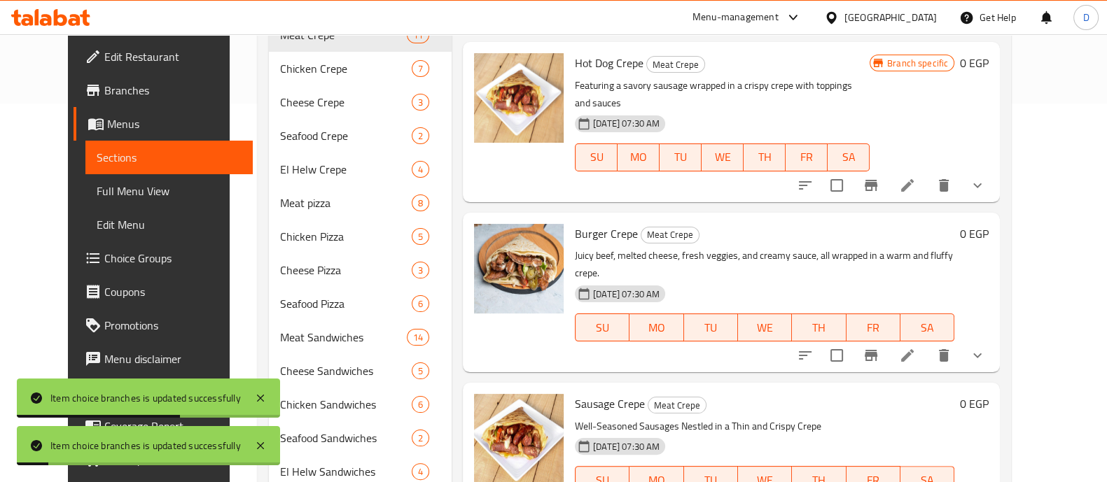
scroll to position [392, 0]
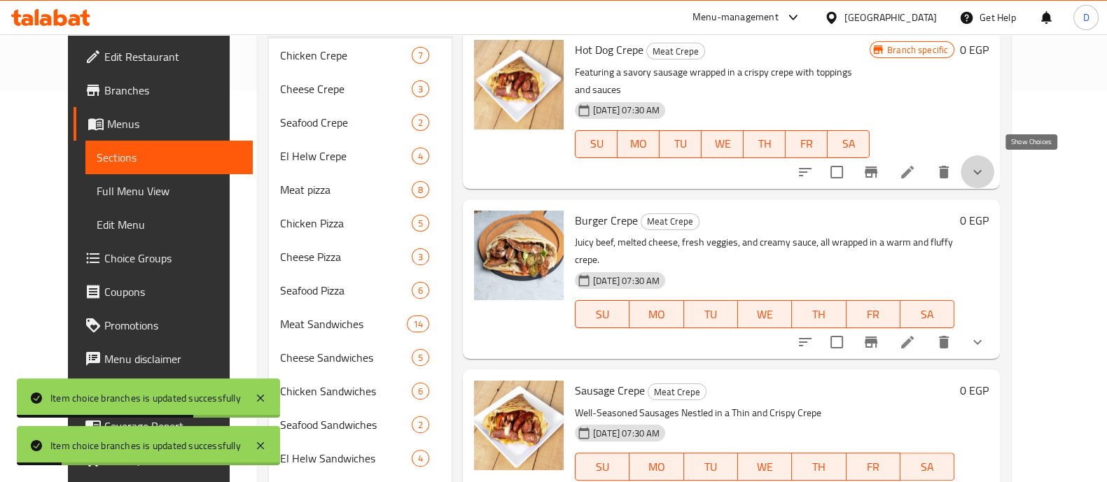
click at [986, 164] on icon "show more" at bounding box center [977, 172] width 17 height 17
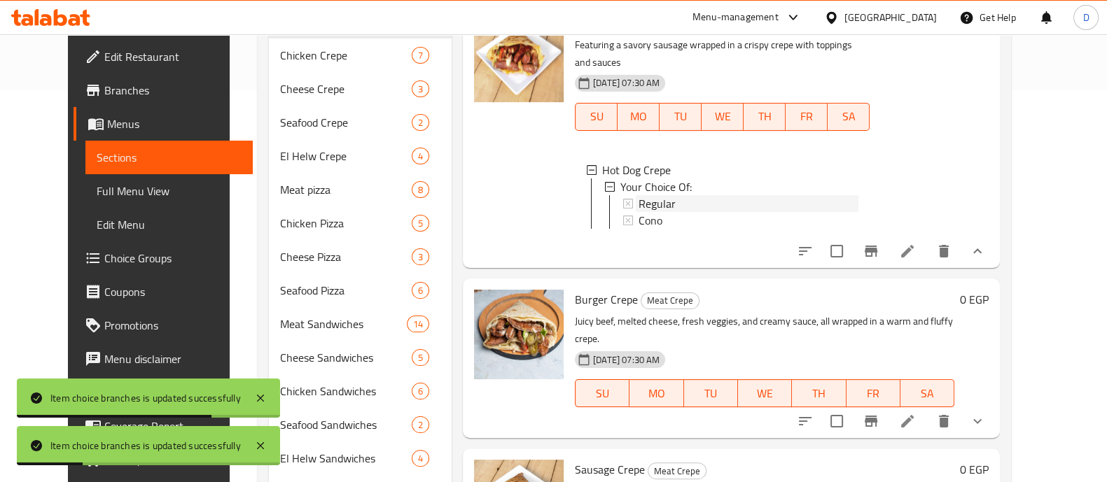
click at [661, 212] on div "Regular" at bounding box center [749, 203] width 220 height 17
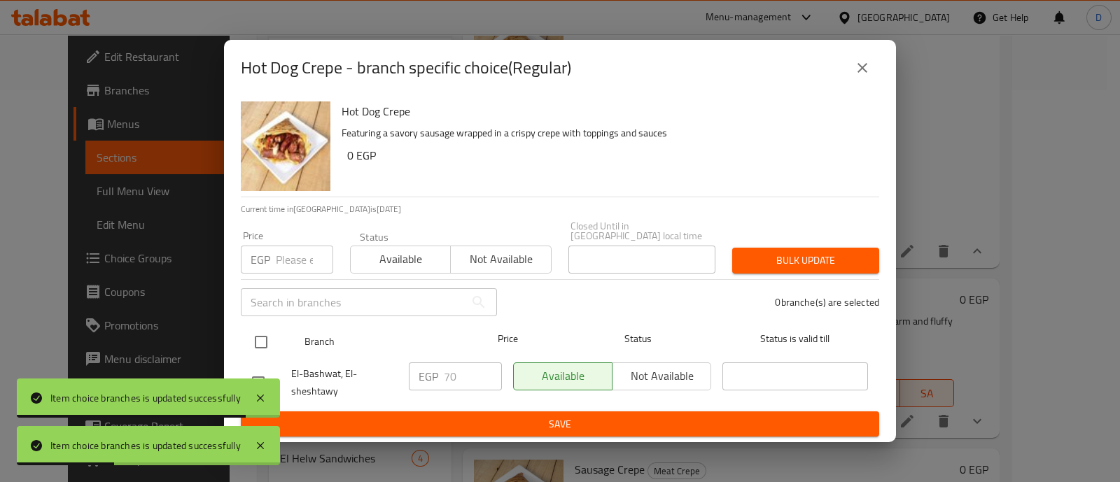
click at [274, 331] on input "checkbox" at bounding box center [260, 342] width 29 height 29
checkbox input "true"
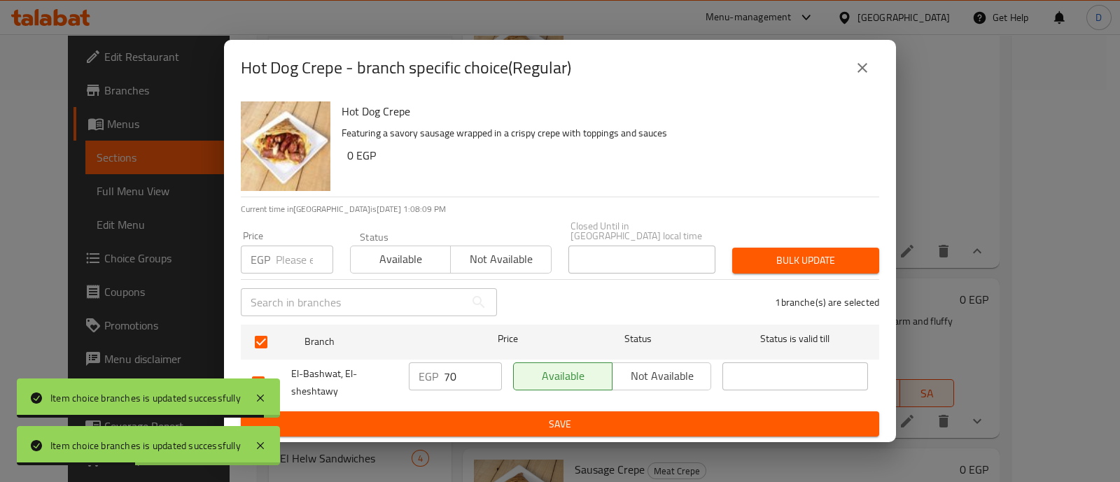
click at [452, 366] on input "70" at bounding box center [473, 377] width 58 height 28
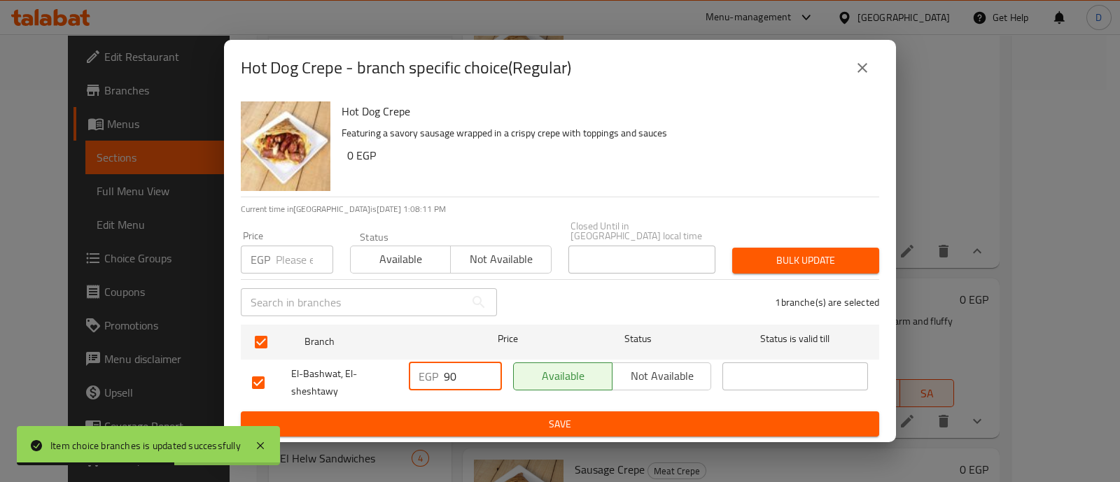
type input "90"
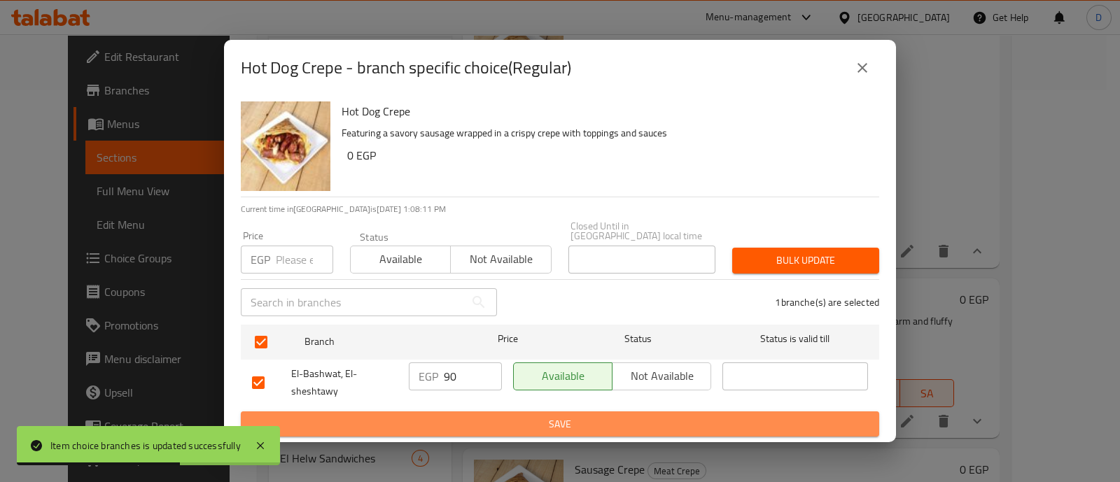
click at [459, 417] on span "Save" at bounding box center [560, 425] width 616 height 18
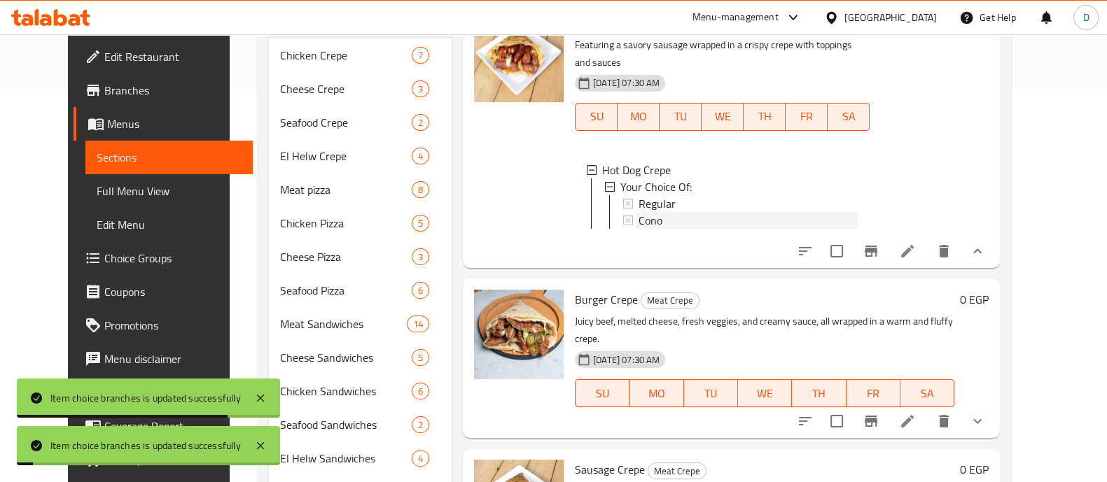
click at [639, 229] on span "Cono" at bounding box center [651, 220] width 24 height 17
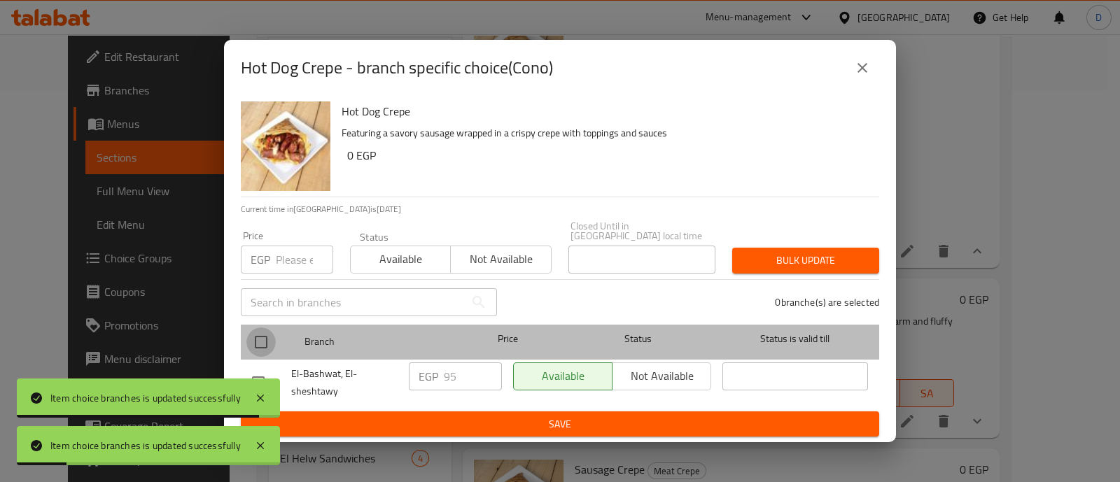
click at [262, 333] on input "checkbox" at bounding box center [260, 342] width 29 height 29
checkbox input "true"
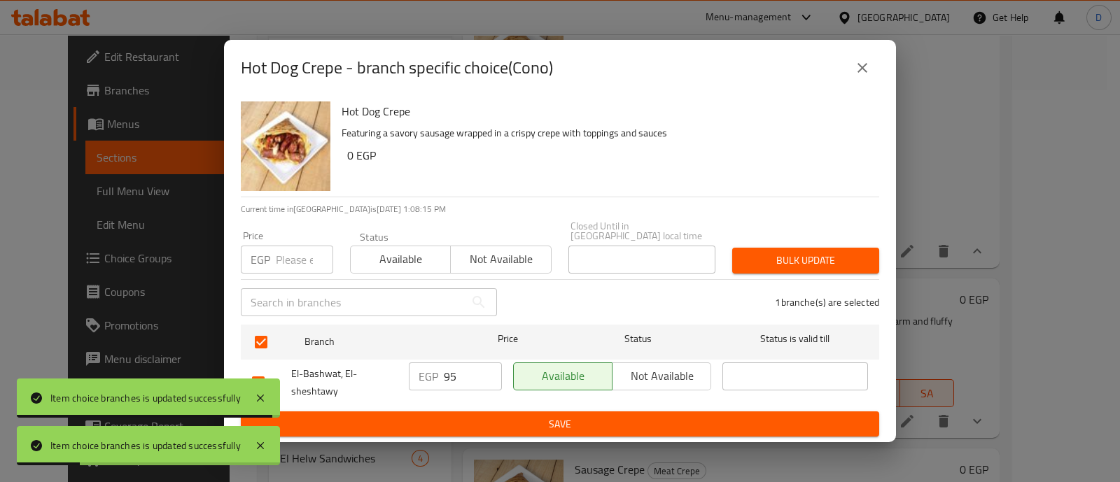
click at [466, 379] on input "95" at bounding box center [473, 377] width 58 height 28
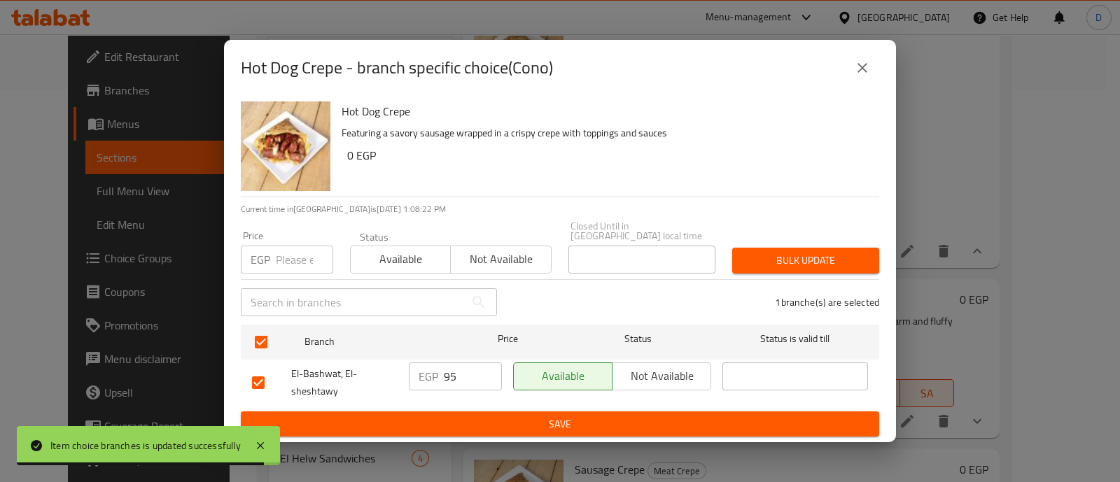
click at [456, 375] on input "95" at bounding box center [473, 377] width 58 height 28
paste input "11"
type input "115"
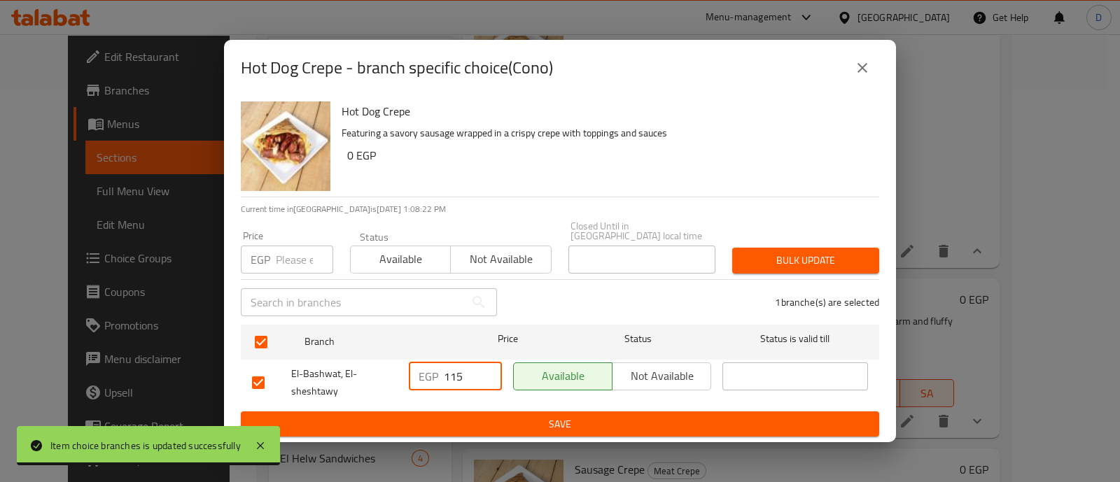
click at [462, 419] on span "Save" at bounding box center [560, 425] width 616 height 18
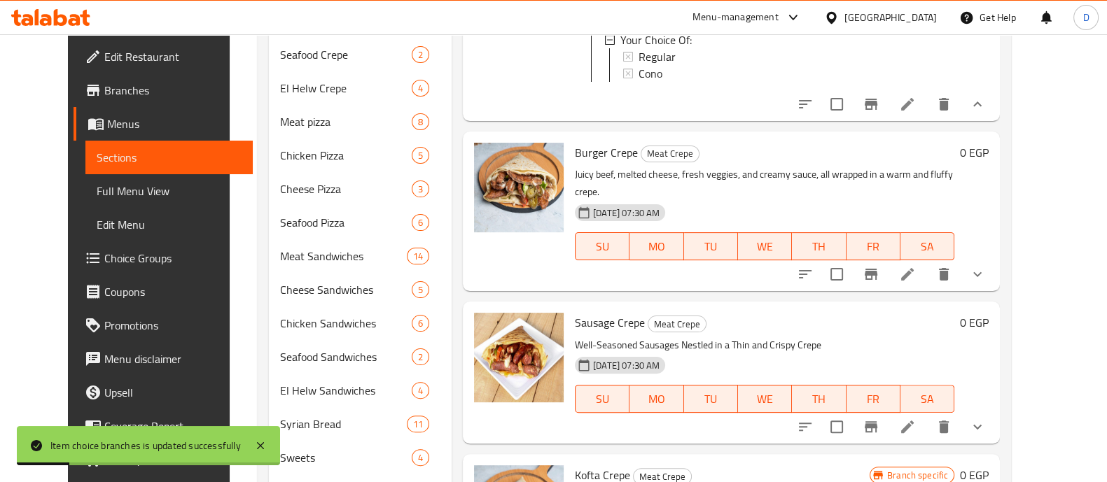
scroll to position [542, 0]
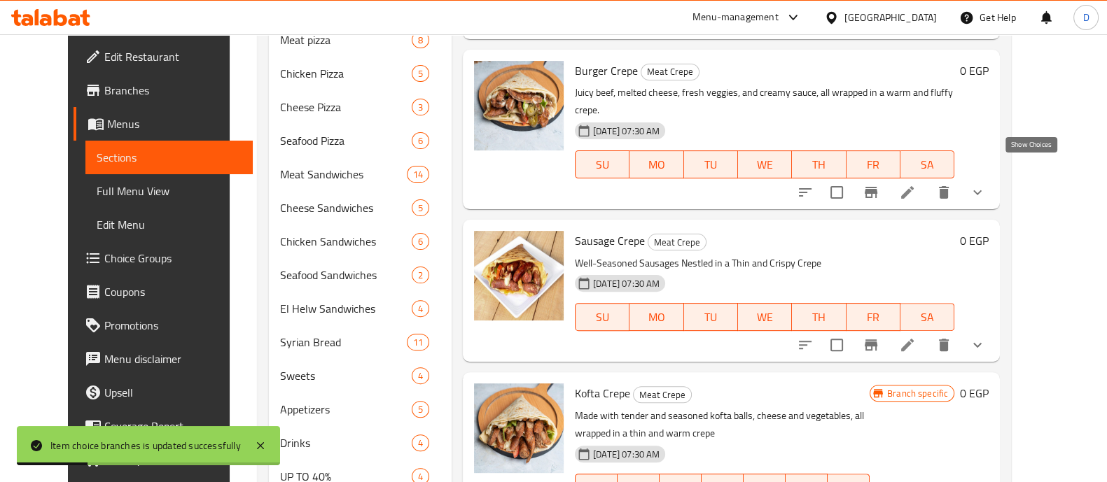
click at [986, 184] on icon "show more" at bounding box center [977, 192] width 17 height 17
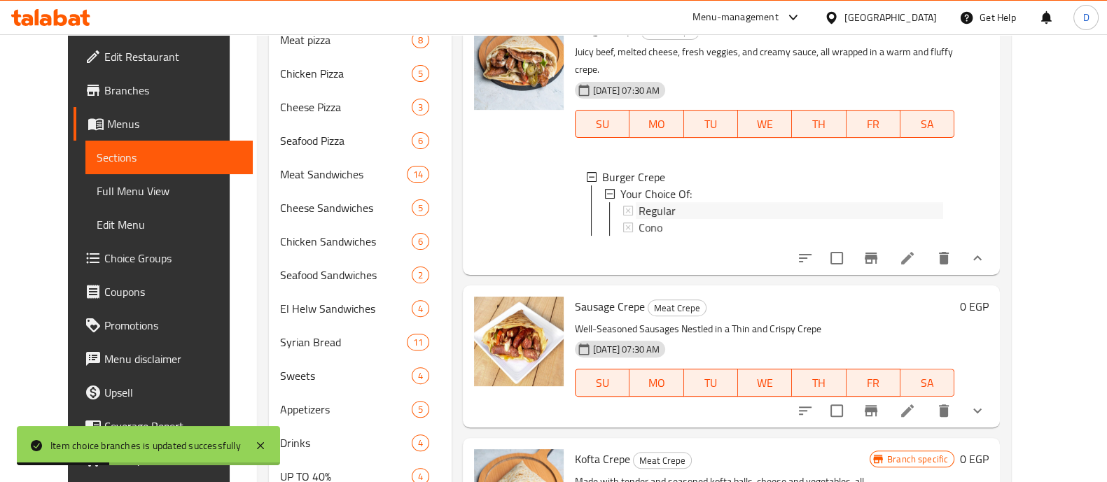
click at [683, 219] on div "Regular" at bounding box center [791, 210] width 305 height 17
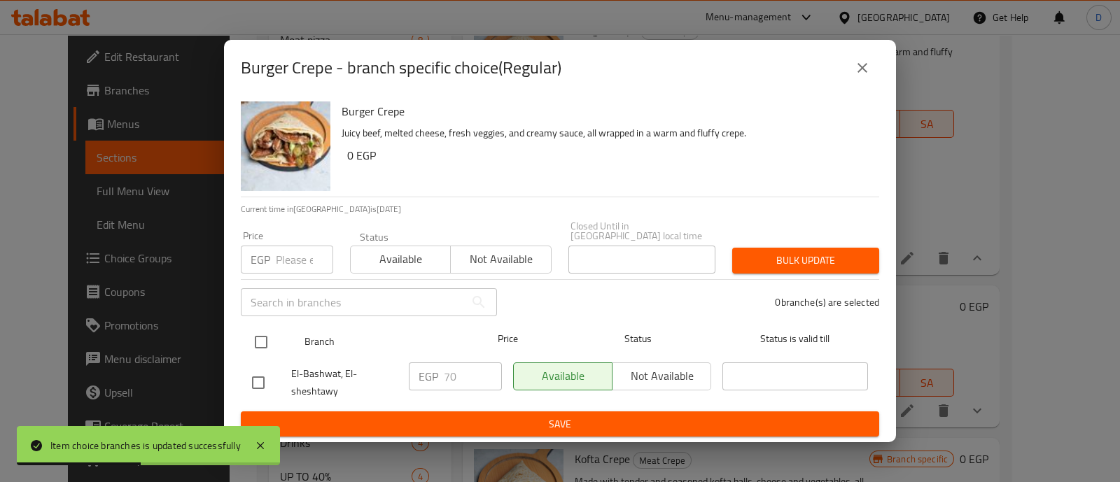
click at [268, 335] on input "checkbox" at bounding box center [260, 342] width 29 height 29
checkbox input "true"
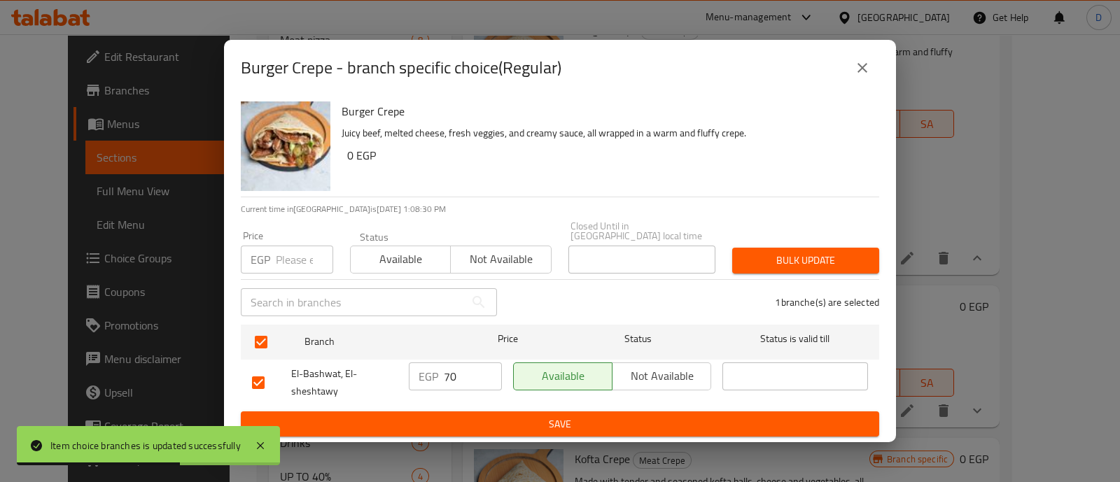
click at [452, 373] on input "70" at bounding box center [473, 377] width 58 height 28
type input "90"
click at [473, 431] on button "Save" at bounding box center [560, 425] width 639 height 26
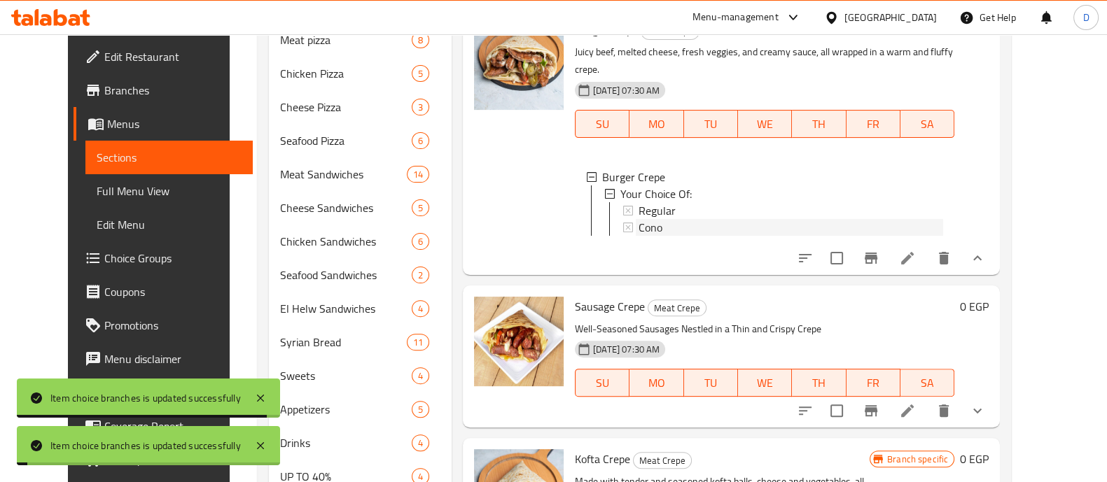
click at [671, 236] on div "Cono" at bounding box center [791, 227] width 305 height 17
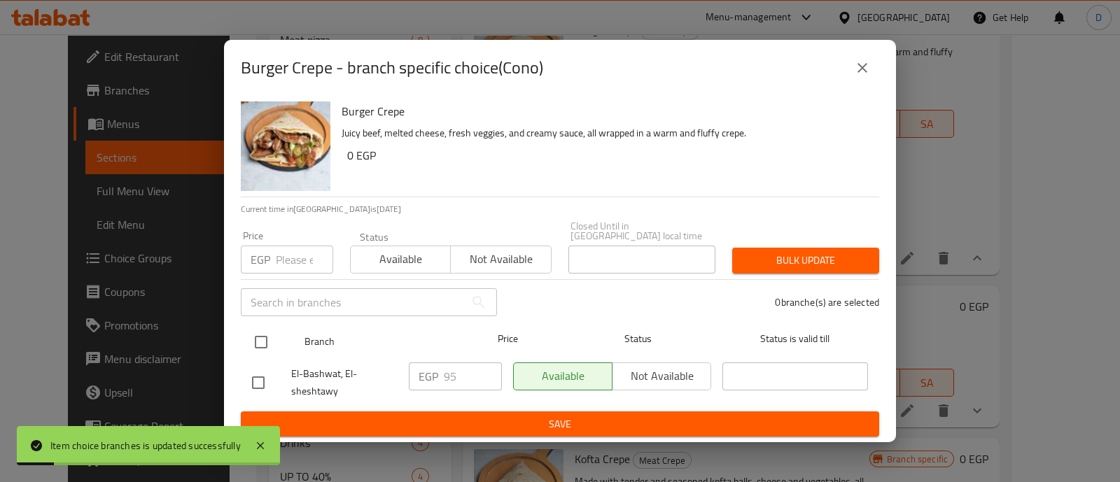
click at [263, 342] on input "checkbox" at bounding box center [260, 342] width 29 height 29
checkbox input "true"
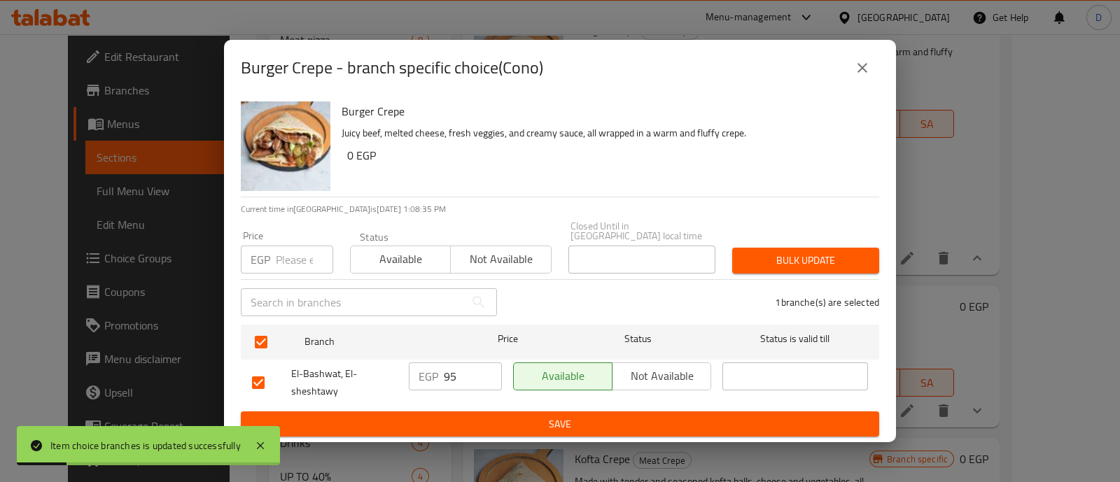
click at [454, 363] on input "95" at bounding box center [473, 377] width 58 height 28
click at [472, 384] on input "95" at bounding box center [473, 377] width 58 height 28
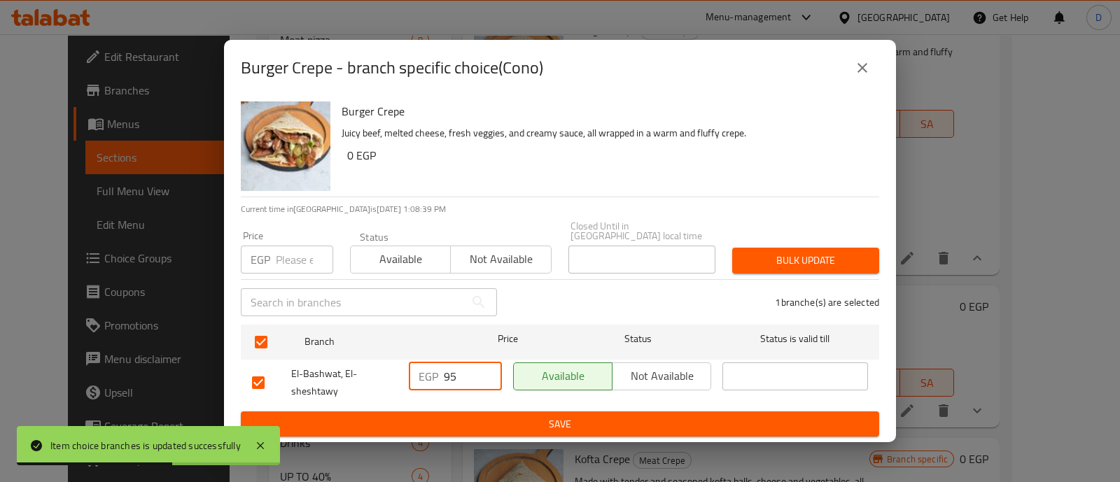
click at [472, 384] on input "95" at bounding box center [473, 377] width 58 height 28
paste input "11"
type input "115"
click at [477, 422] on span "Save" at bounding box center [560, 425] width 616 height 18
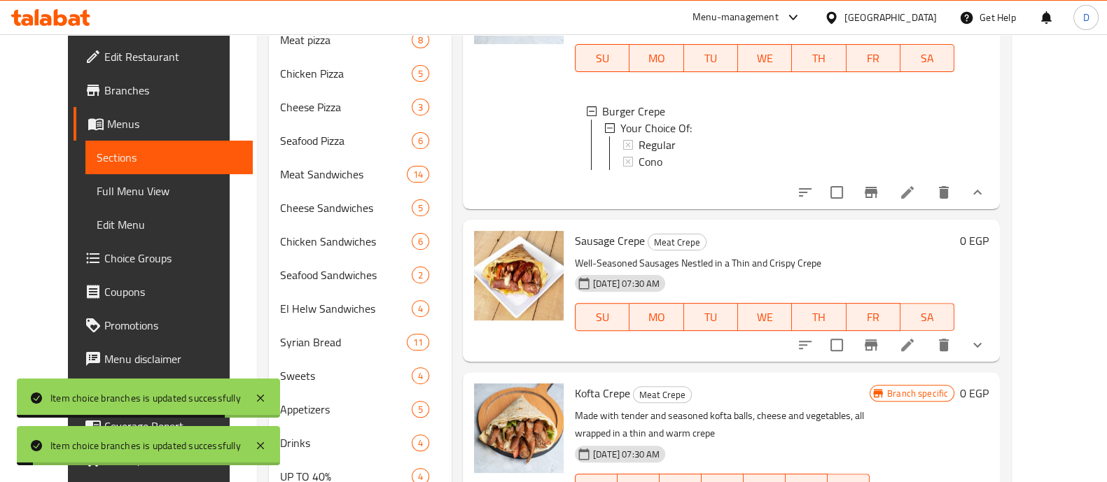
scroll to position [1952, 0]
click at [982, 343] on icon "show more" at bounding box center [977, 345] width 8 height 5
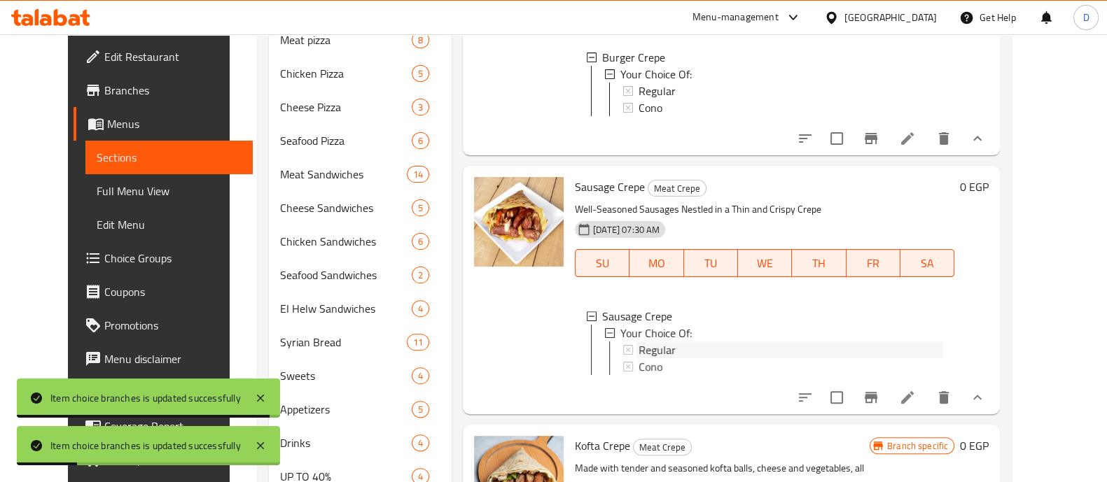
click at [648, 359] on span "Regular" at bounding box center [657, 350] width 37 height 17
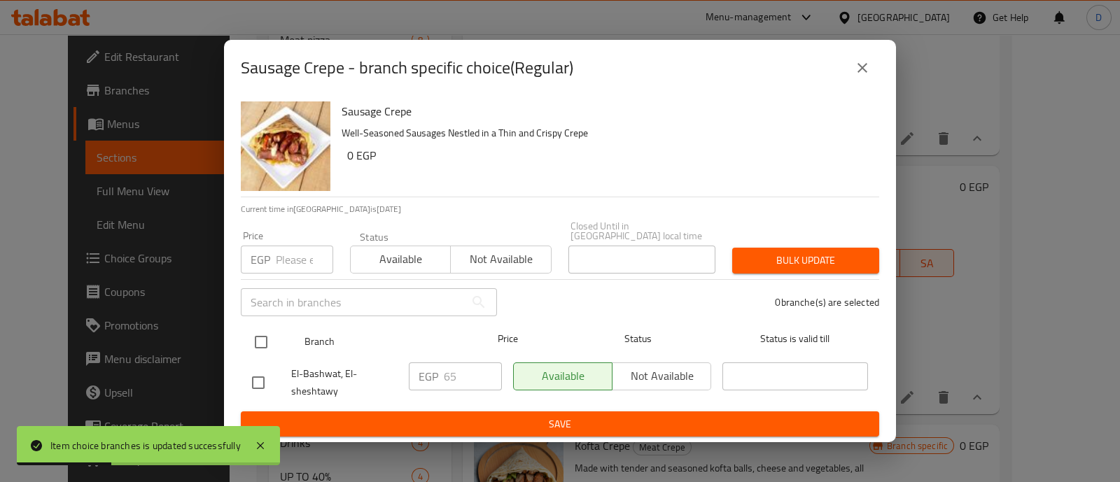
click at [260, 336] on input "checkbox" at bounding box center [260, 342] width 29 height 29
checkbox input "true"
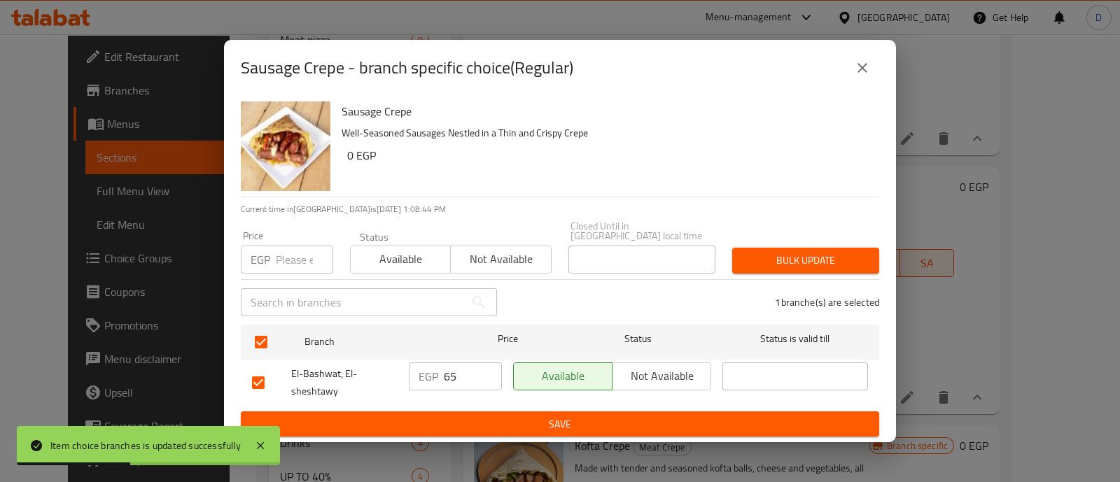
click at [459, 376] on input "65" at bounding box center [473, 377] width 58 height 28
paste input "11"
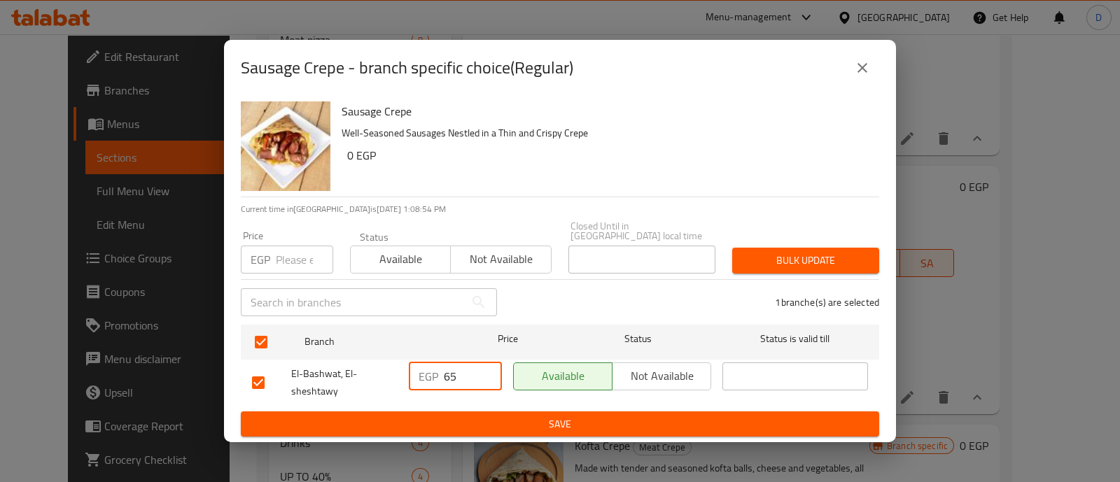
click at [451, 376] on input "65" at bounding box center [473, 377] width 58 height 28
click at [452, 376] on input "65" at bounding box center [473, 377] width 58 height 28
paste input "8"
type input "85"
drag, startPoint x: 457, startPoint y: 417, endPoint x: 485, endPoint y: 401, distance: 31.7
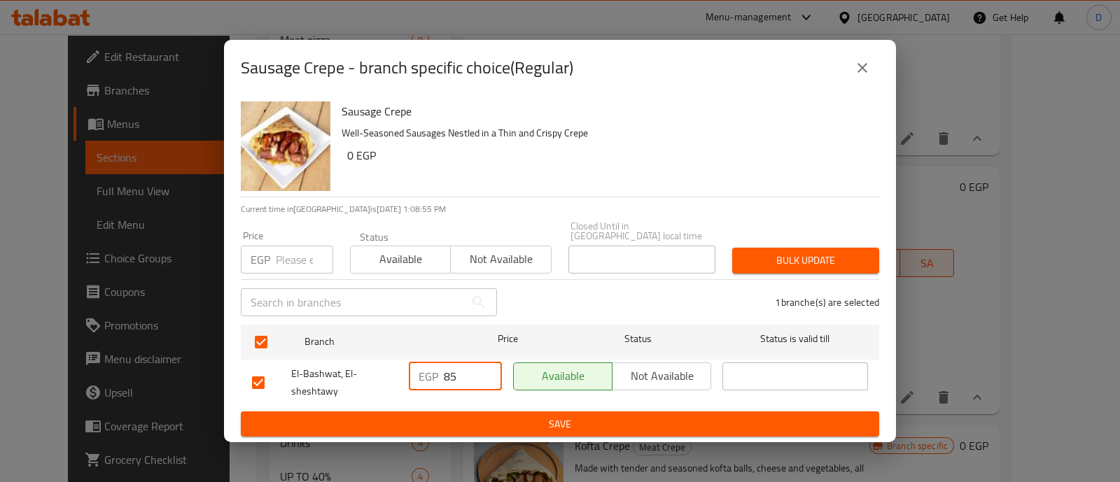
click at [457, 418] on span "Save" at bounding box center [560, 425] width 616 height 18
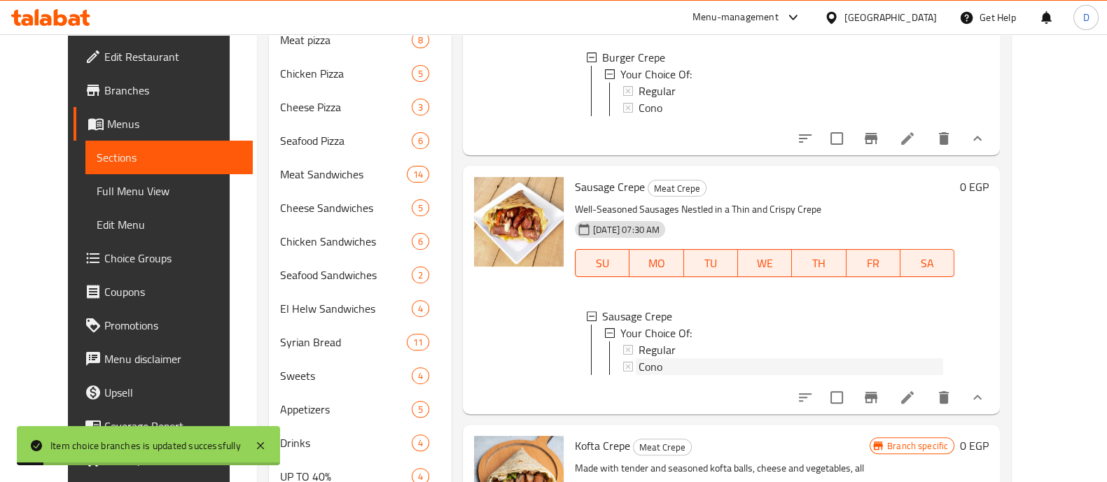
click at [672, 375] on div "Cono" at bounding box center [791, 367] width 305 height 17
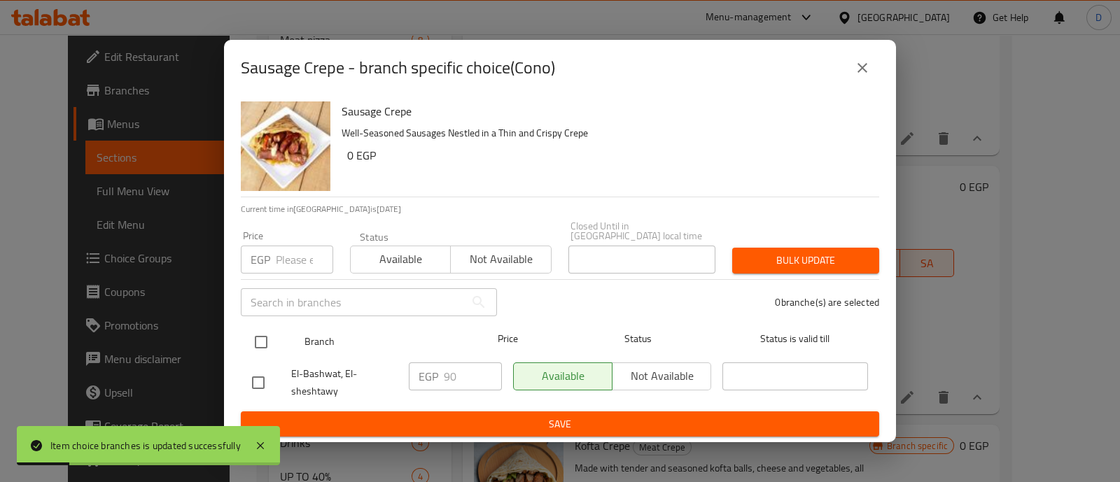
click at [263, 330] on input "checkbox" at bounding box center [260, 342] width 29 height 29
checkbox input "true"
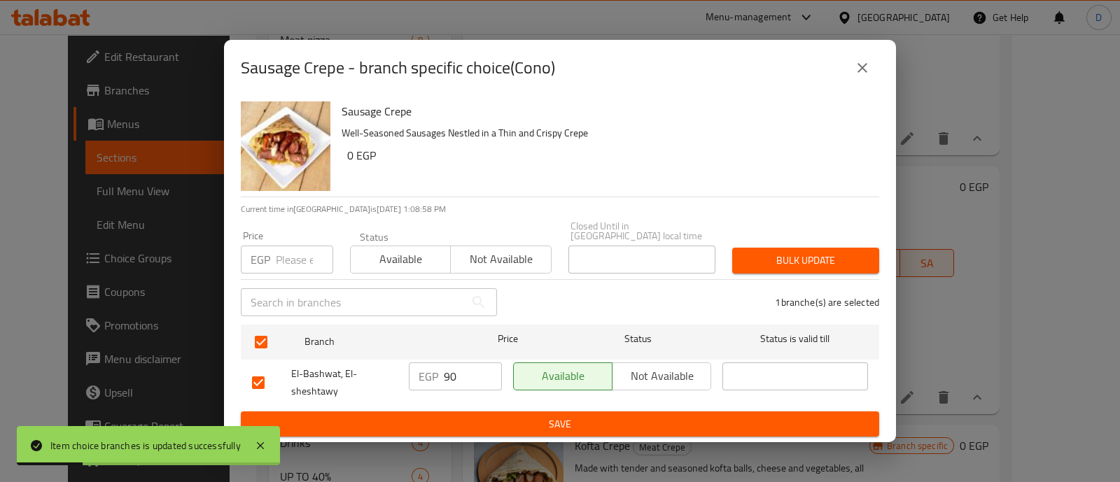
click at [451, 369] on input "90" at bounding box center [473, 377] width 58 height 28
click at [451, 370] on input "90" at bounding box center [473, 377] width 58 height 28
type input "110"
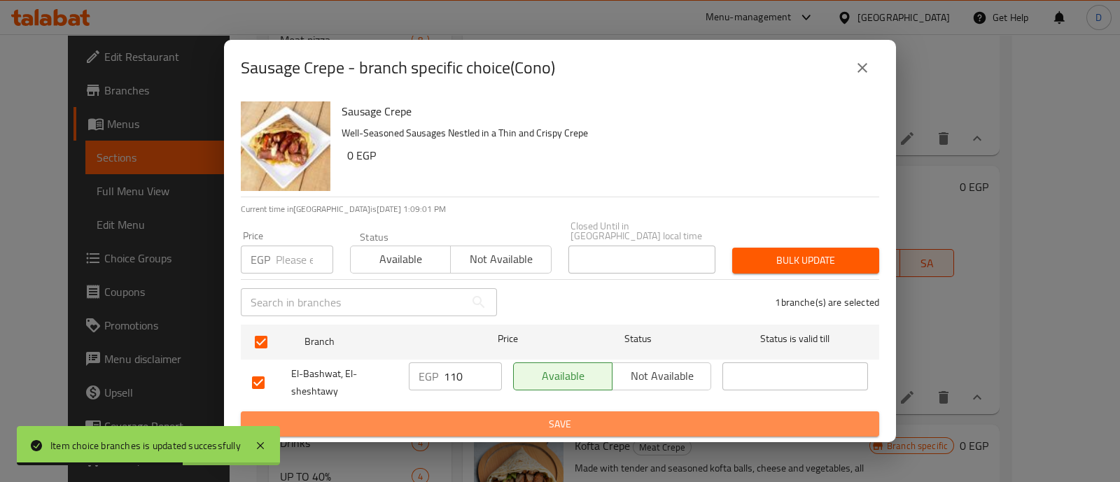
drag, startPoint x: 485, startPoint y: 415, endPoint x: 582, endPoint y: 356, distance: 113.7
click at [485, 416] on span "Save" at bounding box center [560, 425] width 616 height 18
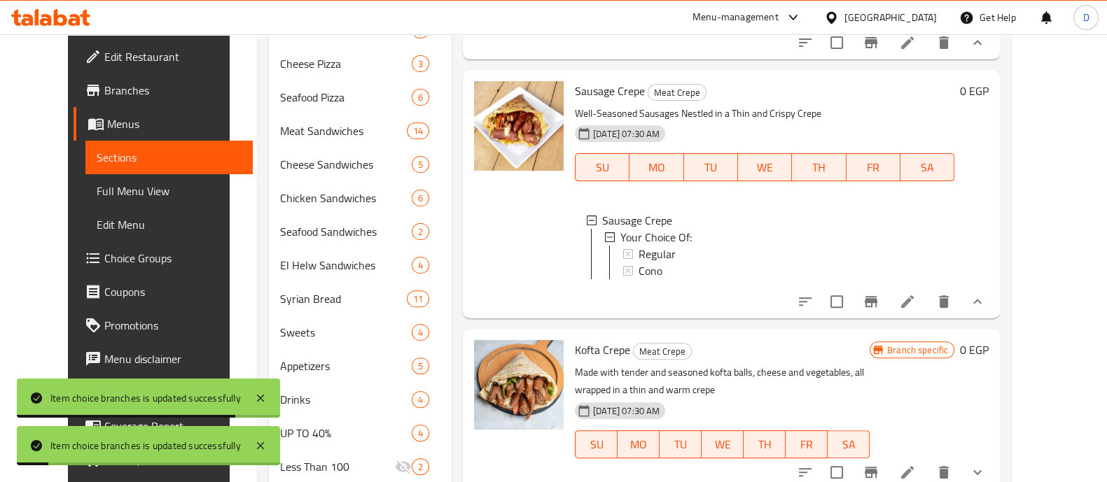
scroll to position [610, 0]
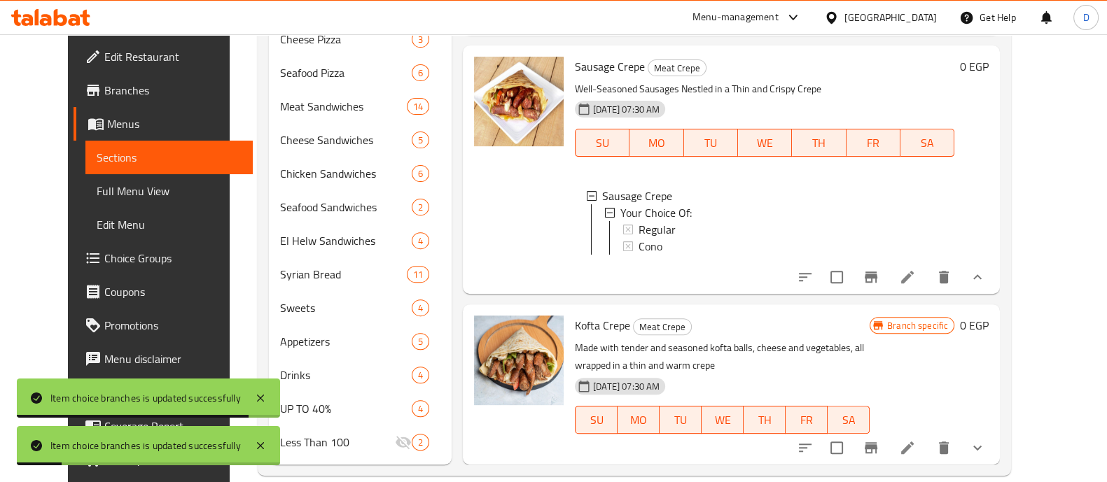
click at [986, 440] on icon "show more" at bounding box center [977, 448] width 17 height 17
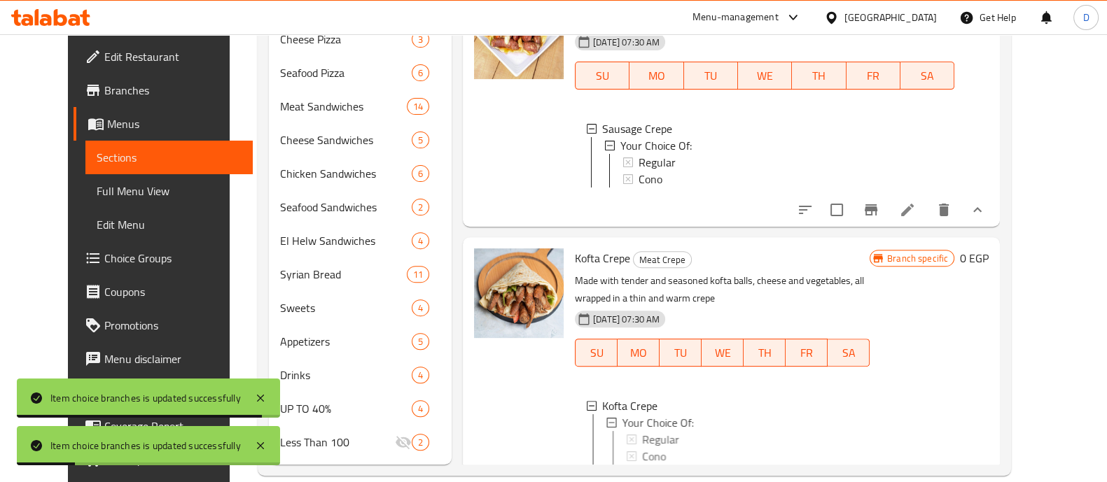
scroll to position [2191, 0]
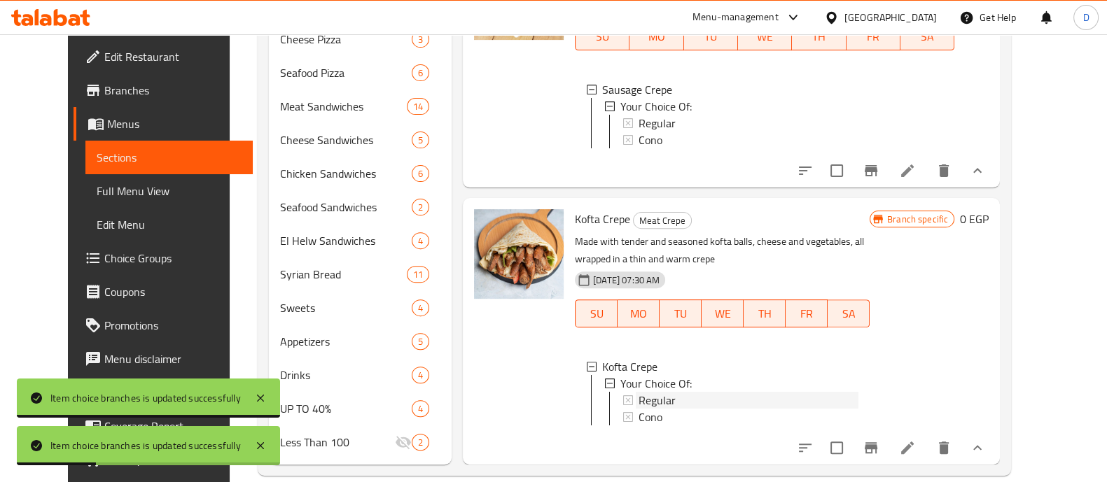
click at [639, 392] on span "Regular" at bounding box center [657, 400] width 37 height 17
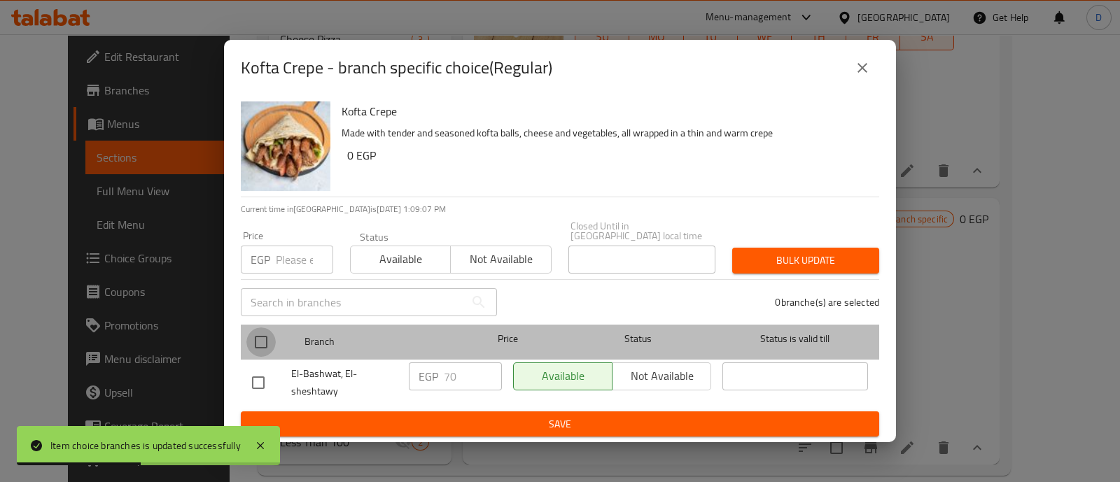
click at [266, 334] on input "checkbox" at bounding box center [260, 342] width 29 height 29
checkbox input "true"
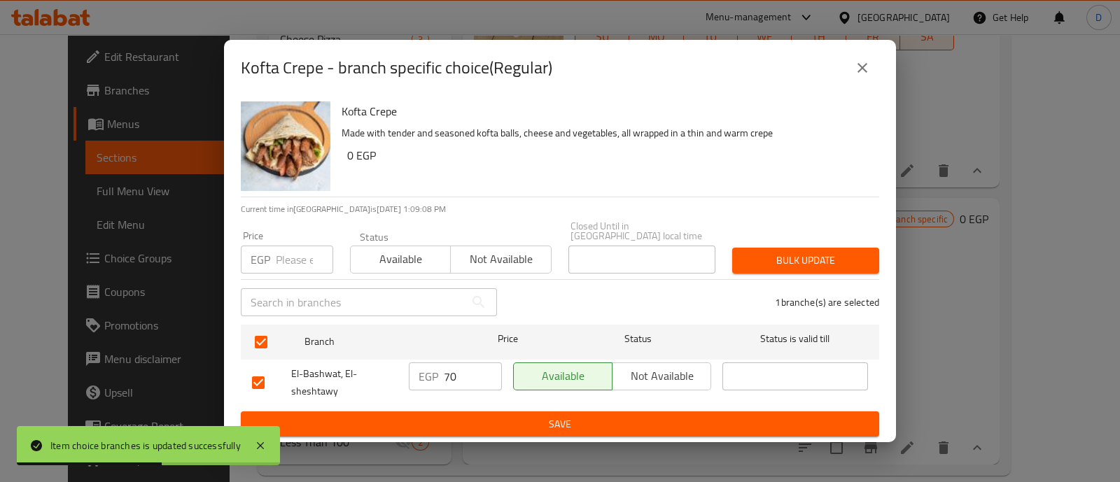
click at [449, 375] on input "70" at bounding box center [473, 377] width 58 height 28
type input "90"
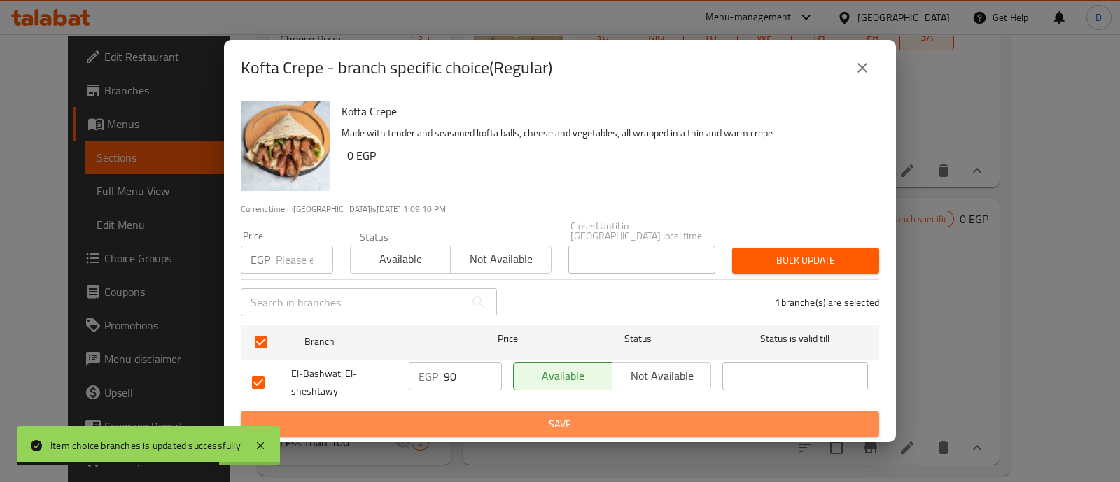
click at [529, 416] on span "Save" at bounding box center [560, 425] width 616 height 18
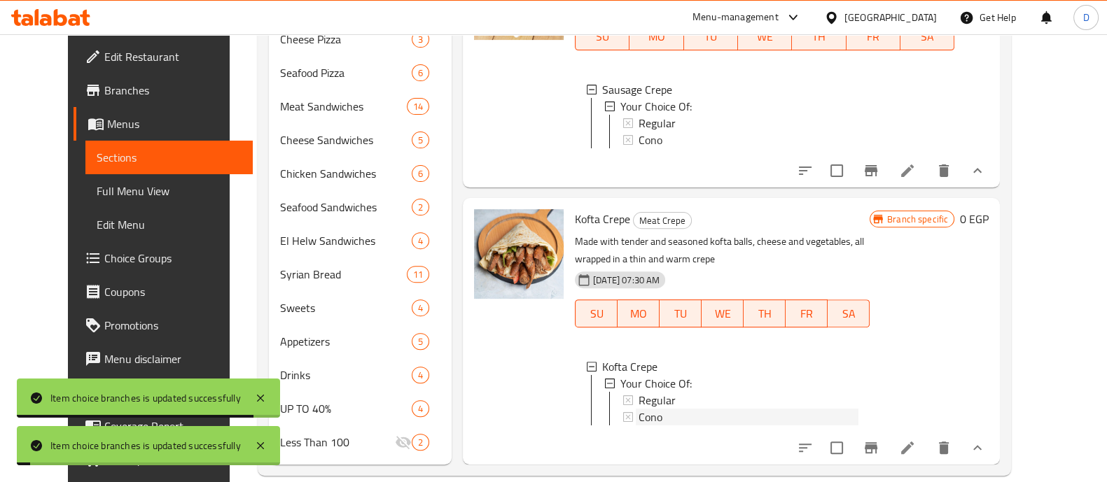
click at [644, 409] on span "Cono" at bounding box center [651, 417] width 24 height 17
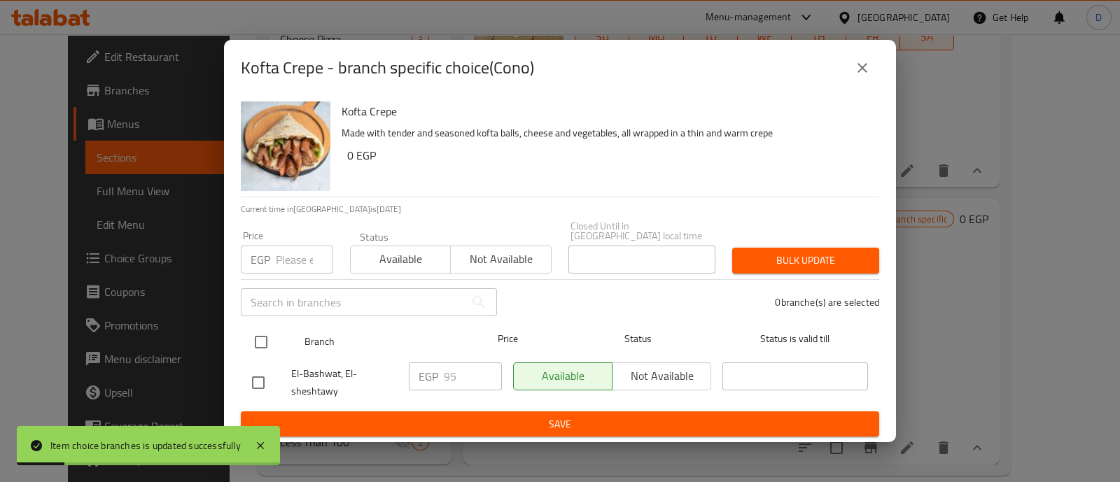
click at [263, 338] on input "checkbox" at bounding box center [260, 342] width 29 height 29
checkbox input "true"
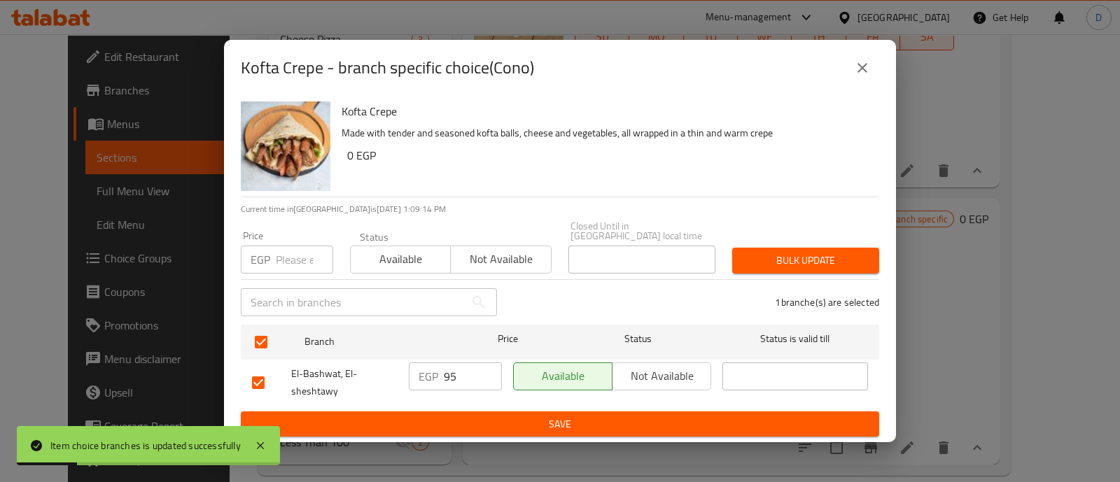
click at [450, 370] on input "95" at bounding box center [473, 377] width 58 height 28
click at [466, 372] on input "95" at bounding box center [473, 377] width 58 height 28
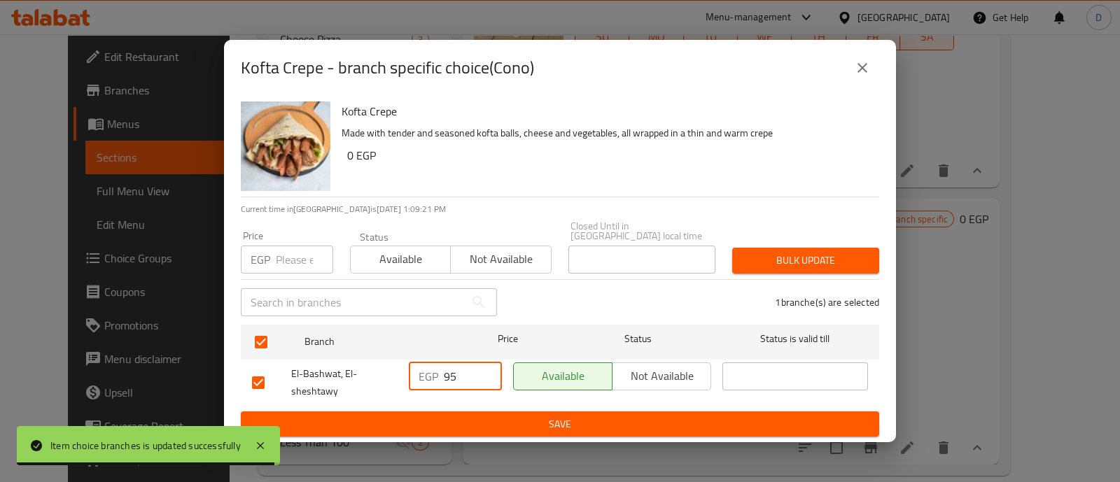
paste input "11"
type input "115"
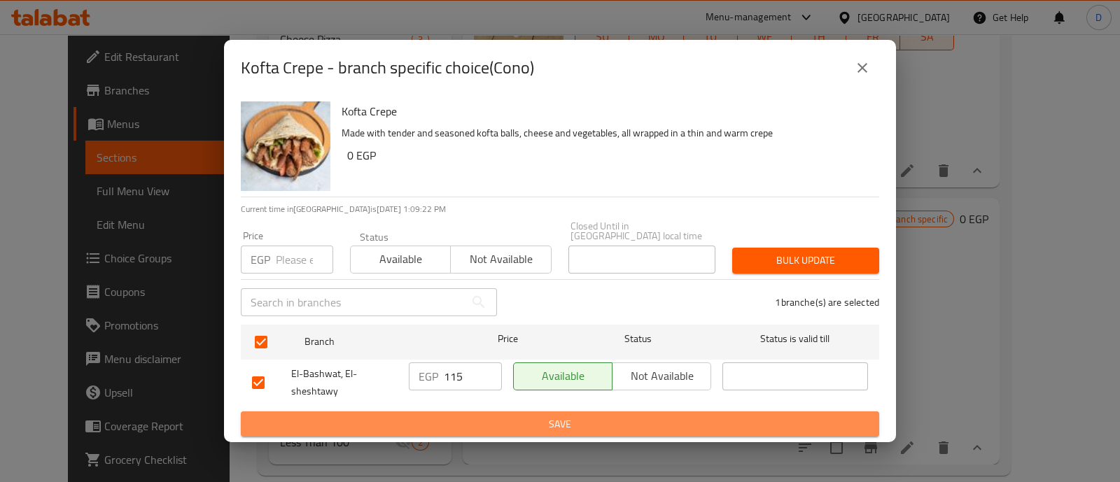
click at [470, 416] on span "Save" at bounding box center [560, 425] width 616 height 18
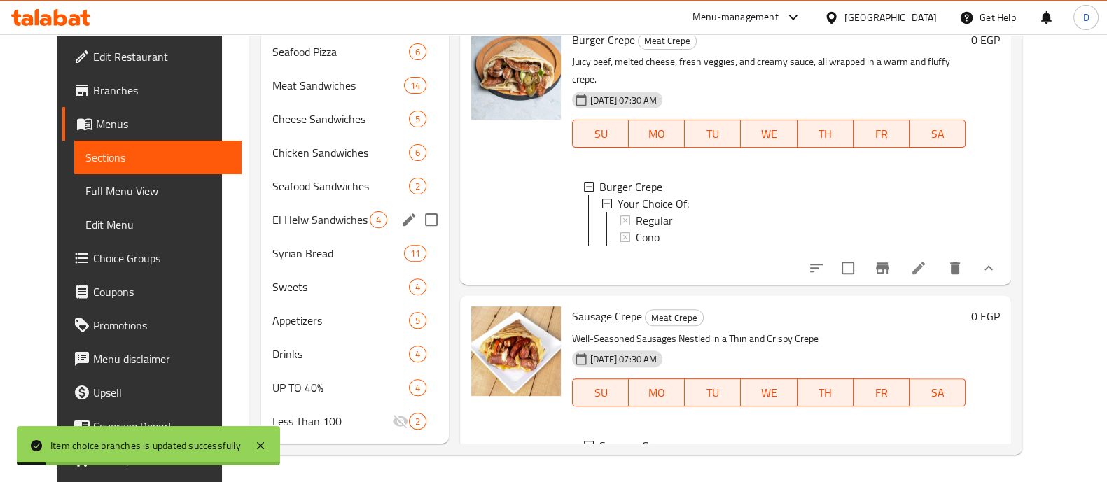
scroll to position [172, 0]
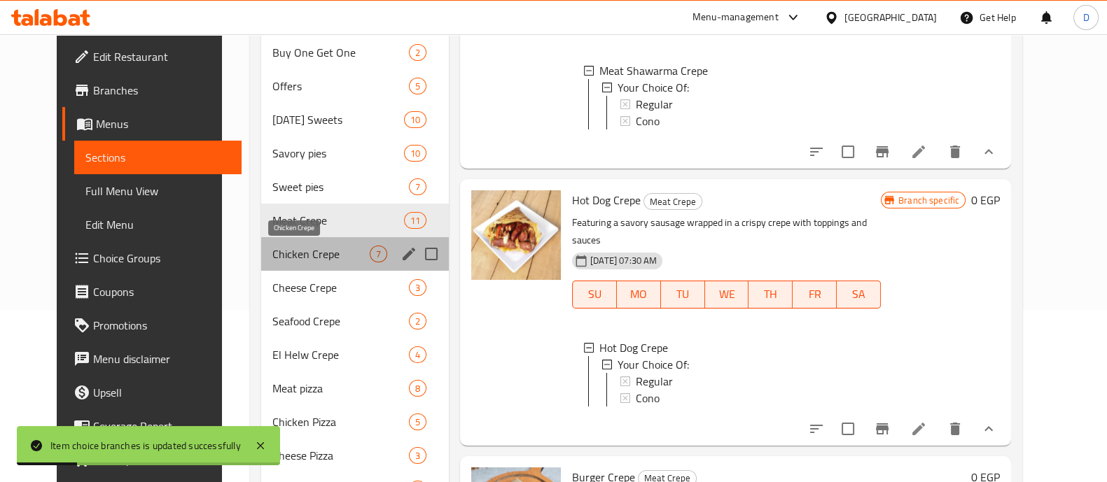
click at [293, 246] on span "Chicken Crepe" at bounding box center [320, 254] width 97 height 17
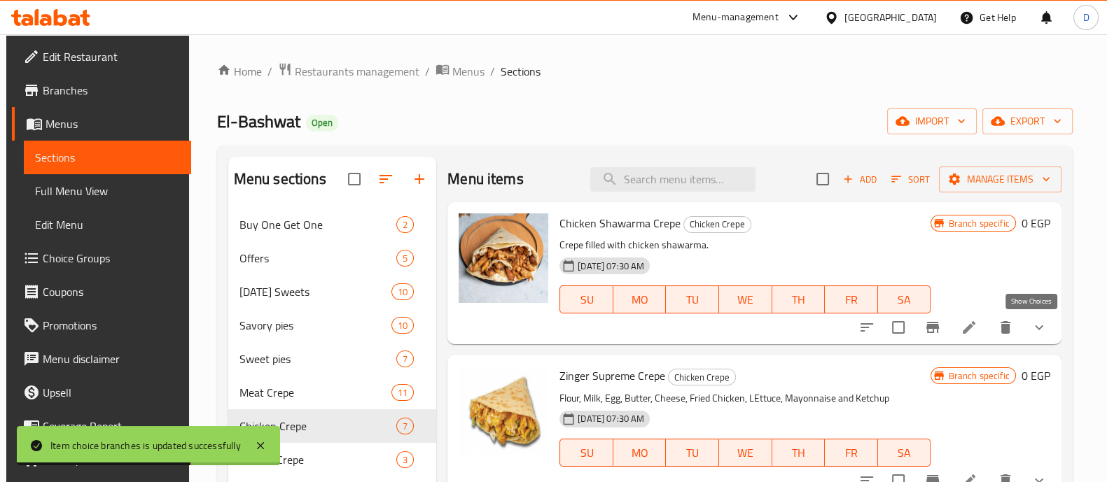
click at [1032, 324] on icon "show more" at bounding box center [1039, 327] width 17 height 17
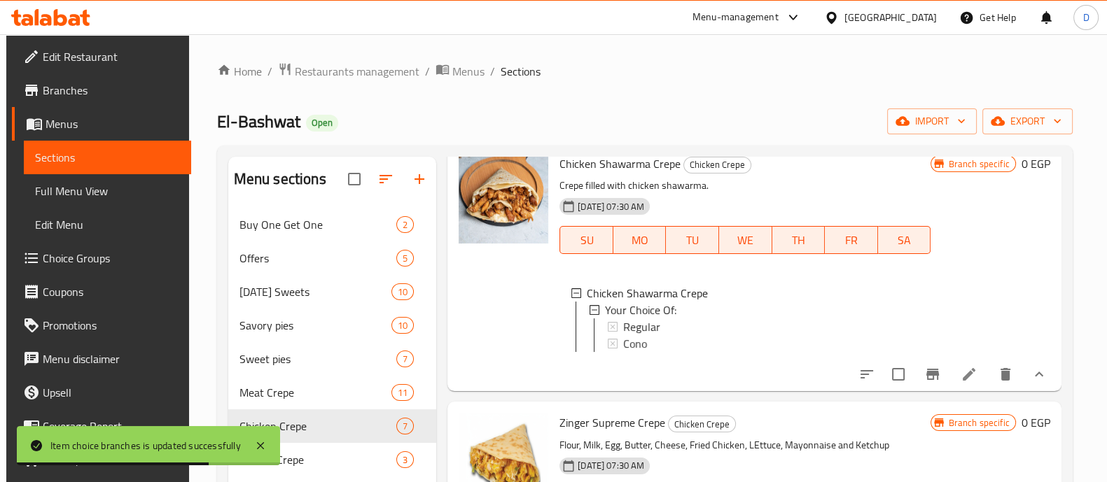
scroll to position [87, 0]
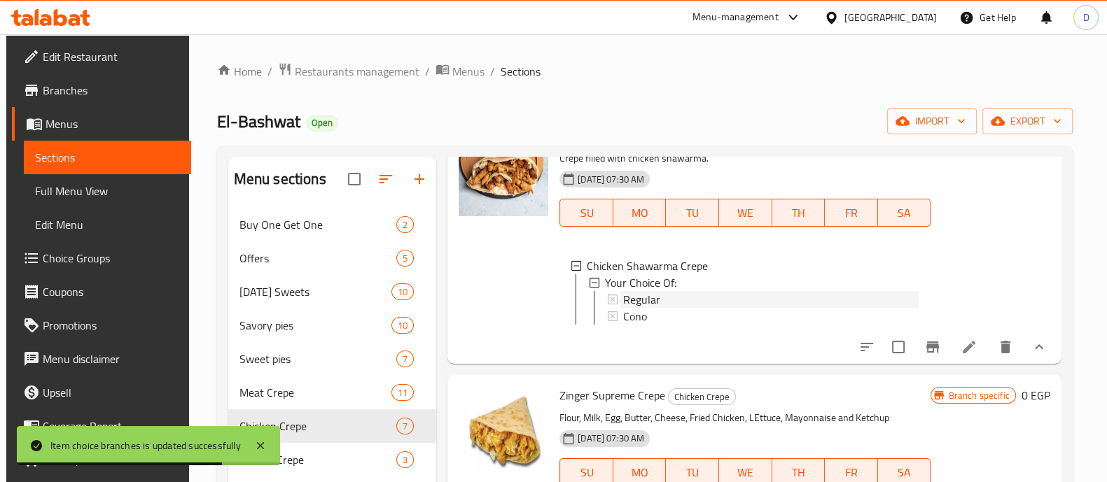
click at [683, 303] on div "Regular" at bounding box center [771, 299] width 296 height 17
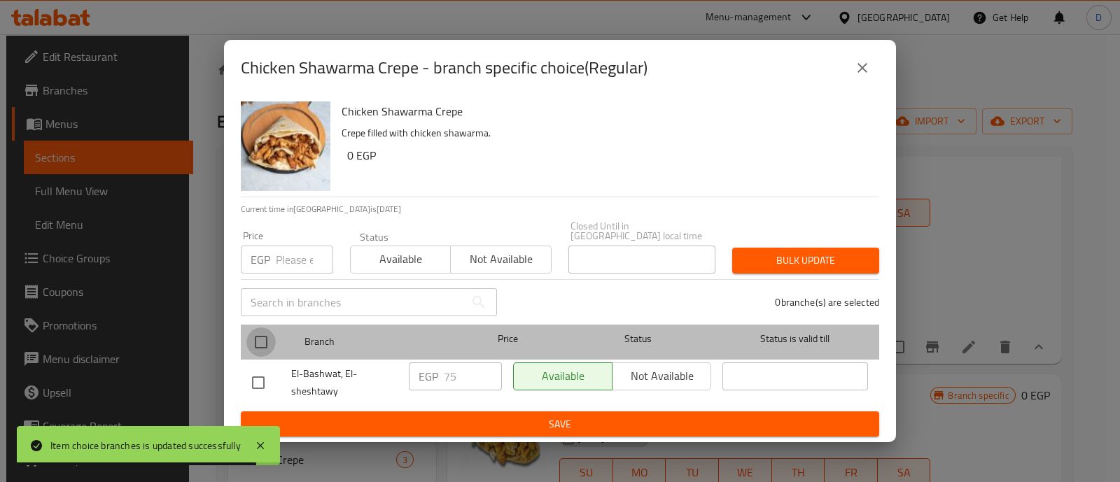
click at [263, 338] on input "checkbox" at bounding box center [260, 342] width 29 height 29
checkbox input "true"
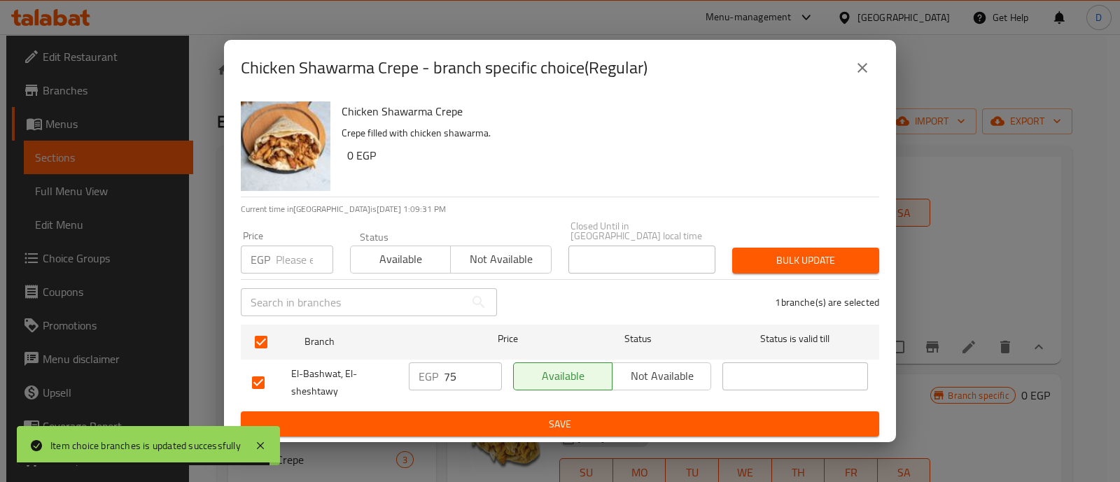
click at [455, 370] on input "75" at bounding box center [473, 377] width 58 height 28
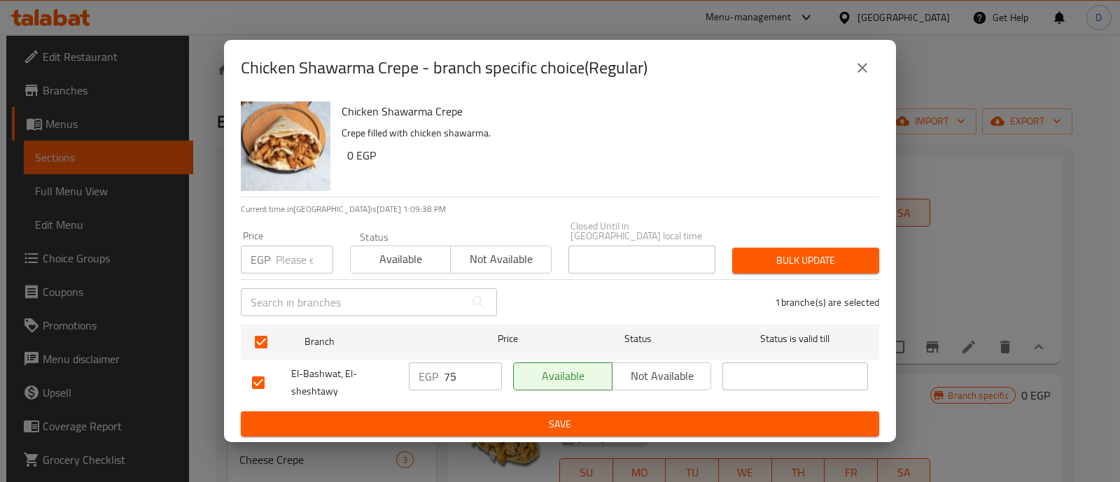
click at [469, 369] on input "75" at bounding box center [473, 377] width 58 height 28
paste input "9"
type input "95"
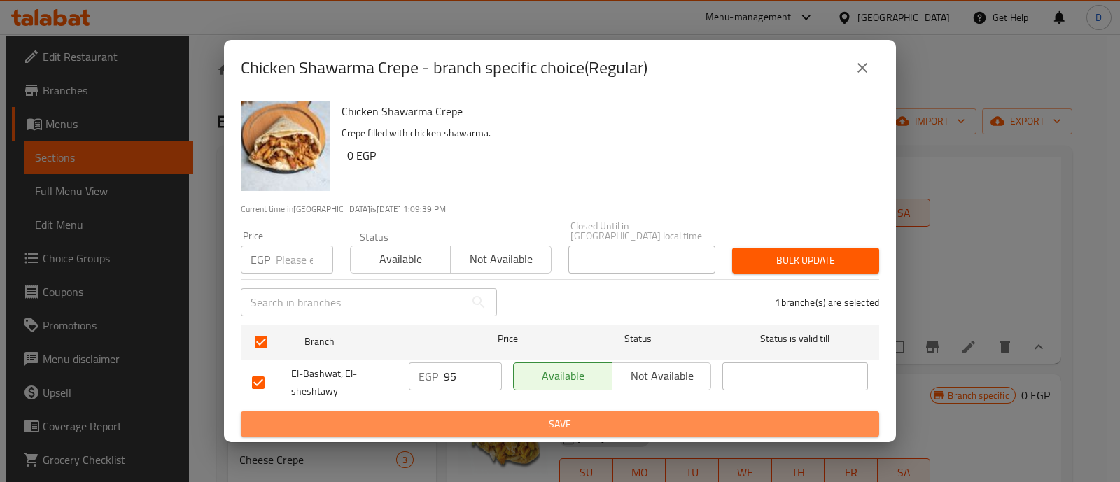
click at [473, 424] on span "Save" at bounding box center [560, 425] width 616 height 18
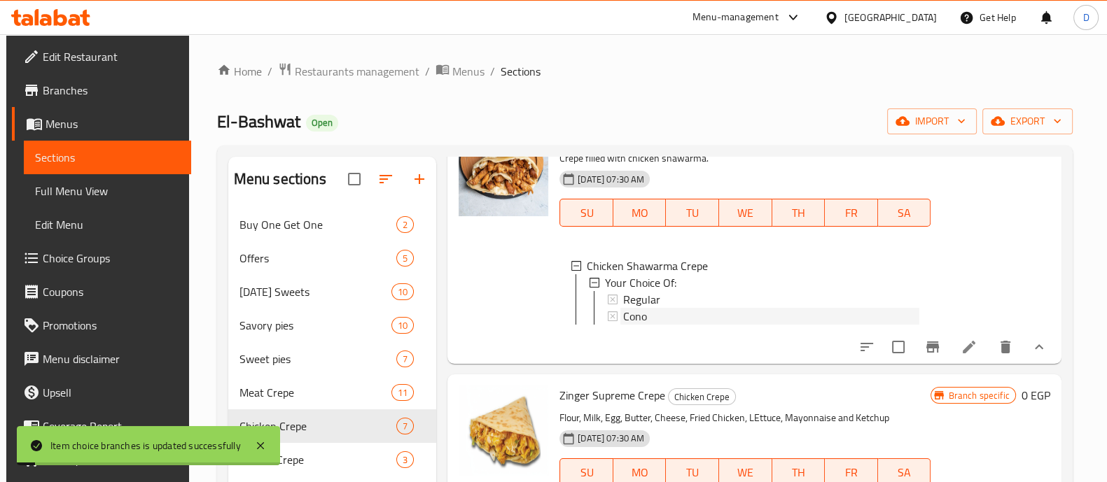
click at [648, 322] on div "Cono" at bounding box center [771, 316] width 296 height 17
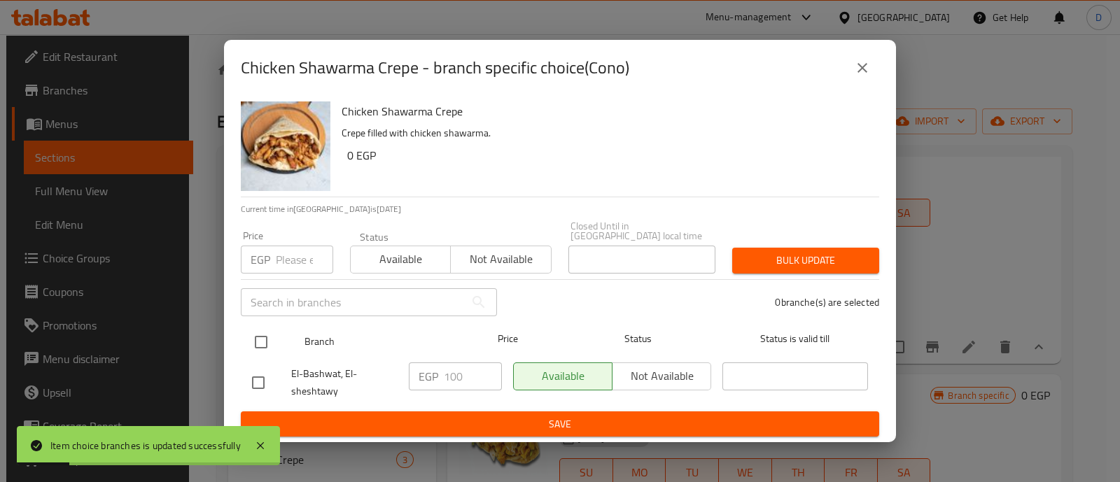
click at [260, 340] on input "checkbox" at bounding box center [260, 342] width 29 height 29
checkbox input "true"
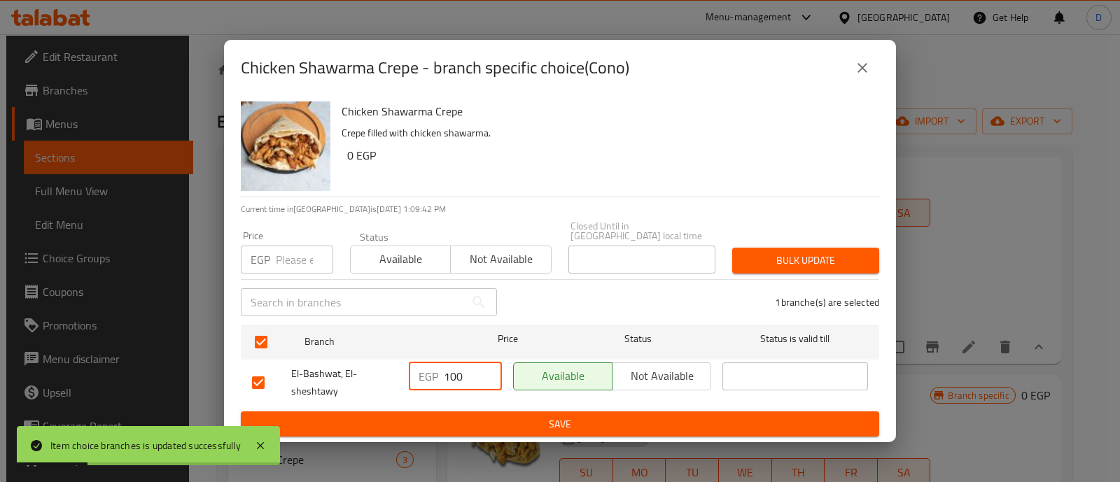
click at [452, 368] on input "100" at bounding box center [473, 377] width 58 height 28
type input "120"
click at [484, 416] on span "Save" at bounding box center [560, 425] width 616 height 18
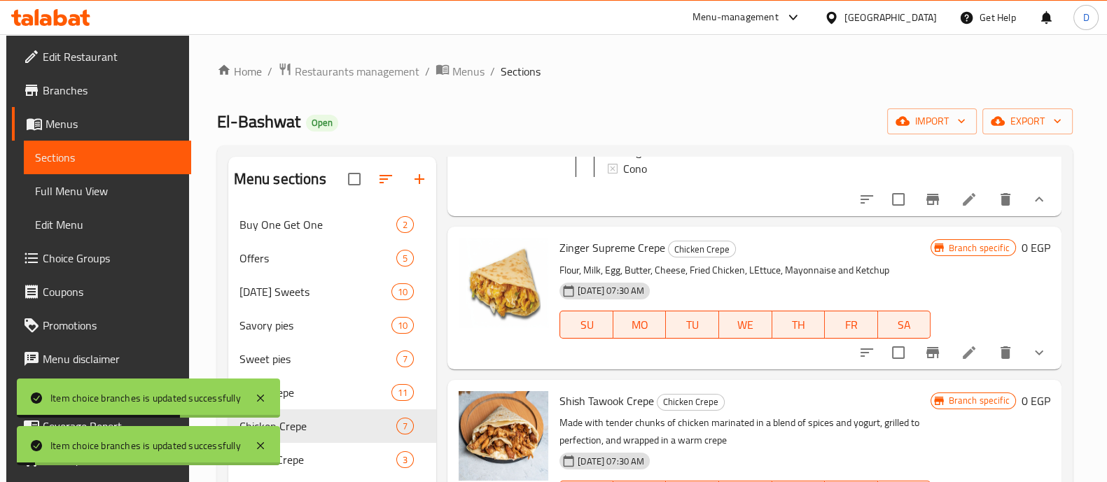
scroll to position [263, 0]
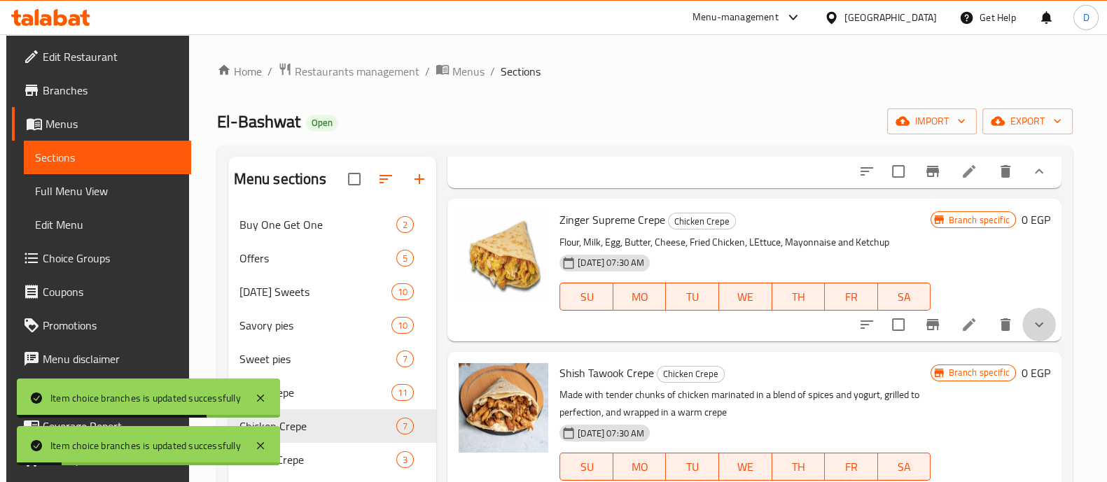
click at [1031, 327] on button "show more" at bounding box center [1039, 325] width 34 height 34
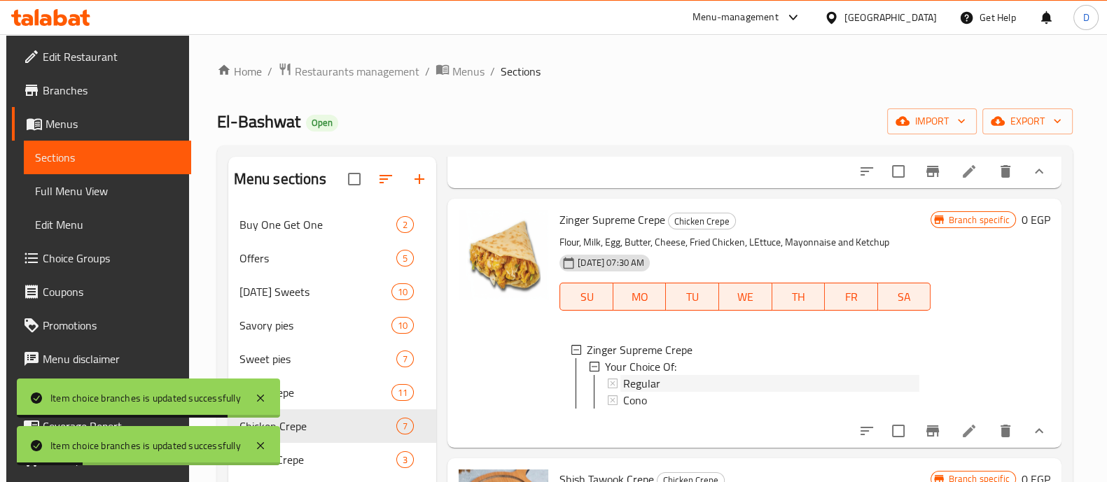
click at [677, 392] on div "Regular" at bounding box center [771, 383] width 296 height 17
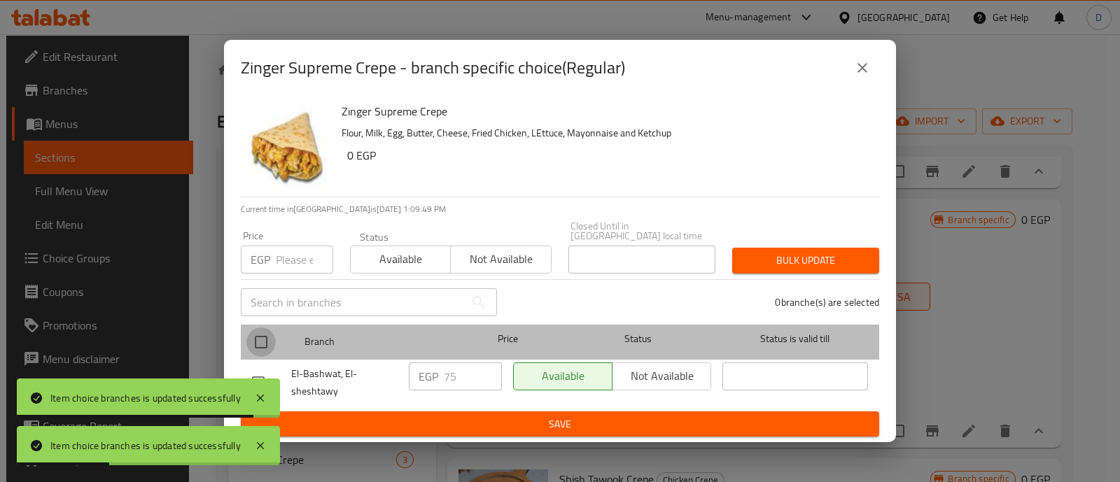
click at [263, 341] on input "checkbox" at bounding box center [260, 342] width 29 height 29
checkbox input "true"
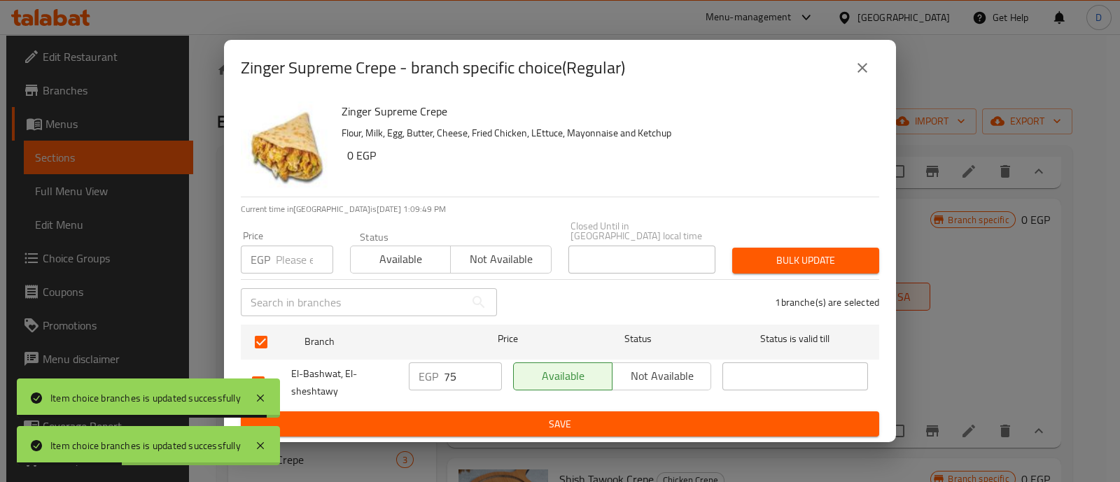
click at [462, 367] on input "75" at bounding box center [473, 377] width 58 height 28
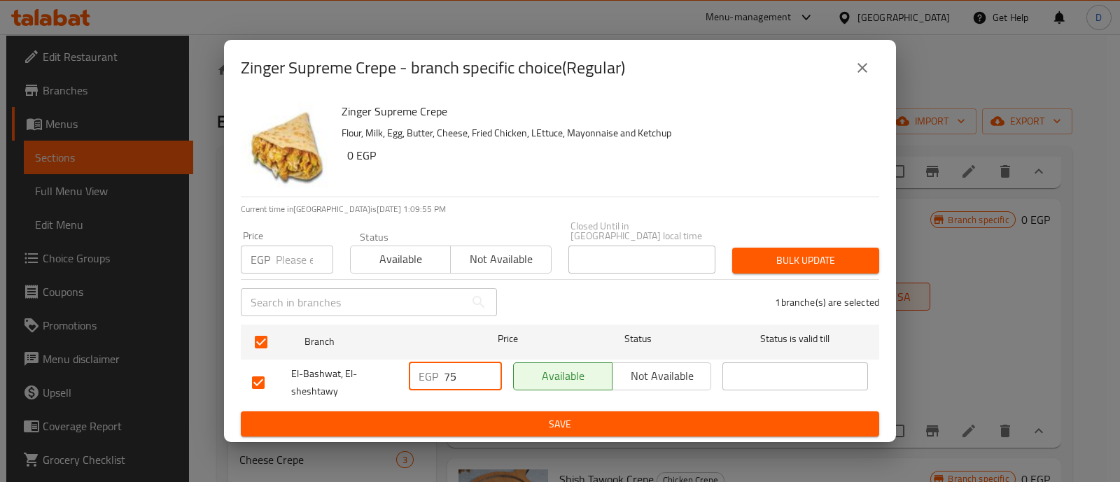
click at [470, 368] on input "75" at bounding box center [473, 377] width 58 height 28
click at [471, 368] on input "75" at bounding box center [473, 377] width 58 height 28
click at [471, 369] on input "75" at bounding box center [473, 377] width 58 height 28
paste input "9"
type input "95"
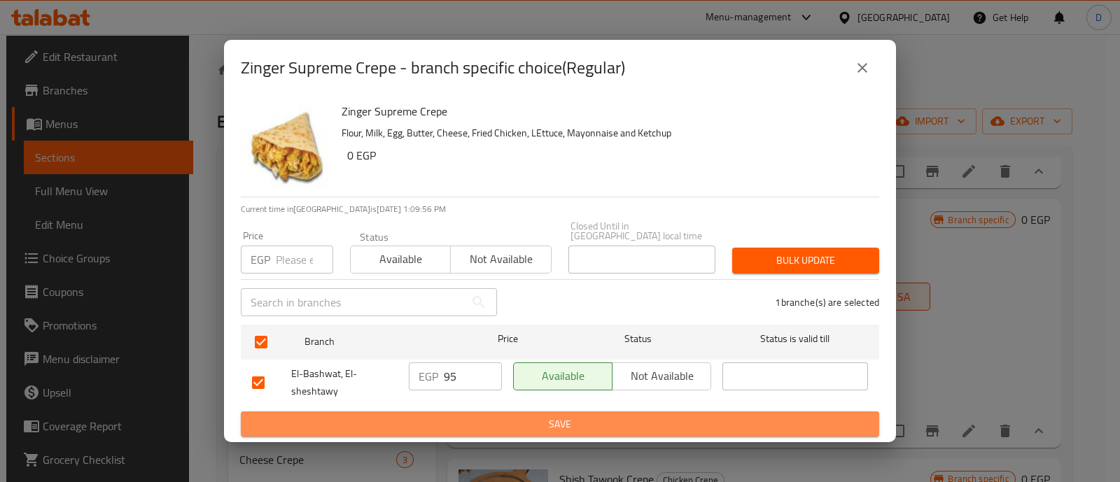
click at [469, 422] on span "Save" at bounding box center [560, 425] width 616 height 18
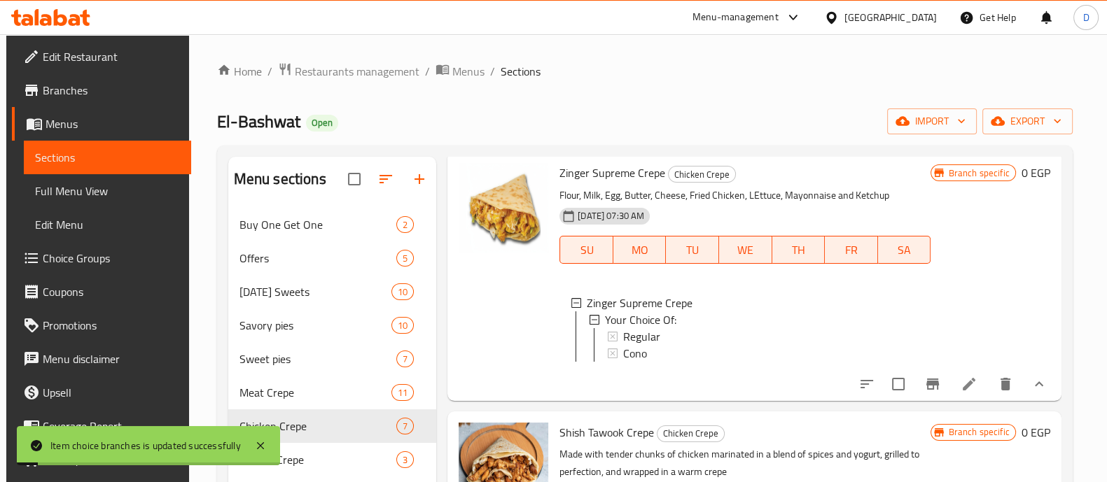
scroll to position [349, 0]
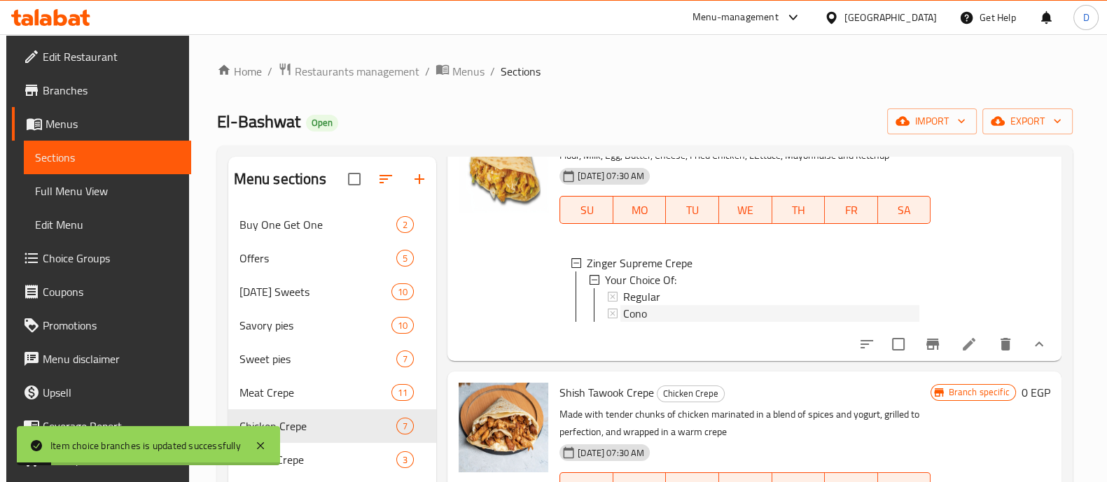
click at [639, 322] on span "Cono" at bounding box center [635, 313] width 24 height 17
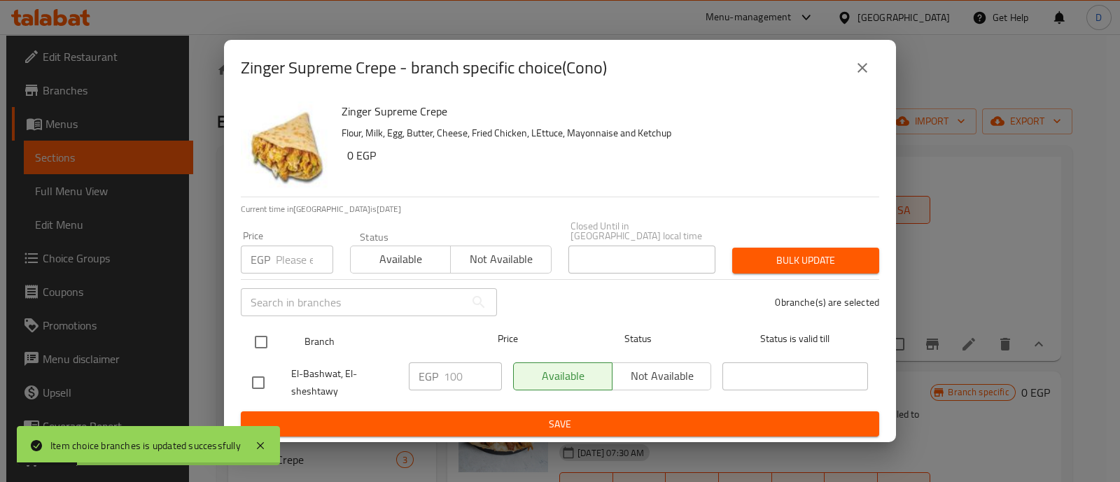
click at [255, 328] on input "checkbox" at bounding box center [260, 342] width 29 height 29
checkbox input "true"
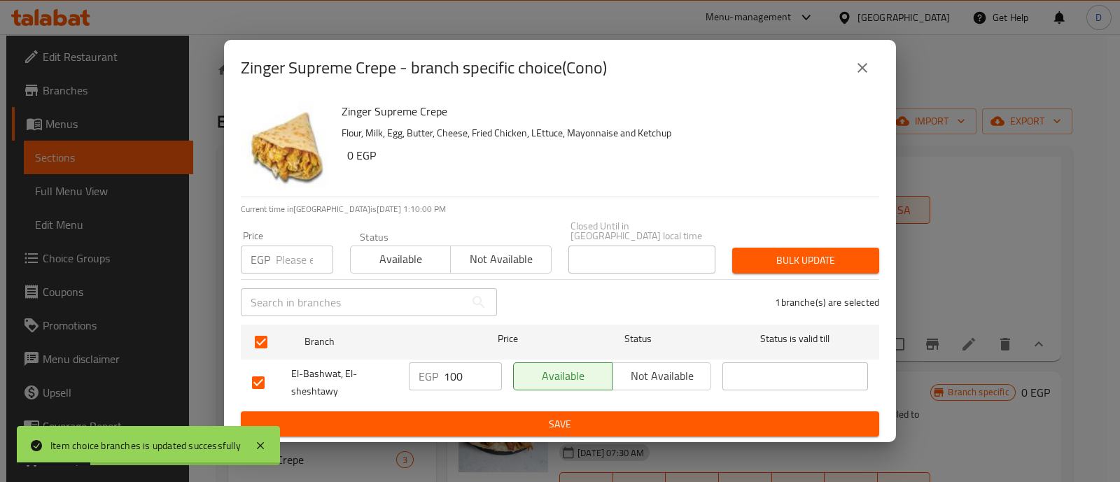
click at [455, 372] on input "100" at bounding box center [473, 377] width 58 height 28
type input "120"
click at [461, 416] on span "Save" at bounding box center [560, 425] width 616 height 18
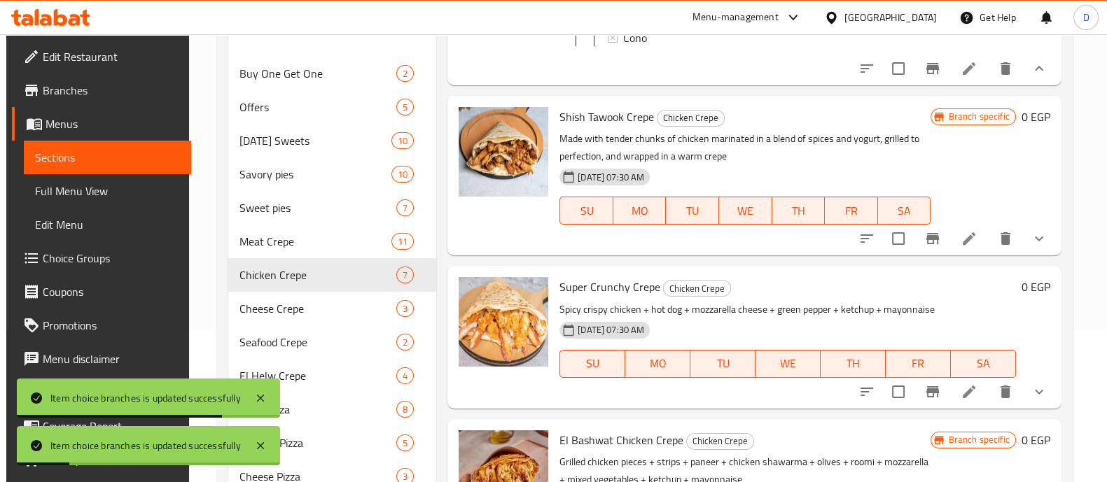
scroll to position [190, 0]
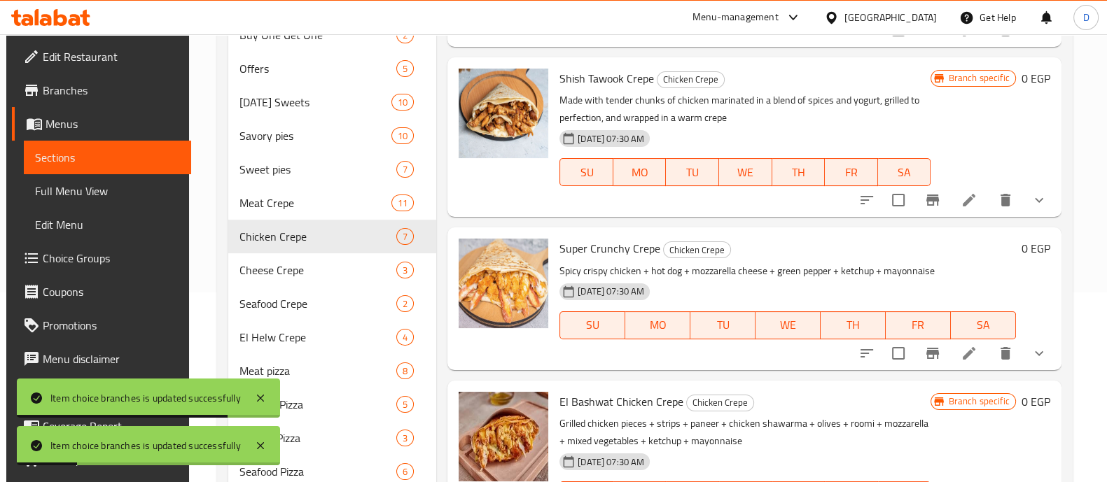
click at [1031, 192] on icon "show more" at bounding box center [1039, 200] width 17 height 17
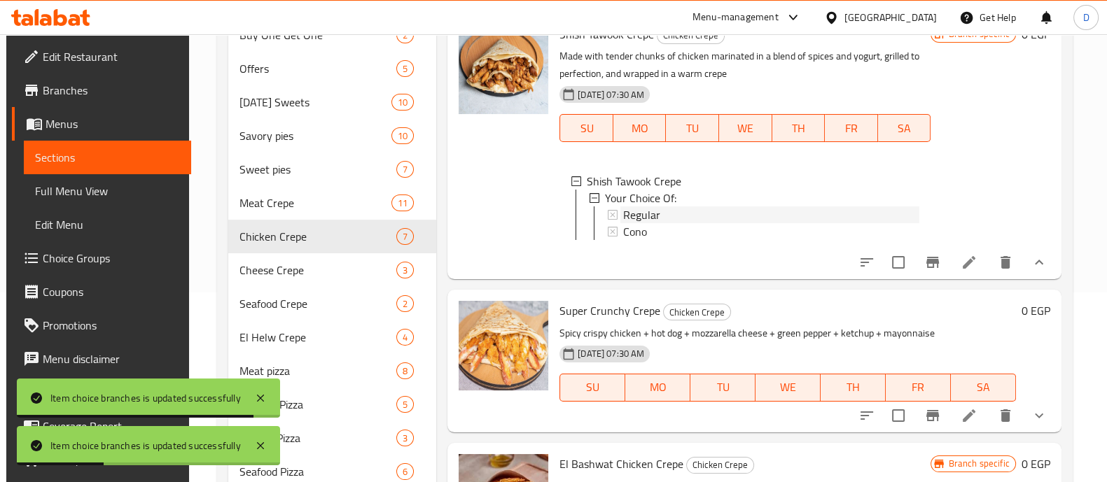
click at [632, 223] on span "Regular" at bounding box center [641, 215] width 37 height 17
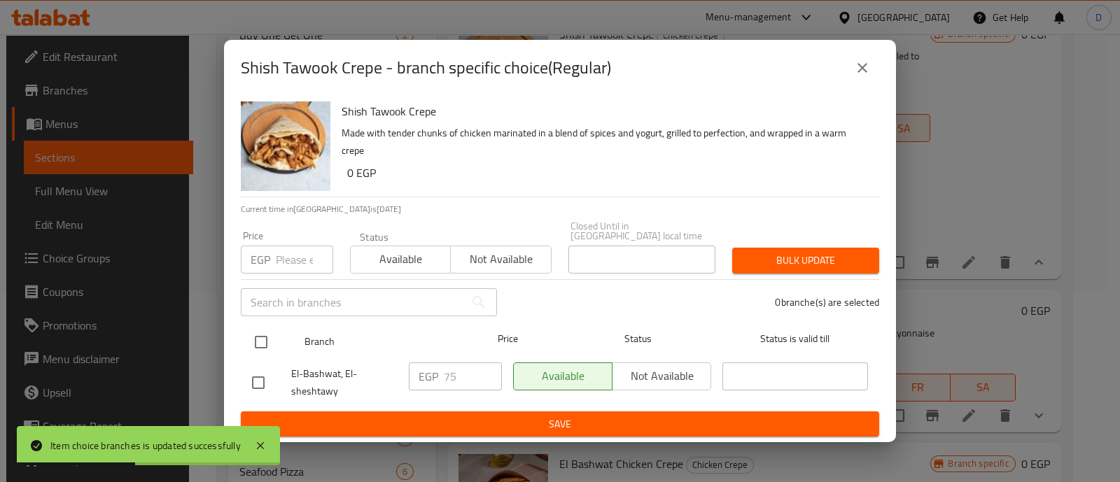
click at [256, 342] on input "checkbox" at bounding box center [260, 342] width 29 height 29
checkbox input "true"
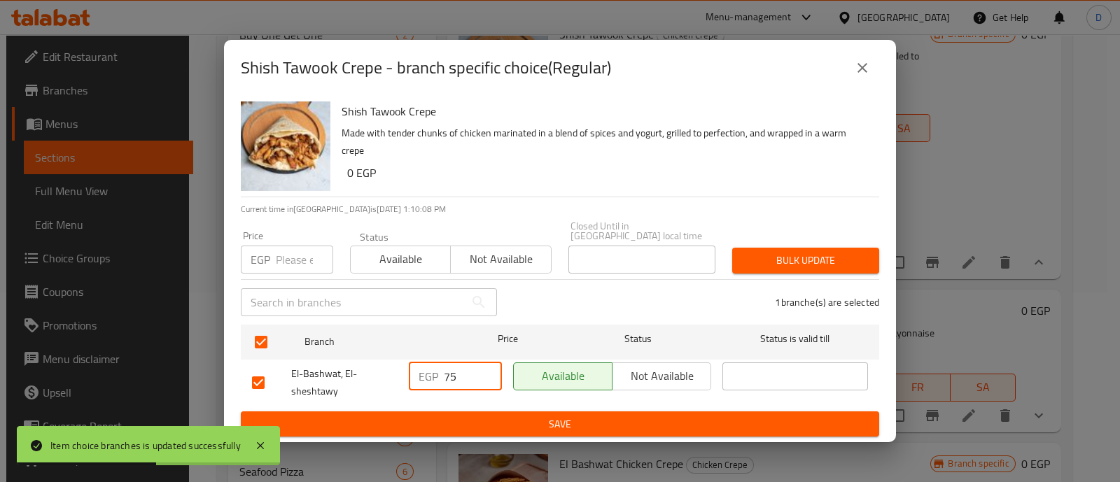
click at [455, 369] on input "75" at bounding box center [473, 377] width 58 height 28
click at [455, 370] on input "75" at bounding box center [473, 377] width 58 height 28
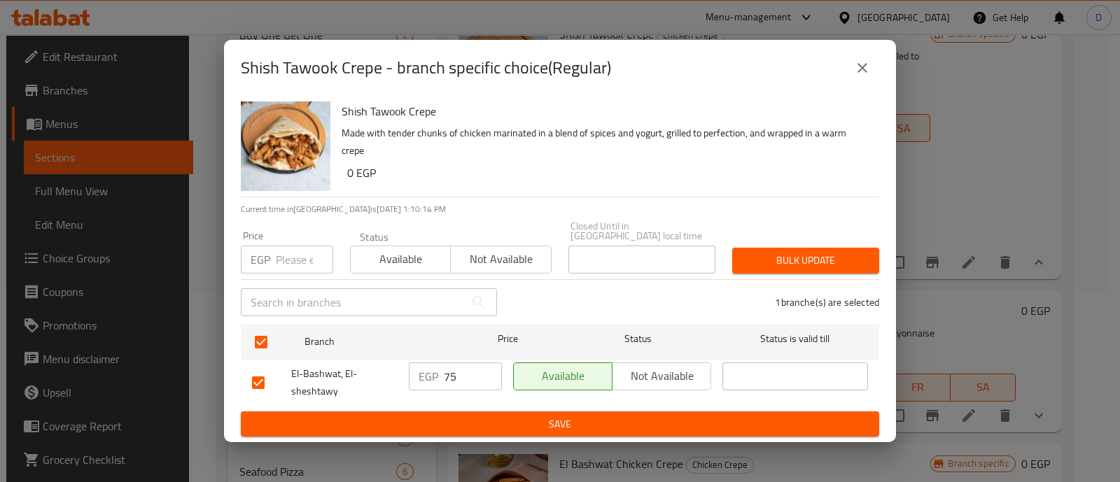
click at [469, 369] on input "75" at bounding box center [473, 377] width 58 height 28
paste input "9"
type input "95"
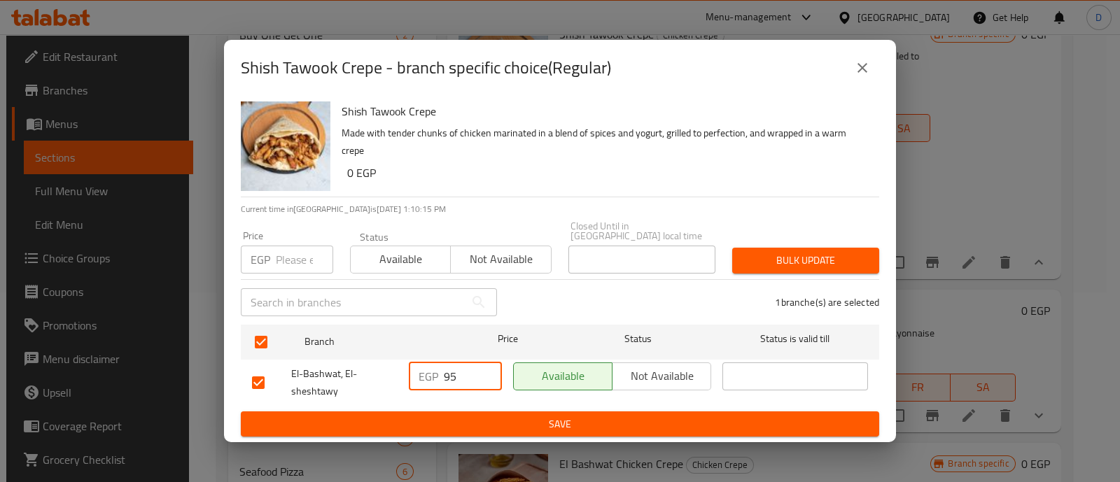
click at [473, 429] on button "Save" at bounding box center [560, 425] width 639 height 26
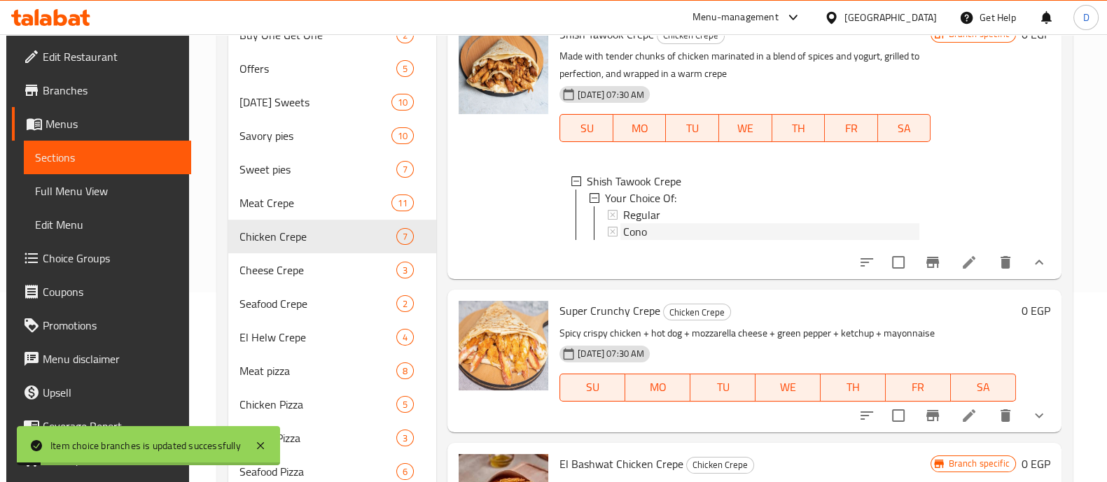
click at [655, 240] on div "Cono" at bounding box center [771, 231] width 296 height 17
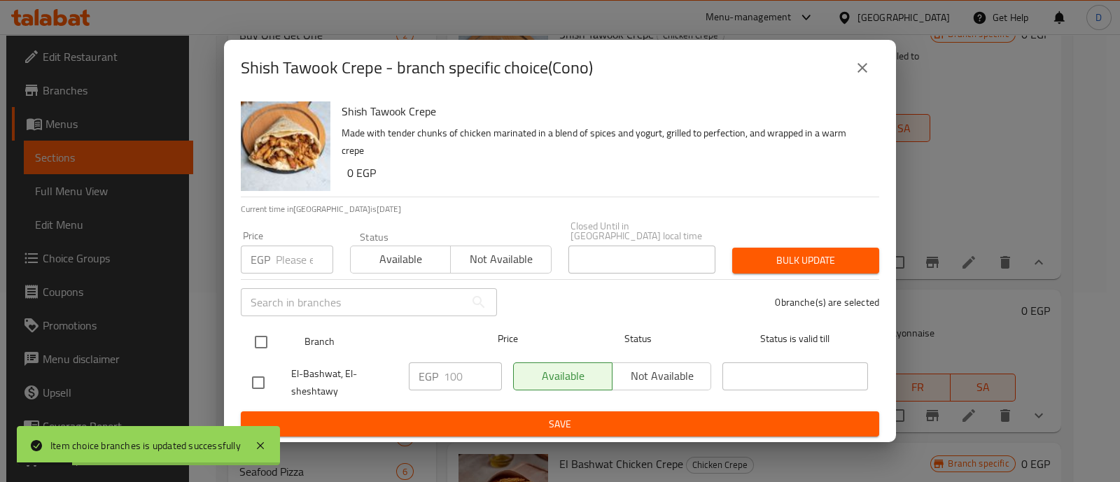
click at [260, 338] on input "checkbox" at bounding box center [260, 342] width 29 height 29
checkbox input "true"
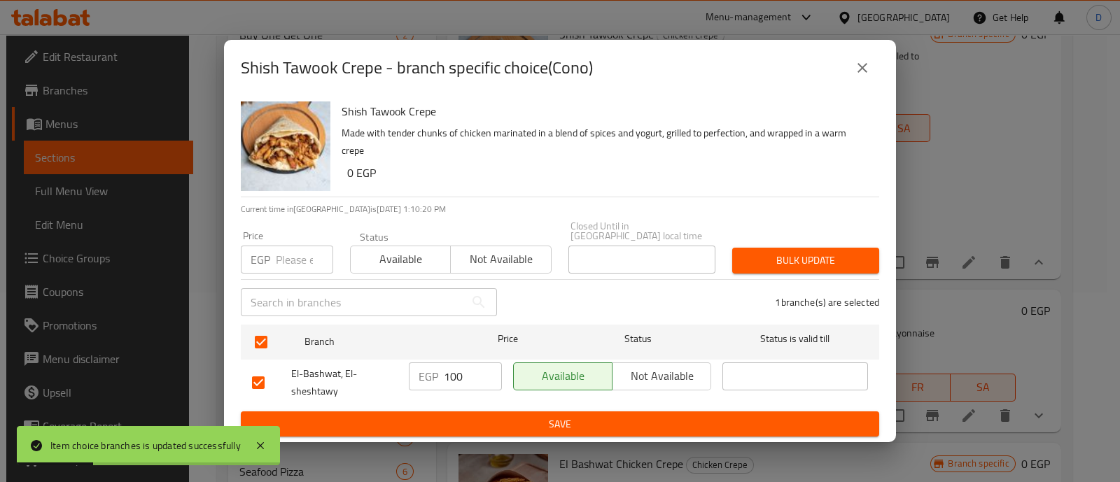
click at [459, 373] on input "100" at bounding box center [473, 377] width 58 height 28
type input "120"
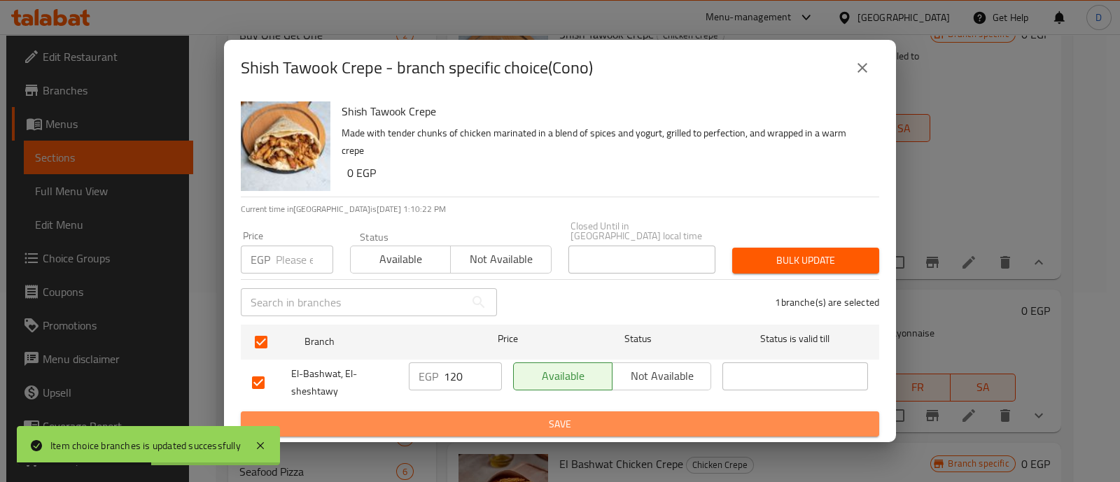
click at [452, 422] on span "Save" at bounding box center [560, 425] width 616 height 18
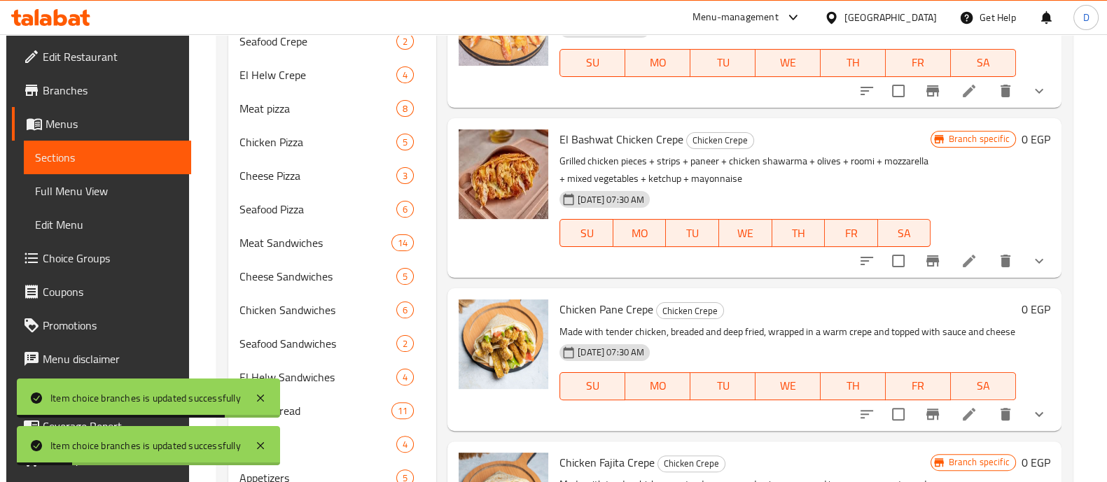
scroll to position [550, 0]
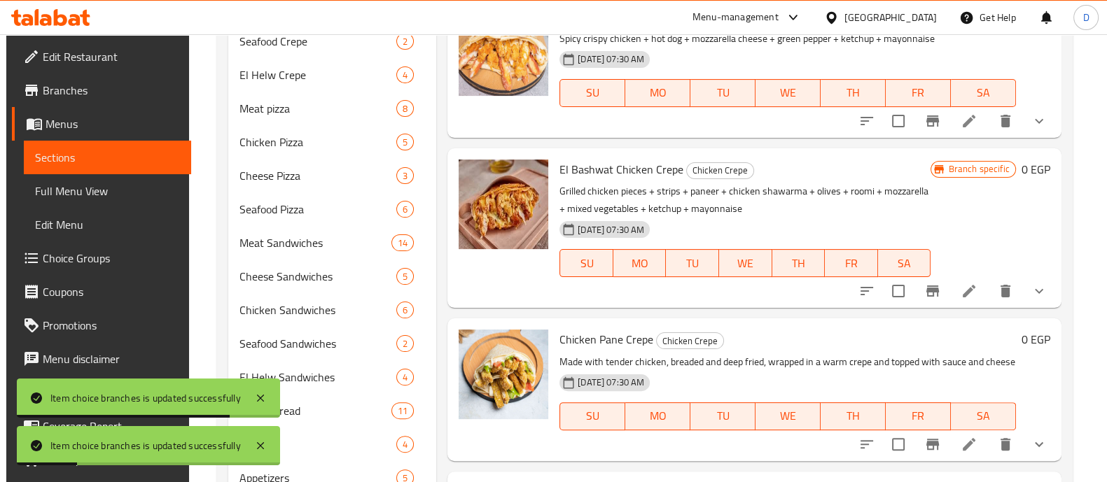
click at [1038, 130] on icon "show more" at bounding box center [1039, 121] width 17 height 17
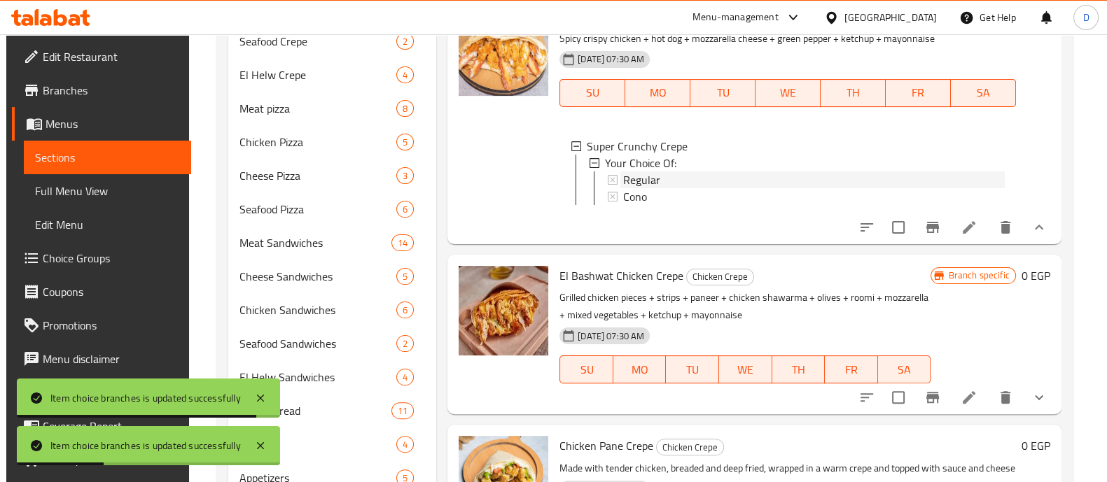
click at [670, 188] on div "Regular" at bounding box center [814, 180] width 382 height 17
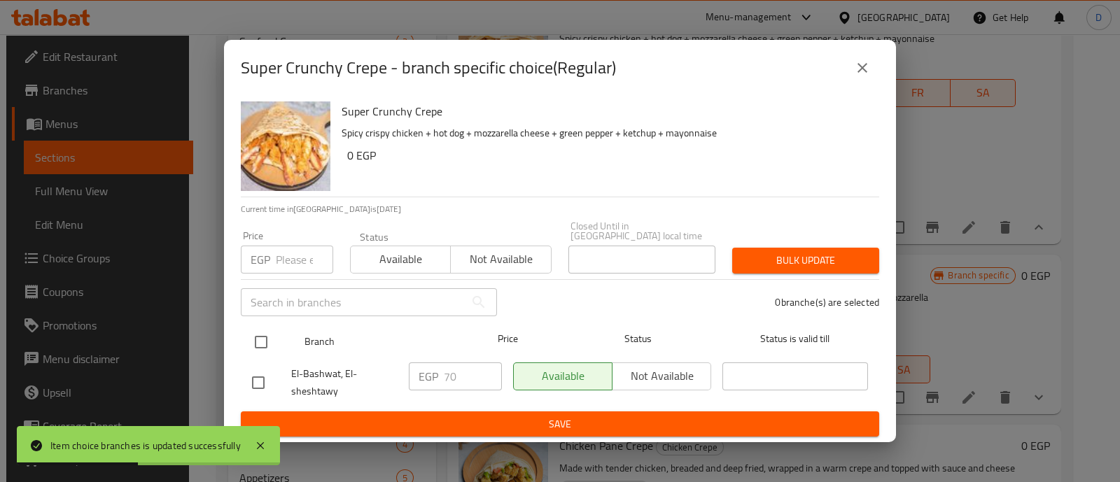
click at [257, 339] on input "checkbox" at bounding box center [260, 342] width 29 height 29
checkbox input "true"
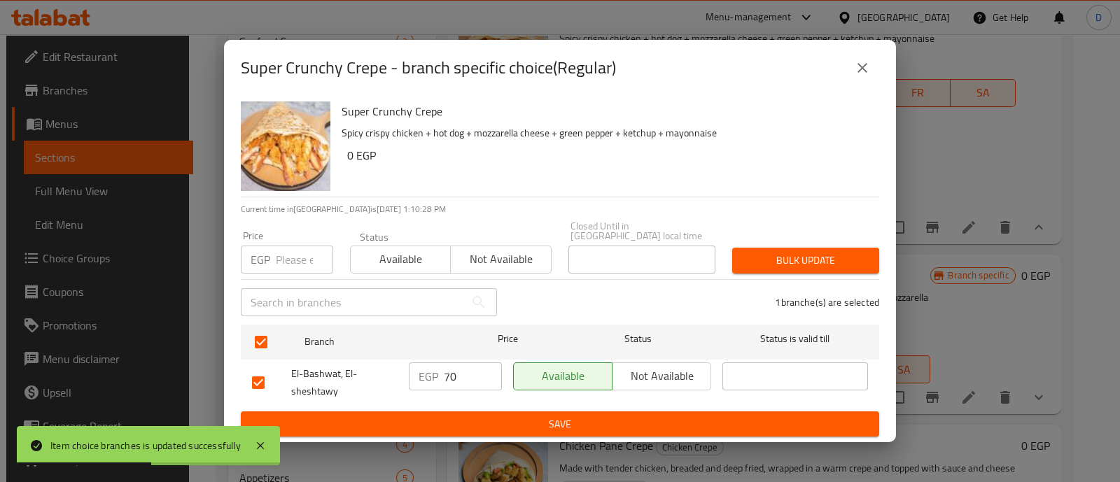
click at [453, 369] on input "70" at bounding box center [473, 377] width 58 height 28
type input "90"
click at [461, 416] on span "Save" at bounding box center [560, 425] width 616 height 18
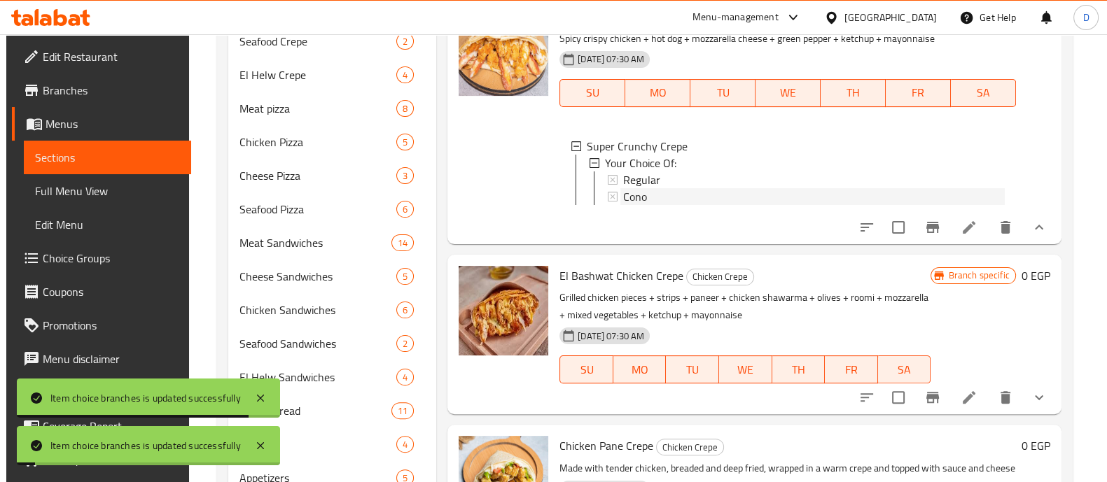
click at [669, 205] on div "Cono" at bounding box center [814, 196] width 382 height 17
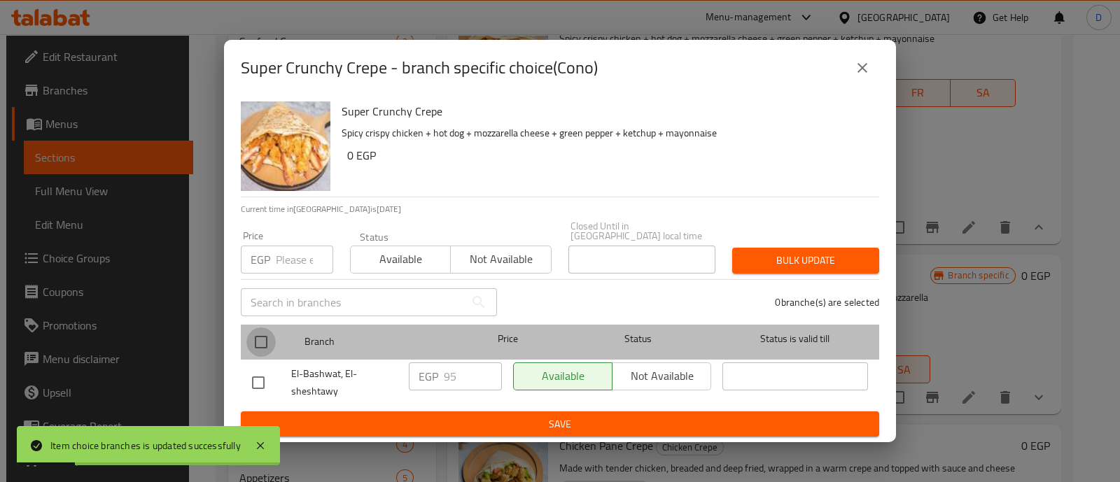
click at [263, 342] on input "checkbox" at bounding box center [260, 342] width 29 height 29
checkbox input "true"
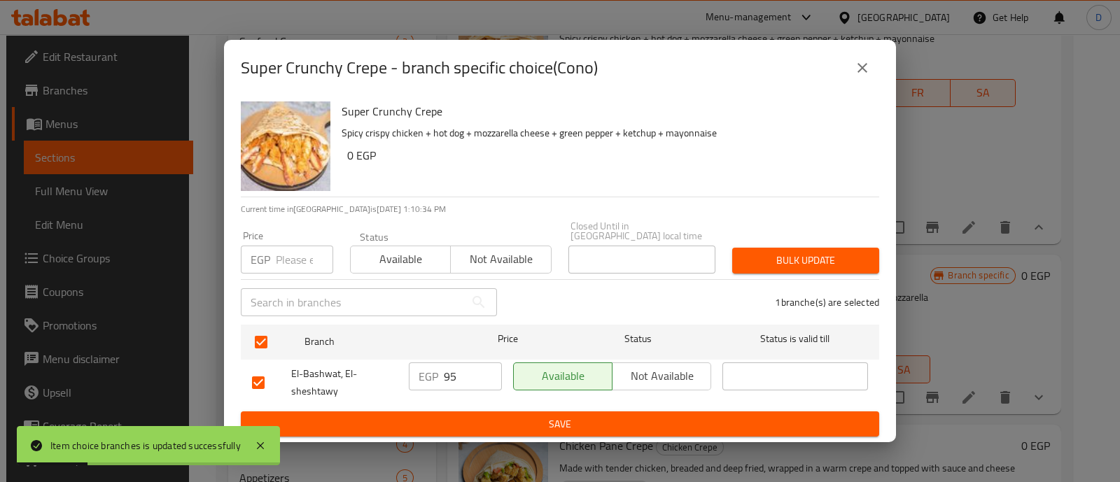
click at [452, 376] on input "95" at bounding box center [473, 377] width 58 height 28
click at [452, 367] on input "95" at bounding box center [473, 377] width 58 height 28
paste input "1"
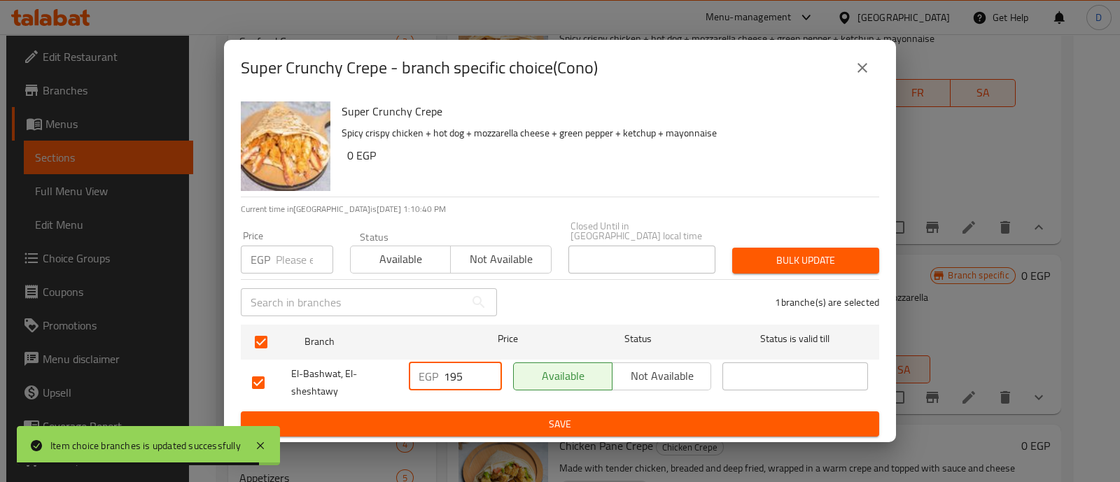
type input "195"
click at [466, 422] on span "Save" at bounding box center [560, 425] width 616 height 18
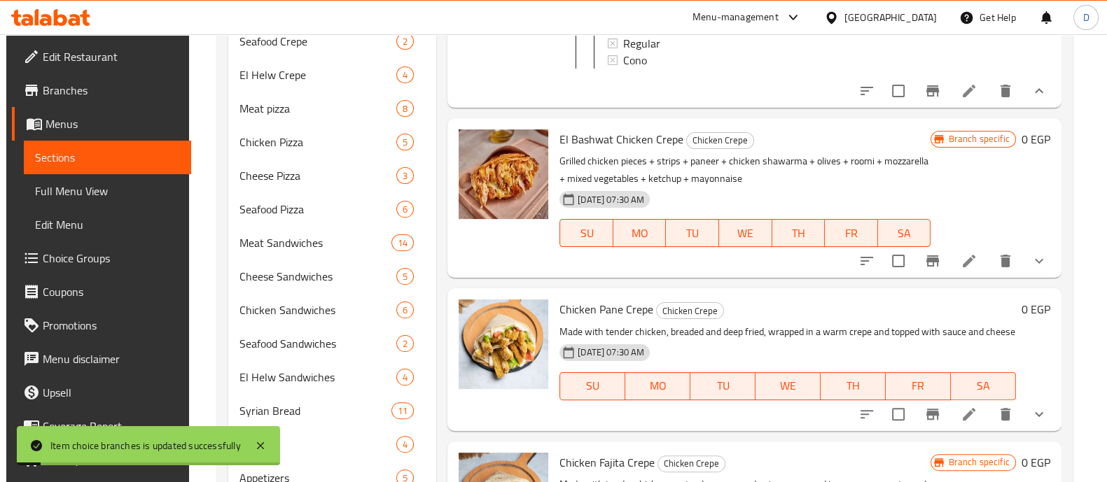
scroll to position [758, 0]
click at [1029, 244] on button "show more" at bounding box center [1039, 261] width 34 height 34
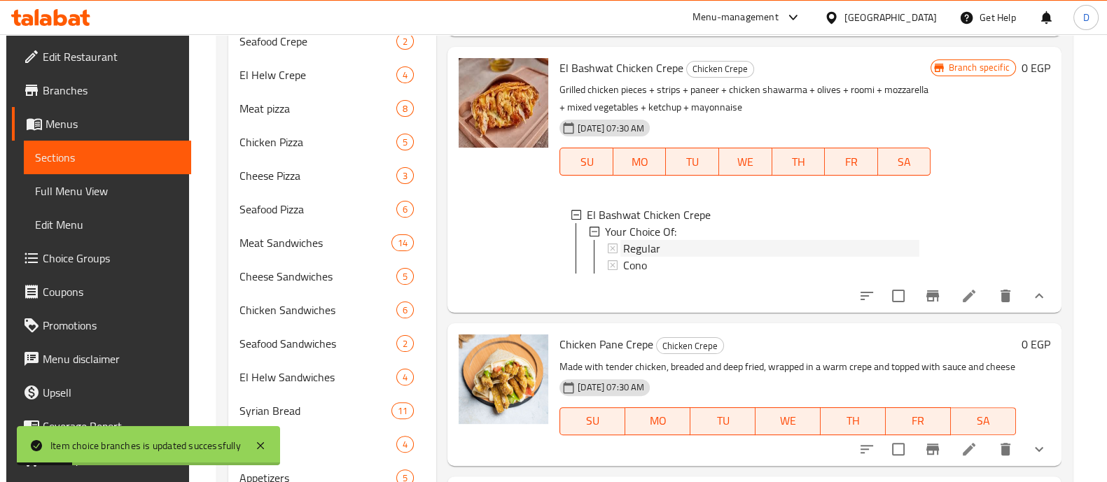
click at [655, 257] on span "Regular" at bounding box center [641, 248] width 37 height 17
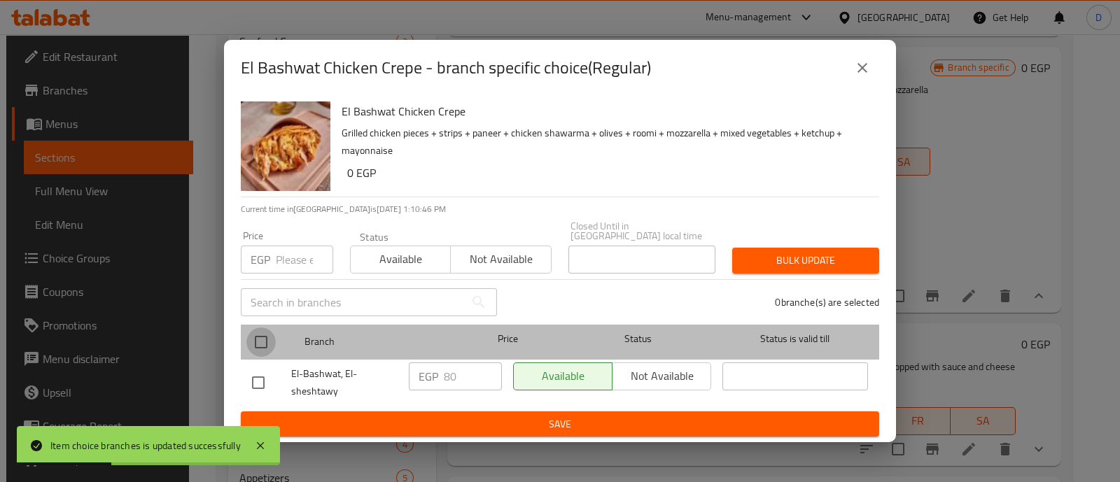
click at [272, 341] on input "checkbox" at bounding box center [260, 342] width 29 height 29
checkbox input "true"
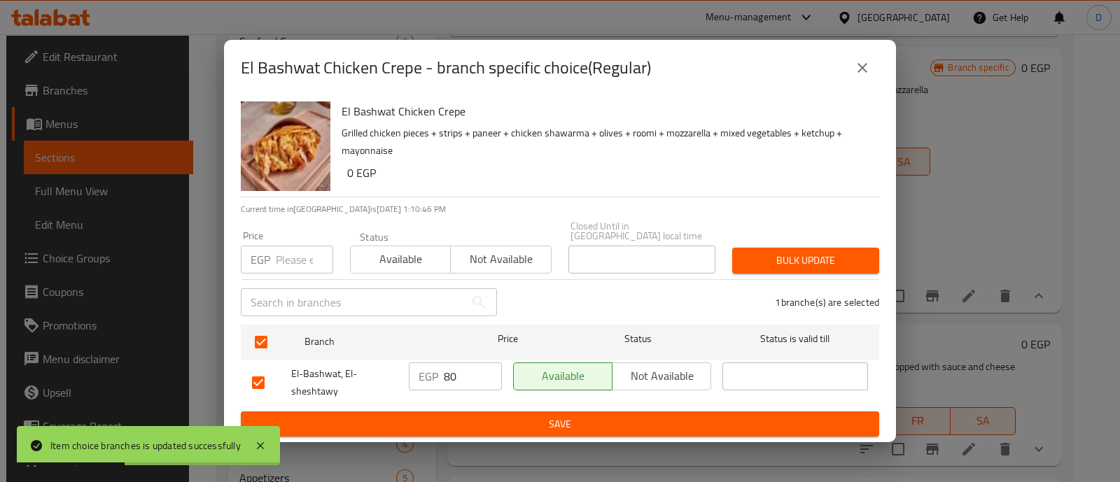
click at [452, 375] on input "80" at bounding box center [473, 377] width 58 height 28
type input "100"
click at [468, 422] on span "Save" at bounding box center [560, 425] width 616 height 18
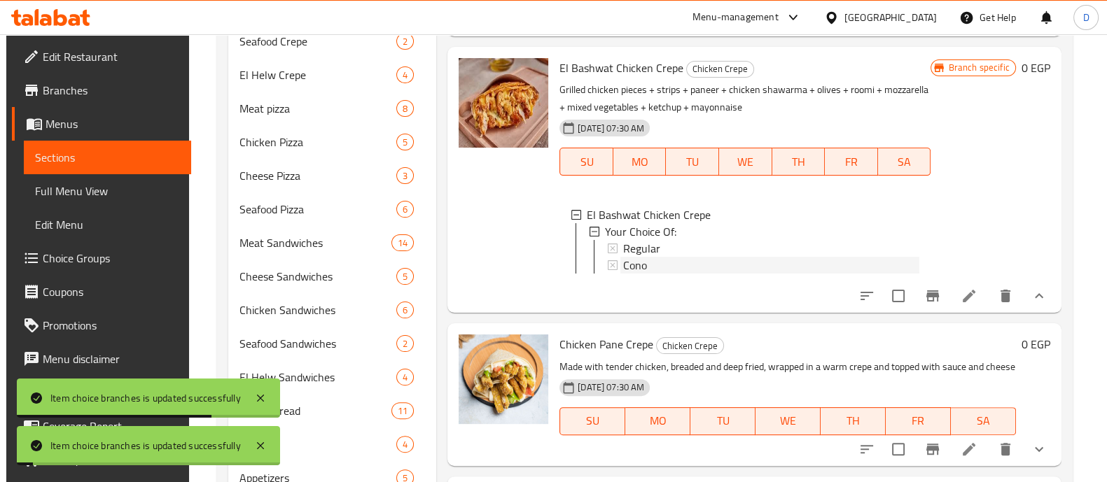
click at [651, 274] on div "Cono" at bounding box center [771, 265] width 296 height 17
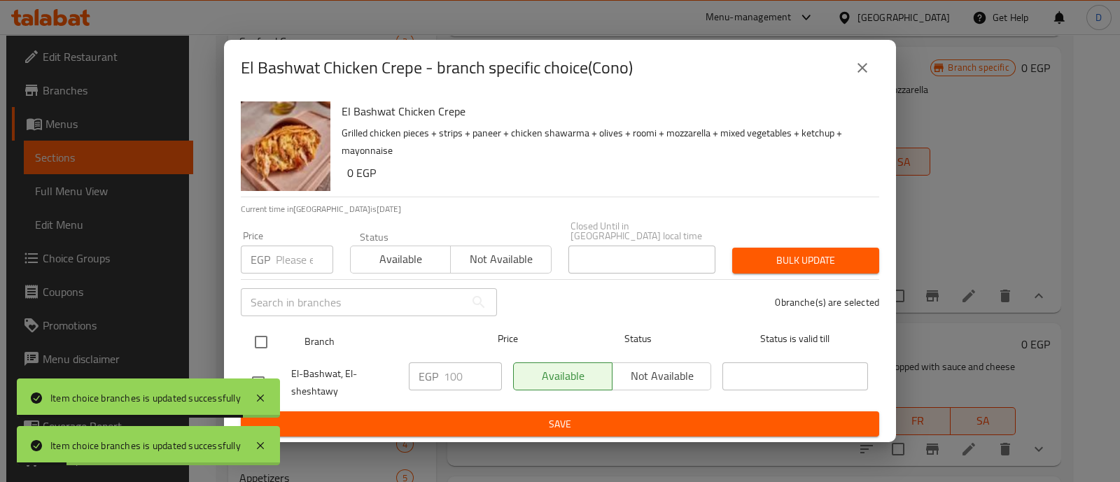
click at [265, 337] on input "checkbox" at bounding box center [260, 342] width 29 height 29
checkbox input "true"
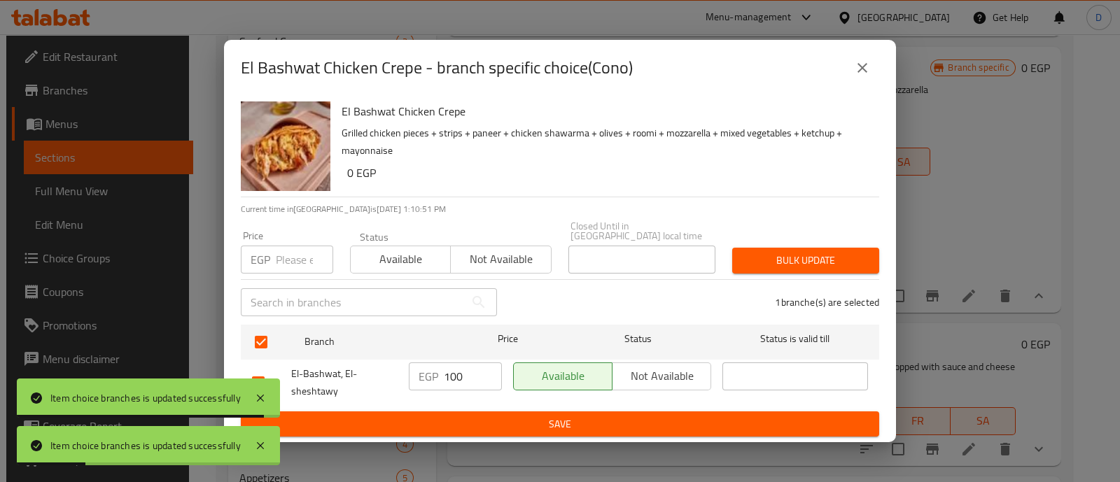
click at [454, 373] on input "100" at bounding box center [473, 377] width 58 height 28
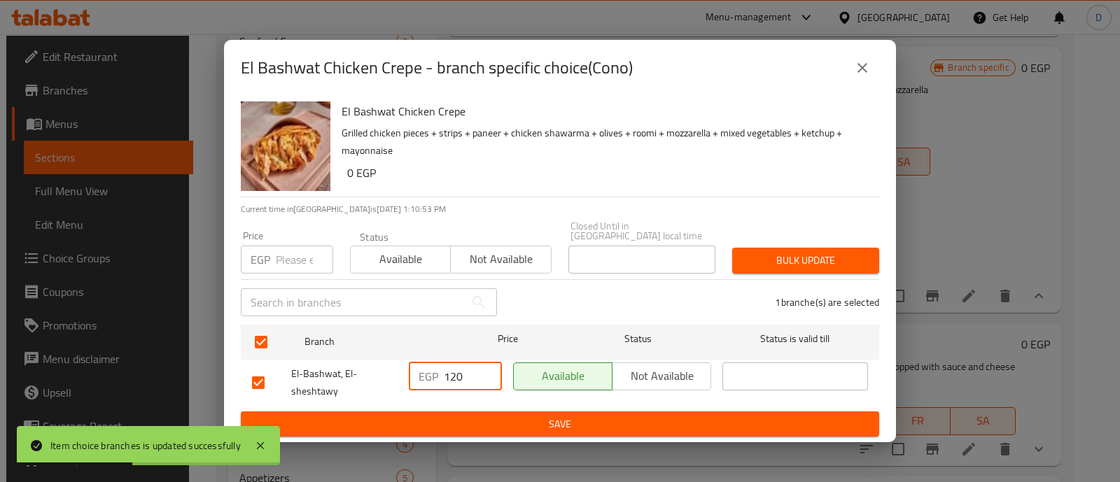
type input "120"
click at [462, 412] on button "Save" at bounding box center [560, 425] width 639 height 26
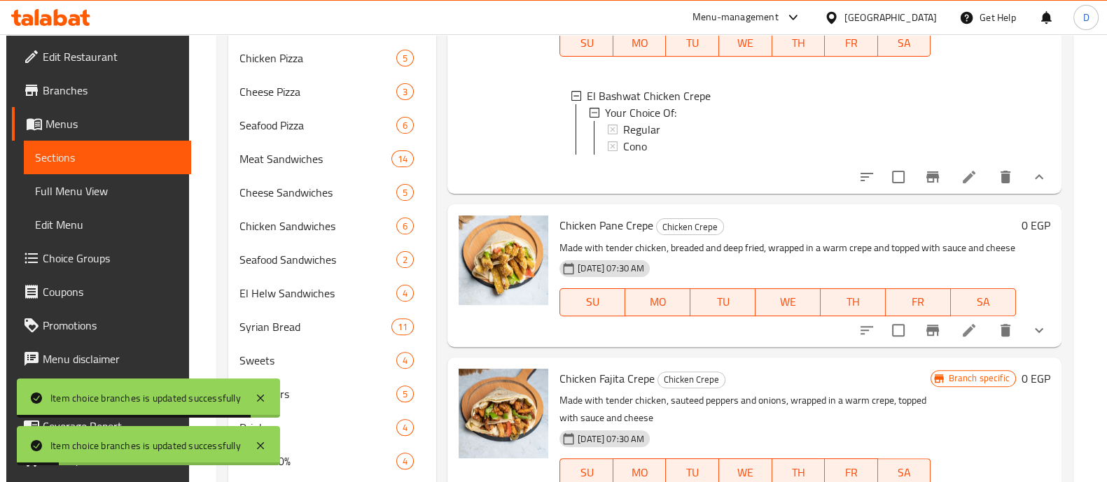
scroll to position [610, 0]
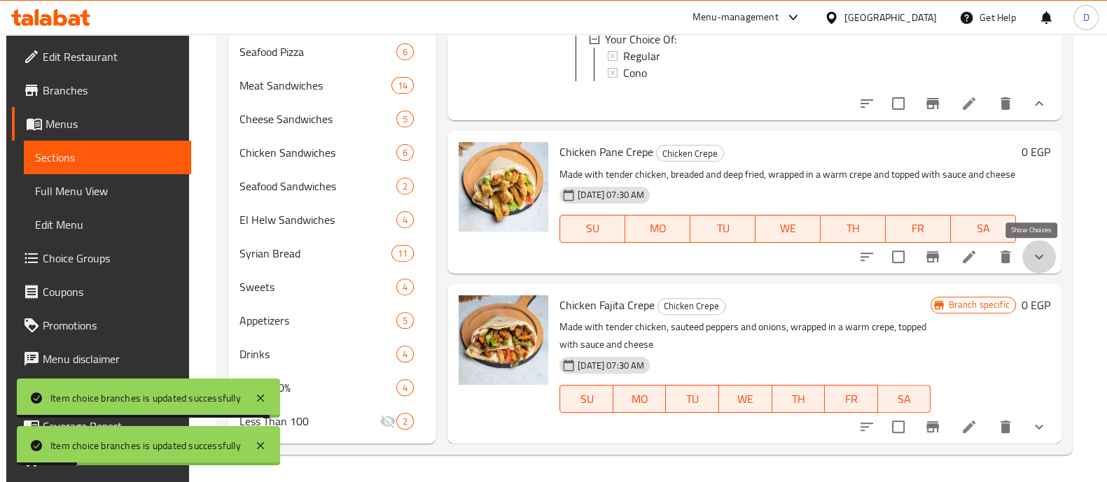
click at [1033, 260] on icon "show more" at bounding box center [1039, 257] width 17 height 17
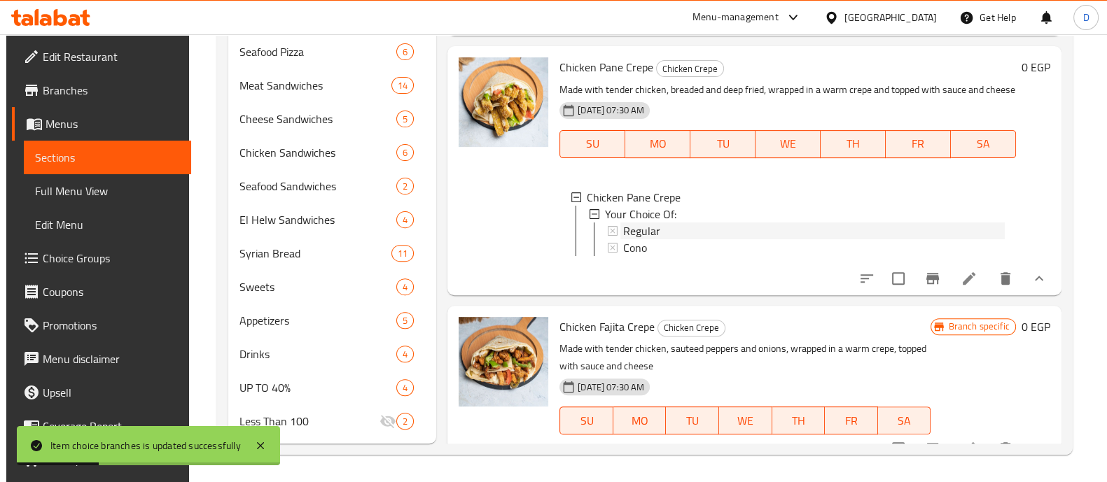
click at [667, 239] on div "Regular" at bounding box center [814, 231] width 382 height 17
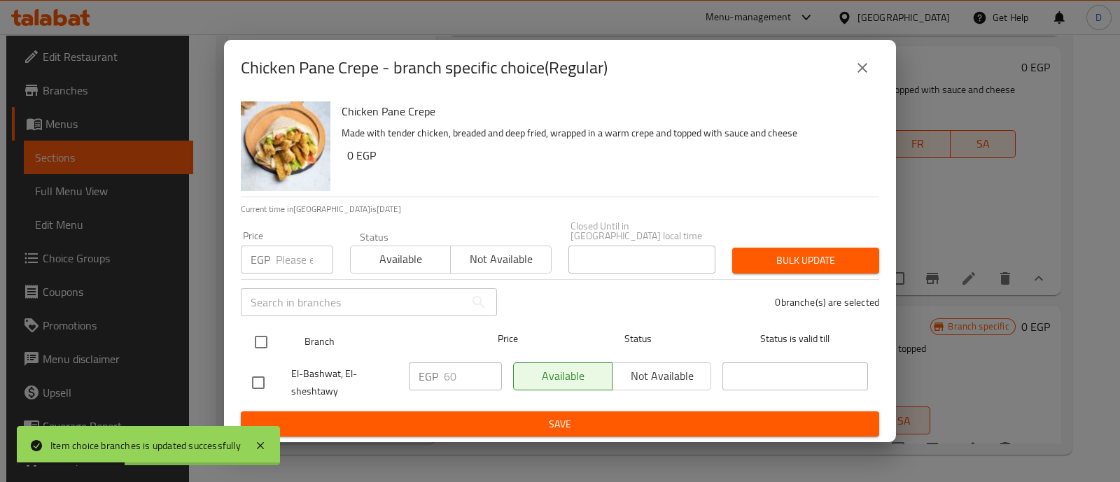
click at [259, 337] on input "checkbox" at bounding box center [260, 342] width 29 height 29
checkbox input "true"
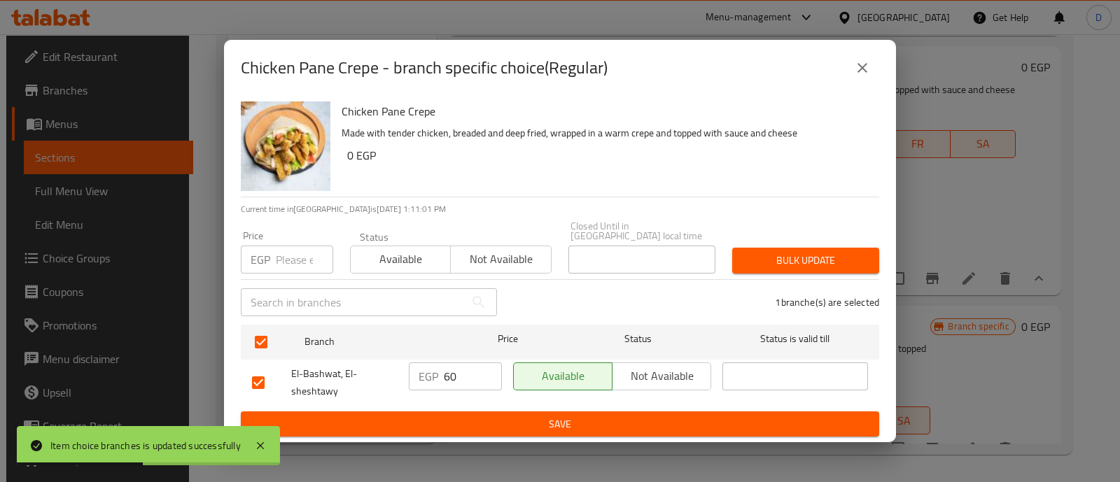
click at [448, 379] on input "60" at bounding box center [473, 377] width 58 height 28
type input "80"
click at [454, 418] on span "Save" at bounding box center [560, 425] width 616 height 18
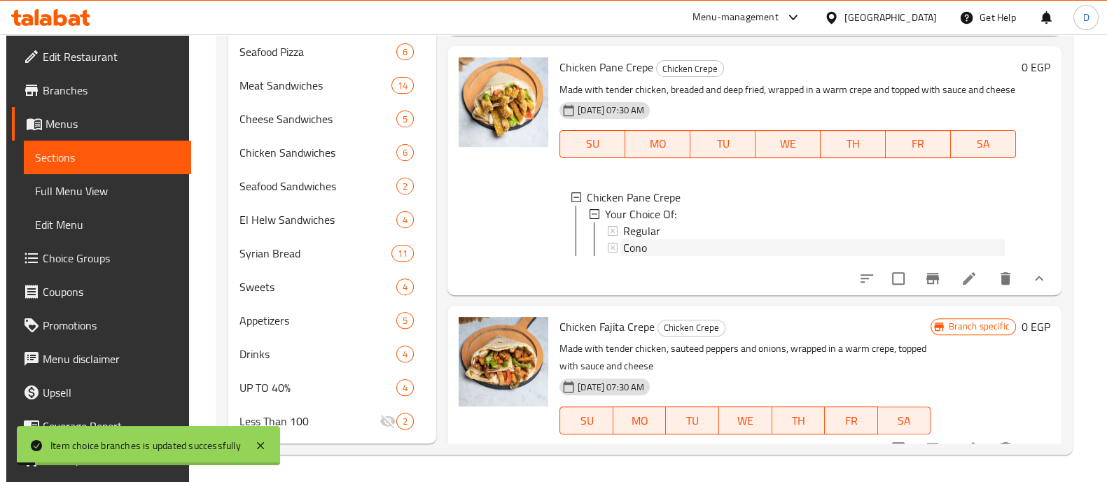
click at [672, 256] on div "Cono" at bounding box center [814, 247] width 382 height 17
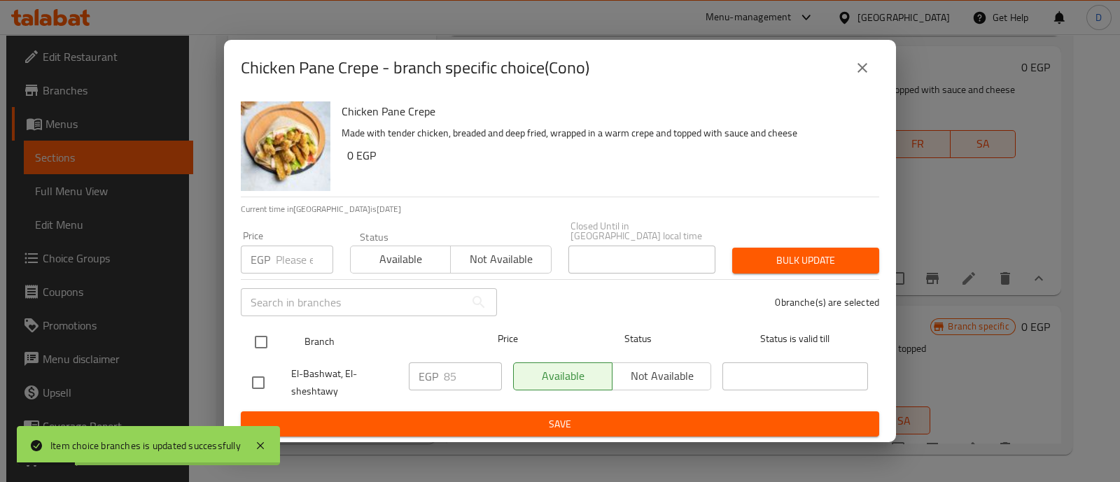
click at [252, 340] on input "checkbox" at bounding box center [260, 342] width 29 height 29
checkbox input "true"
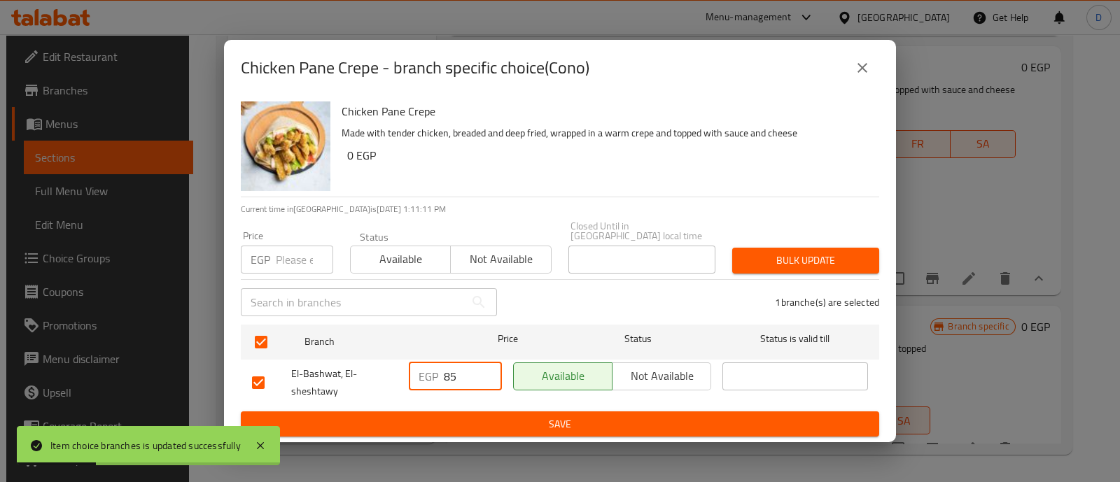
click at [446, 374] on input "85" at bounding box center [473, 377] width 58 height 28
click at [458, 369] on input "85" at bounding box center [473, 377] width 58 height 28
click at [458, 370] on input "85" at bounding box center [473, 377] width 58 height 28
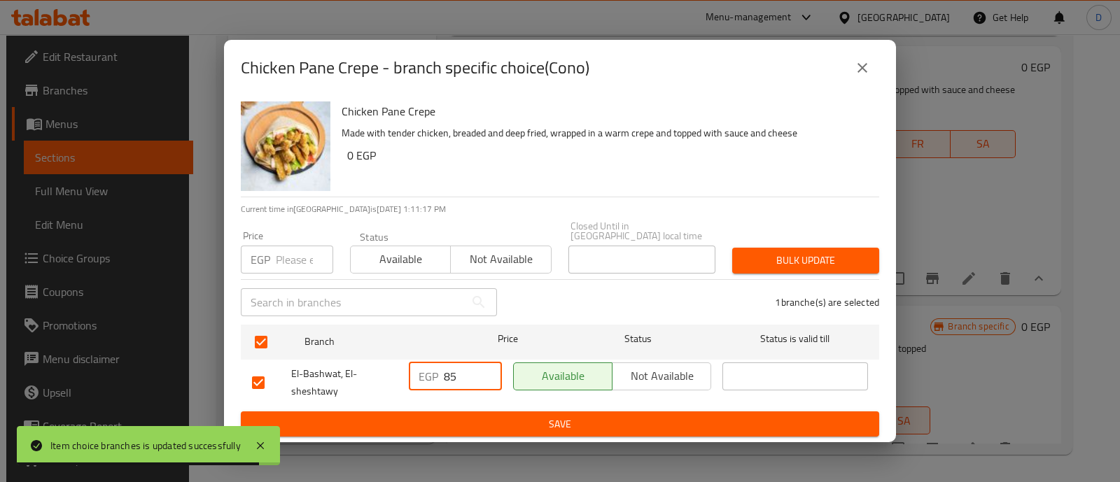
paste input "10"
type input "105"
click at [461, 416] on span "Save" at bounding box center [560, 425] width 616 height 18
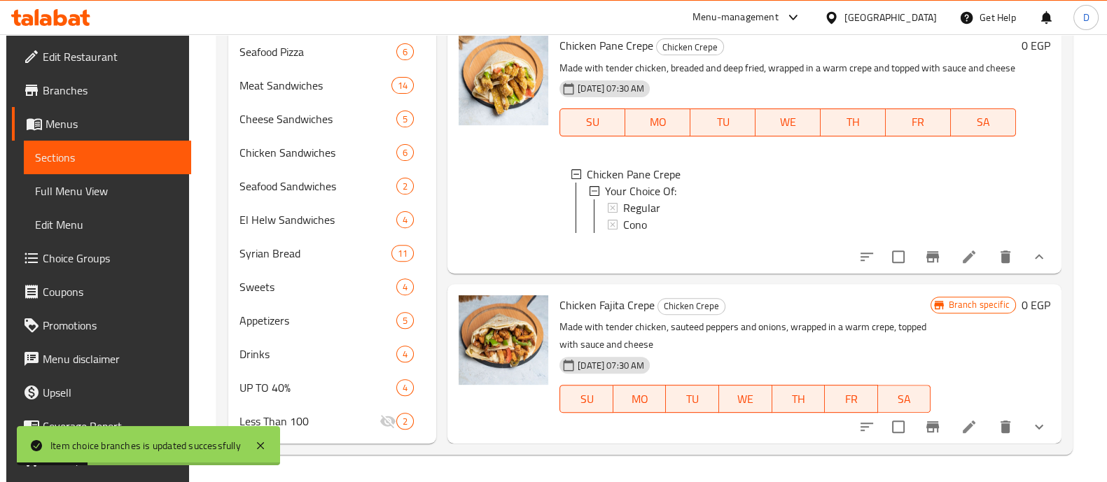
scroll to position [998, 0]
click at [1036, 432] on icon "show more" at bounding box center [1039, 427] width 17 height 17
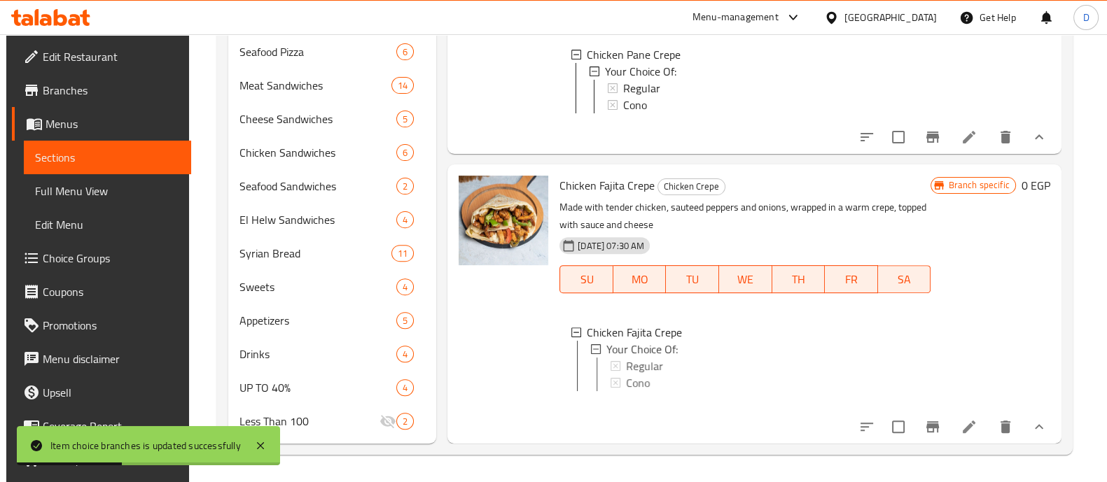
scroll to position [1118, 0]
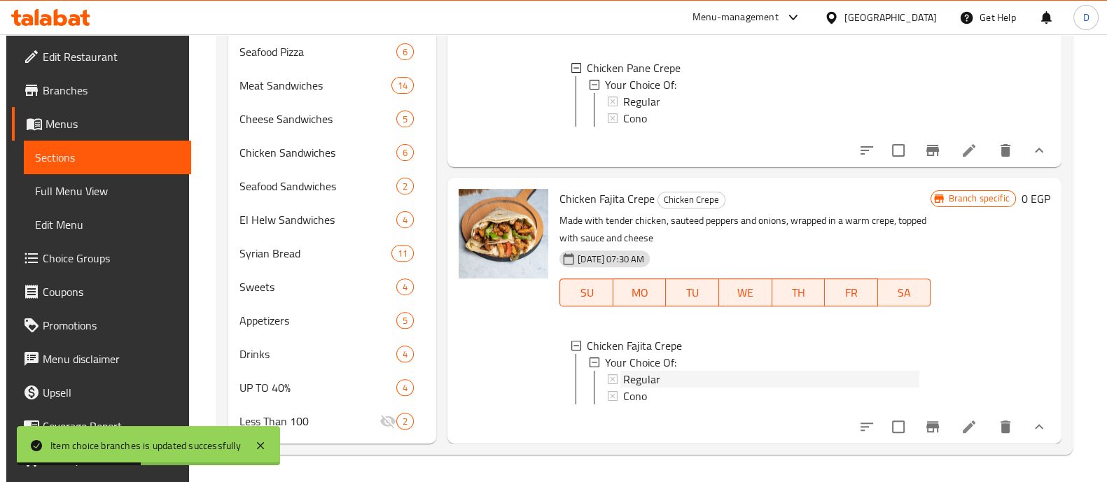
click at [658, 371] on div "Regular" at bounding box center [771, 379] width 296 height 17
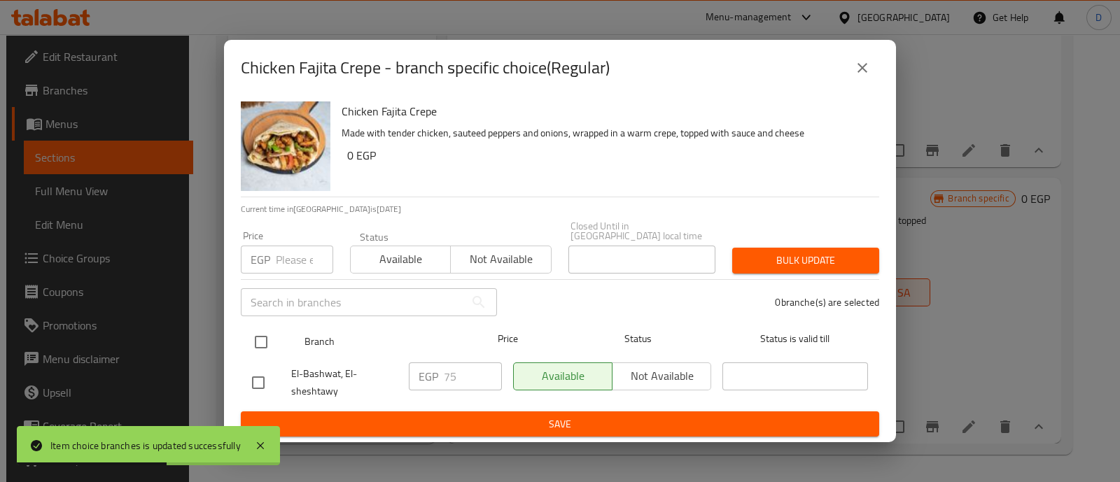
click at [265, 331] on input "checkbox" at bounding box center [260, 342] width 29 height 29
checkbox input "true"
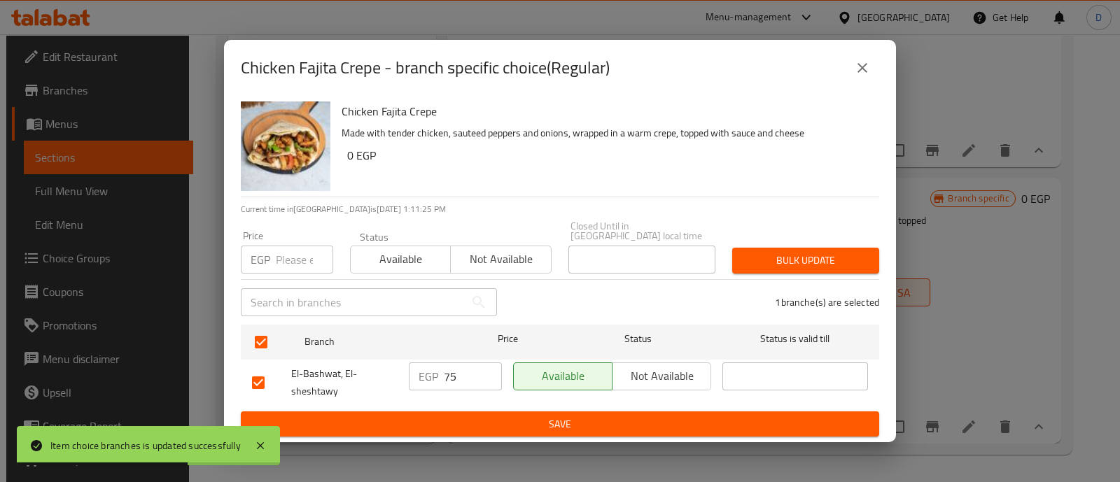
click at [447, 374] on input "75" at bounding box center [473, 377] width 58 height 28
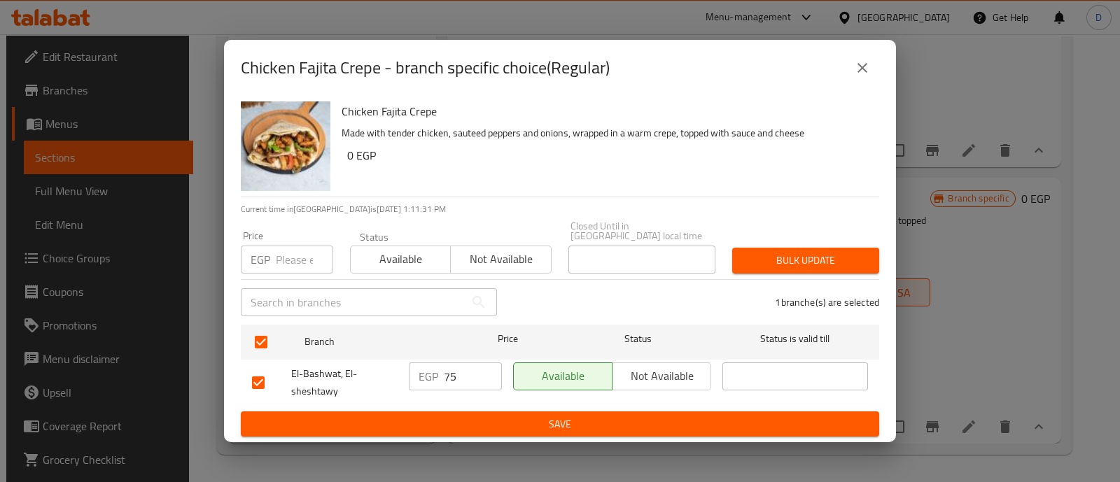
click at [454, 369] on input "75" at bounding box center [473, 377] width 58 height 28
click at [455, 378] on input "75" at bounding box center [473, 377] width 58 height 28
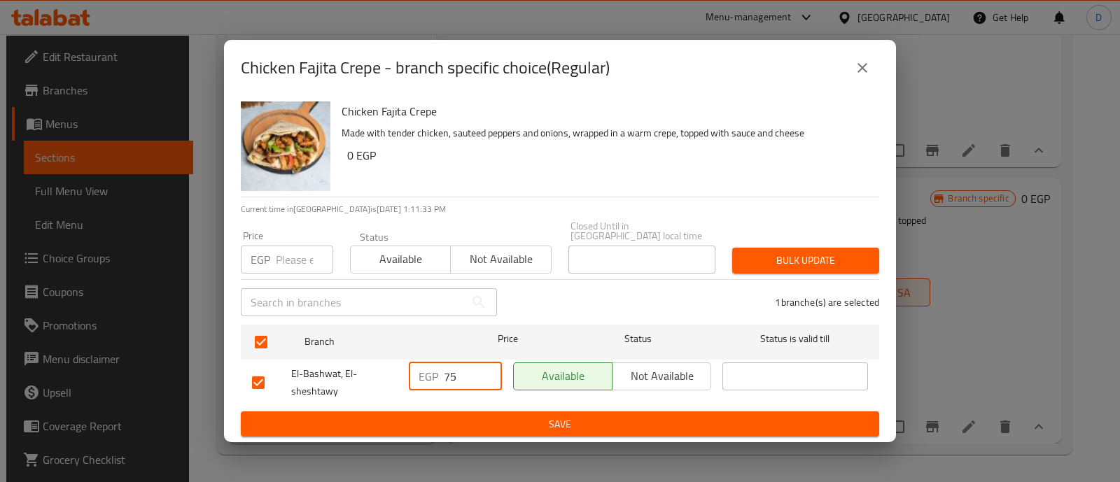
paste input "9"
click at [453, 421] on span "Save" at bounding box center [560, 425] width 616 height 18
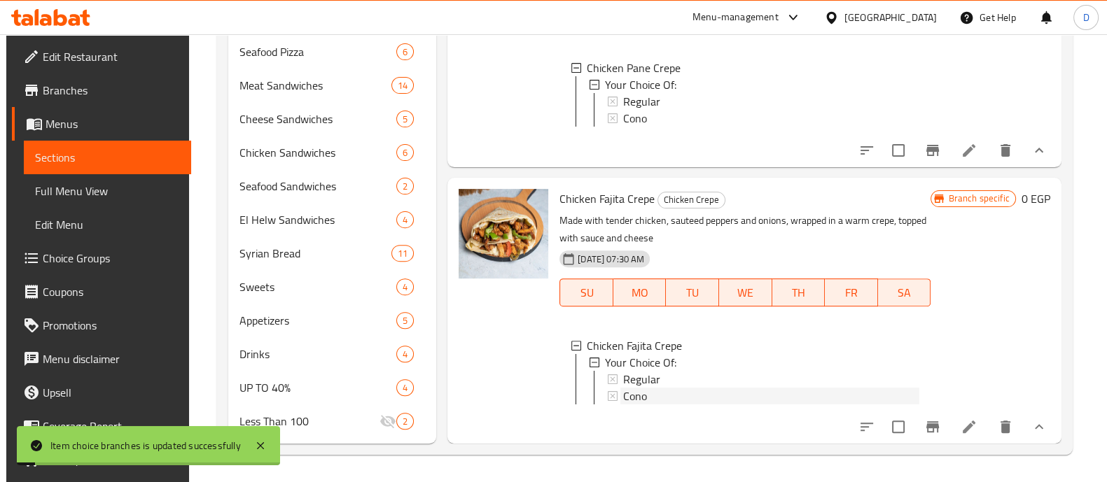
click at [630, 388] on span "Cono" at bounding box center [635, 396] width 24 height 17
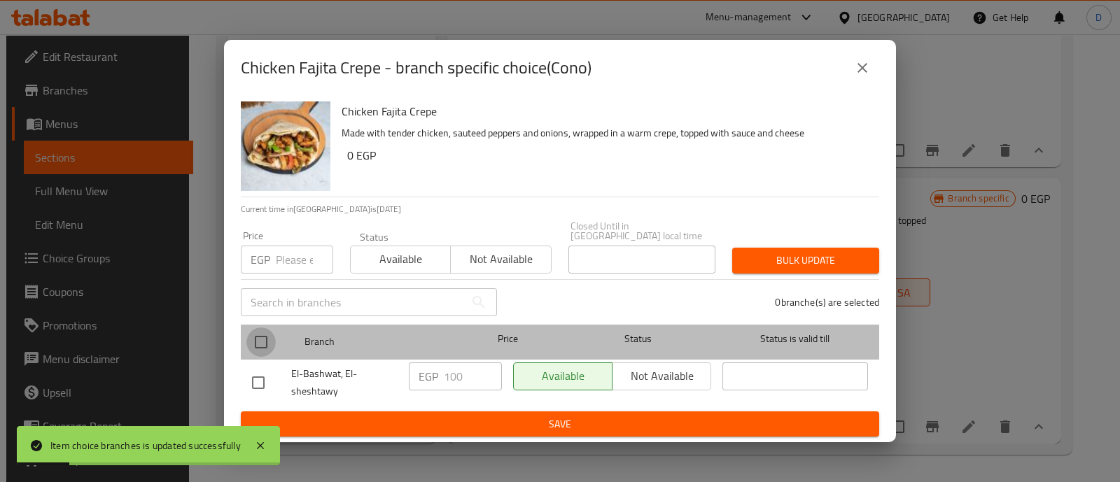
click at [251, 343] on input "checkbox" at bounding box center [260, 342] width 29 height 29
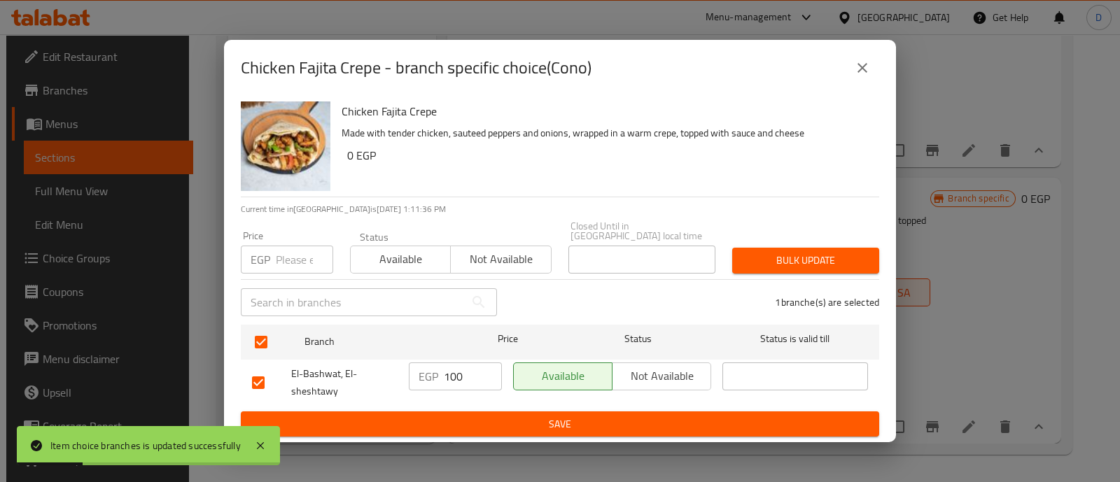
click at [450, 367] on input "100" at bounding box center [473, 377] width 58 height 28
click at [486, 431] on button "Save" at bounding box center [560, 425] width 639 height 26
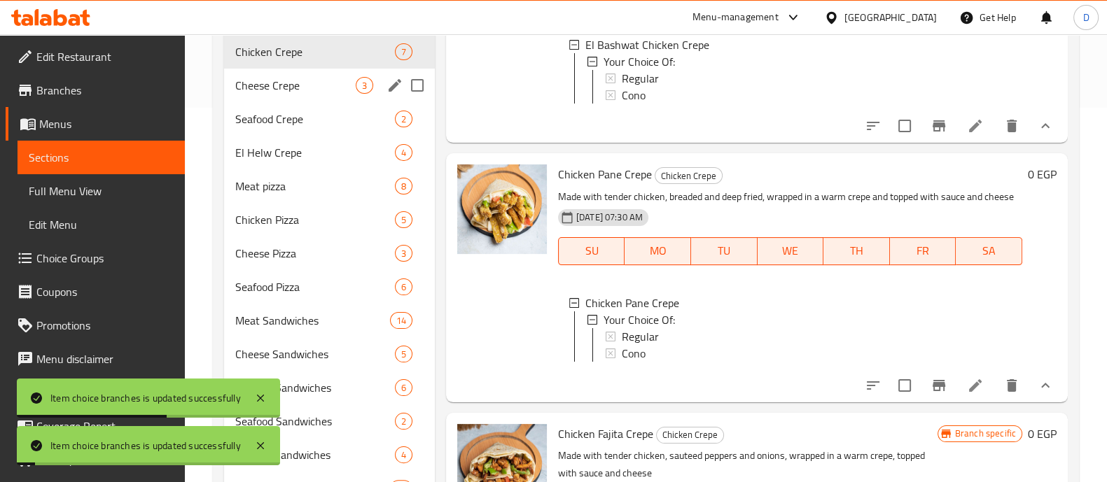
scroll to position [172, 0]
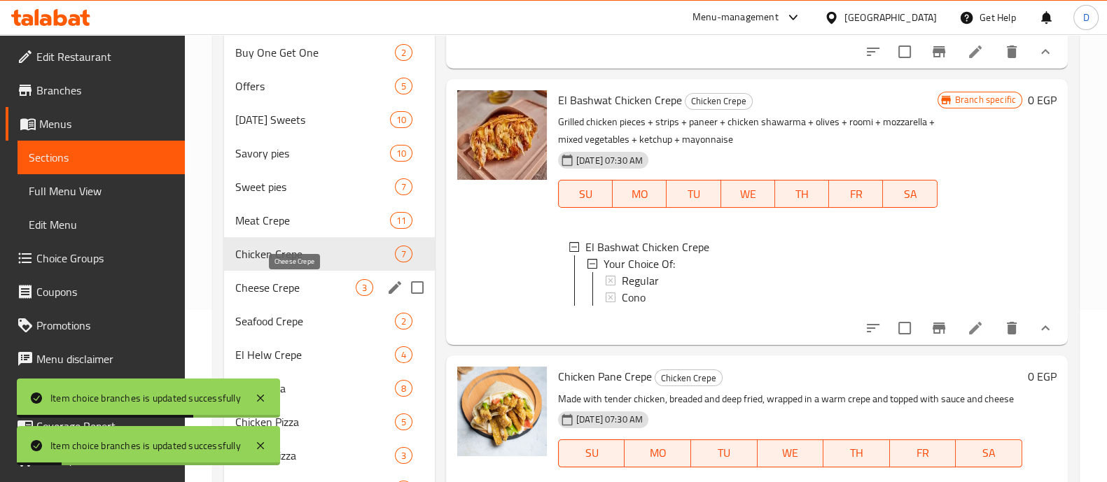
click at [265, 286] on span "Cheese Crepe" at bounding box center [295, 287] width 120 height 17
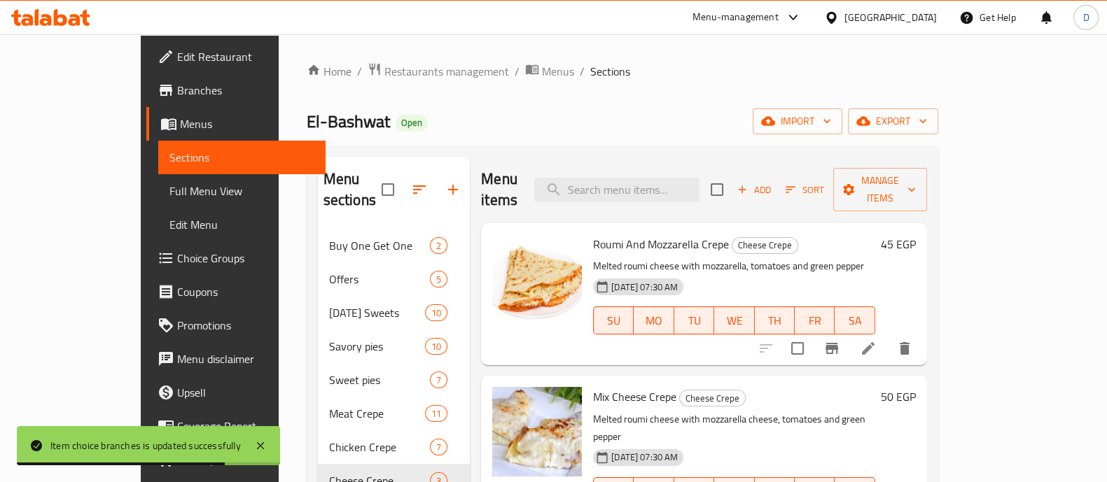
click at [916, 387] on h6 "50 EGP" at bounding box center [898, 397] width 35 height 20
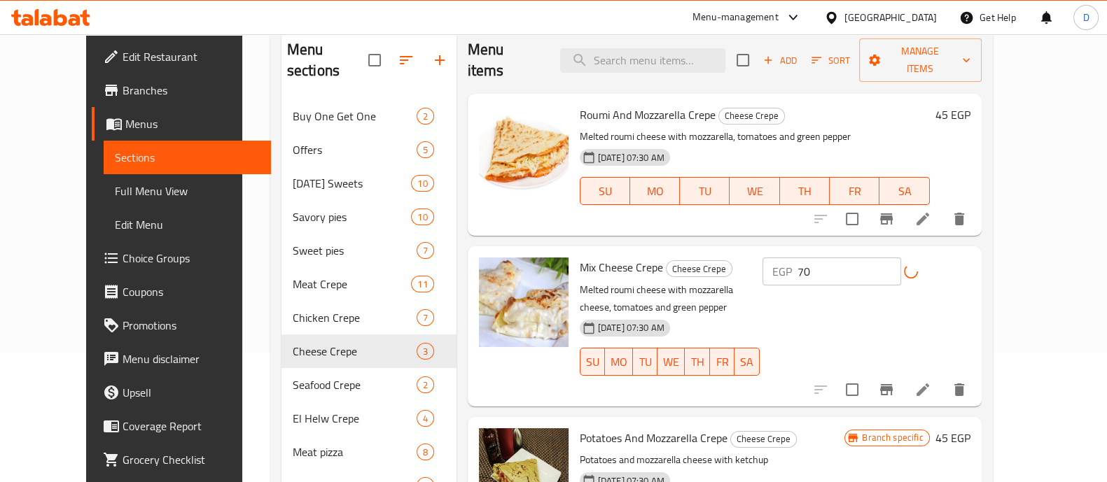
scroll to position [263, 0]
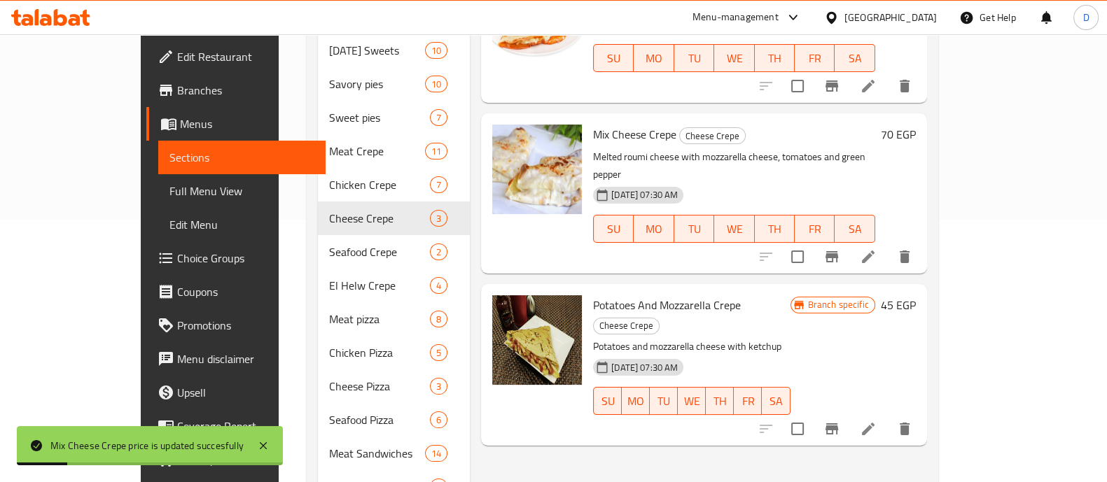
click at [838, 424] on icon "Branch-specific-item" at bounding box center [832, 429] width 13 height 11
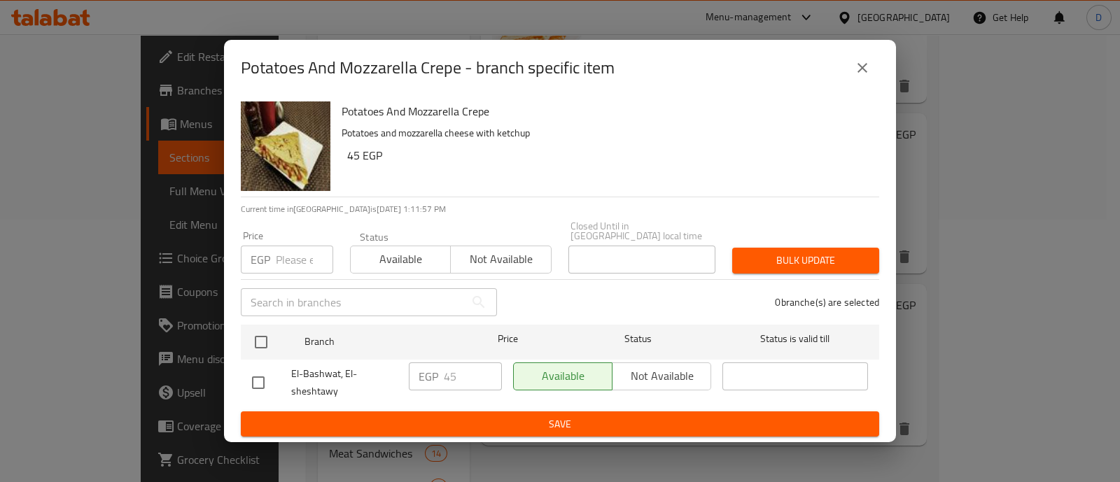
drag, startPoint x: 511, startPoint y: 366, endPoint x: 377, endPoint y: 366, distance: 133.7
click at [511, 366] on div "Available Not available" at bounding box center [612, 383] width 209 height 52
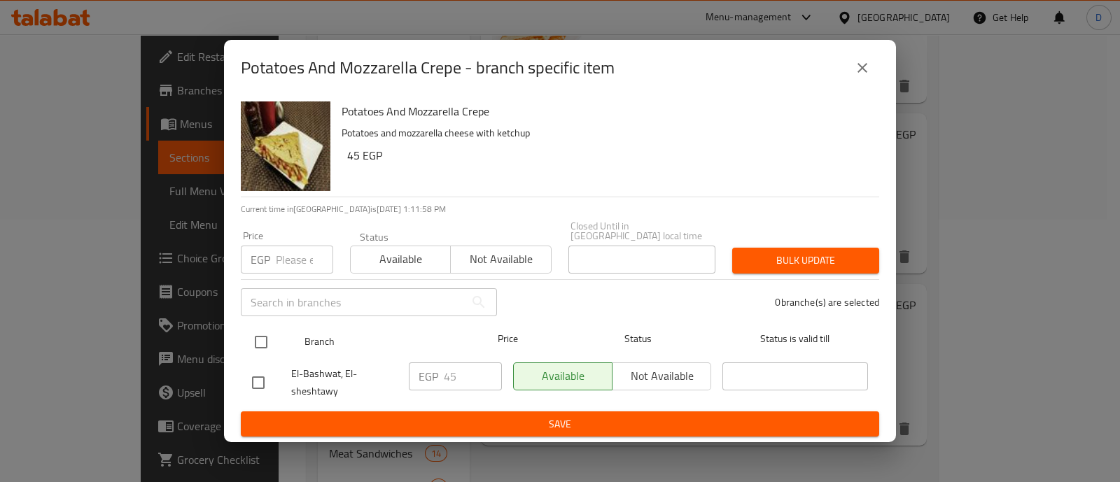
click at [251, 337] on input "checkbox" at bounding box center [260, 342] width 29 height 29
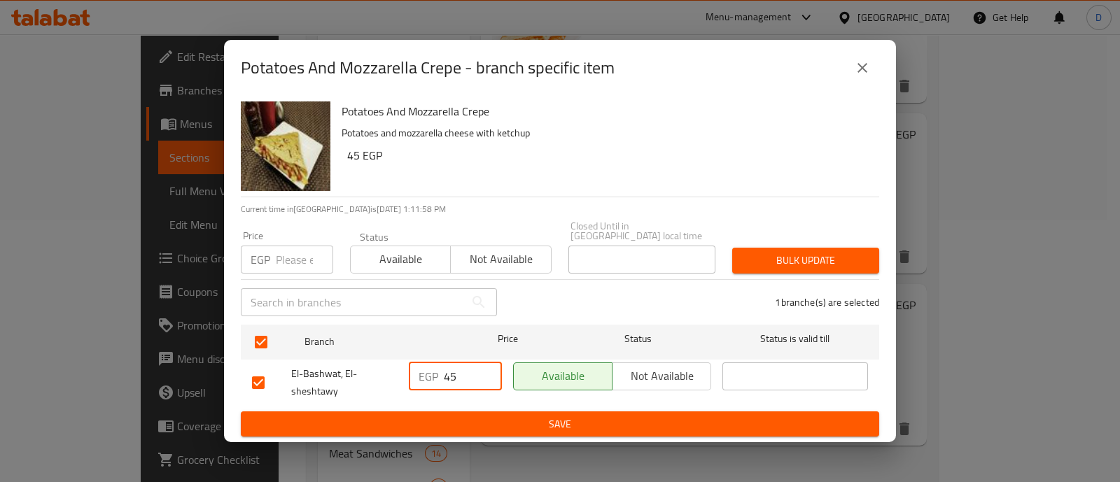
click at [463, 378] on input "45" at bounding box center [473, 377] width 58 height 28
click at [461, 416] on span "Save" at bounding box center [560, 425] width 616 height 18
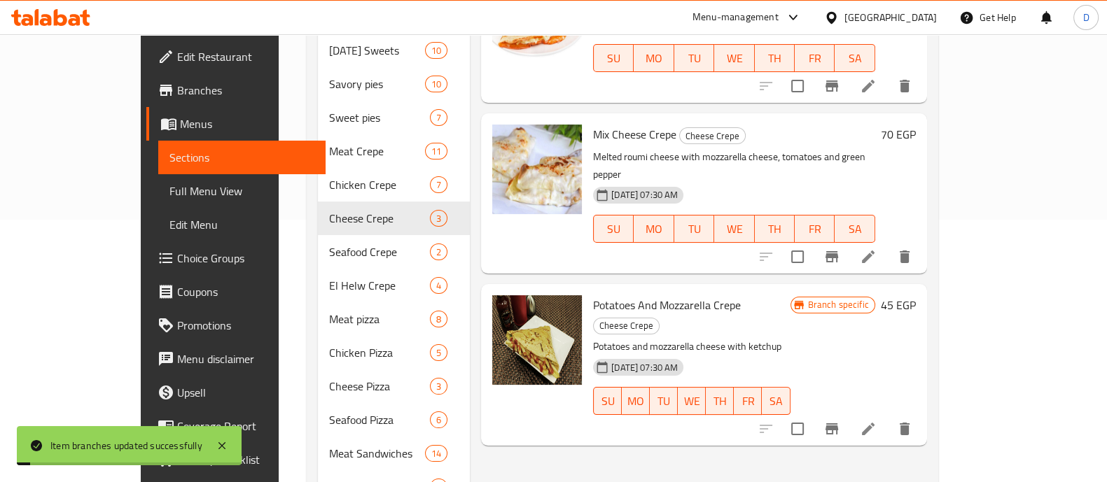
click at [916, 296] on h6 "45 EGP" at bounding box center [898, 306] width 35 height 20
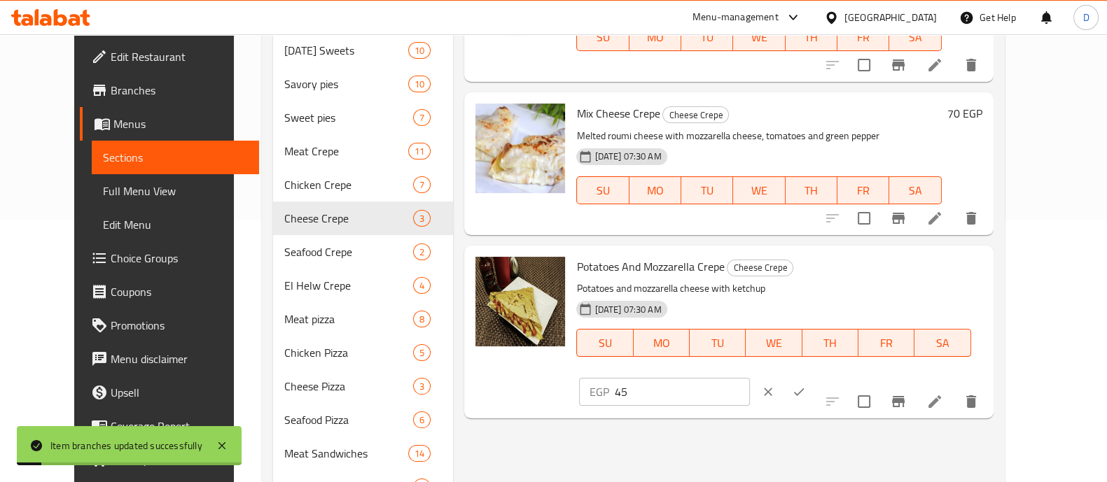
click at [749, 378] on input "45" at bounding box center [681, 392] width 135 height 28
paste input "6"
click at [806, 385] on icon "ok" at bounding box center [799, 392] width 14 height 14
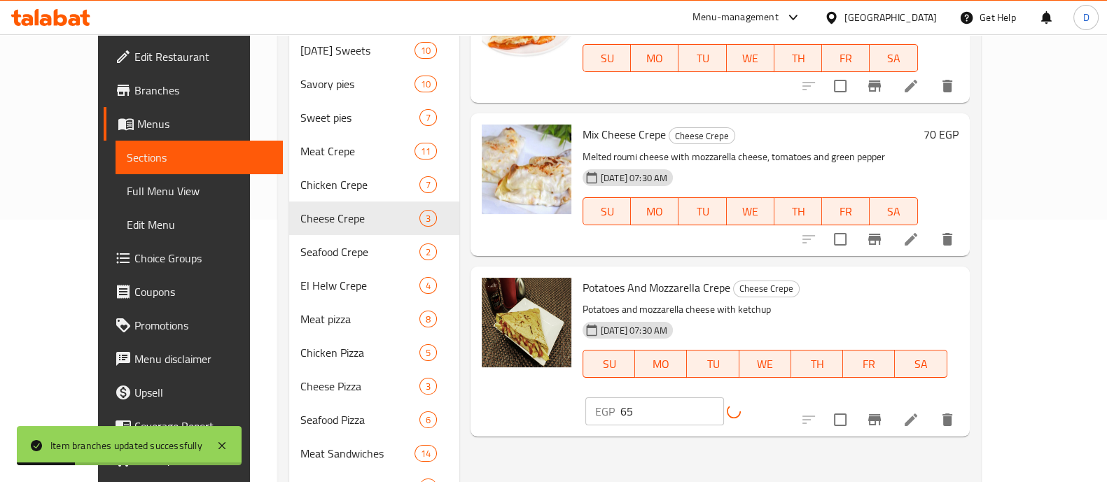
scroll to position [0, 0]
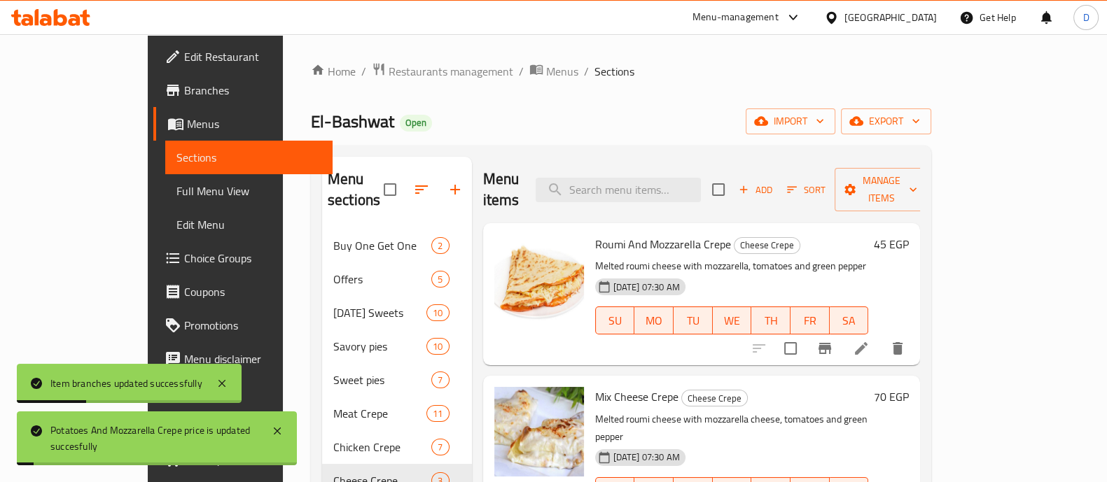
click at [909, 235] on h6 "45 EGP" at bounding box center [891, 245] width 35 height 20
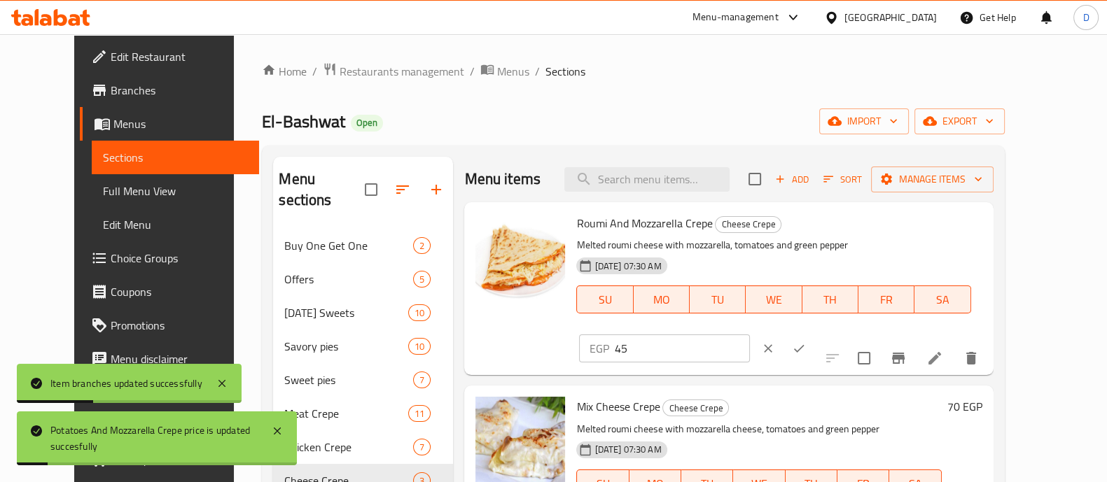
click at [749, 335] on input "45" at bounding box center [681, 349] width 135 height 28
paste input "6"
click at [814, 333] on button "ok" at bounding box center [799, 348] width 31 height 31
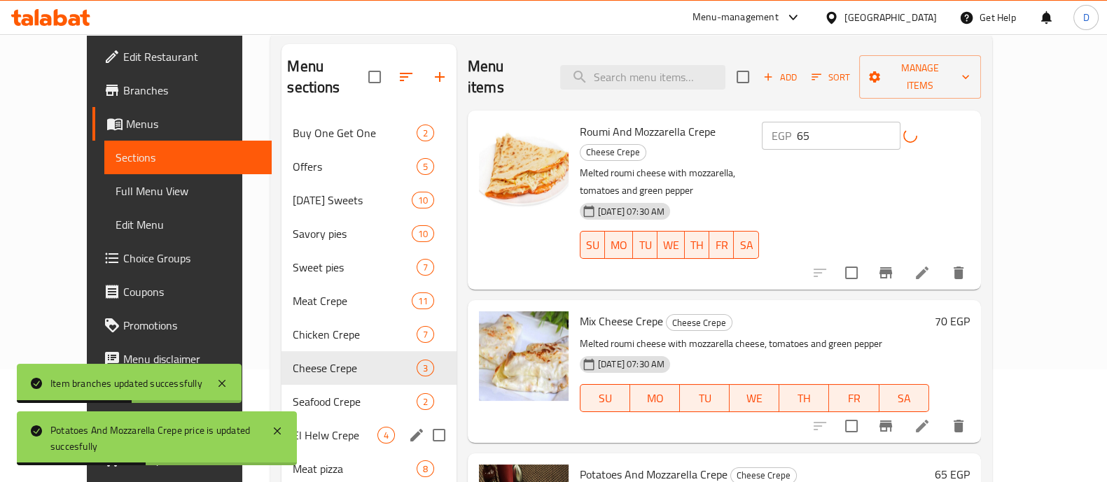
scroll to position [174, 0]
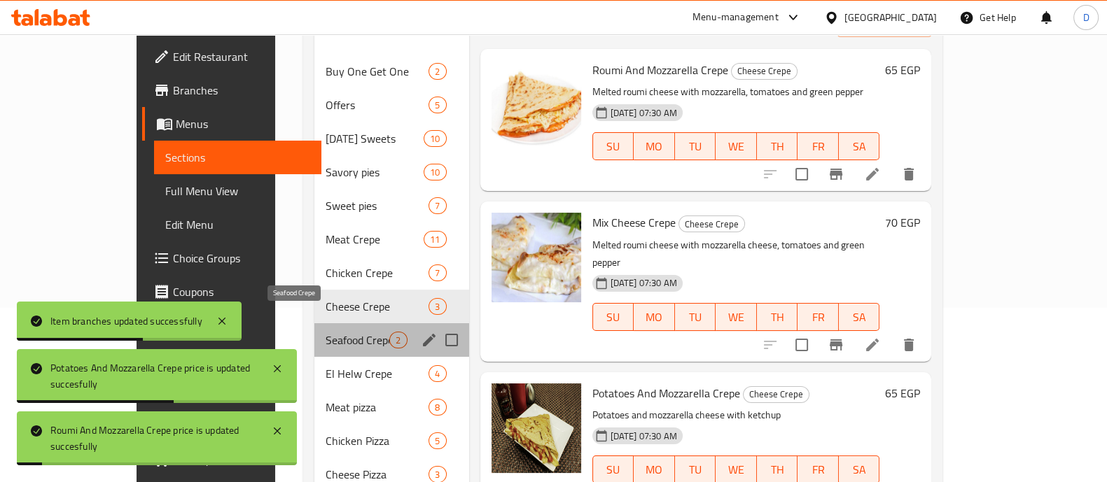
click at [326, 332] on span "Seafood Crepe" at bounding box center [358, 340] width 64 height 17
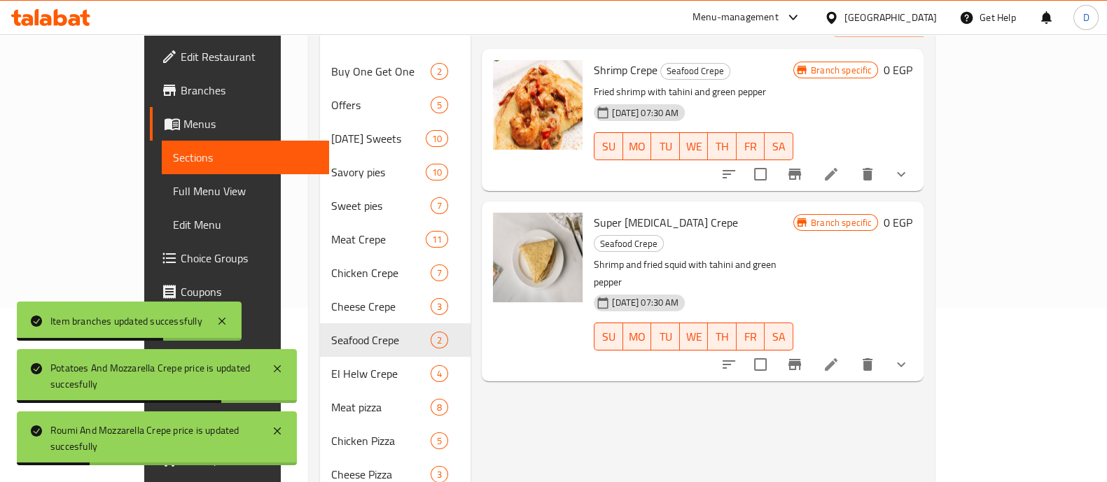
scroll to position [87, 0]
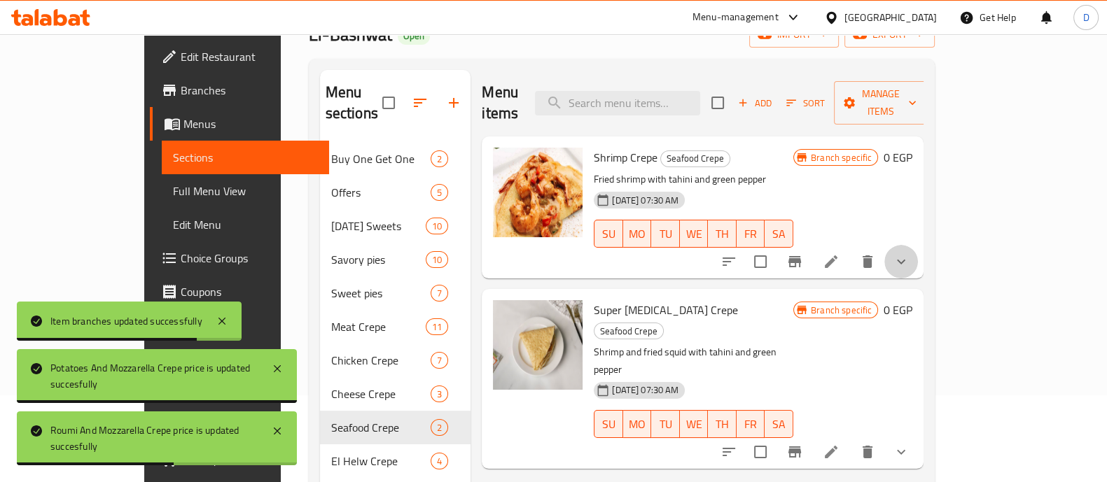
click at [918, 245] on button "show more" at bounding box center [901, 262] width 34 height 34
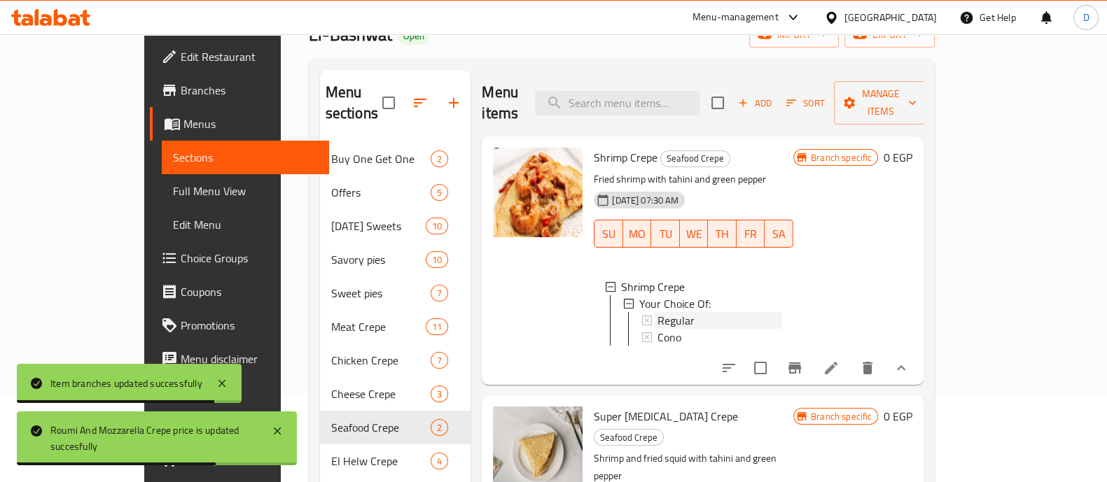
click at [658, 312] on span "Regular" at bounding box center [676, 320] width 37 height 17
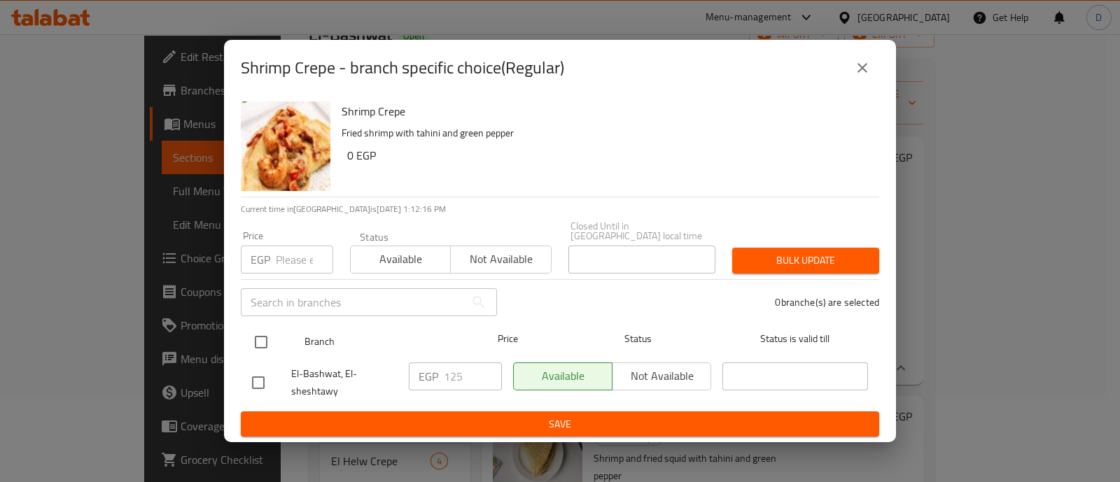
click at [256, 331] on input "checkbox" at bounding box center [260, 342] width 29 height 29
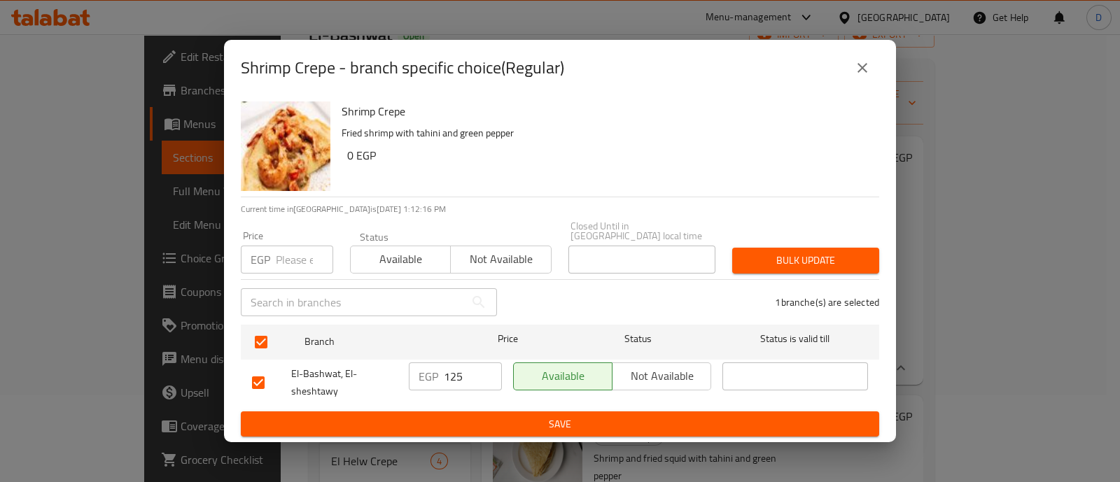
click at [459, 369] on input "125" at bounding box center [473, 377] width 58 height 28
click at [459, 377] on input "125" at bounding box center [473, 377] width 58 height 28
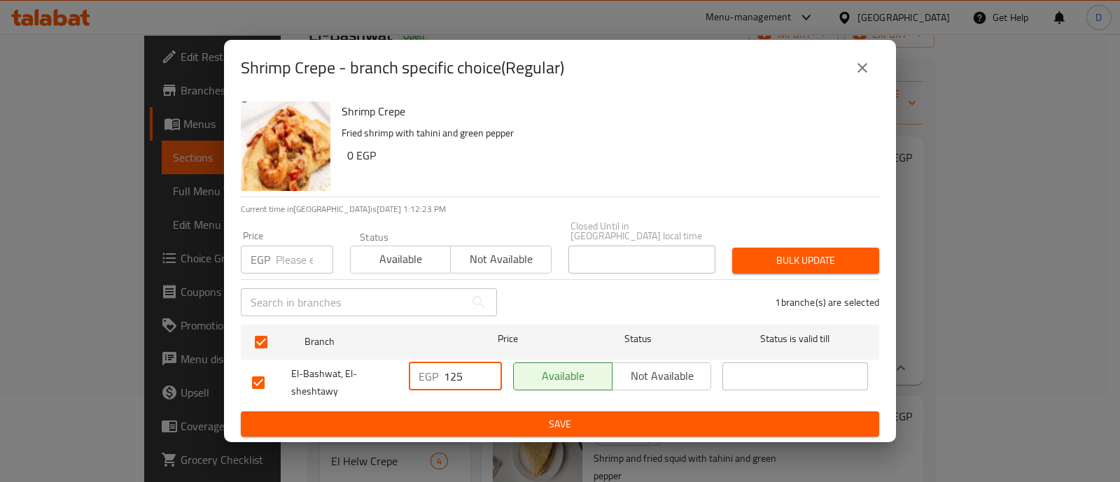
paste input "4"
click at [494, 433] on div "Shrimp Crepe Fried shrimp with tahini and green pepper 0 EGP Current time in Eg…" at bounding box center [560, 269] width 672 height 347
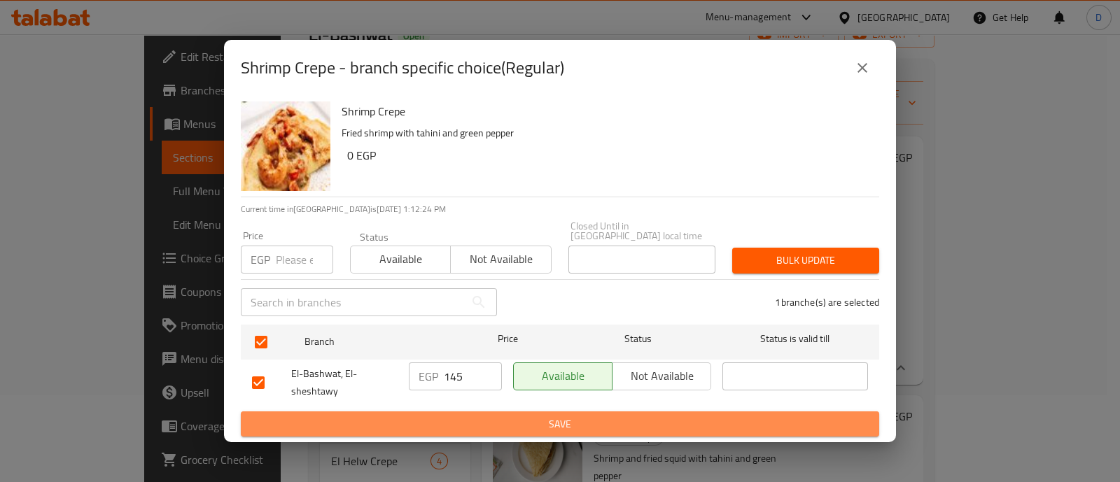
click at [494, 425] on span "Save" at bounding box center [560, 425] width 616 height 18
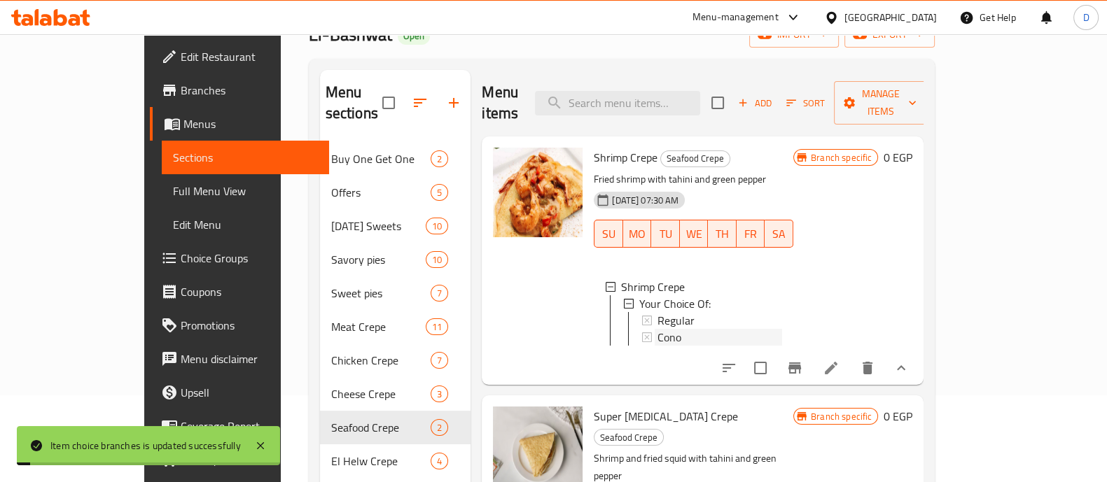
click at [661, 329] on div "Cono" at bounding box center [720, 337] width 125 height 17
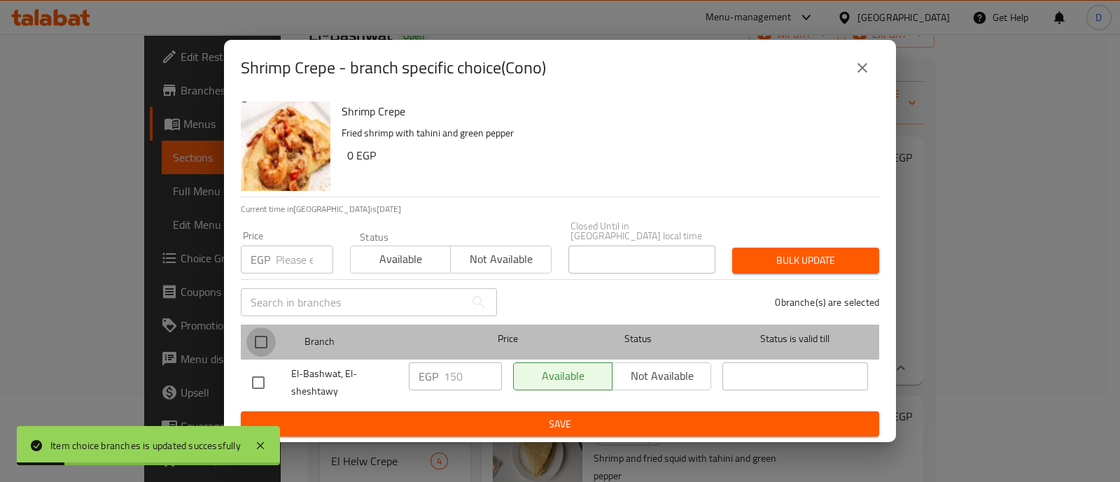
click at [263, 338] on input "checkbox" at bounding box center [260, 342] width 29 height 29
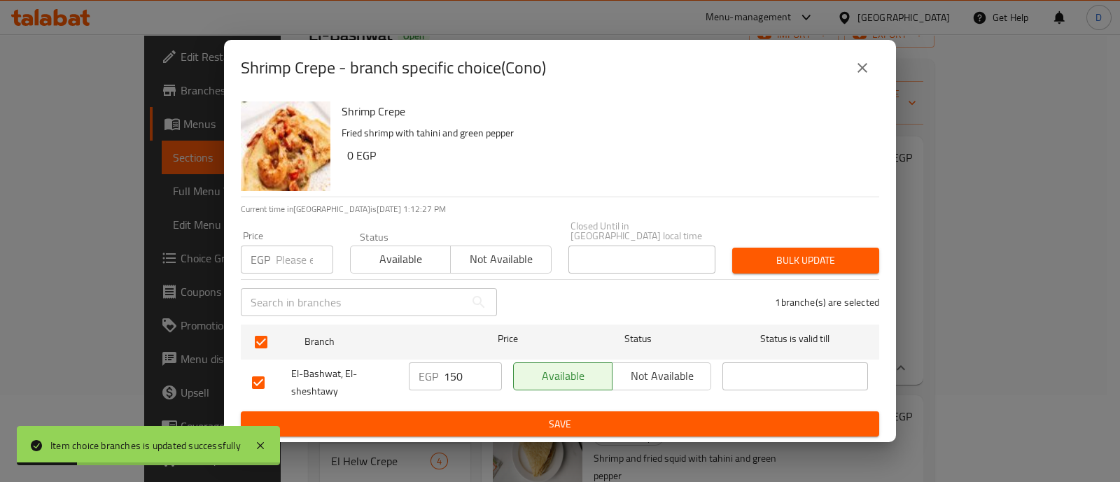
click at [456, 377] on input "150" at bounding box center [473, 377] width 58 height 28
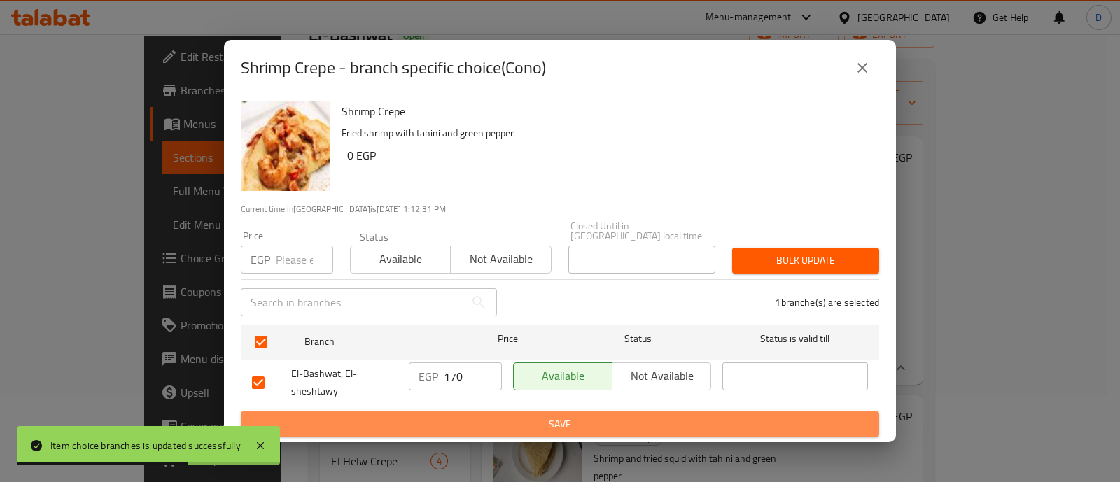
click at [461, 416] on span "Save" at bounding box center [560, 425] width 616 height 18
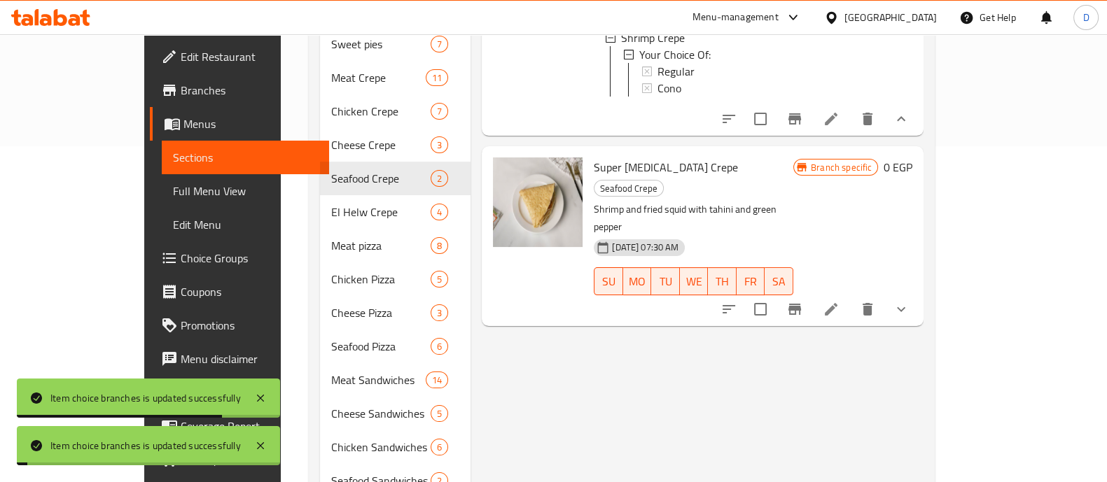
scroll to position [349, 0]
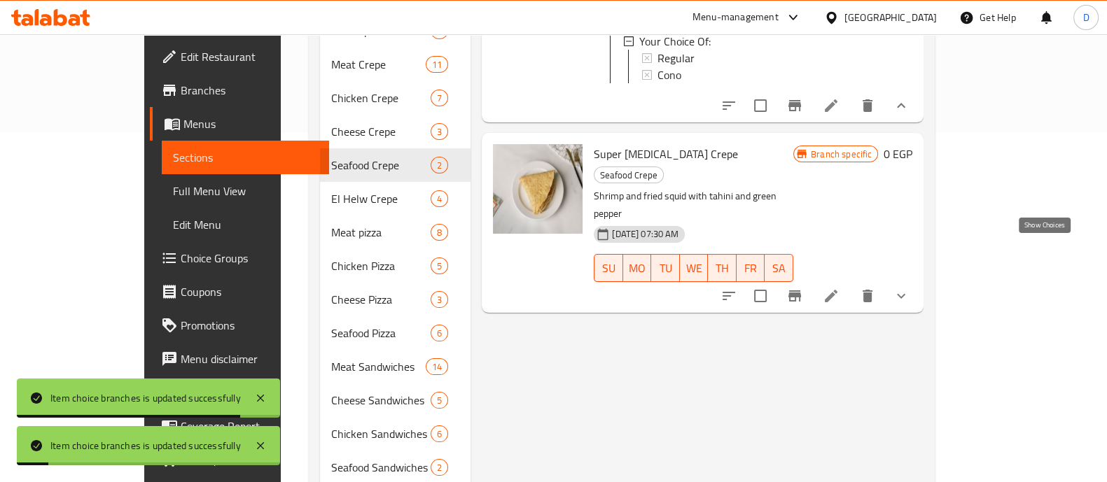
click at [910, 288] on icon "show more" at bounding box center [901, 296] width 17 height 17
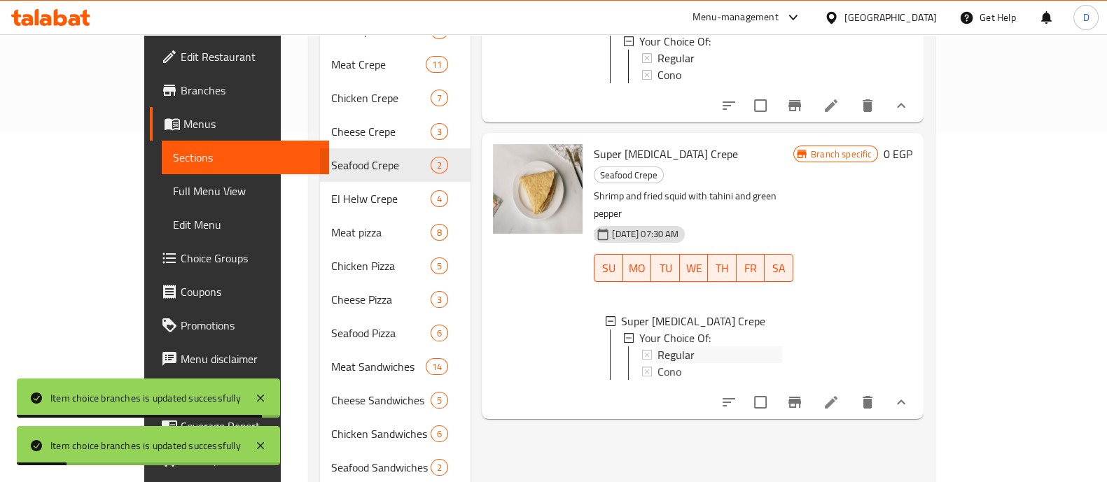
click at [692, 347] on div "Regular" at bounding box center [720, 355] width 125 height 17
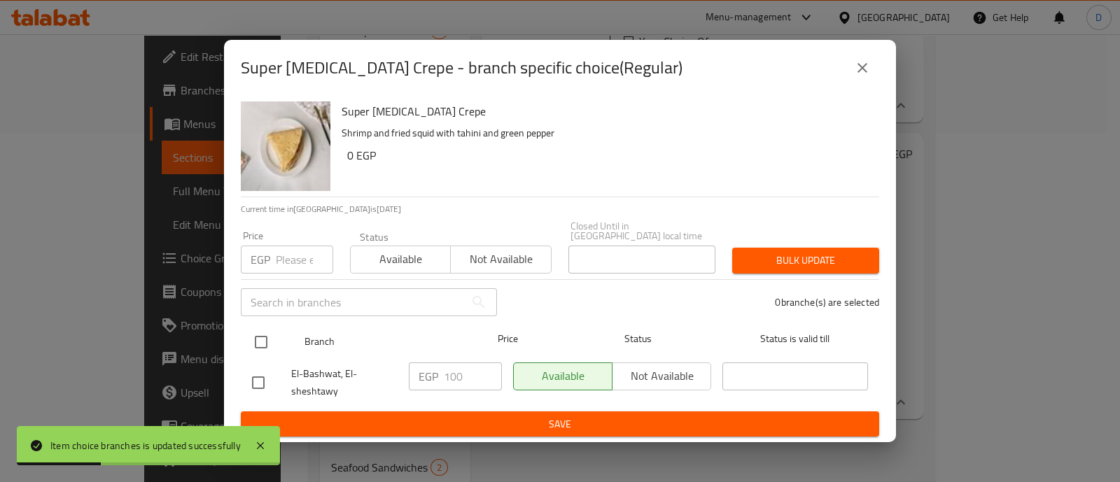
click at [260, 331] on input "checkbox" at bounding box center [260, 342] width 29 height 29
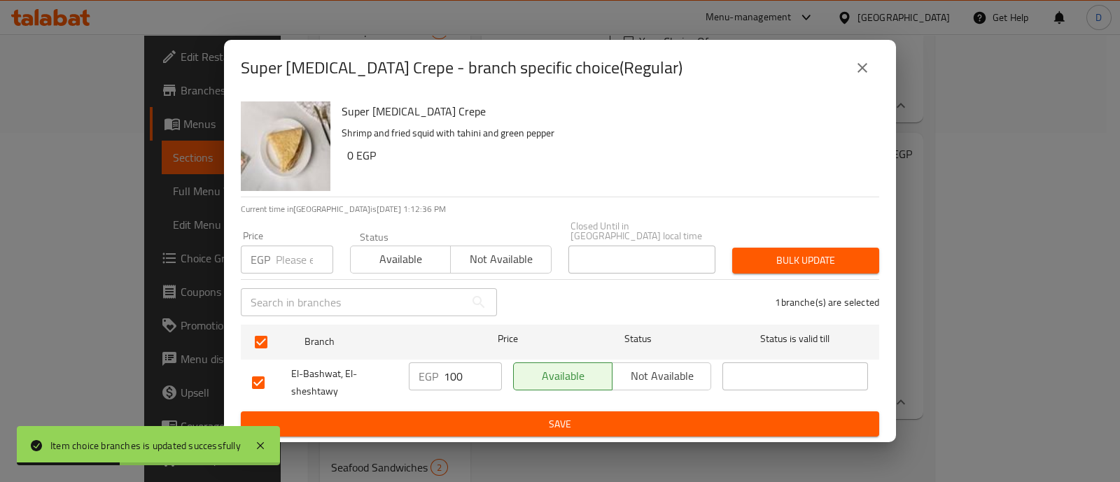
click at [460, 368] on input "100" at bounding box center [473, 377] width 58 height 28
click at [474, 416] on span "Save" at bounding box center [560, 425] width 616 height 18
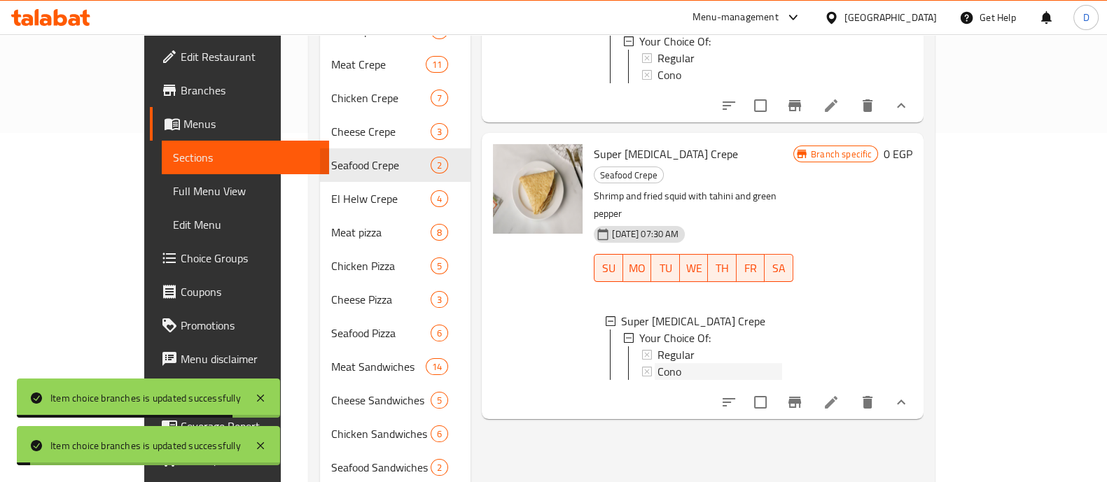
click at [658, 363] on div "Cono" at bounding box center [720, 371] width 125 height 17
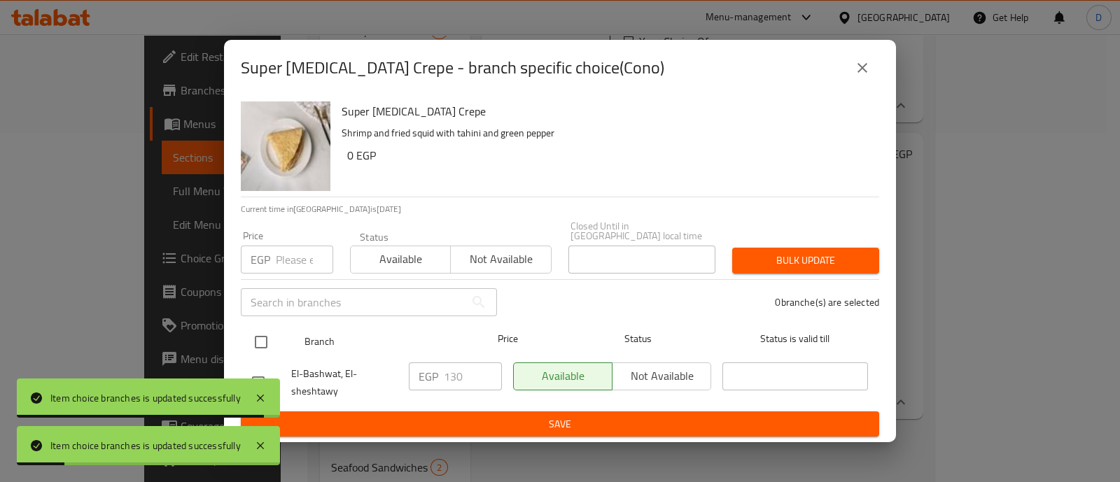
click at [270, 335] on input "checkbox" at bounding box center [260, 342] width 29 height 29
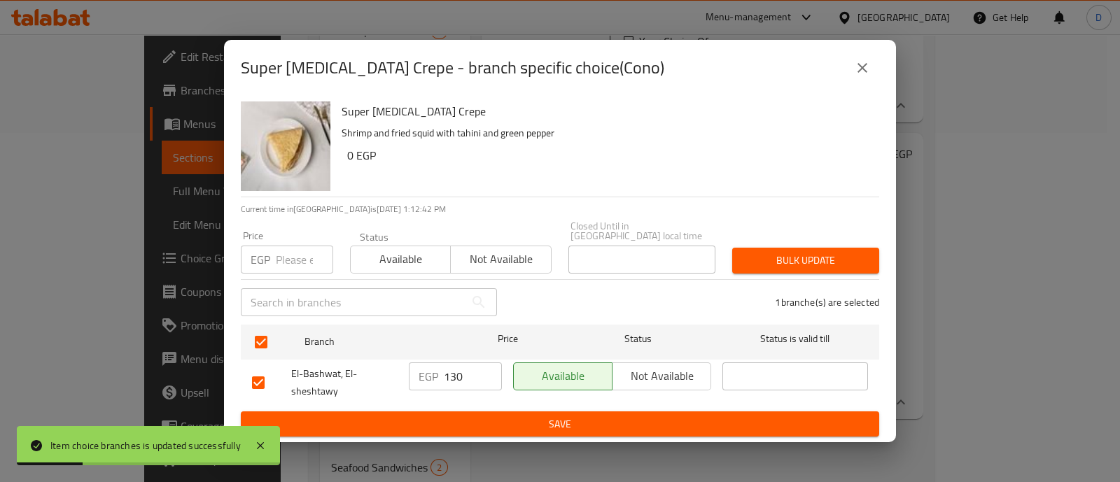
click at [450, 372] on input "130" at bounding box center [473, 377] width 58 height 28
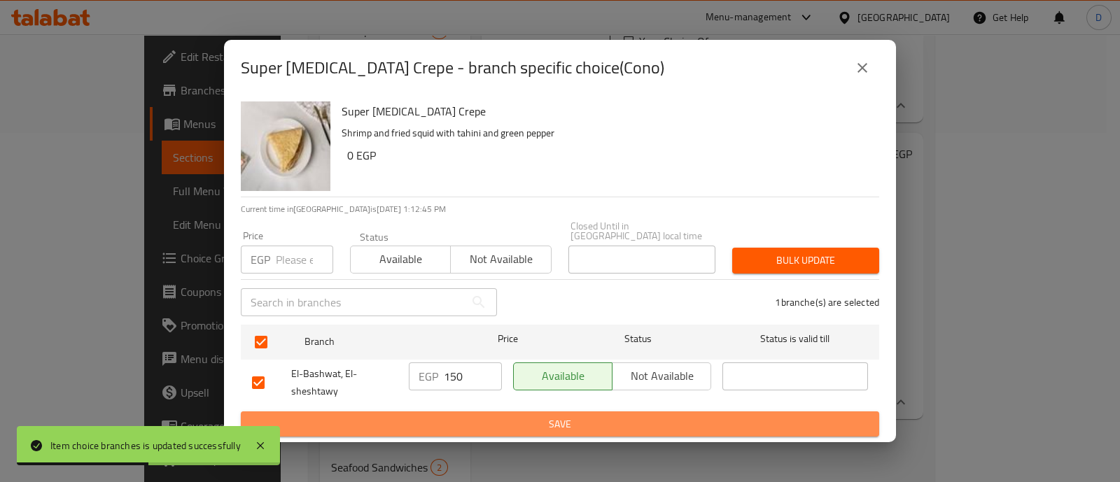
click at [488, 416] on span "Save" at bounding box center [560, 425] width 616 height 18
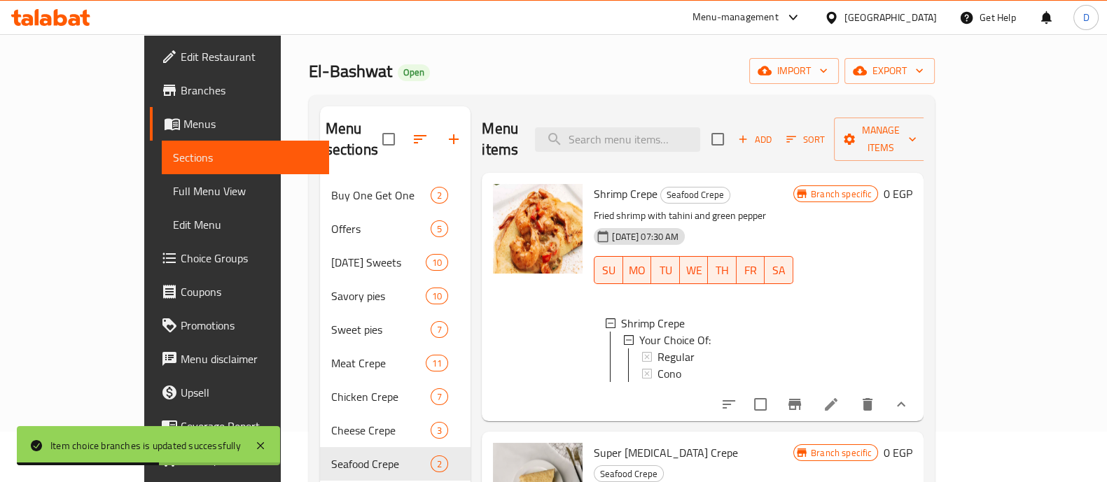
scroll to position [0, 0]
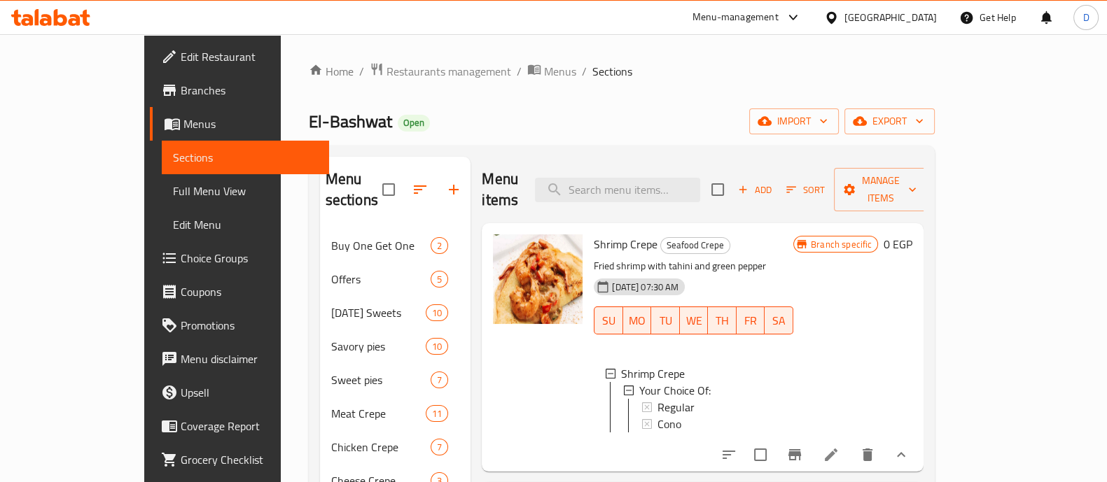
click at [61, 15] on icon at bounding box center [60, 17] width 13 height 17
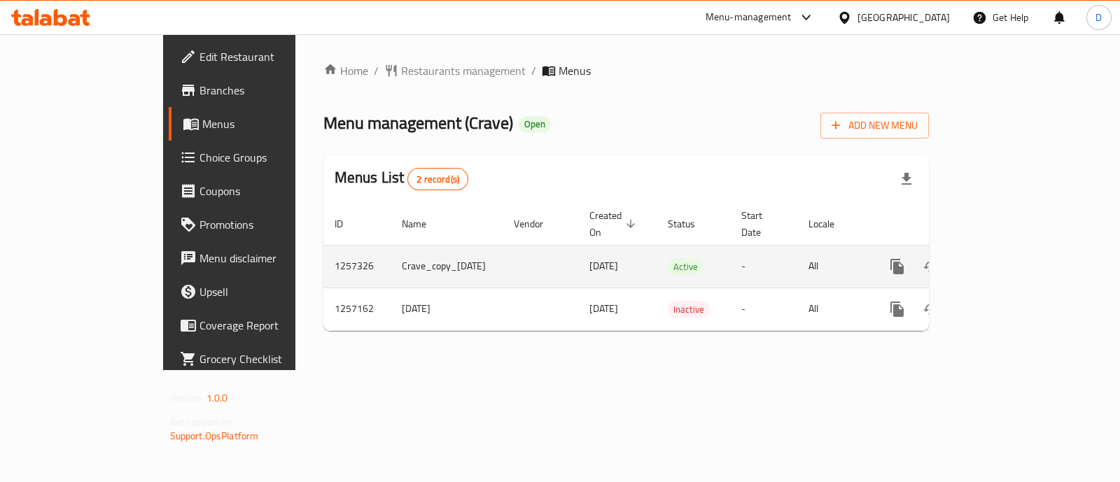
click at [1007, 258] on icon "enhanced table" at bounding box center [998, 266] width 17 height 17
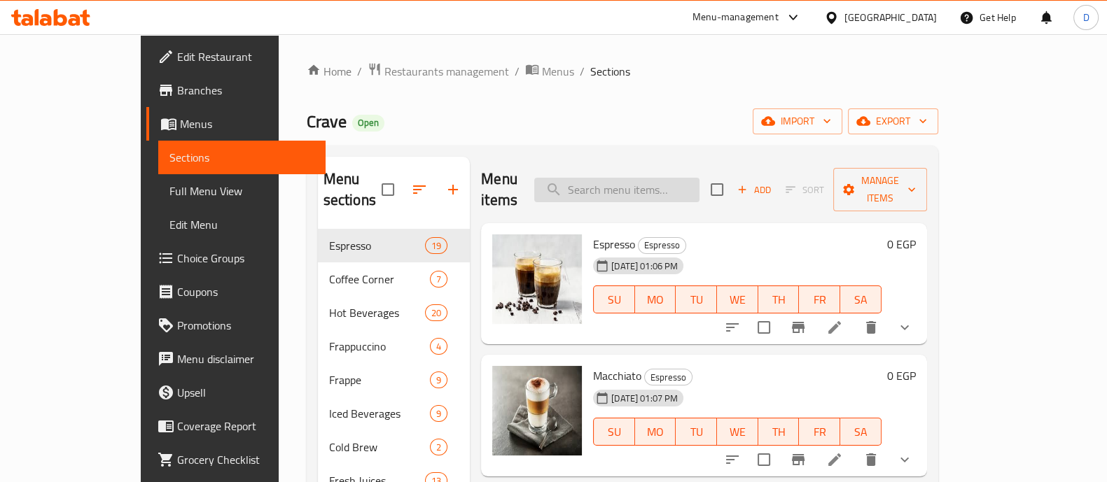
click at [660, 181] on input "search" at bounding box center [616, 190] width 165 height 25
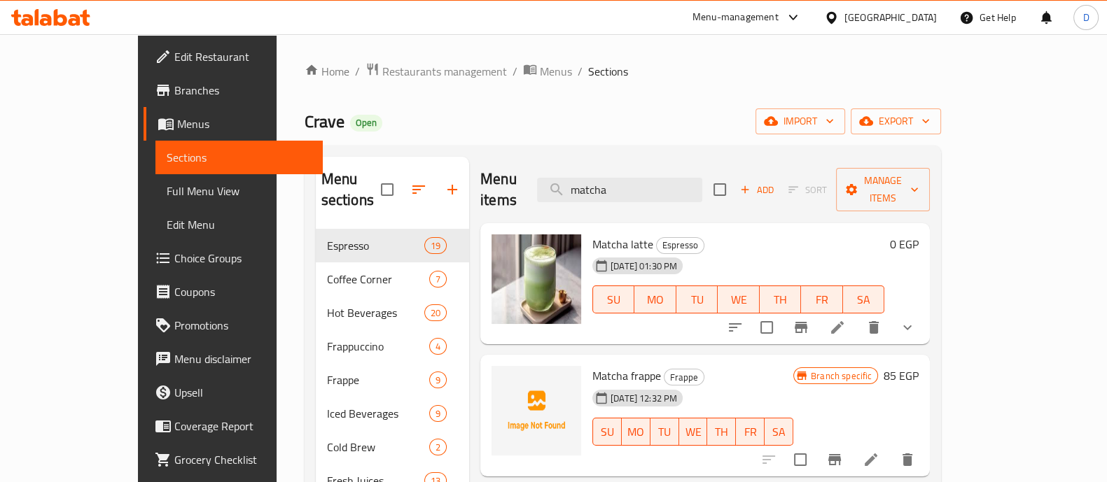
type input "matcha"
click at [924, 311] on button "show more" at bounding box center [908, 328] width 34 height 34
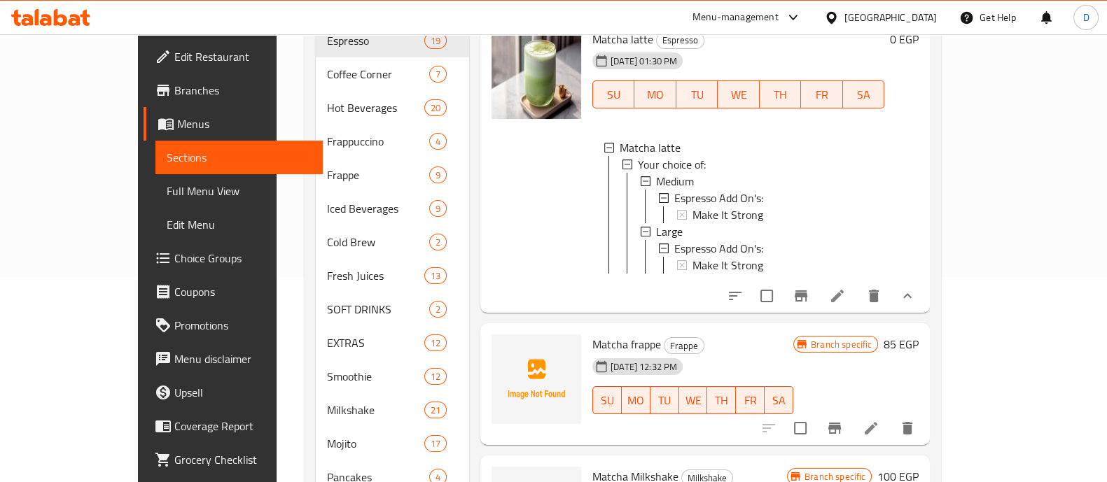
scroll to position [87, 0]
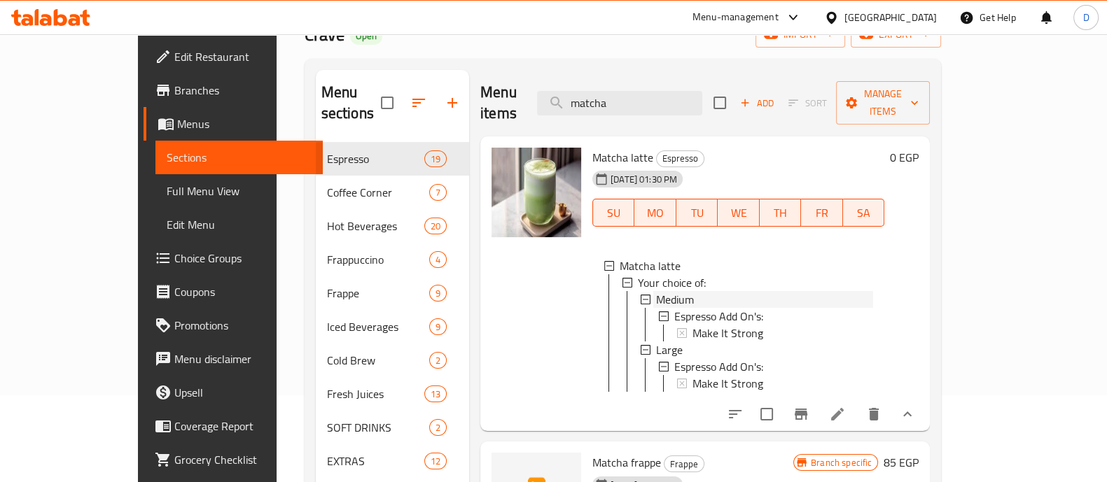
click at [665, 291] on div "Medium" at bounding box center [764, 299] width 217 height 17
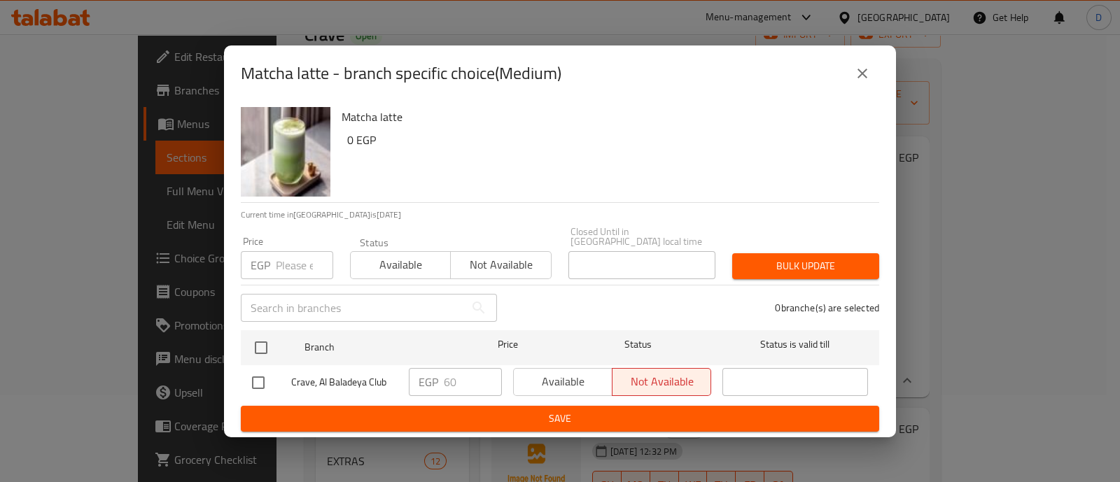
click at [884, 77] on div "Matcha latte - branch specific choice(Medium)" at bounding box center [560, 74] width 672 height 56
click at [870, 75] on icon "close" at bounding box center [862, 73] width 17 height 17
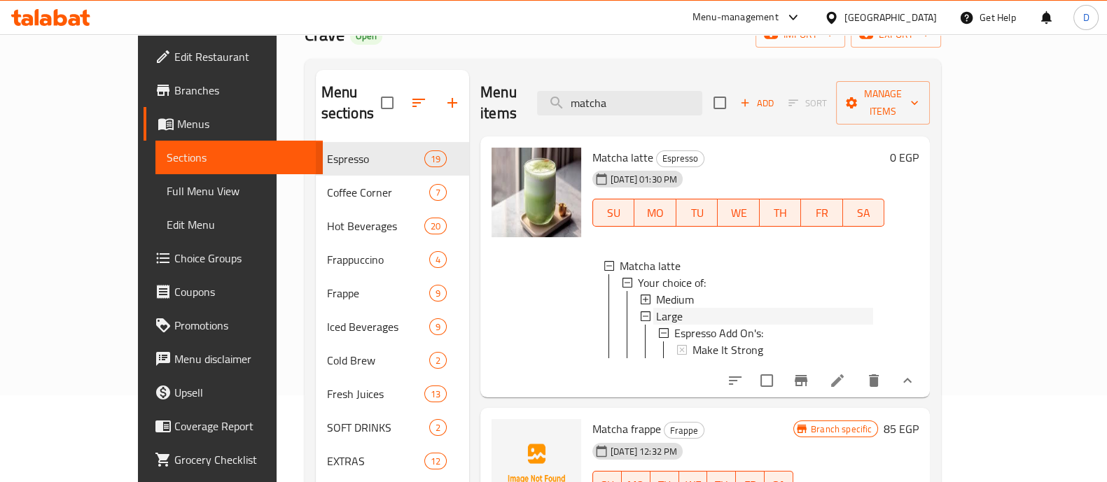
click at [663, 308] on div "Large" at bounding box center [764, 316] width 217 height 17
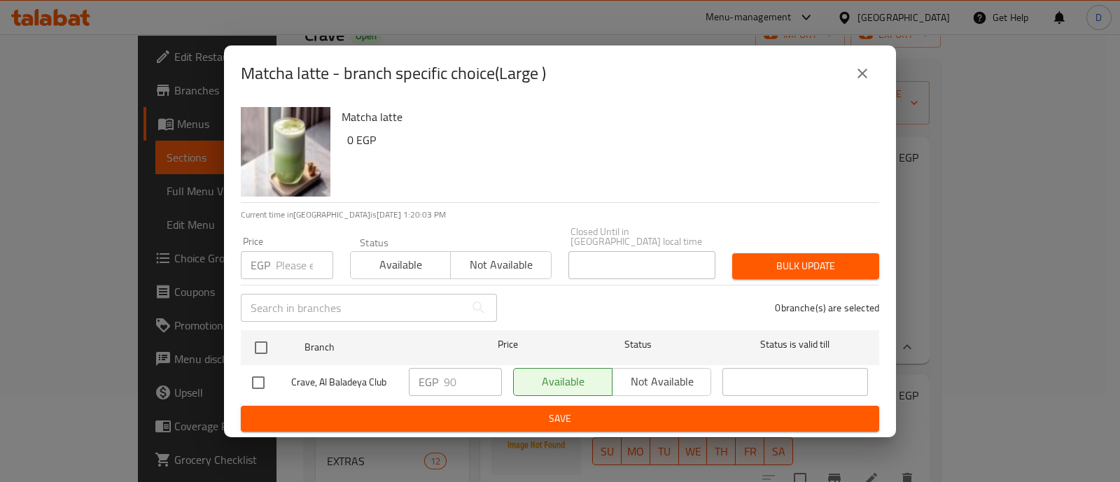
click at [856, 78] on icon "close" at bounding box center [862, 73] width 17 height 17
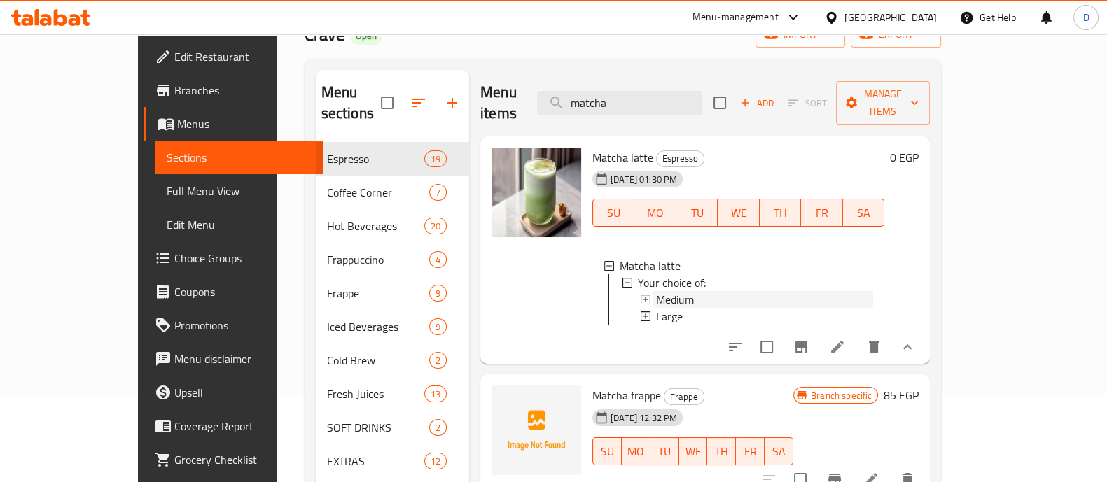
click at [660, 291] on span "Medium" at bounding box center [675, 299] width 38 height 17
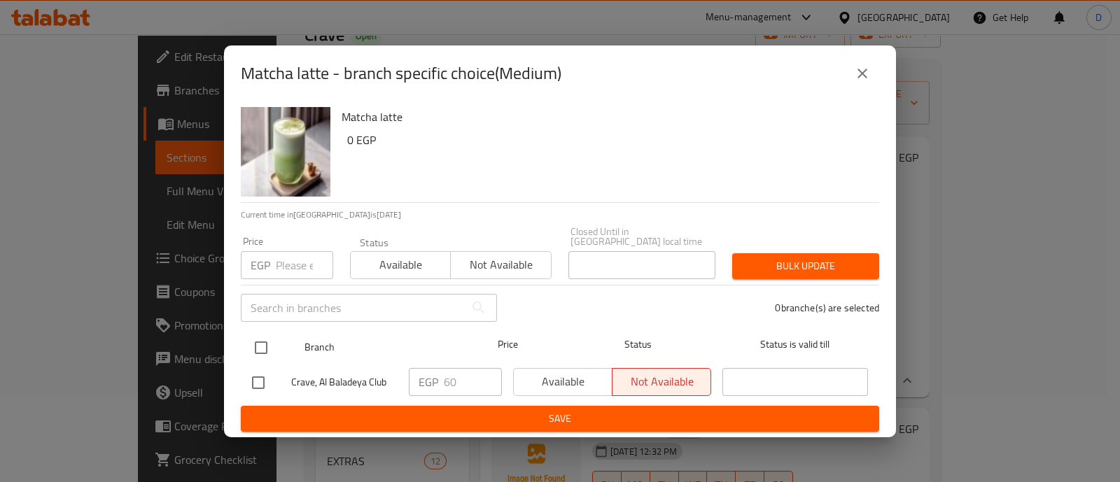
click at [249, 333] on input "checkbox" at bounding box center [260, 347] width 29 height 29
checkbox input "true"
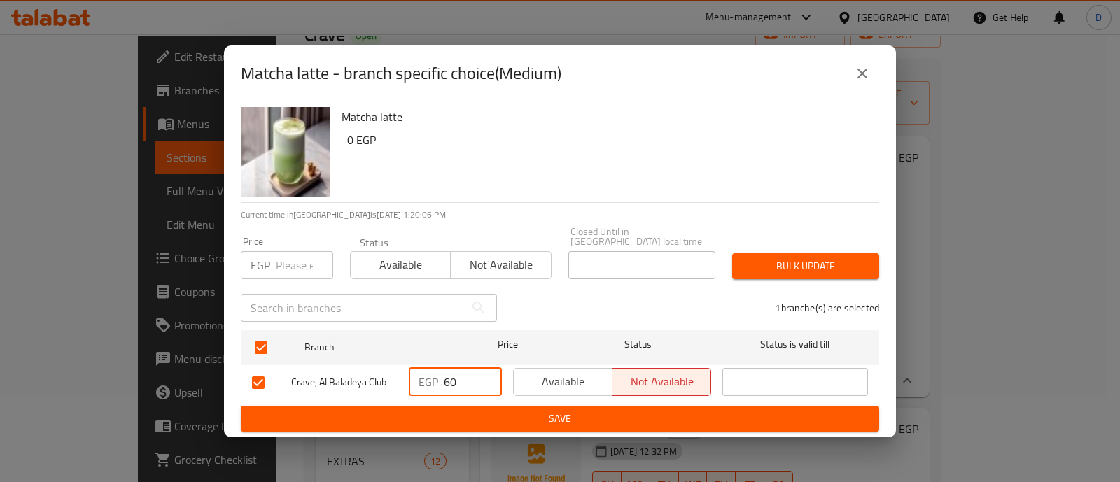
drag, startPoint x: 431, startPoint y: 380, endPoint x: 417, endPoint y: 377, distance: 14.2
click at [417, 377] on div "EGP 60 ​" at bounding box center [455, 382] width 93 height 28
type input "90"
click at [431, 411] on span "Save" at bounding box center [560, 419] width 616 height 18
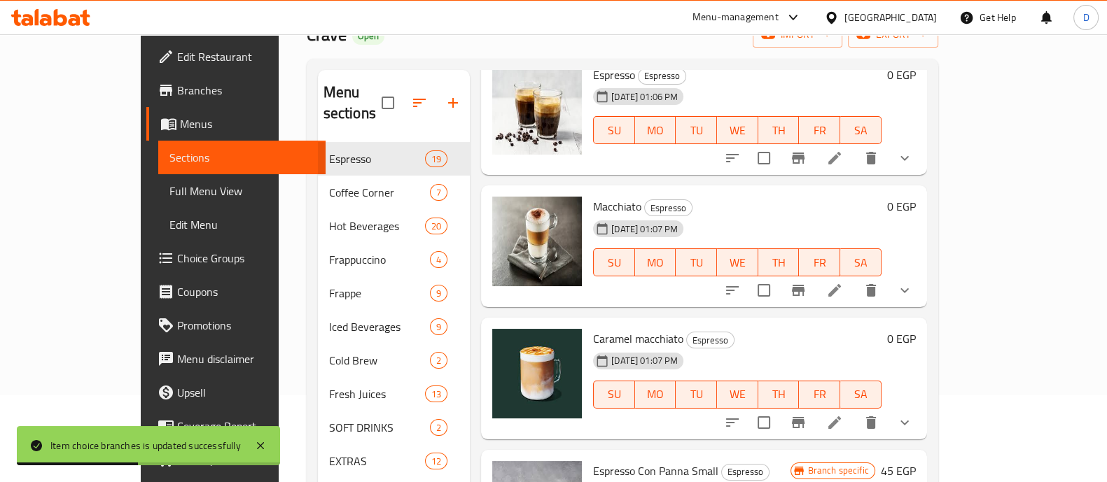
scroll to position [0, 0]
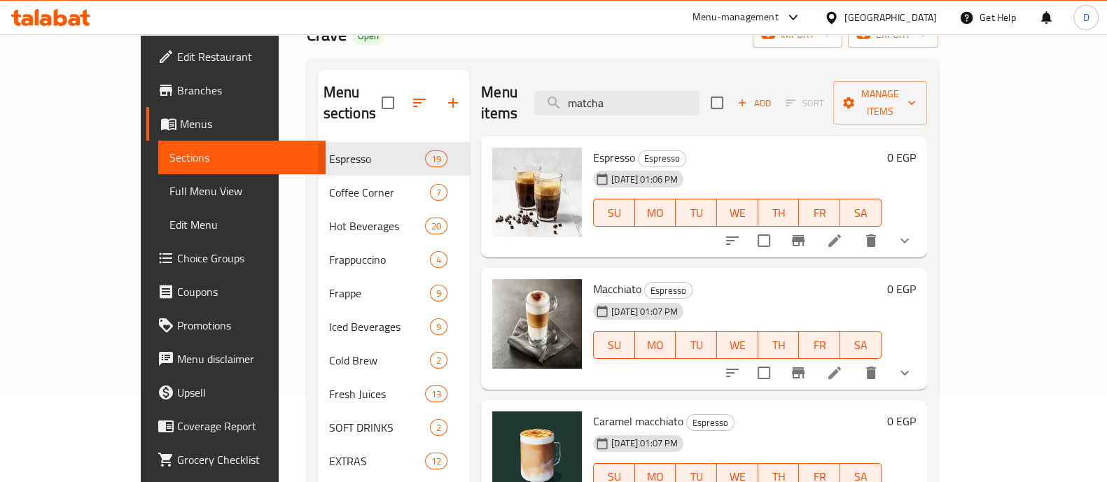
click at [65, 16] on icon at bounding box center [60, 17] width 13 height 17
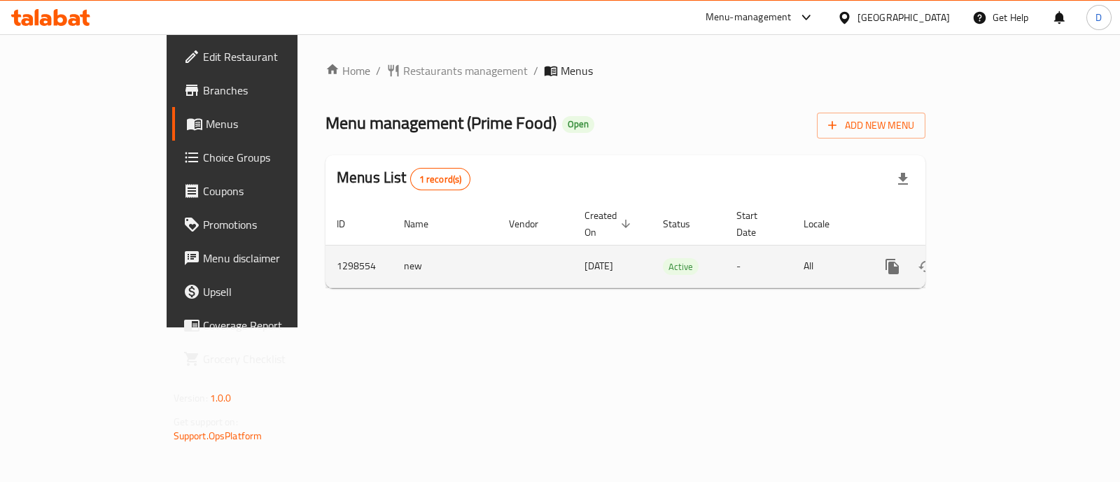
click at [1002, 258] on icon "enhanced table" at bounding box center [993, 266] width 17 height 17
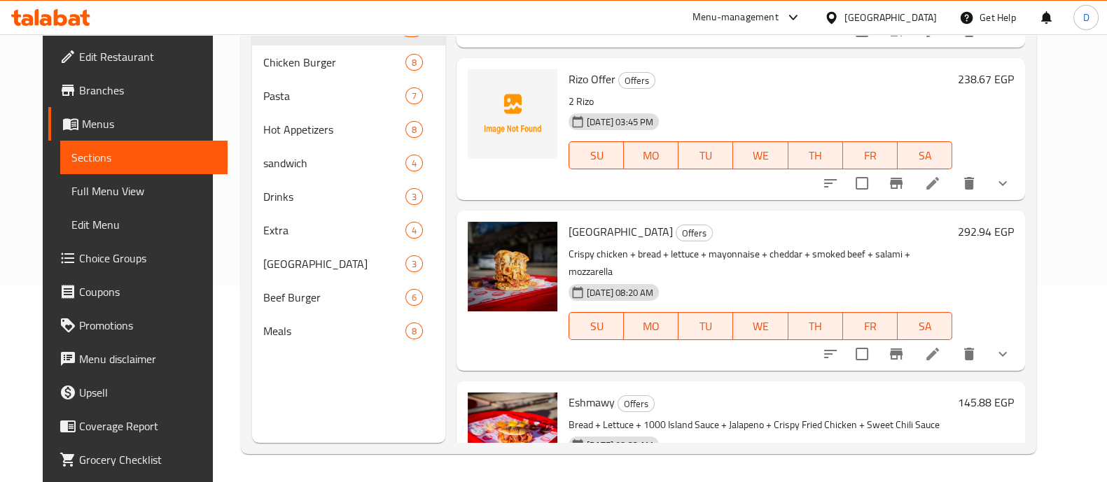
scroll to position [1623, 0]
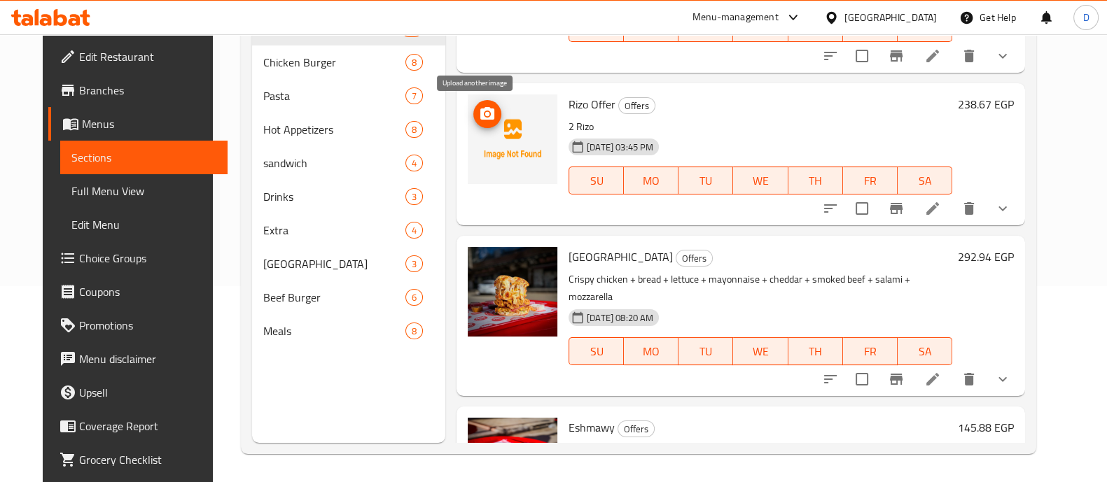
click at [480, 123] on button "upload picture" at bounding box center [487, 114] width 28 height 28
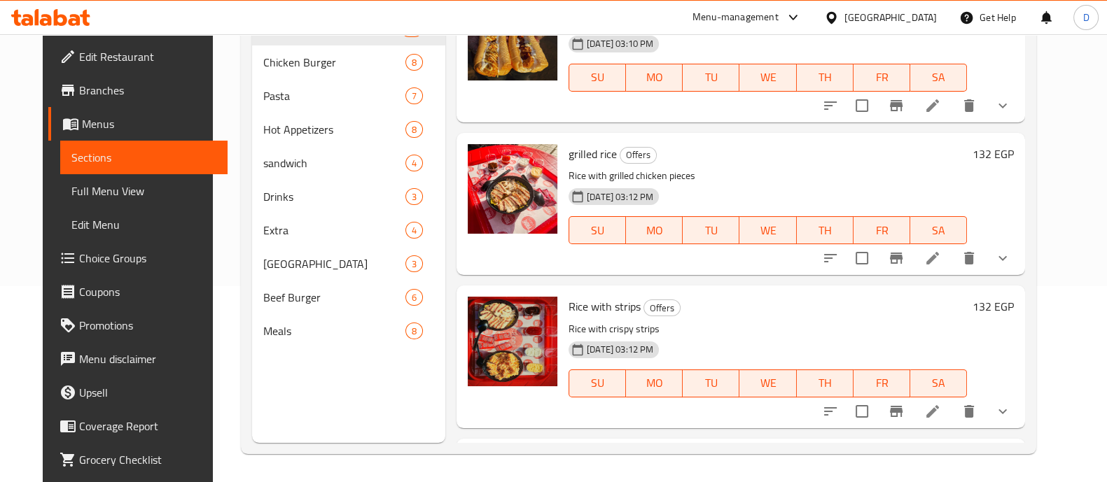
scroll to position [48, 0]
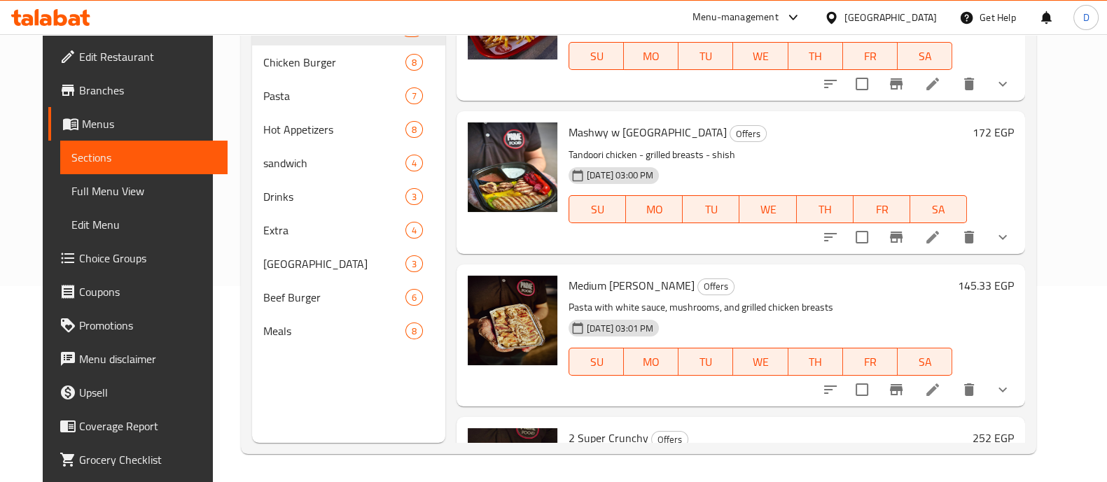
click at [53, 19] on icon at bounding box center [50, 17] width 79 height 17
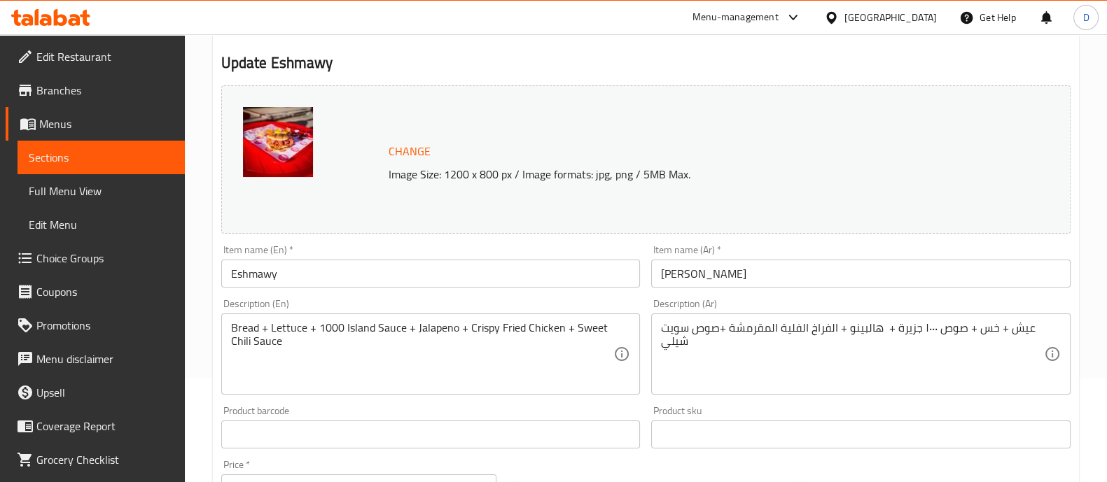
scroll to position [87, 0]
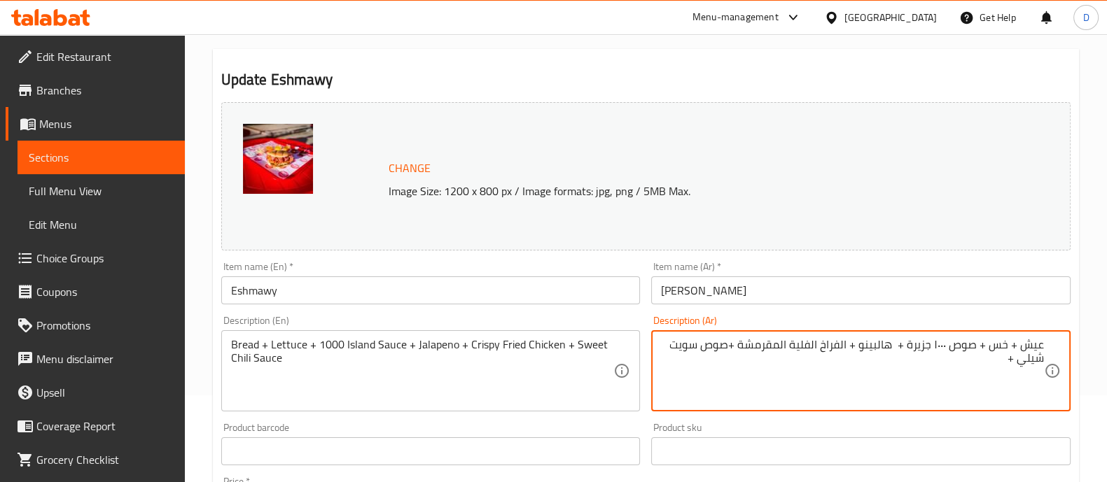
paste textarea "هوت دوج"
type textarea "عيش + خس + صوص ١٠٠٠ جزيرة + هالبينو + الفراخ الفلية المقرمشة +صوص سويت شيلي + ه…"
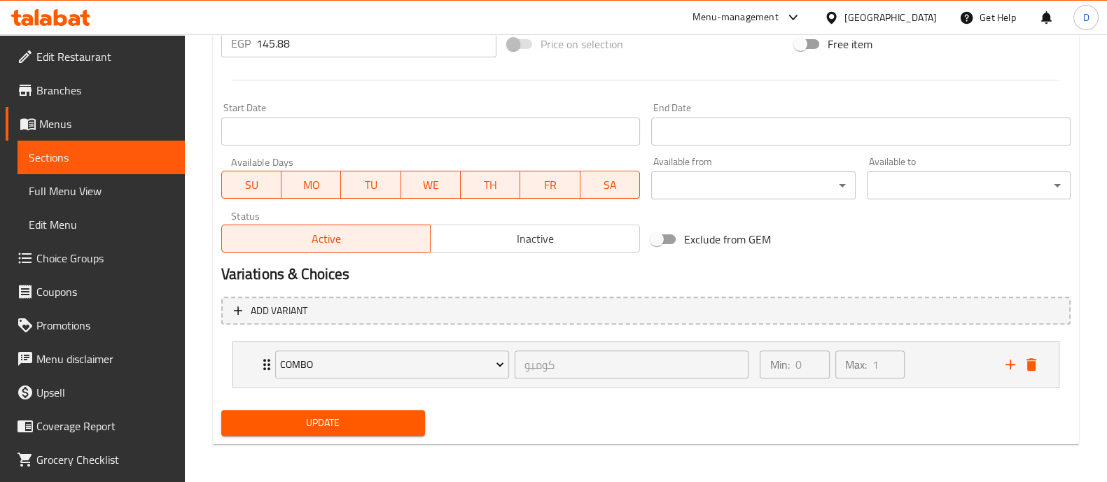
type textarea "Bread + Lettuce + 1000 Island Sauce + Jalapeno + Crispy Fried Chicken + Sweet C…"
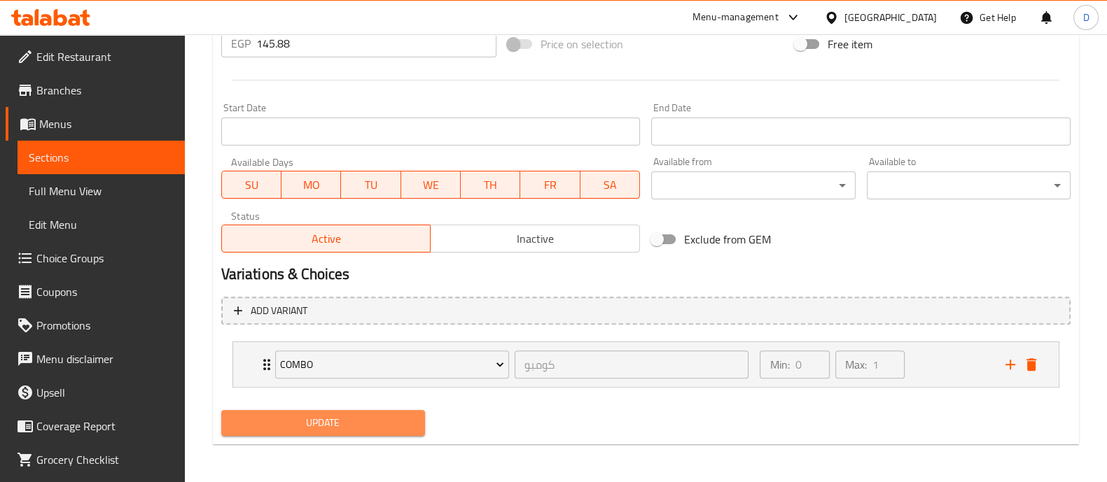
click at [348, 415] on span "Update" at bounding box center [322, 424] width 181 height 18
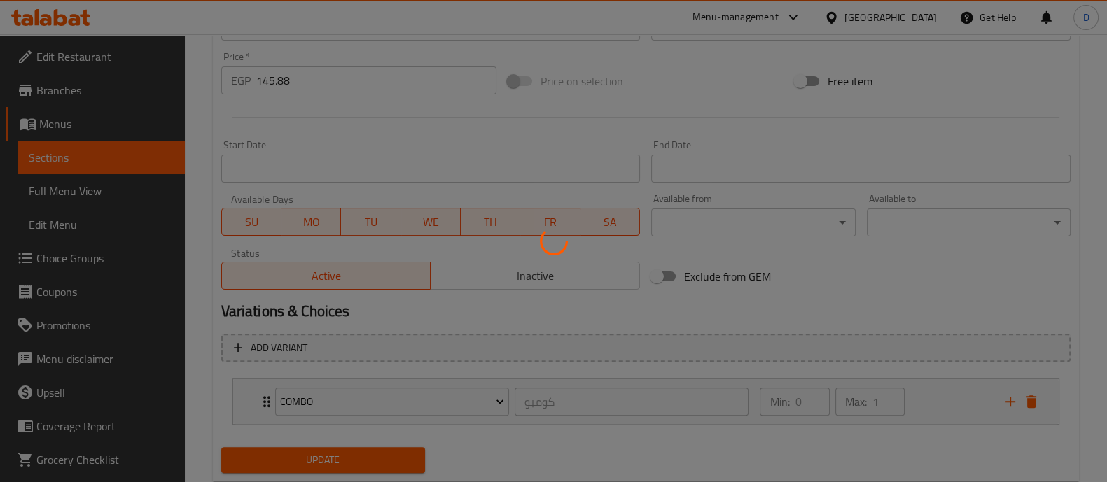
scroll to position [25, 0]
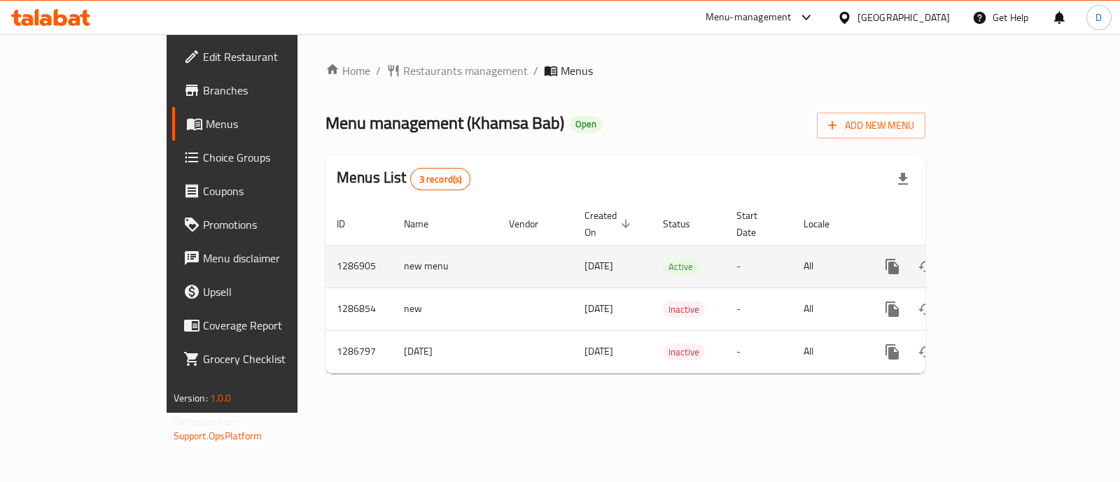
click at [1010, 250] on link "enhanced table" at bounding box center [994, 267] width 34 height 34
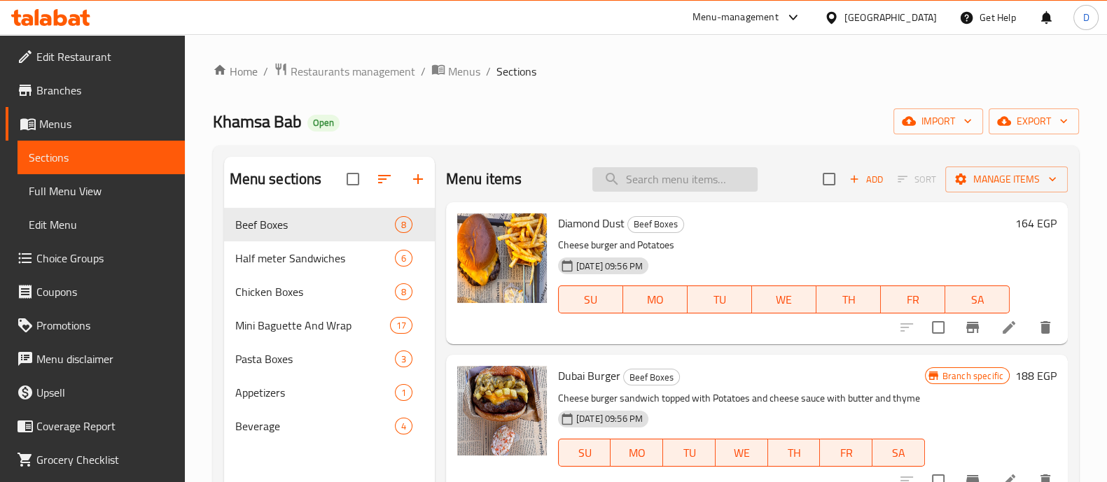
click at [695, 170] on input "search" at bounding box center [674, 179] width 165 height 25
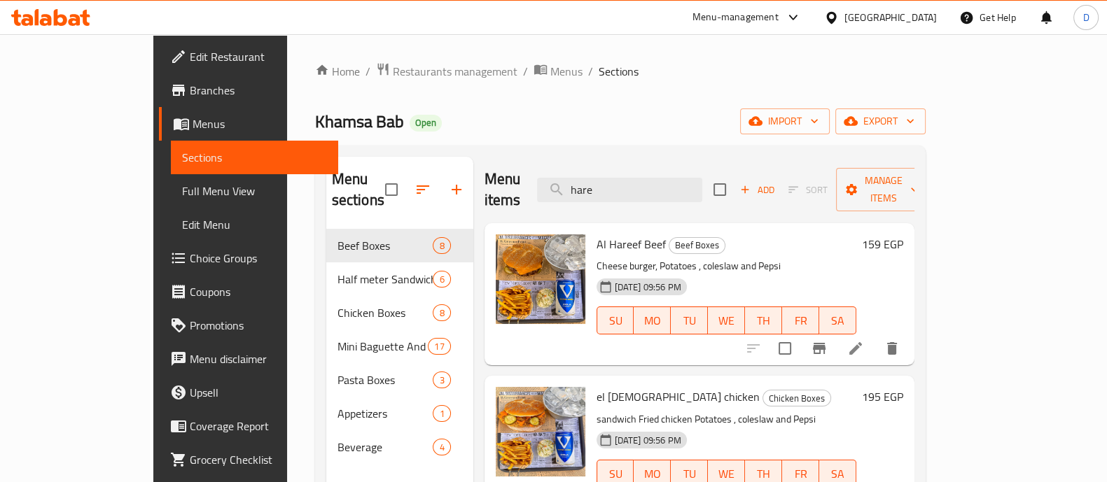
type input "hare"
click at [903, 235] on h6 "159 EGP" at bounding box center [882, 245] width 41 height 20
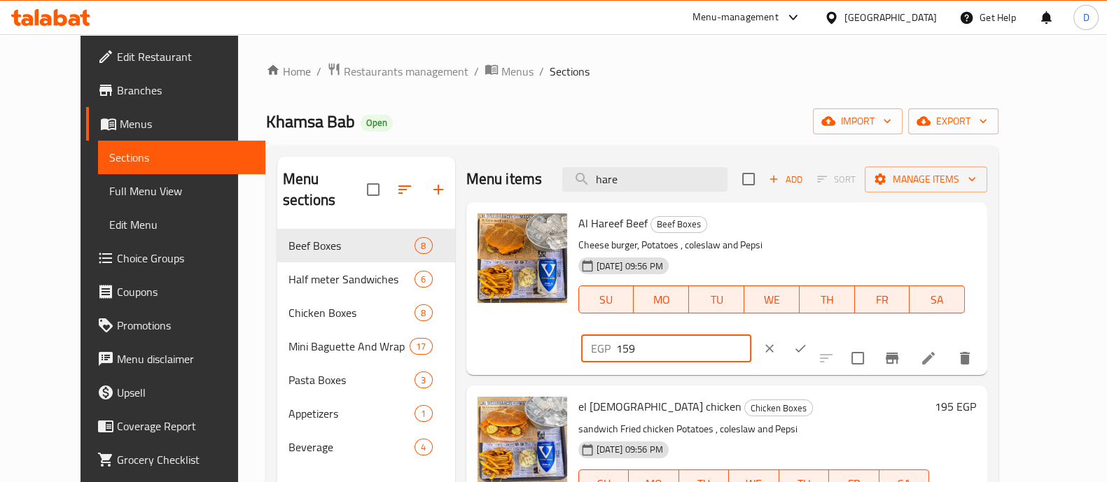
click at [751, 335] on input "159" at bounding box center [683, 349] width 135 height 28
paste input "95"
type input "195"
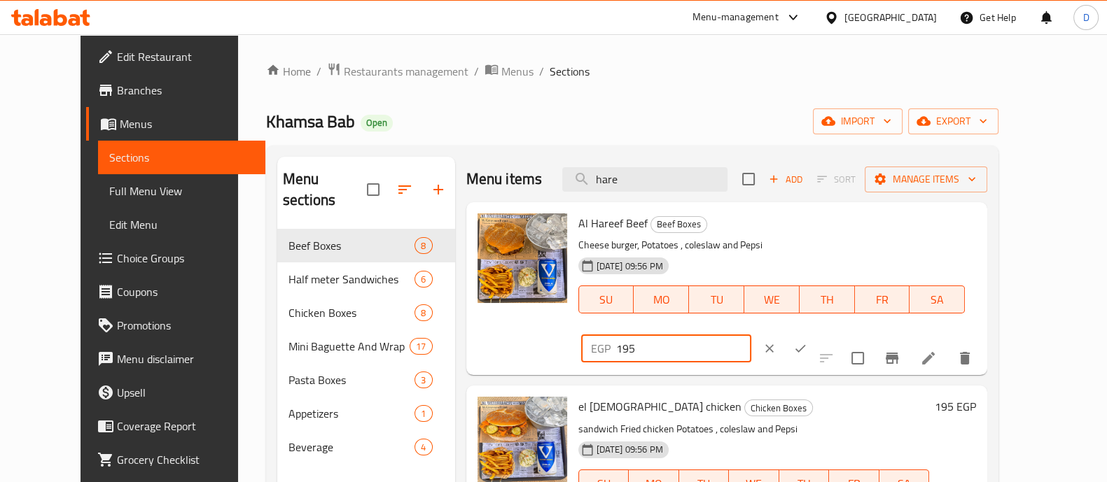
click at [807, 342] on icon "ok" at bounding box center [800, 349] width 14 height 14
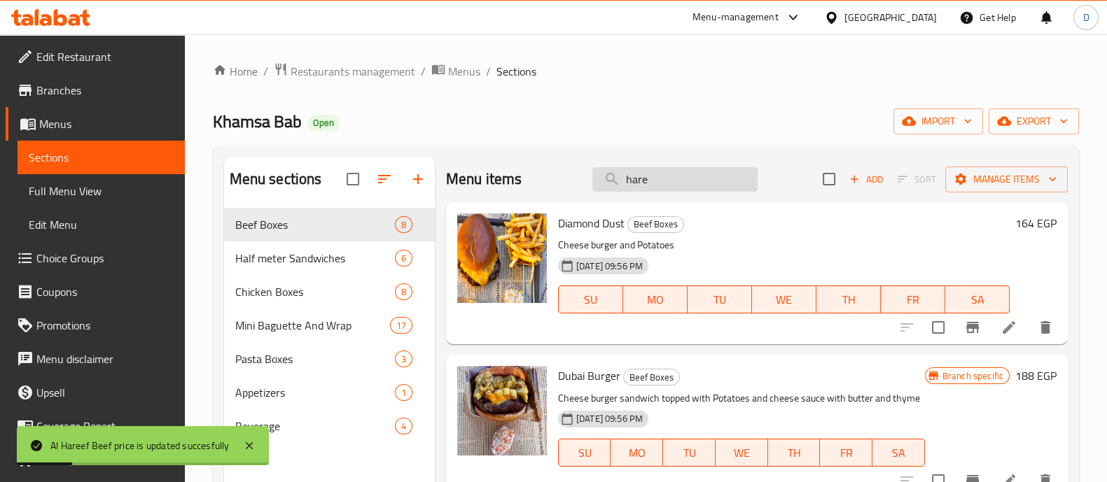
click at [661, 186] on input "hare" at bounding box center [674, 179] width 165 height 25
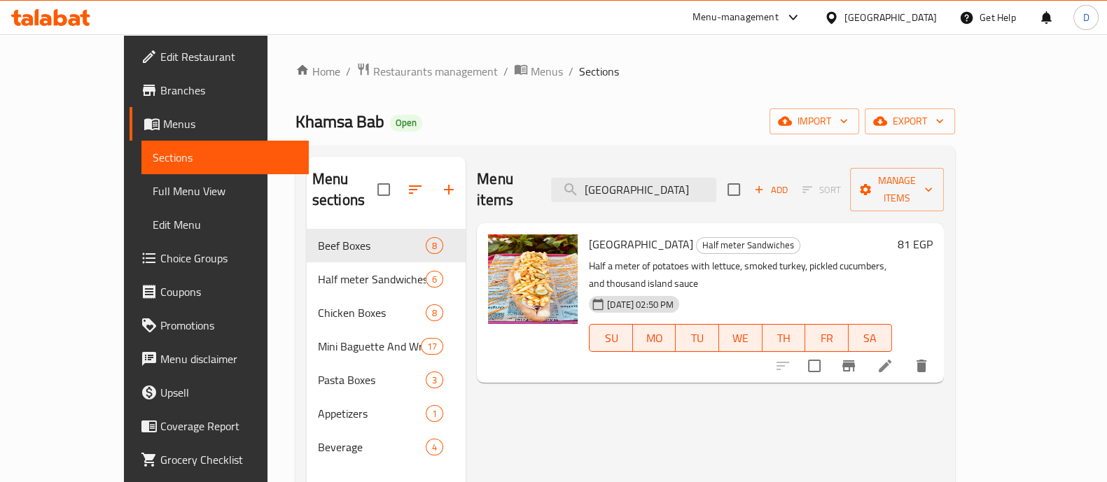
type input "[GEOGRAPHIC_DATA]"
click at [933, 235] on h6 "81 EGP" at bounding box center [915, 245] width 35 height 20
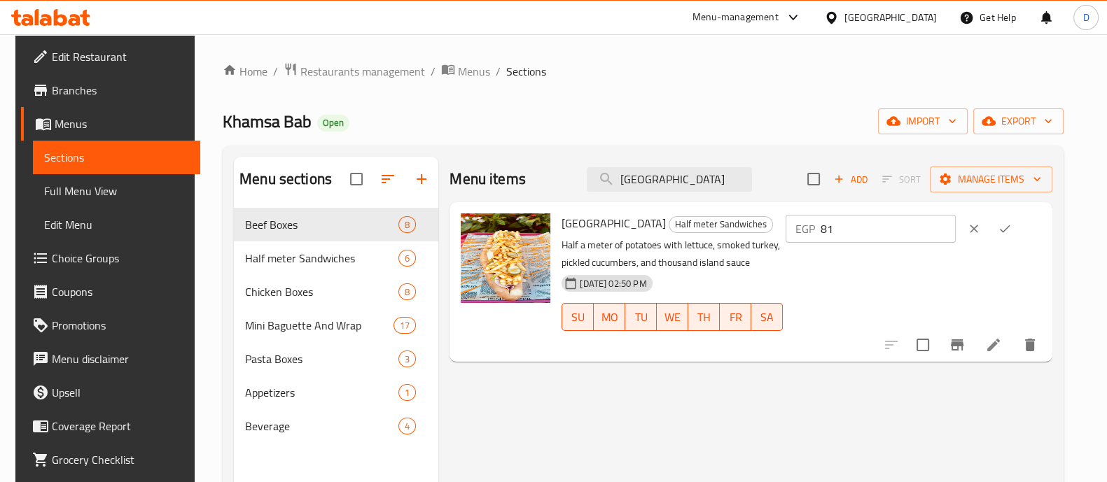
click at [915, 225] on input "81" at bounding box center [888, 229] width 135 height 28
paste input "105"
type input "105"
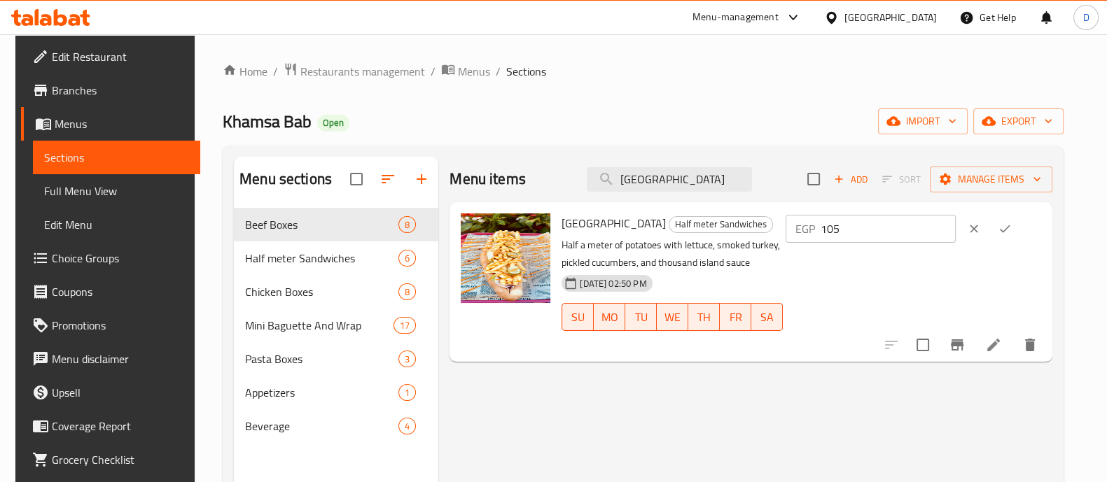
click at [1030, 211] on div "[GEOGRAPHIC_DATA] Half meter Sandwiches Half a meter of potatoes with lettuce, …" at bounding box center [801, 282] width 491 height 148
click at [1012, 227] on icon "ok" at bounding box center [1005, 229] width 14 height 14
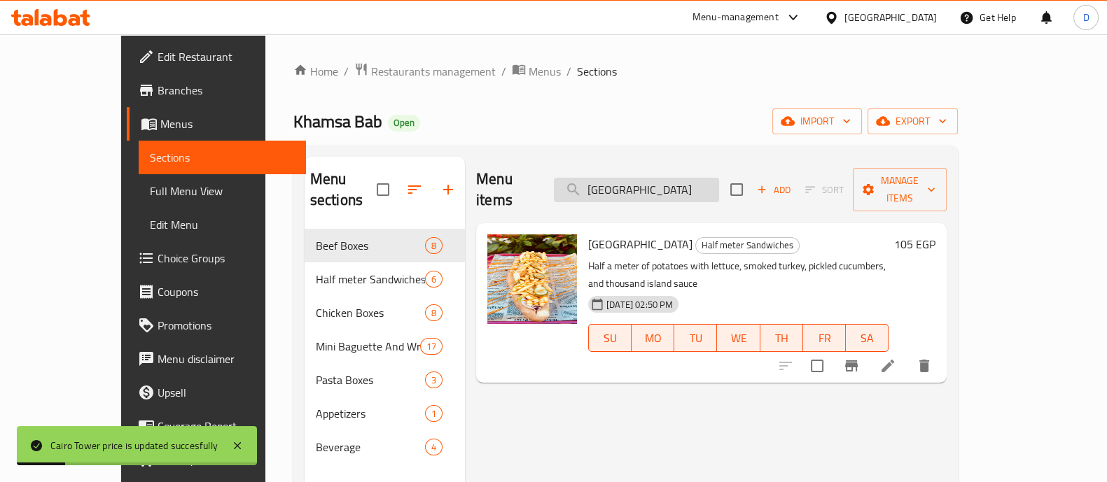
click at [656, 179] on input "[GEOGRAPHIC_DATA]" at bounding box center [636, 190] width 165 height 25
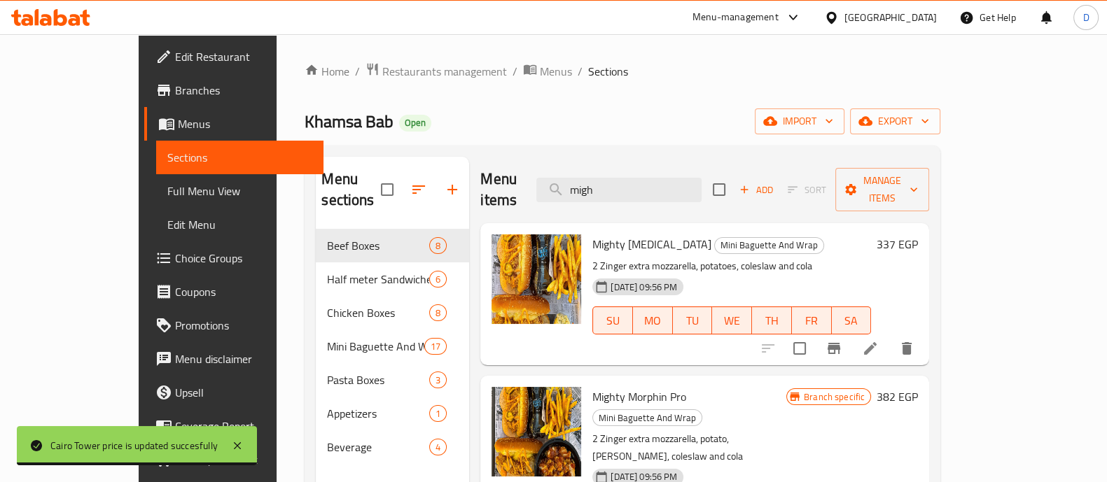
type input "migh"
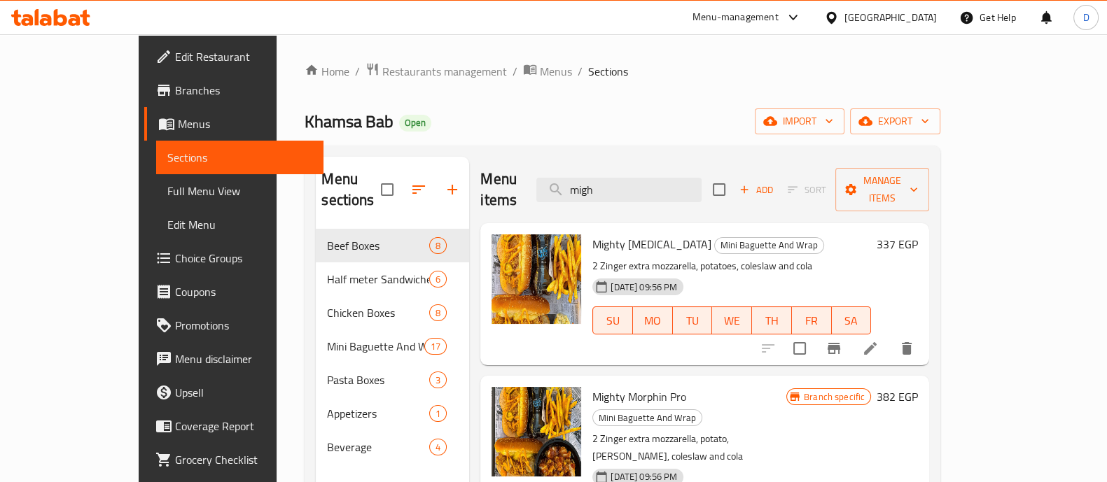
click at [918, 235] on h6 "337 EGP" at bounding box center [897, 245] width 41 height 20
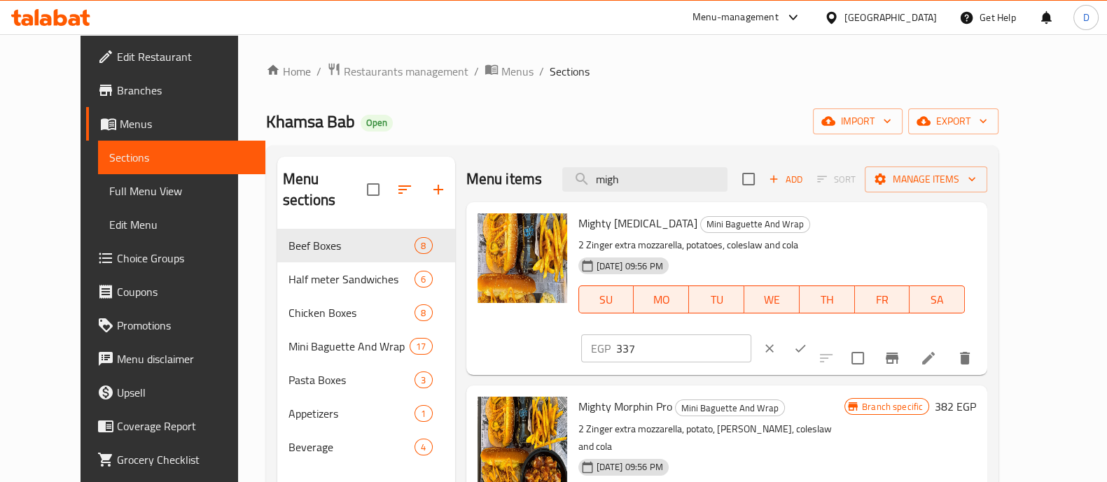
click at [751, 335] on input "337" at bounding box center [683, 349] width 135 height 28
paste input "283"
type input "283"
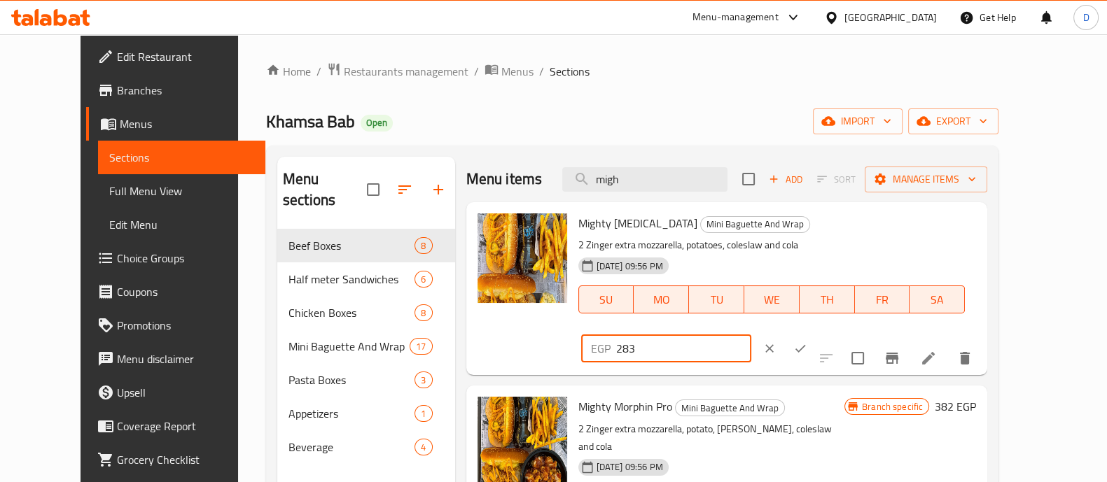
click at [807, 342] on icon "ok" at bounding box center [800, 349] width 14 height 14
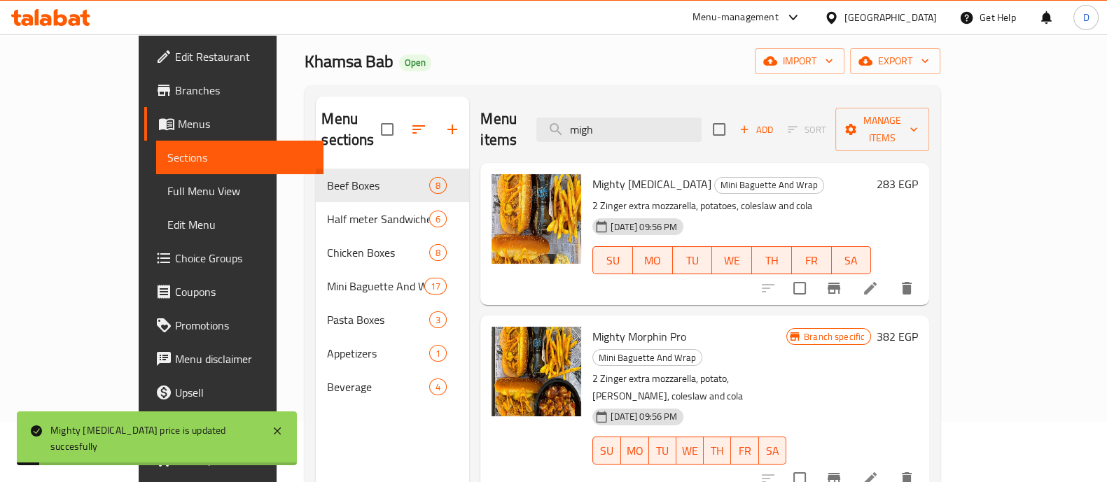
scroll to position [87, 0]
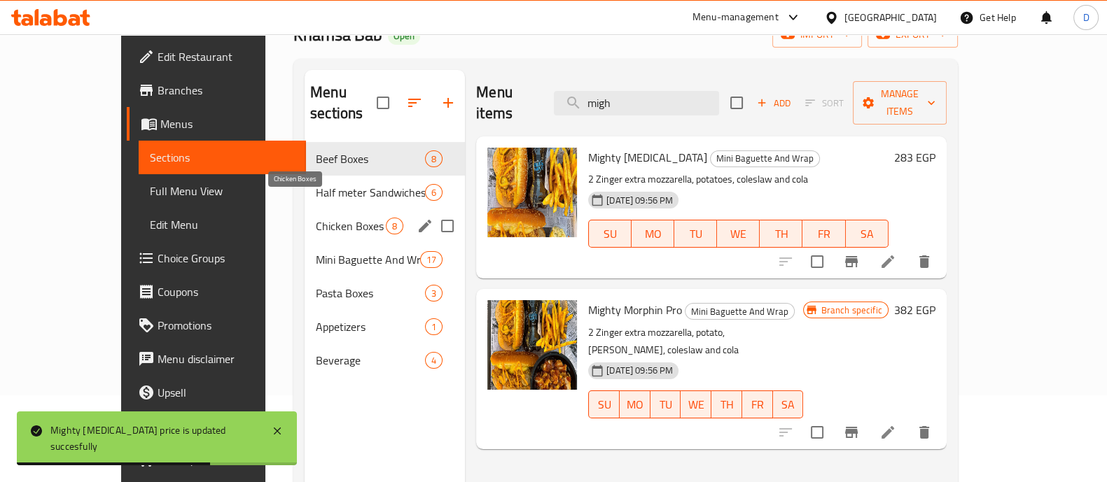
click at [316, 218] on span "Chicken Boxes" at bounding box center [351, 226] width 70 height 17
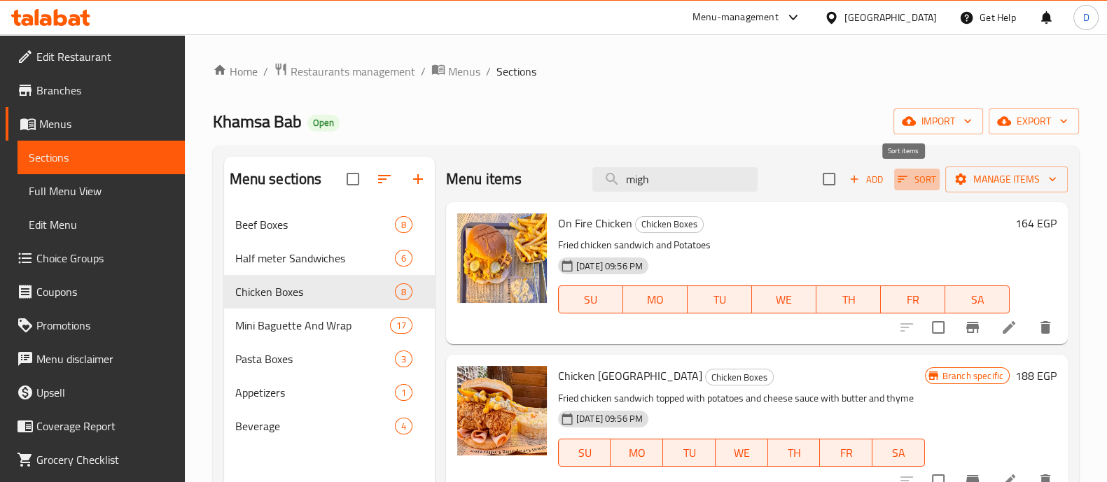
click at [911, 179] on span "Sort" at bounding box center [917, 180] width 39 height 16
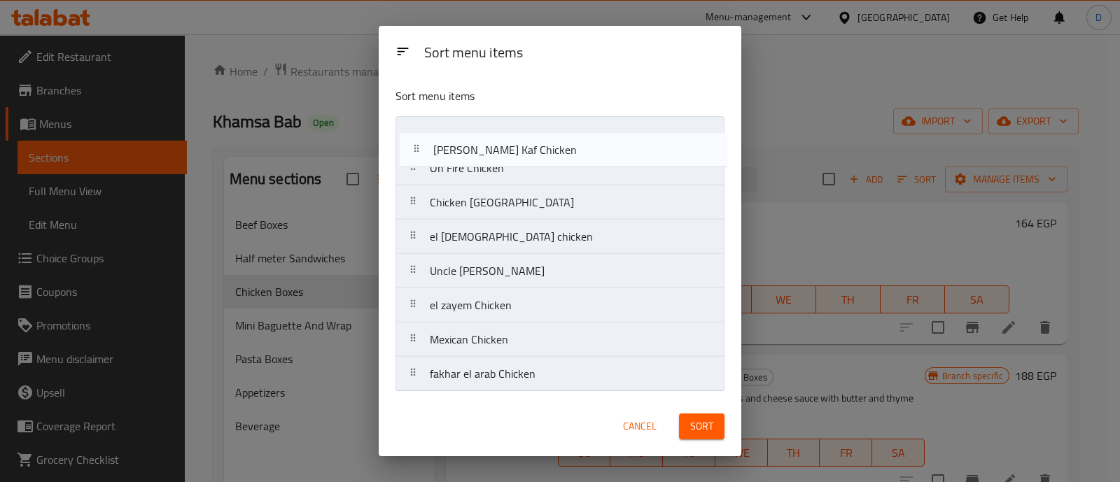
drag, startPoint x: 600, startPoint y: 386, endPoint x: 602, endPoint y: 153, distance: 233.2
click at [602, 153] on nav "On Fire Chicken Chicken Dubai el hareef chicken Uncle Sami Chicken el zayem Chi…" at bounding box center [560, 254] width 328 height 276
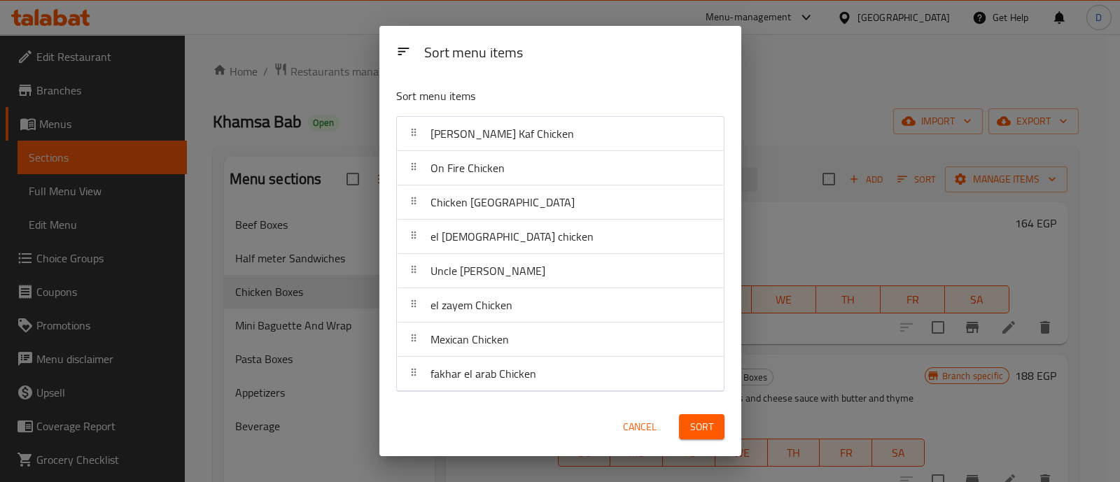
click at [679, 424] on button "Sort" at bounding box center [702, 428] width 46 height 26
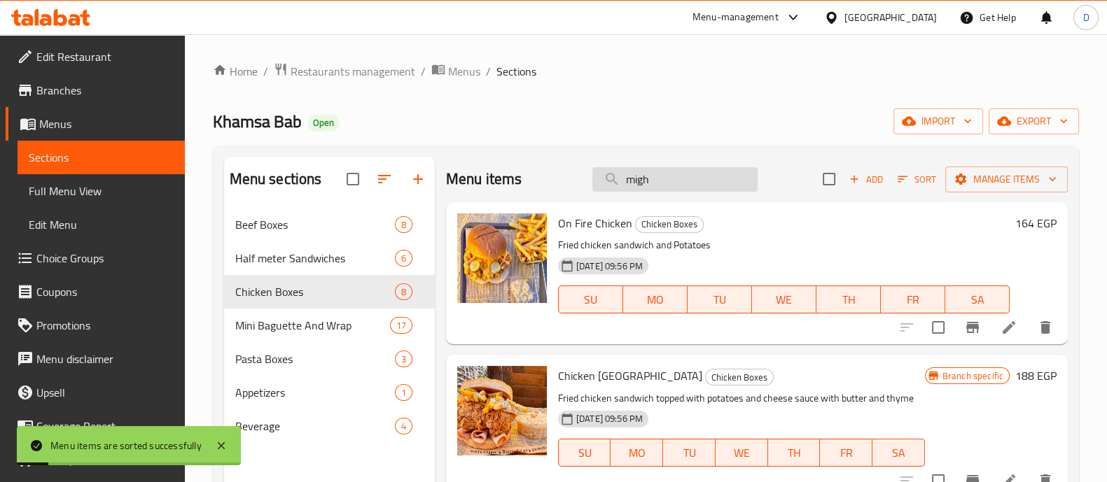
click at [704, 180] on input "migh" at bounding box center [674, 179] width 165 height 25
type input "a"
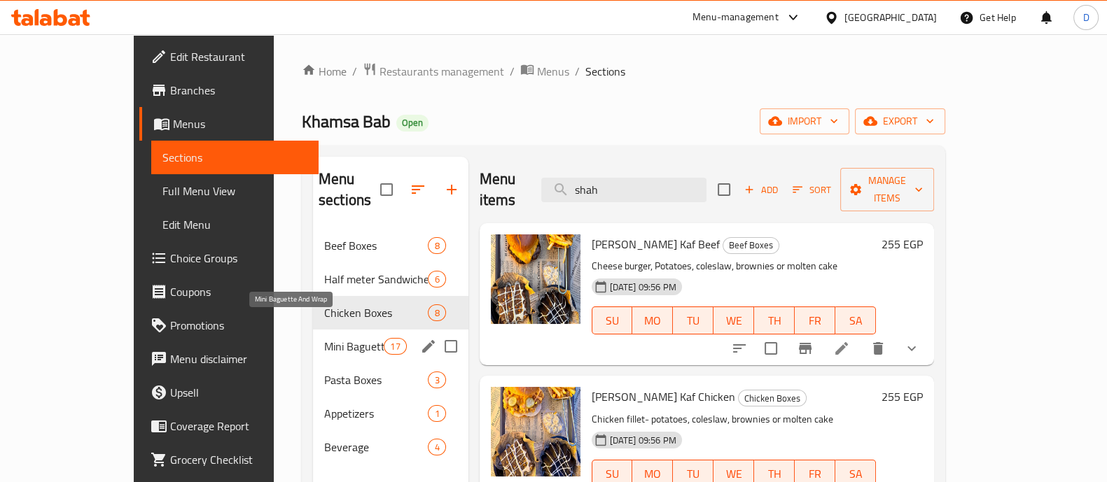
type input "shah"
click at [324, 338] on span "Mini Baguette And Wrap" at bounding box center [354, 346] width 60 height 17
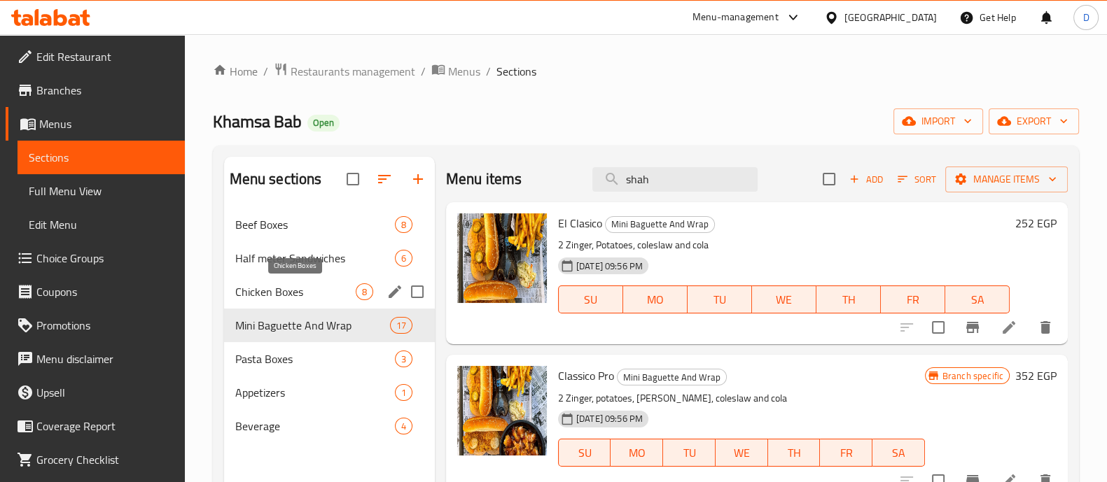
click at [302, 285] on span "Chicken Boxes" at bounding box center [295, 292] width 120 height 17
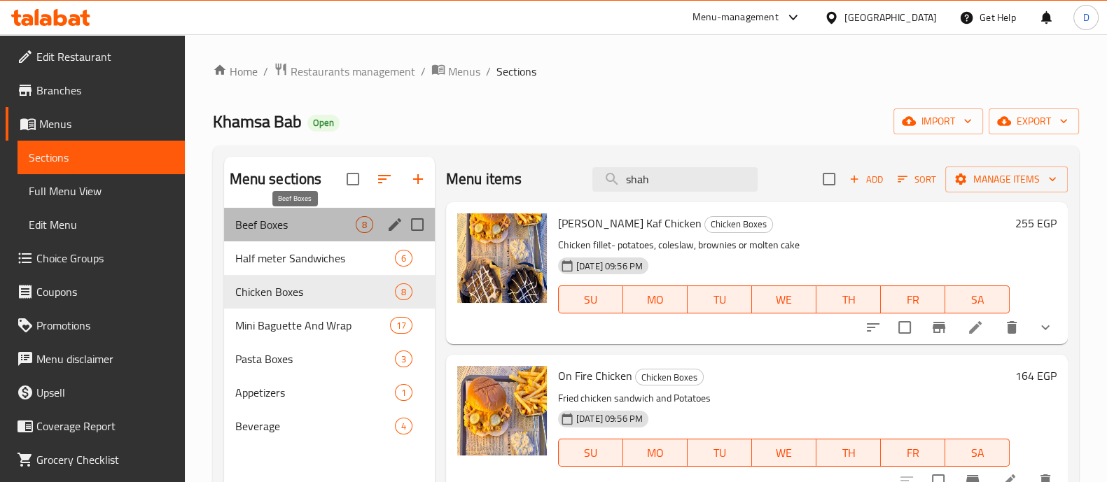
click at [315, 230] on span "Beef Boxes" at bounding box center [295, 224] width 120 height 17
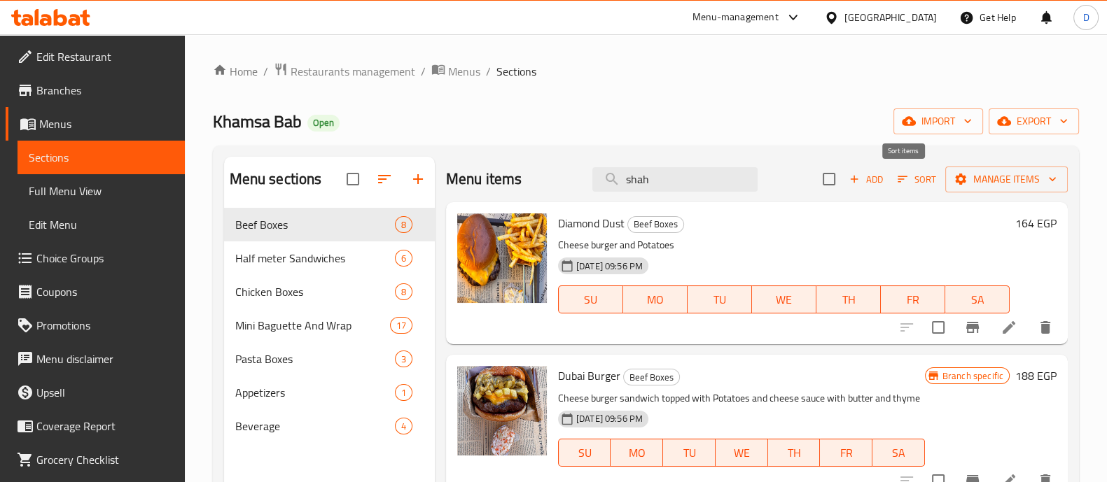
click at [920, 183] on span "Sort" at bounding box center [917, 180] width 39 height 16
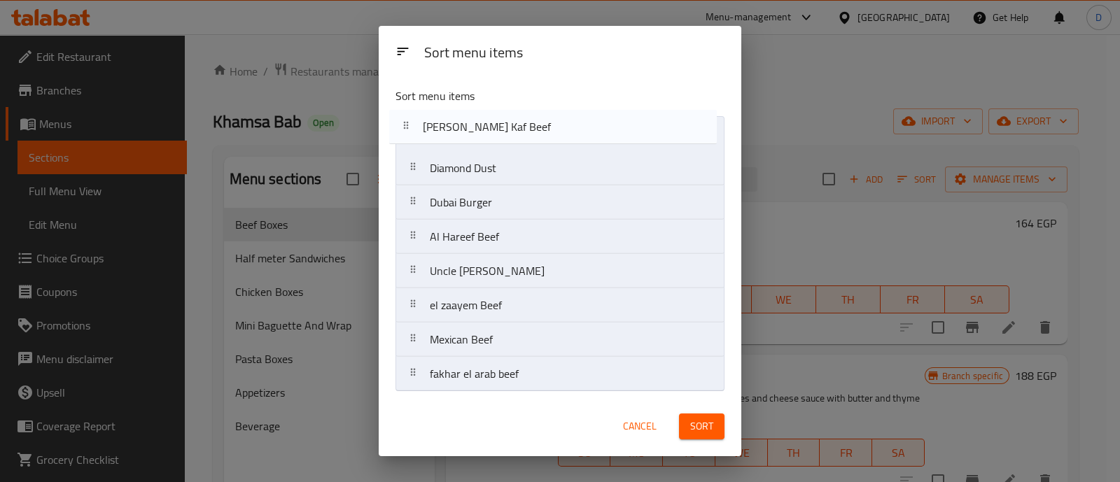
drag, startPoint x: 536, startPoint y: 382, endPoint x: 525, endPoint y: 132, distance: 249.5
click at [525, 132] on nav "Diamond Dust Dubai Burger Al Hareef Beef Uncle [PERSON_NAME] el zaayem Beef Mex…" at bounding box center [560, 254] width 328 height 276
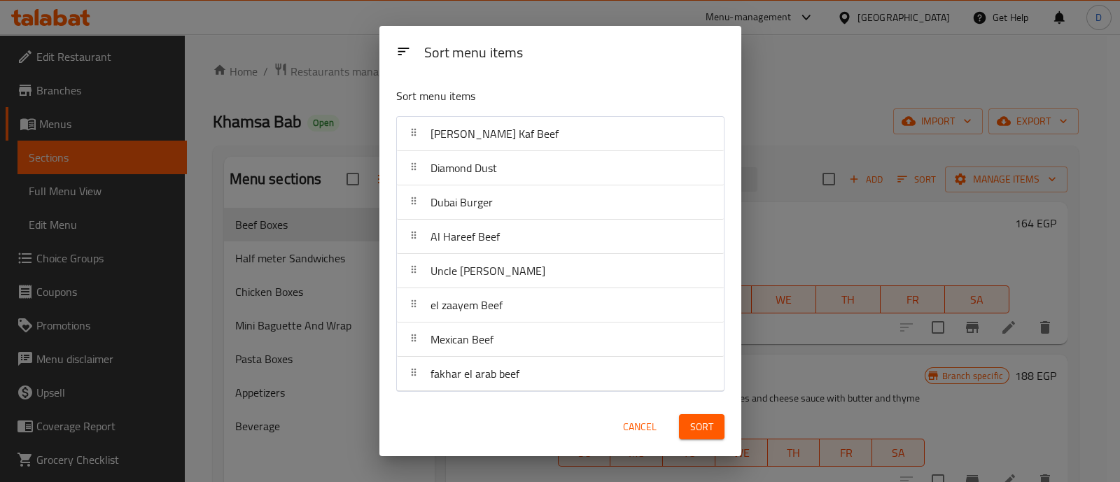
click at [695, 431] on span "Sort" at bounding box center [701, 428] width 23 height 18
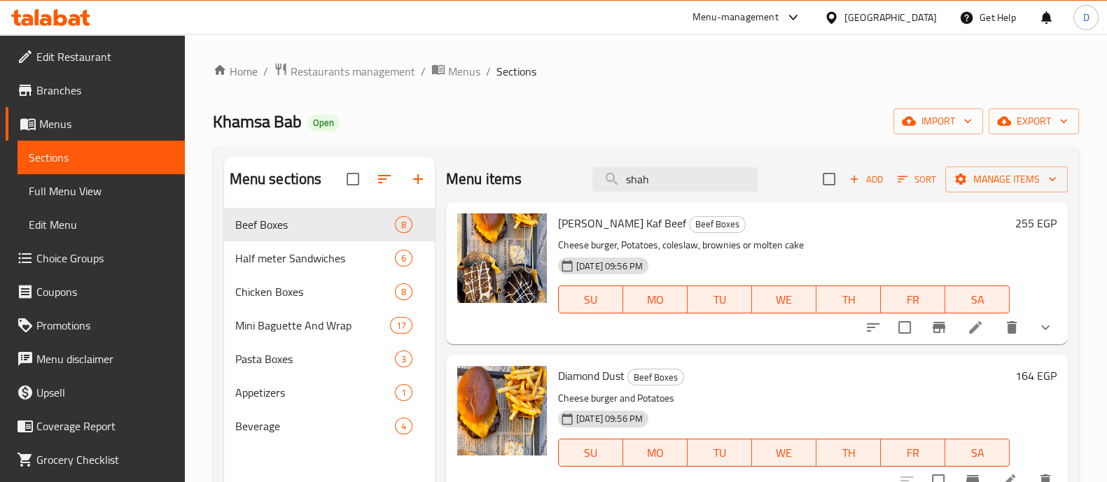
click at [59, 15] on icon at bounding box center [60, 17] width 13 height 17
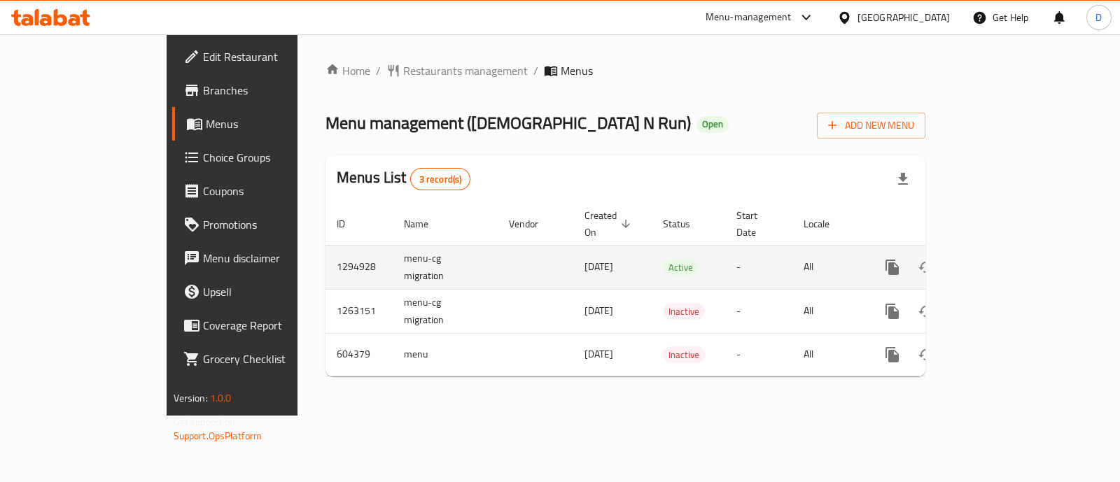
click at [1002, 259] on icon "enhanced table" at bounding box center [993, 267] width 17 height 17
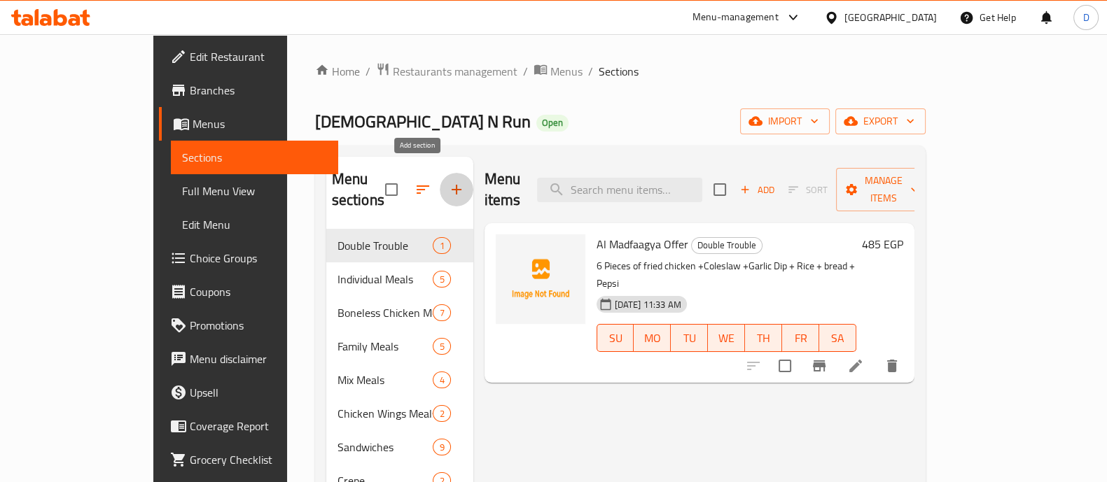
click at [440, 188] on button "button" at bounding box center [457, 190] width 34 height 34
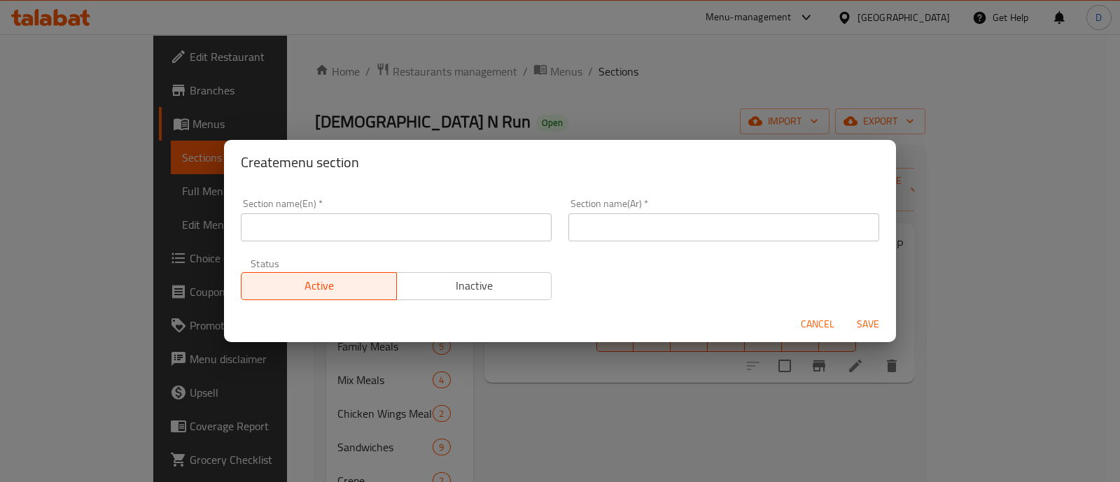
click at [372, 218] on input "text" at bounding box center [396, 228] width 311 height 28
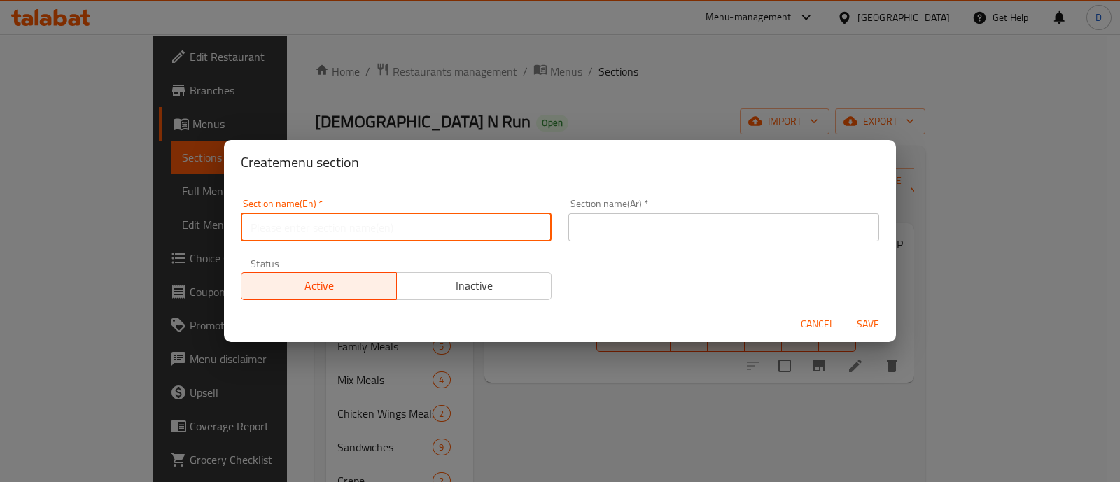
type input "Offers"
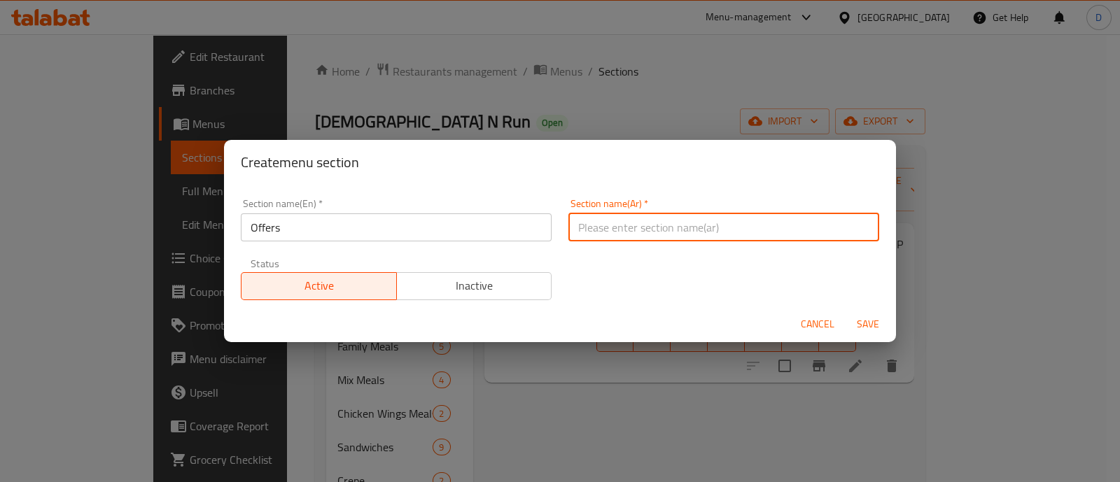
click at [632, 230] on input "text" at bounding box center [724, 228] width 311 height 28
type input "العروض"
click at [866, 327] on span "Save" at bounding box center [868, 325] width 34 height 18
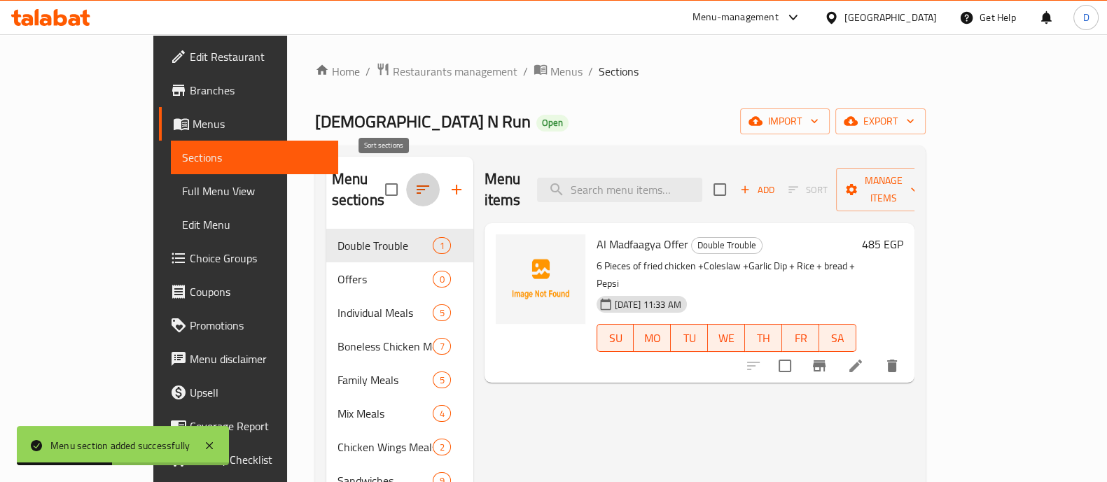
click at [415, 181] on icon "button" at bounding box center [423, 189] width 17 height 17
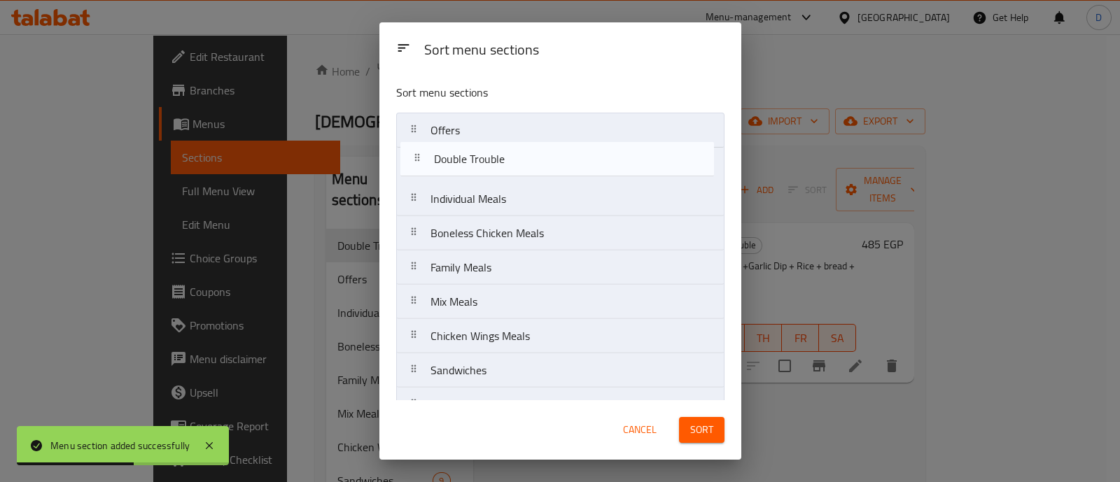
drag, startPoint x: 462, startPoint y: 137, endPoint x: 468, endPoint y: 174, distance: 37.6
click at [468, 174] on nav "Double Trouble Offers Individual Meals Boneless Chicken Meals Family Meals Mix …" at bounding box center [560, 388] width 328 height 550
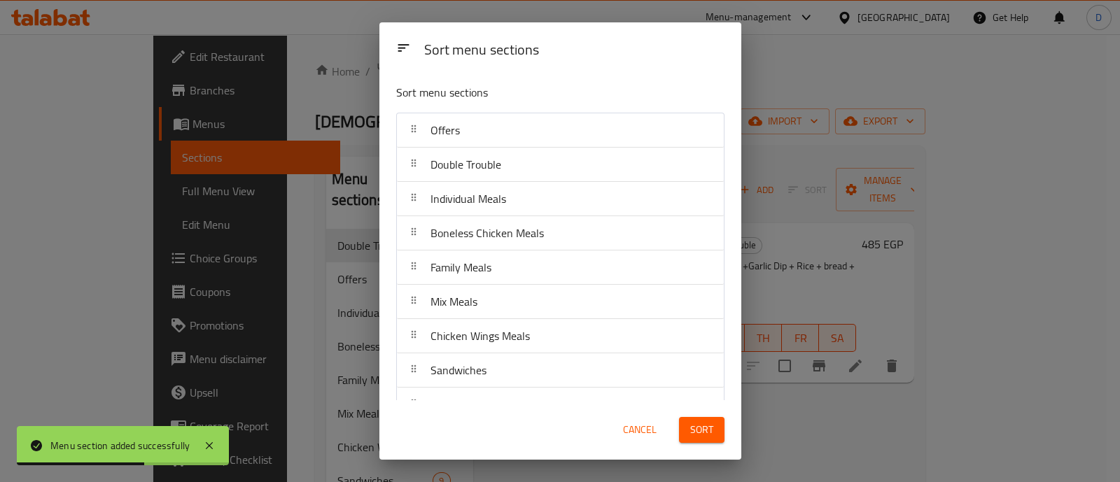
click at [694, 415] on div "Sort" at bounding box center [702, 430] width 62 height 43
click at [697, 424] on span "Sort" at bounding box center [701, 431] width 23 height 18
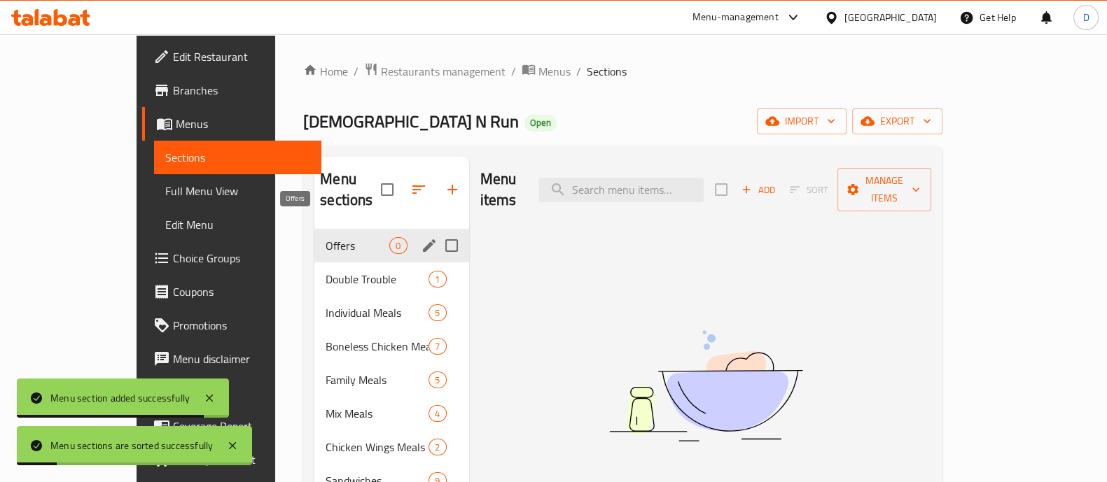
click at [326, 237] on span "Offers" at bounding box center [358, 245] width 64 height 17
